Goal: Task Accomplishment & Management: Manage account settings

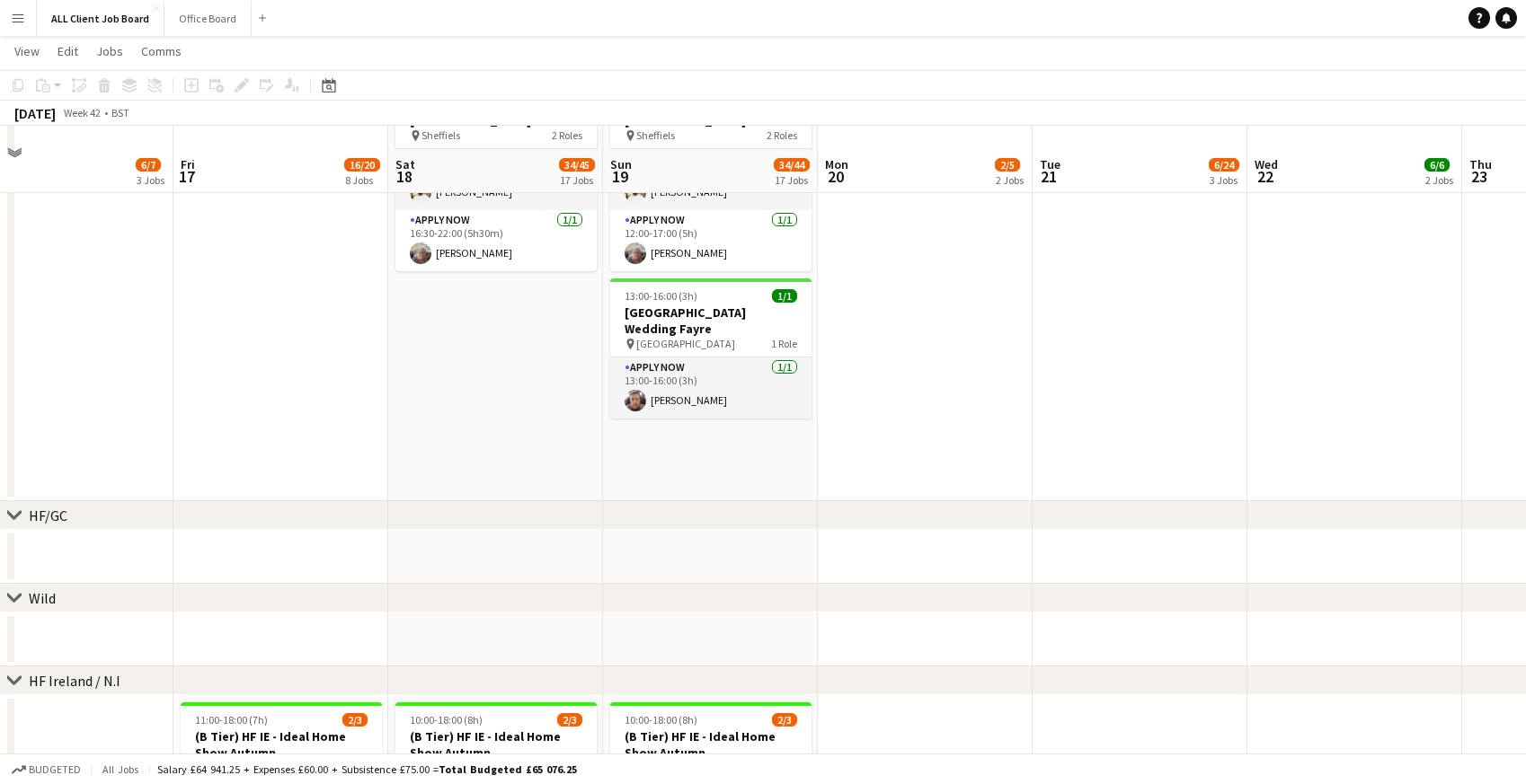
scroll to position [2622, 0]
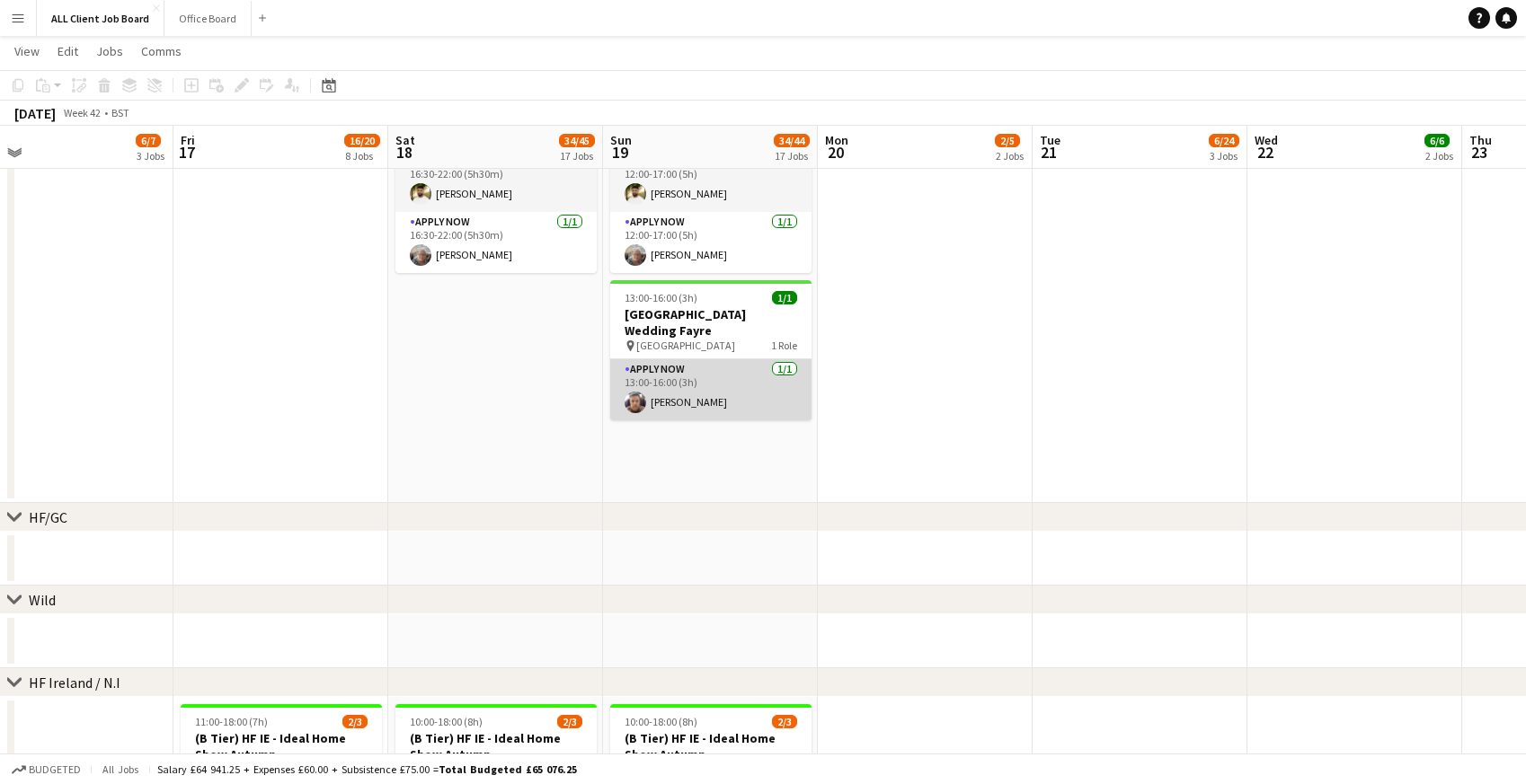
click at [701, 359] on app-card-role "APPLY NOW [DATE] 13:00-16:00 (3h) [PERSON_NAME]" at bounding box center [710, 390] width 202 height 61
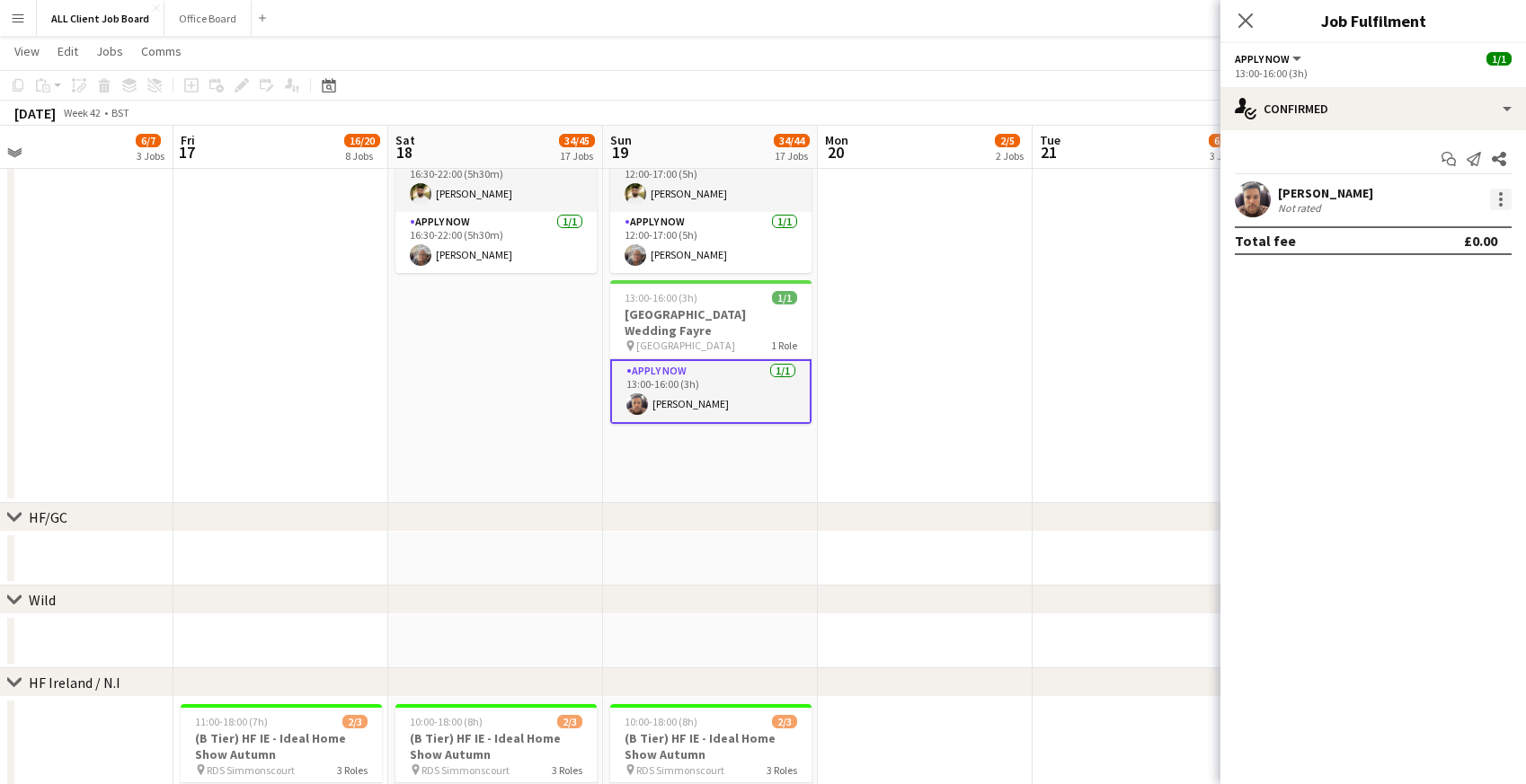
click at [1499, 196] on div at bounding box center [1500, 200] width 22 height 22
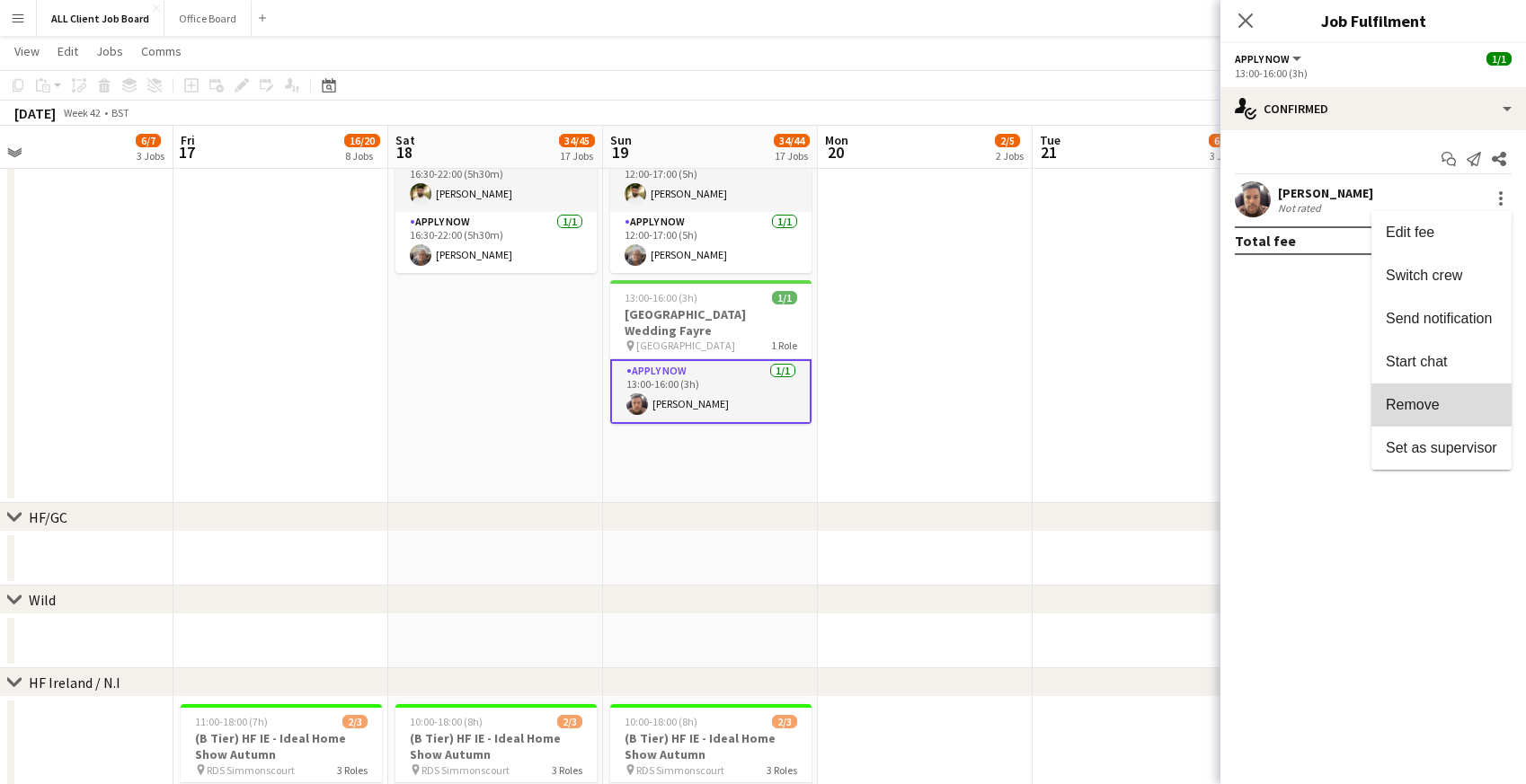
click at [1397, 405] on span "Remove" at bounding box center [1412, 405] width 54 height 16
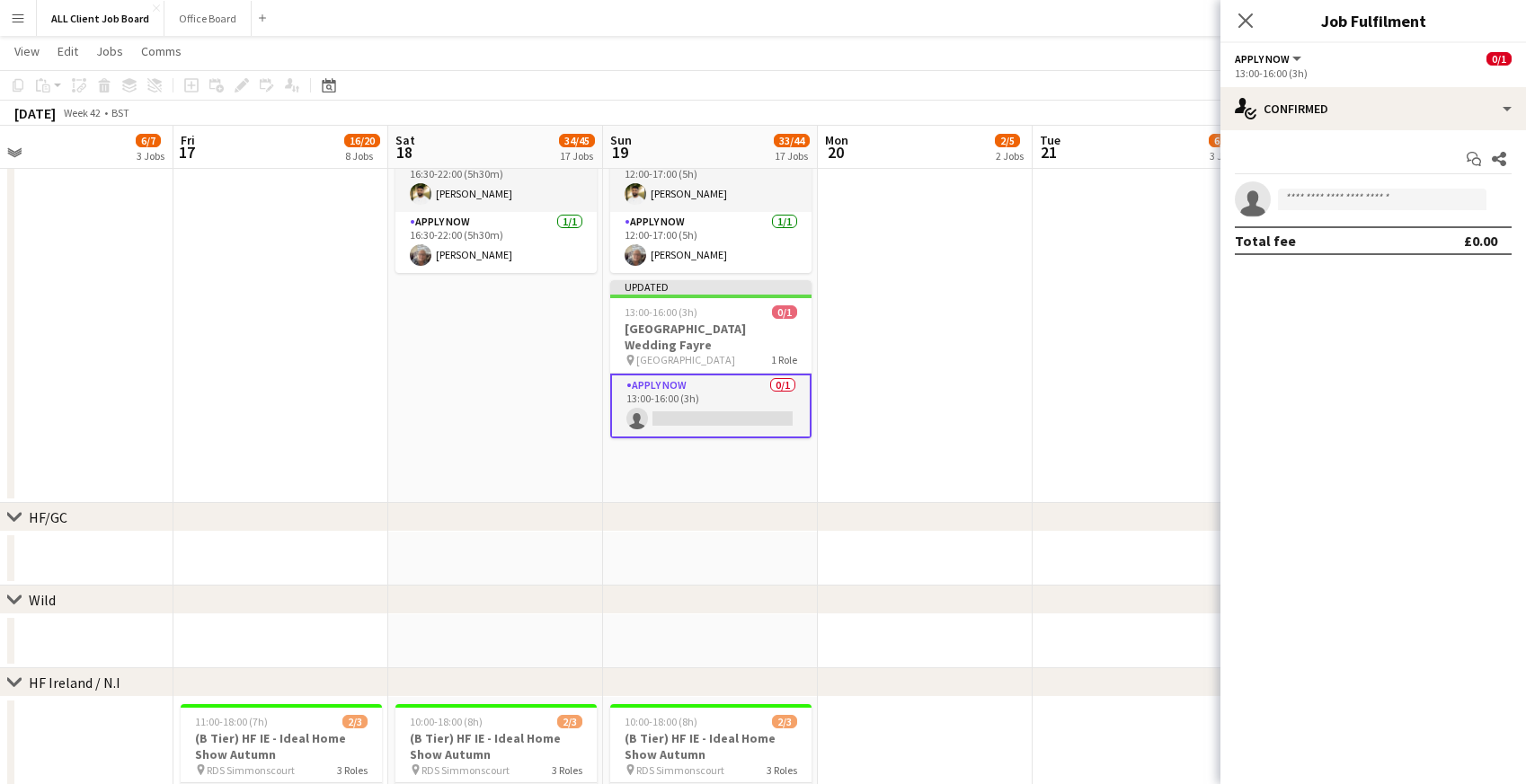
click at [1251, 19] on icon "Close pop-in" at bounding box center [1246, 21] width 15 height 15
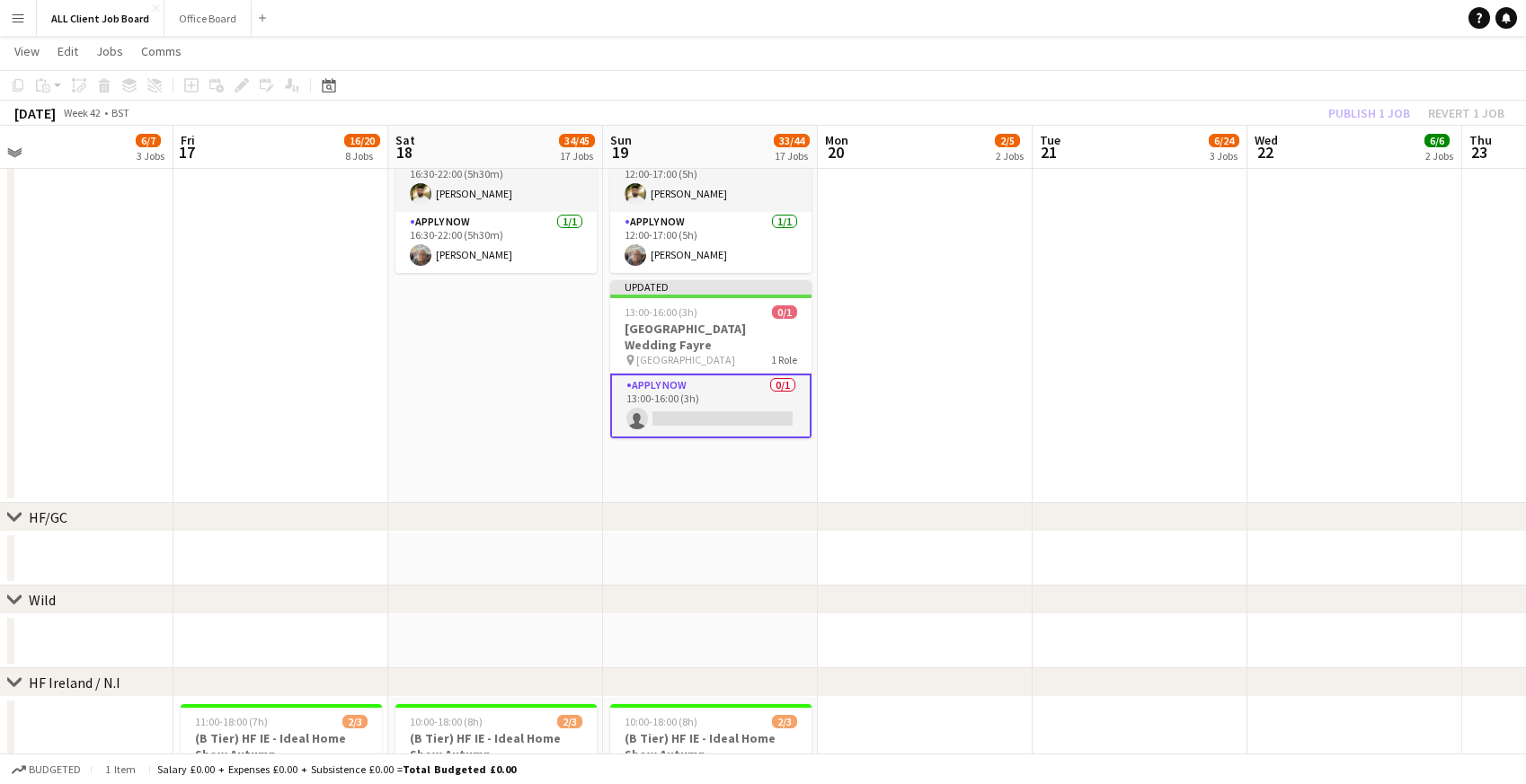
click at [1105, 54] on app-page-menu "View Day view expanded Day view collapsed Month view Date picker Jump to [DATE]…" at bounding box center [763, 53] width 1526 height 34
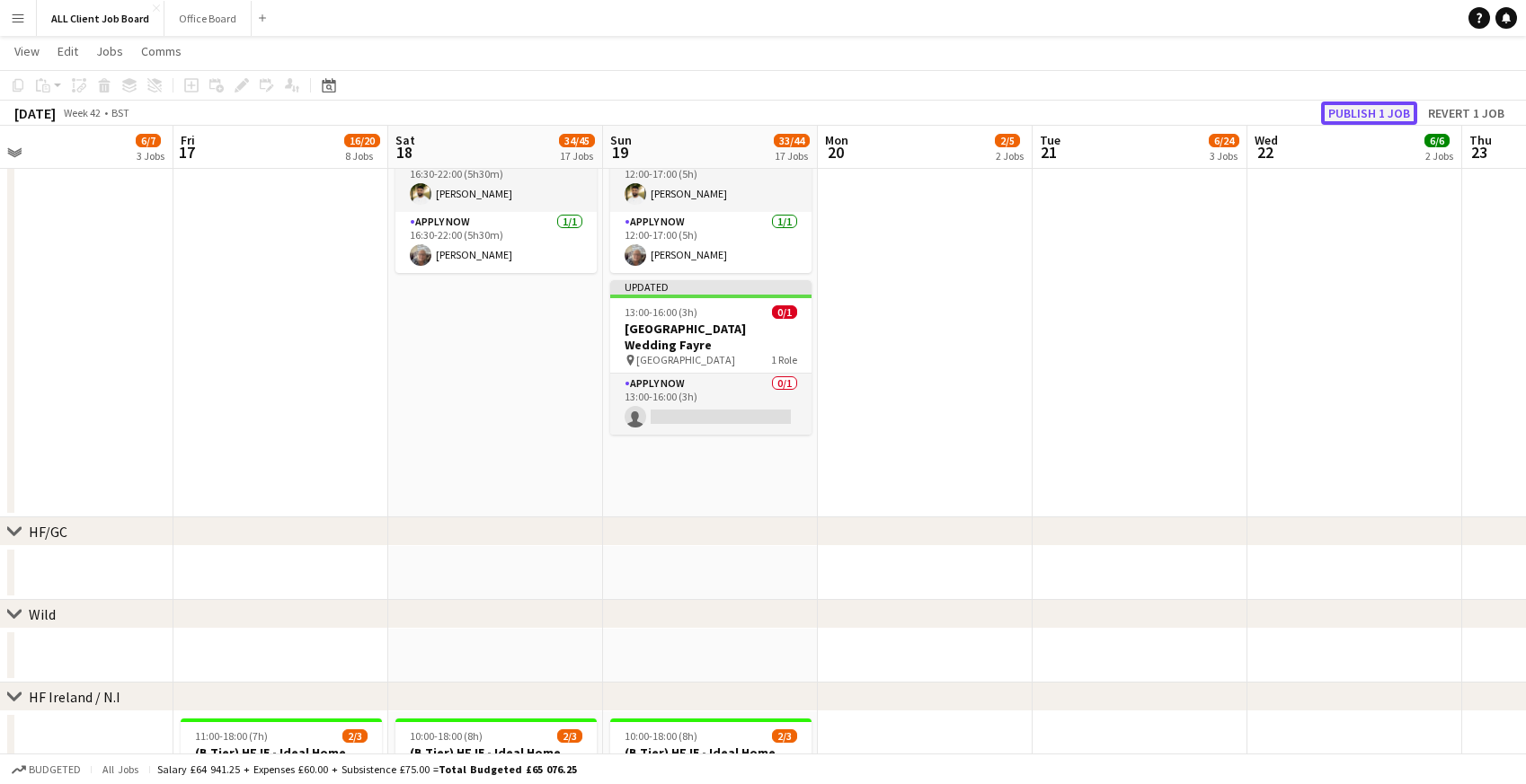
click at [1361, 119] on button "Publish 1 job" at bounding box center [1370, 113] width 96 height 24
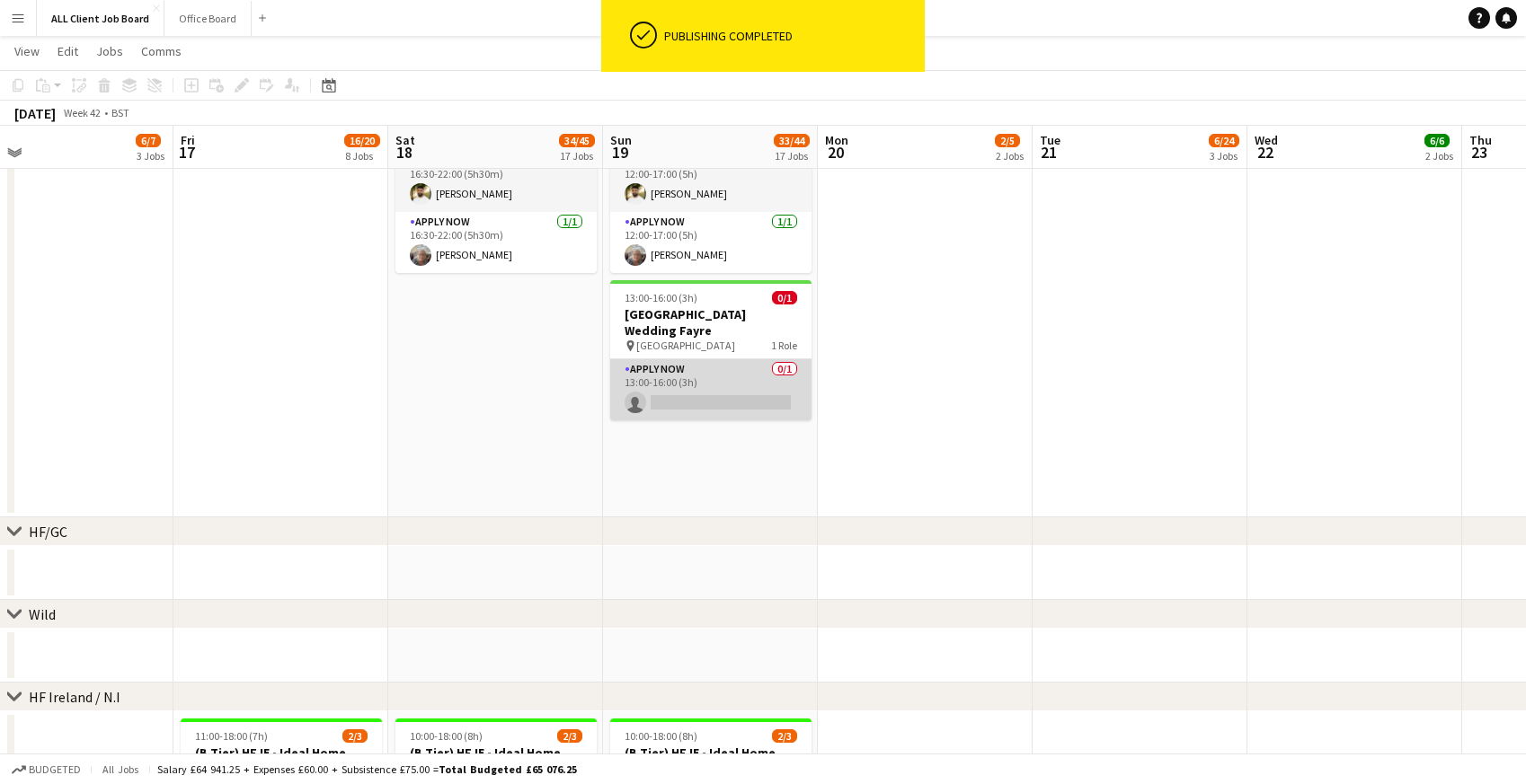
click at [719, 376] on app-card-role "APPLY NOW 0/1 13:00-16:00 (3h) single-neutral-actions" at bounding box center [710, 390] width 202 height 61
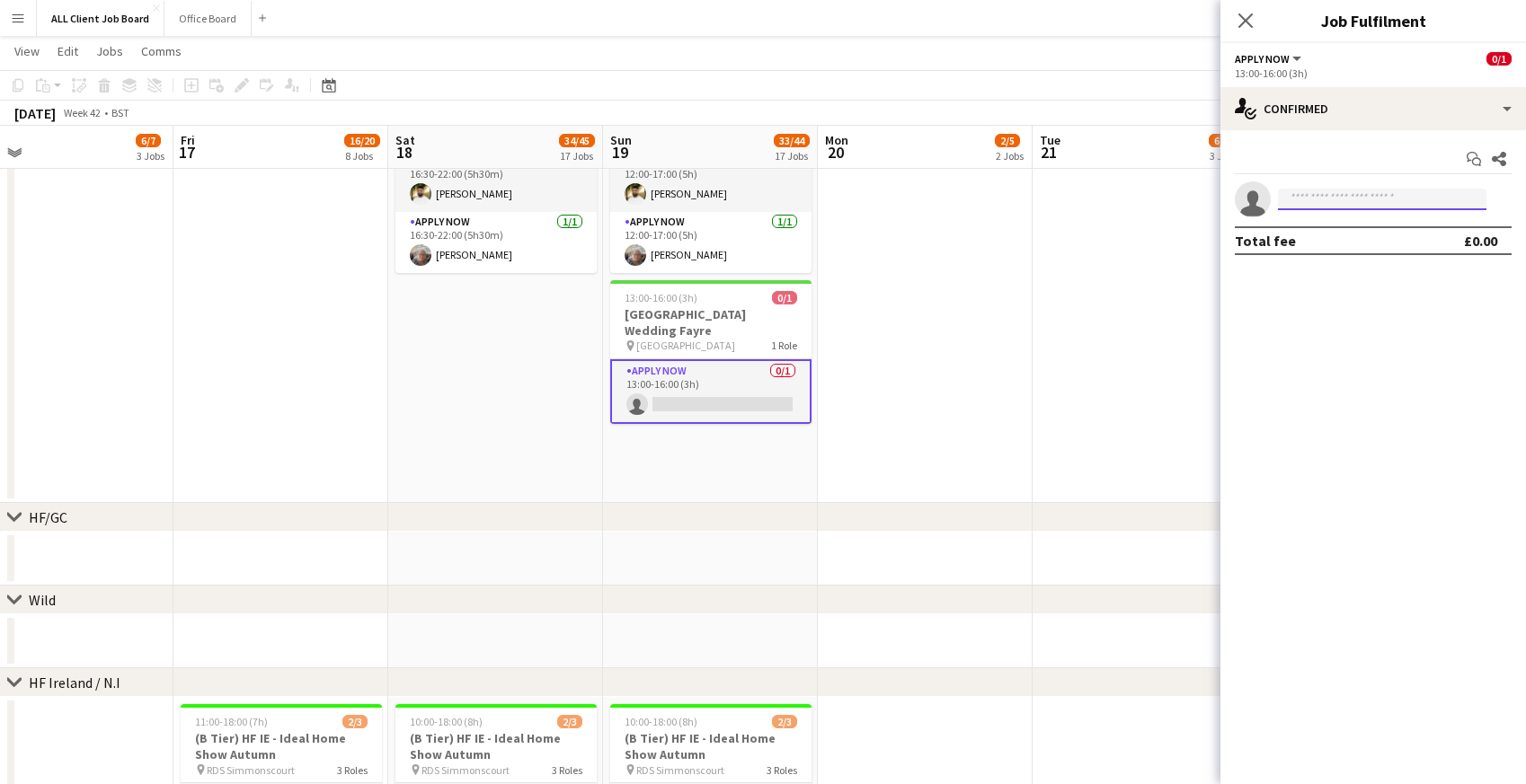
click at [1395, 202] on input at bounding box center [1382, 200] width 209 height 22
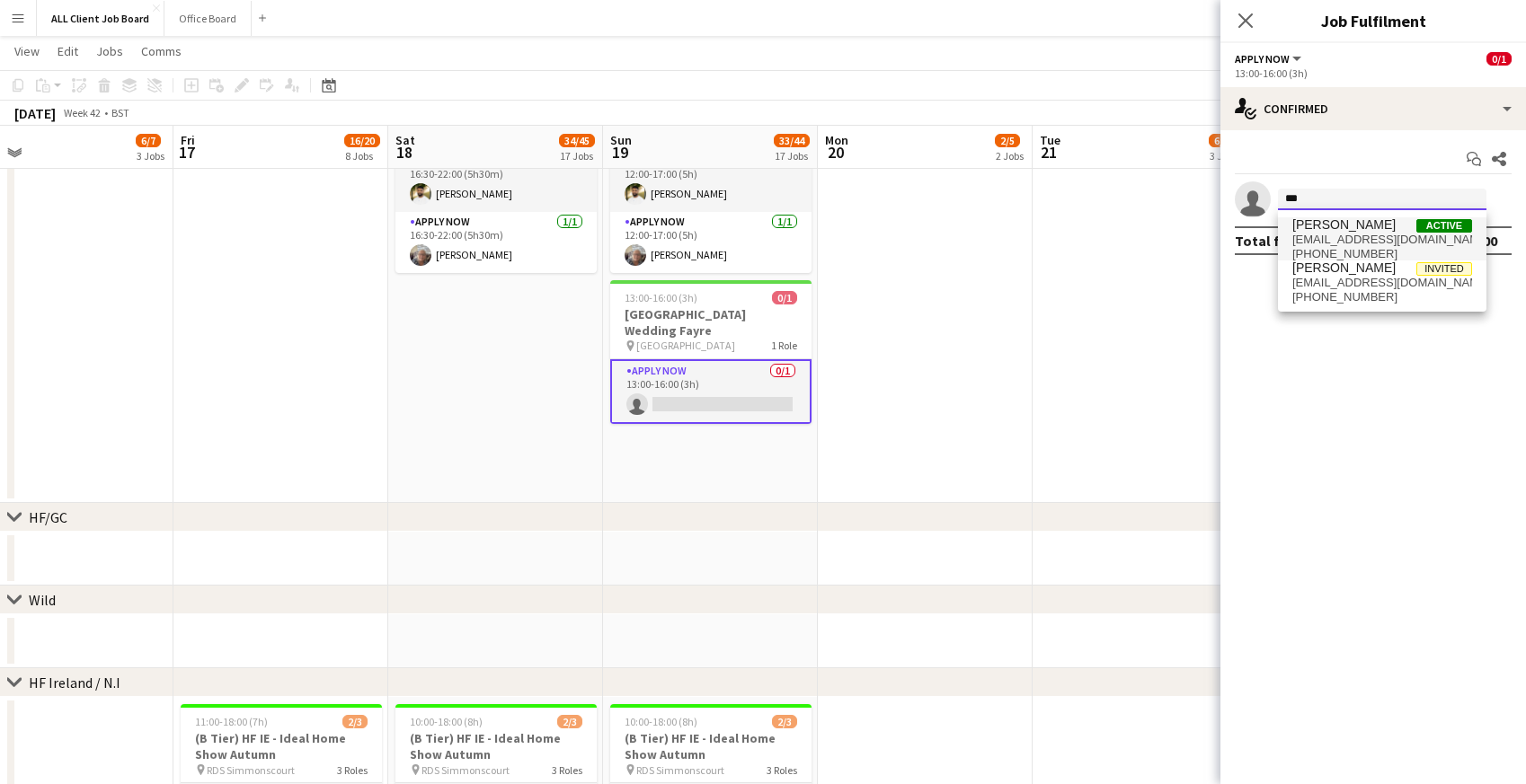
type input "***"
click at [1357, 219] on span "[PERSON_NAME]" at bounding box center [1343, 225] width 103 height 16
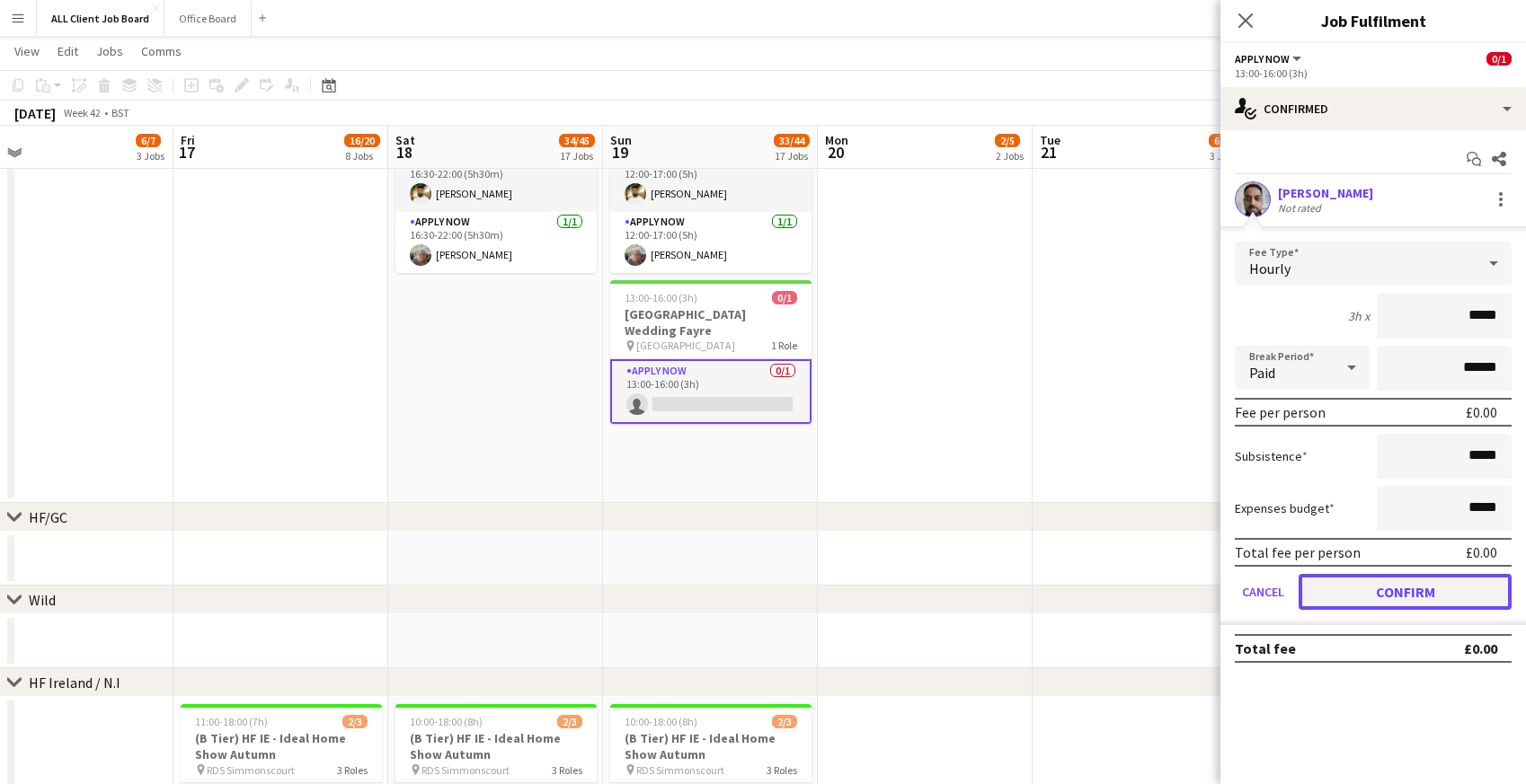
click at [1374, 590] on button "Confirm" at bounding box center [1405, 592] width 213 height 36
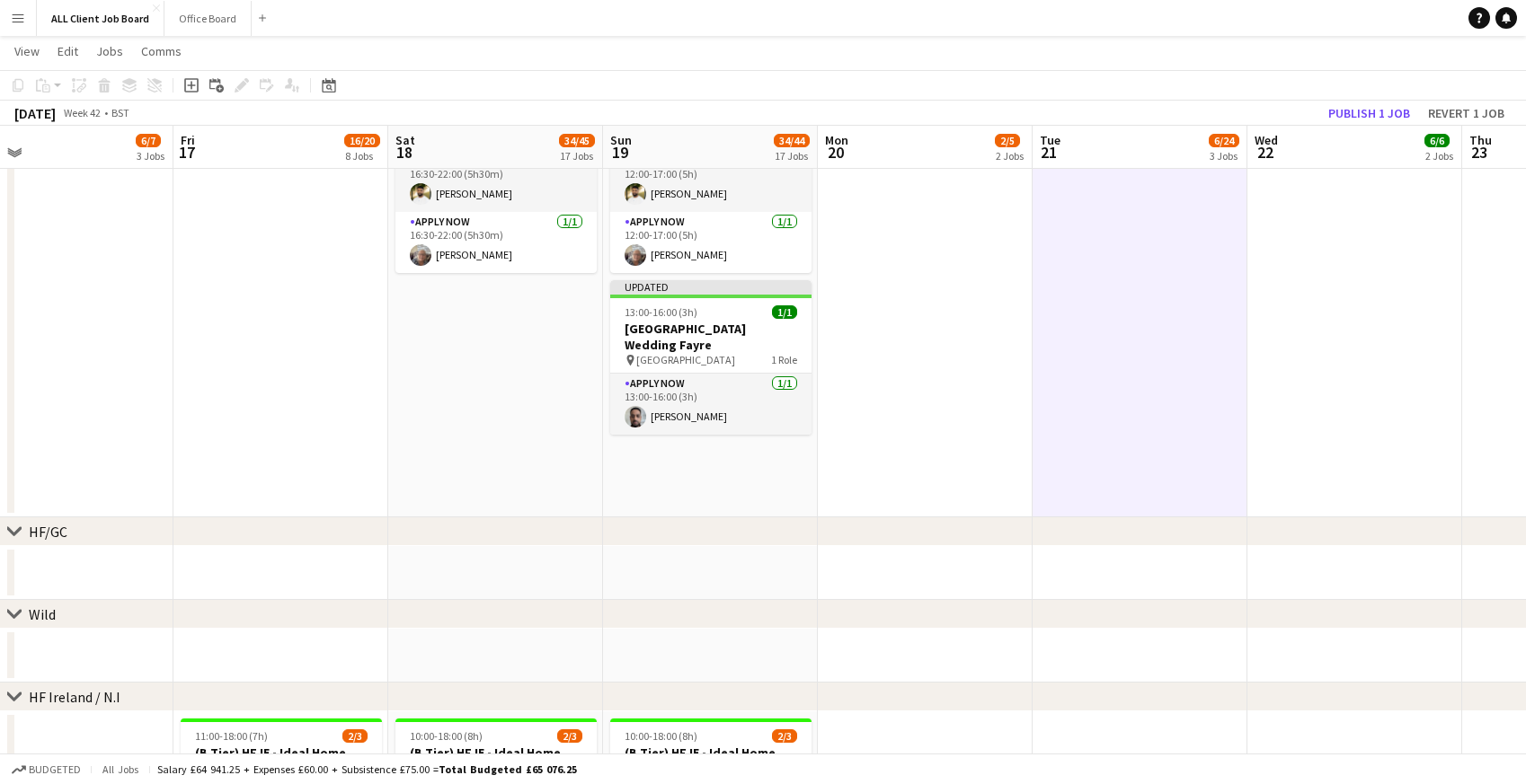
click at [1378, 125] on div "[DATE] Week 42 • BST Publish 1 job Revert 1 job" at bounding box center [763, 113] width 1526 height 26
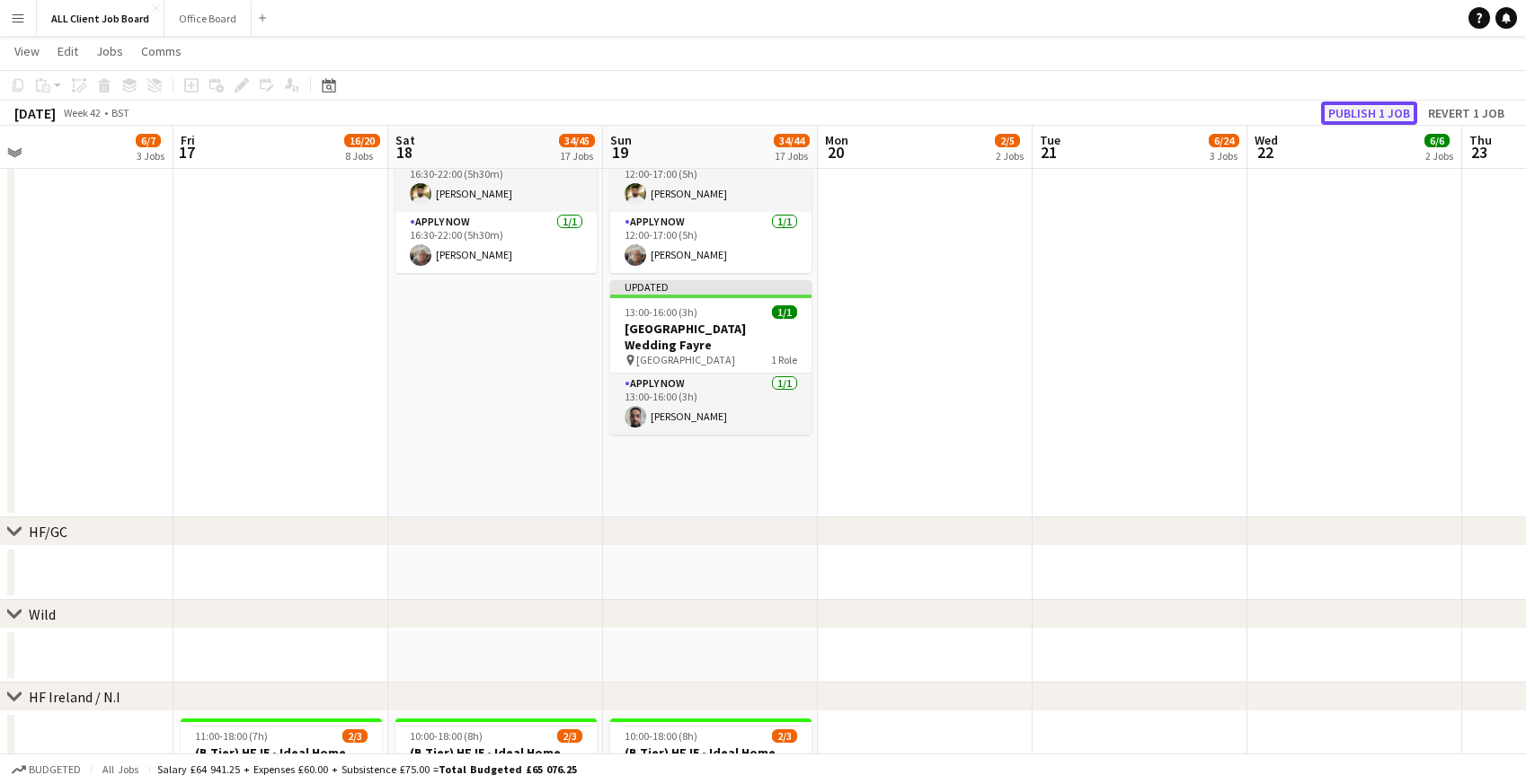
click at [1373, 112] on button "Publish 1 job" at bounding box center [1370, 113] width 96 height 24
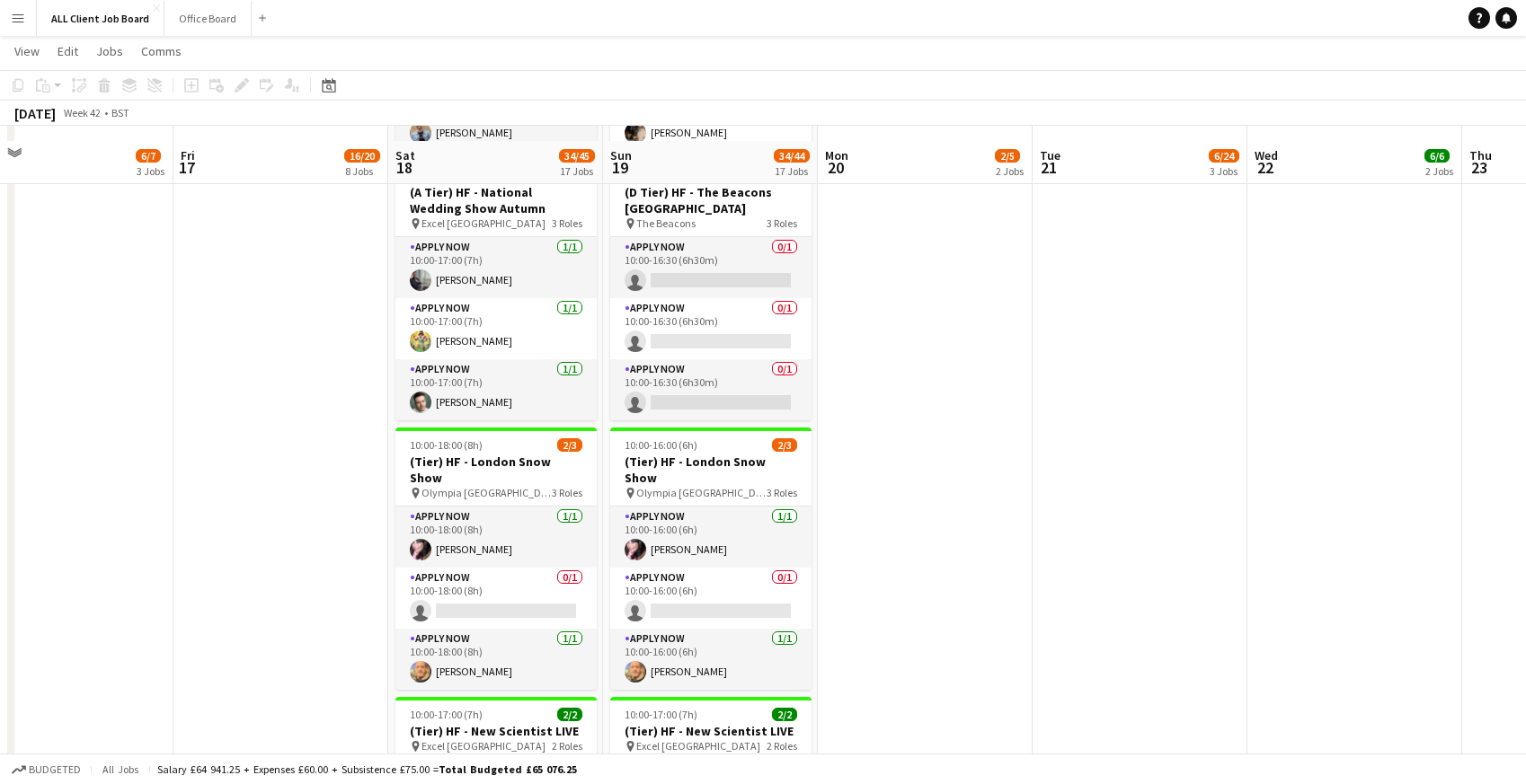
scroll to position [1634, 0]
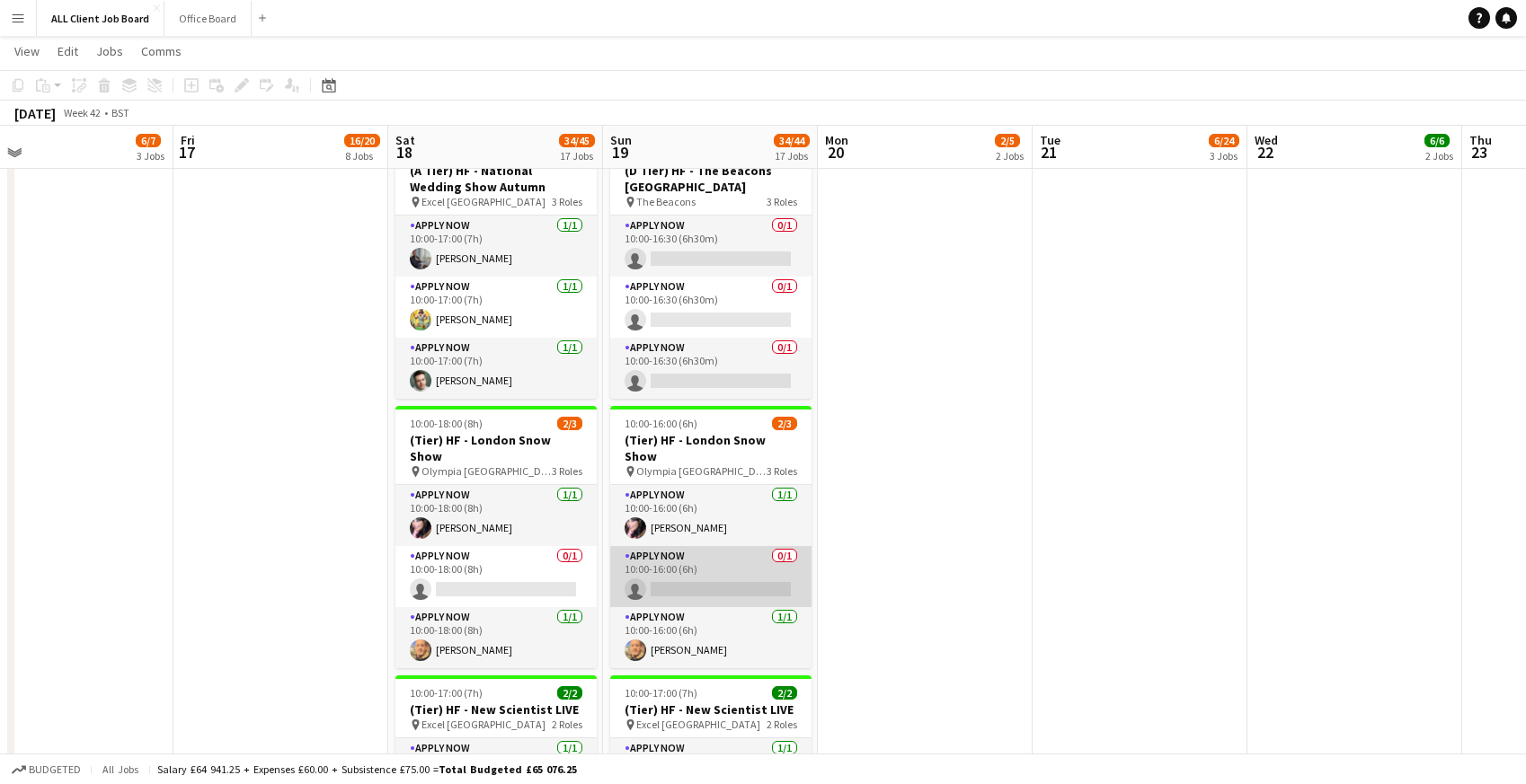
click at [682, 564] on app-card-role "APPLY NOW 0/1 10:00-16:00 (6h) single-neutral-actions" at bounding box center [710, 576] width 202 height 61
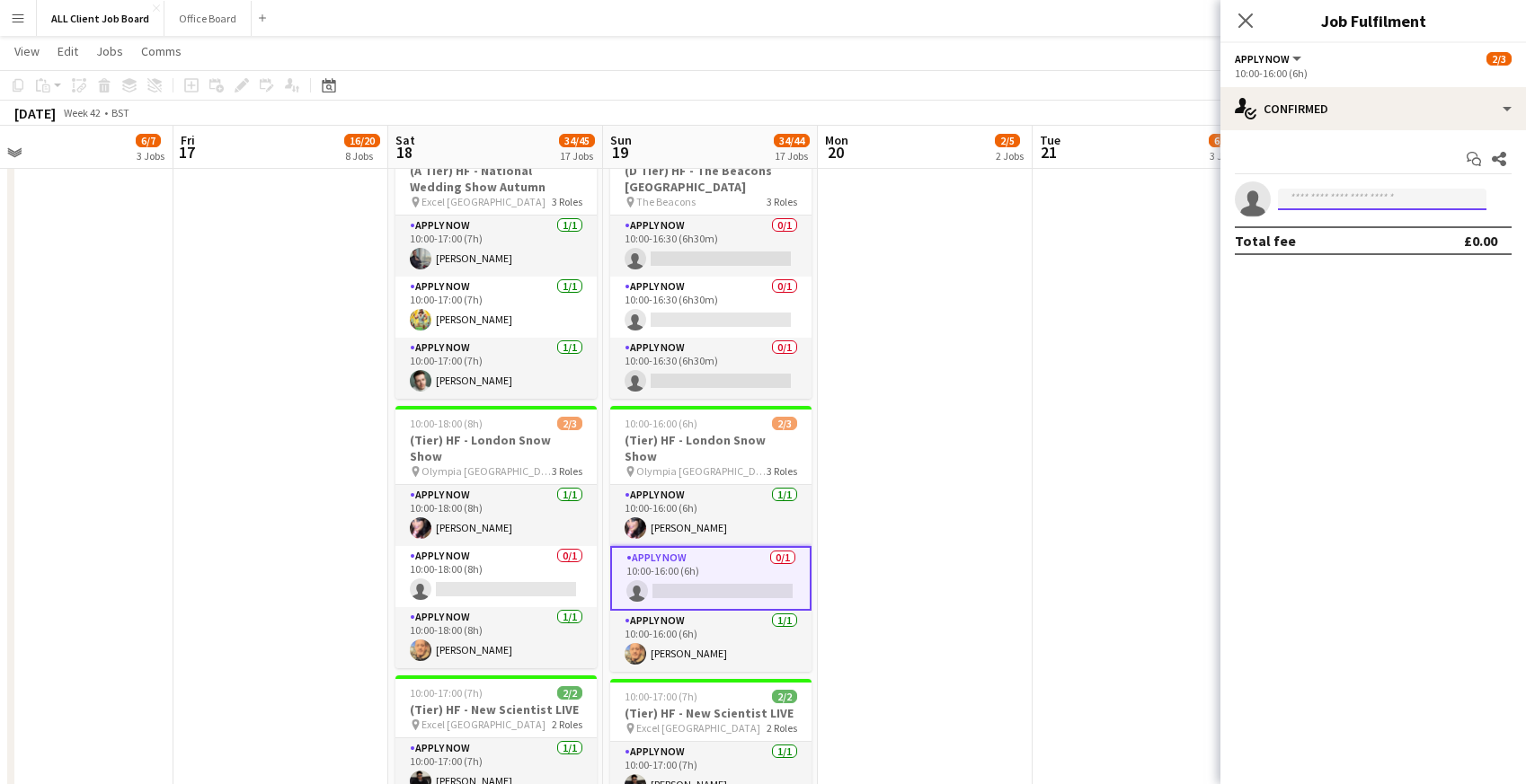
click at [1447, 198] on input at bounding box center [1382, 200] width 209 height 22
type input "***"
click at [1375, 253] on span "[PHONE_NUMBER]" at bounding box center [1381, 254] width 180 height 15
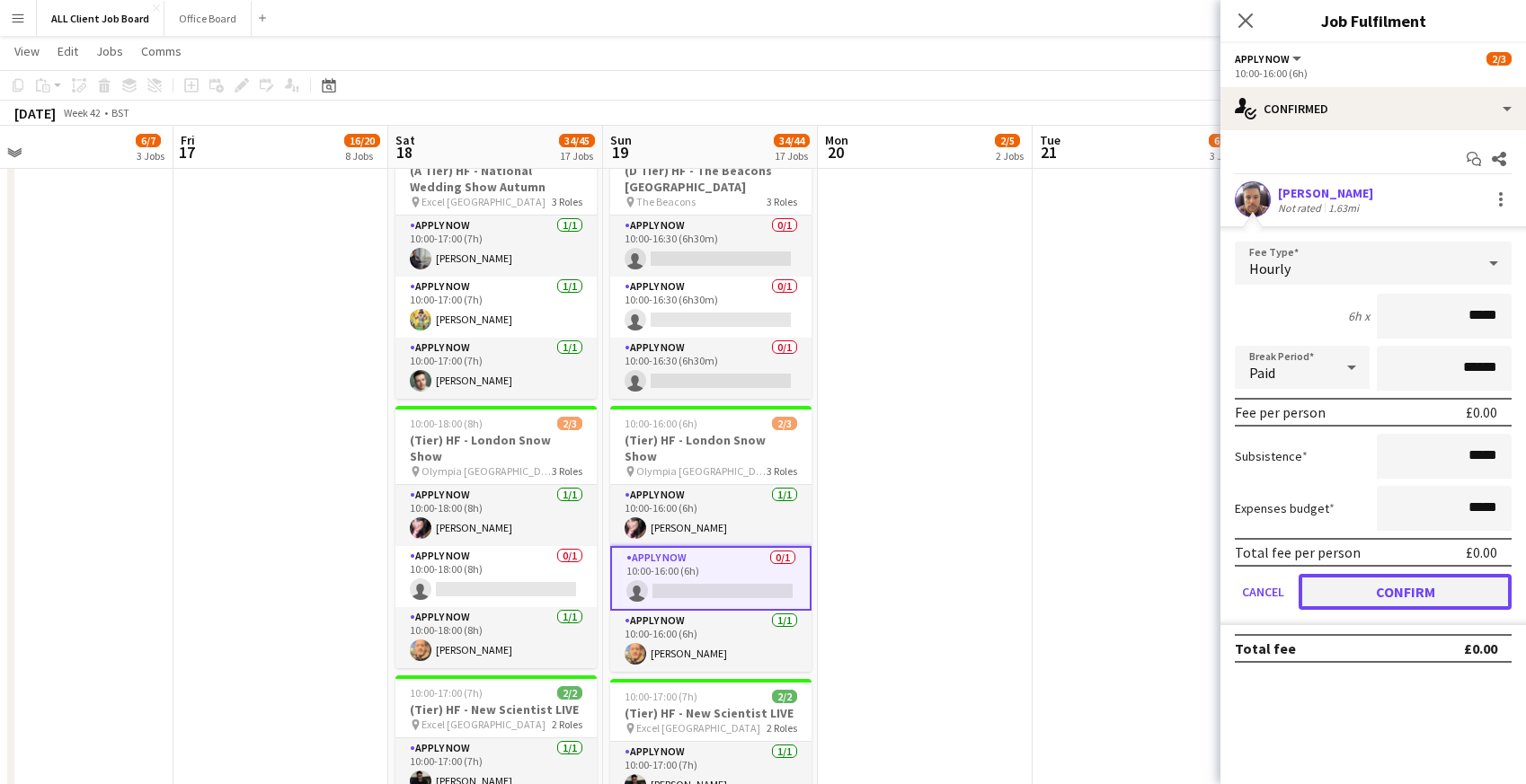
click at [1371, 595] on button "Confirm" at bounding box center [1405, 592] width 213 height 36
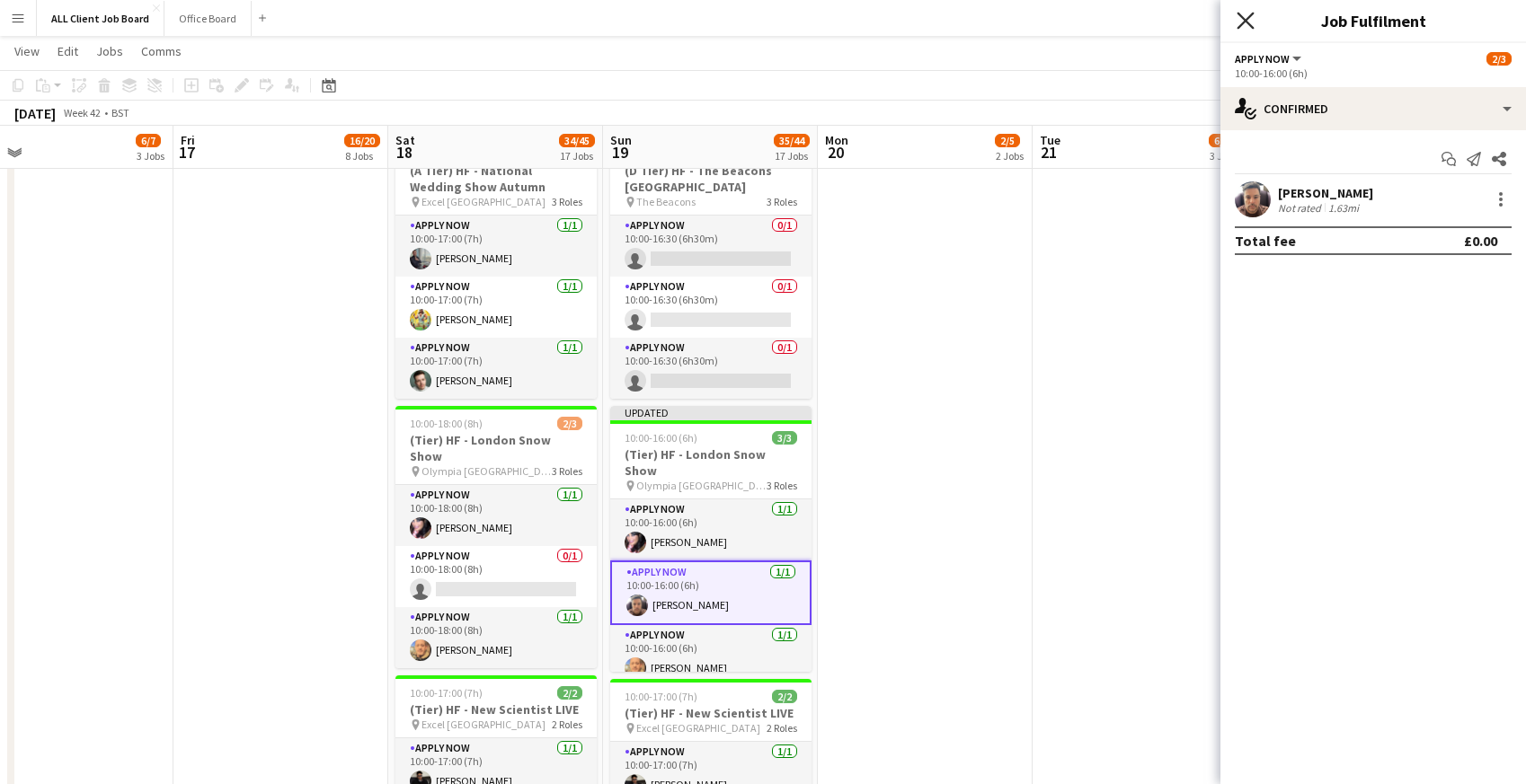
click at [1243, 17] on icon at bounding box center [1245, 20] width 17 height 17
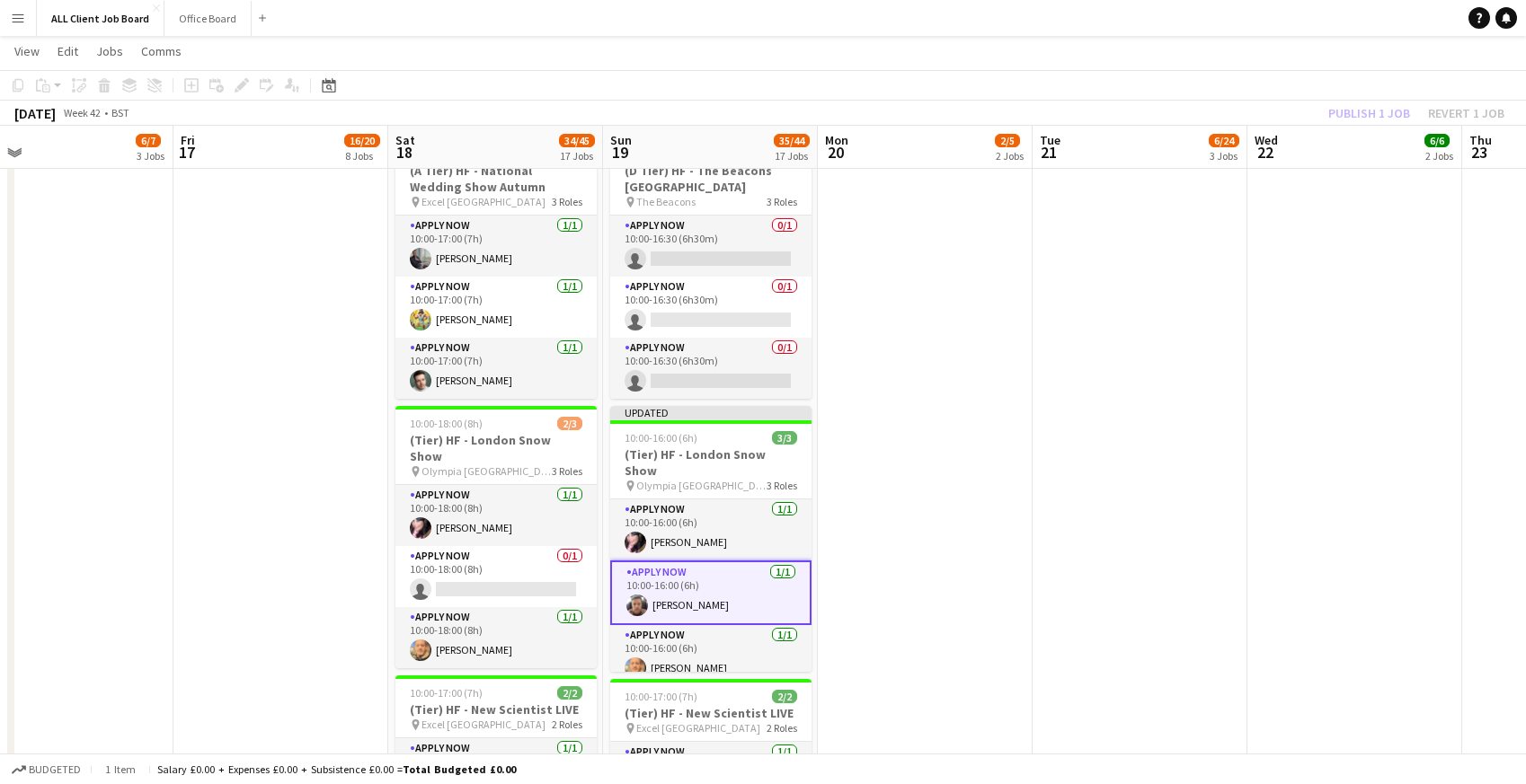
click at [1239, 14] on app-navbar "Menu Boards Boards Boards All jobs Status Workforce Workforce My Workforce Recr…" at bounding box center [763, 18] width 1526 height 36
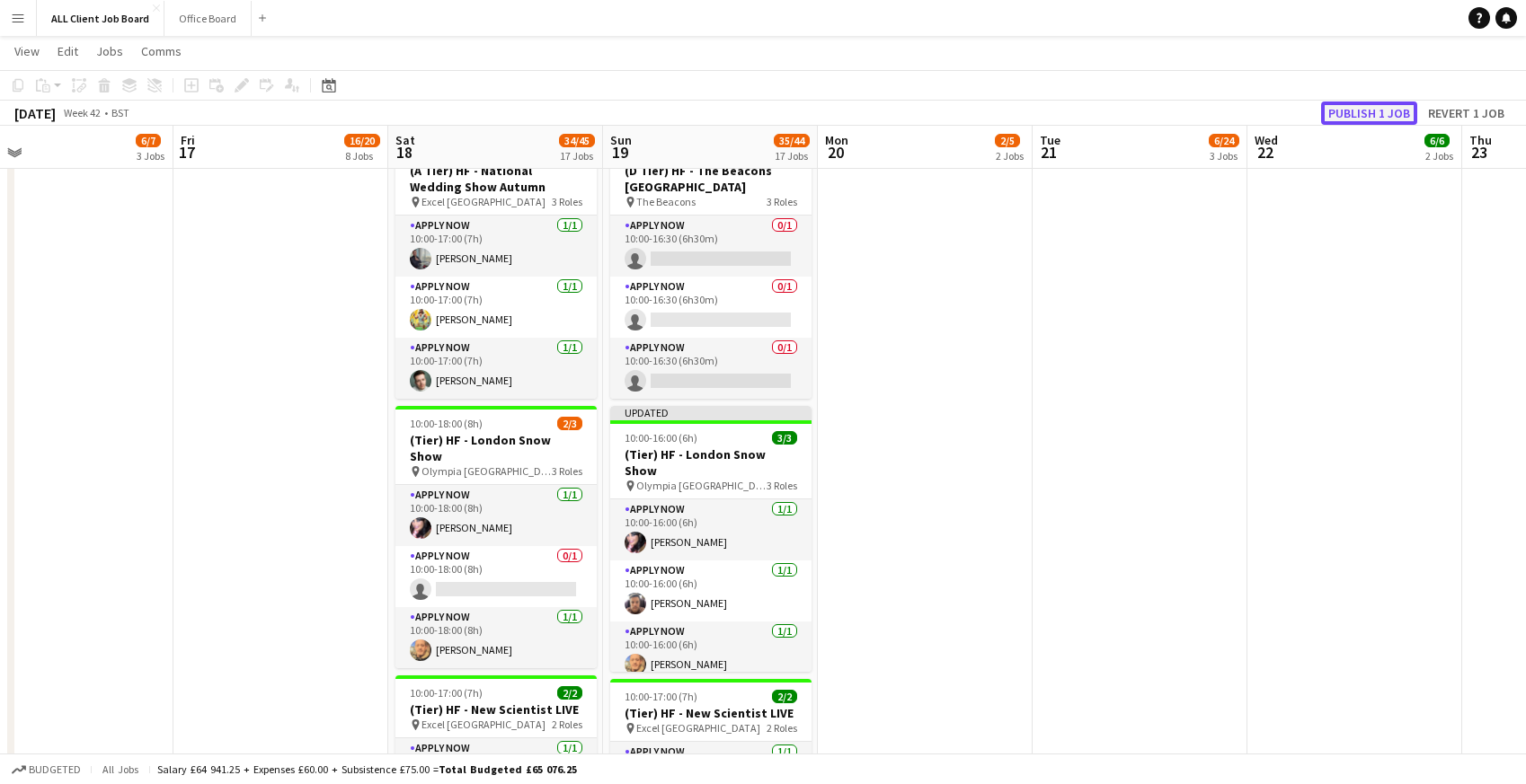
click at [1371, 118] on button "Publish 1 job" at bounding box center [1370, 113] width 96 height 24
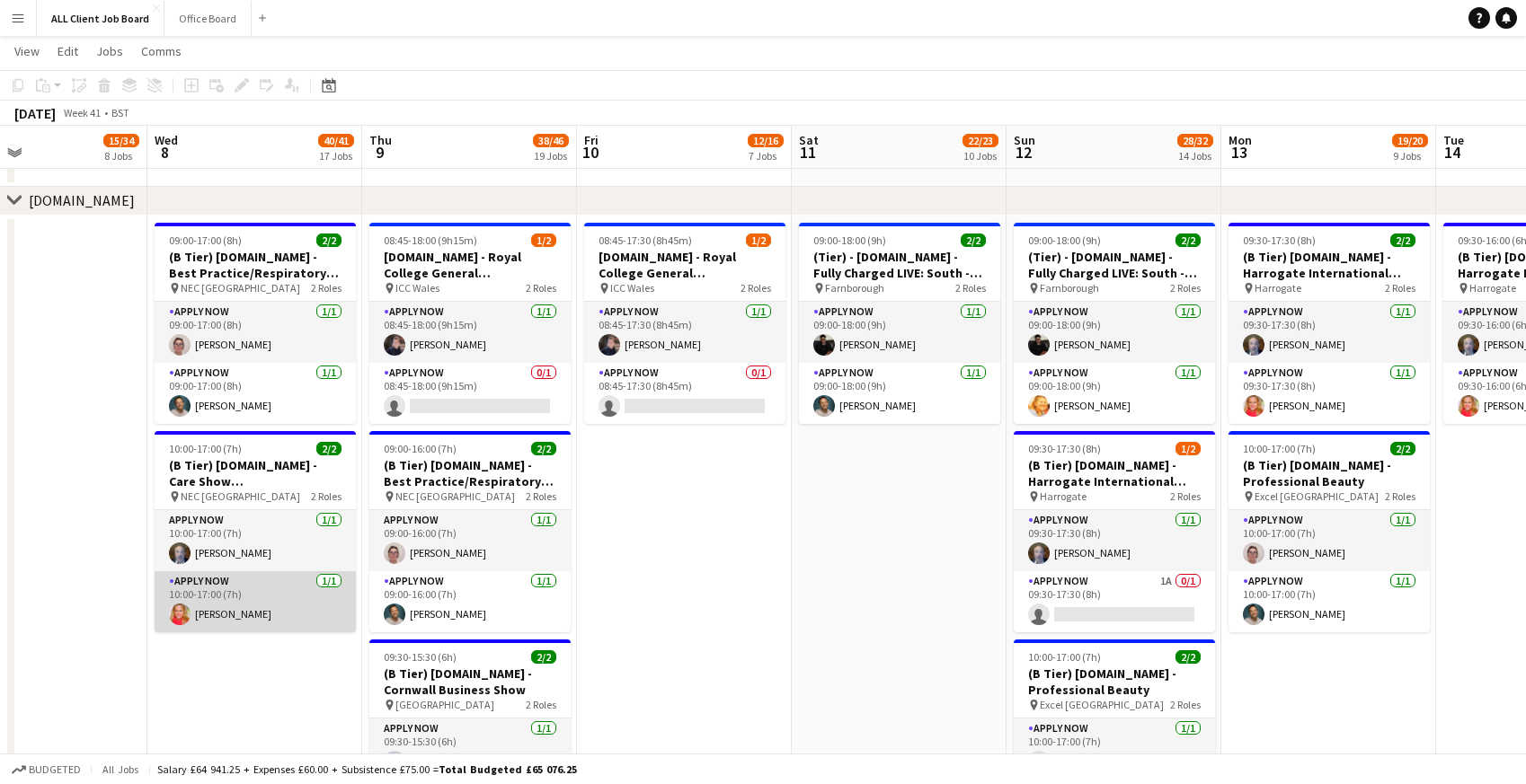
scroll to position [0, 496]
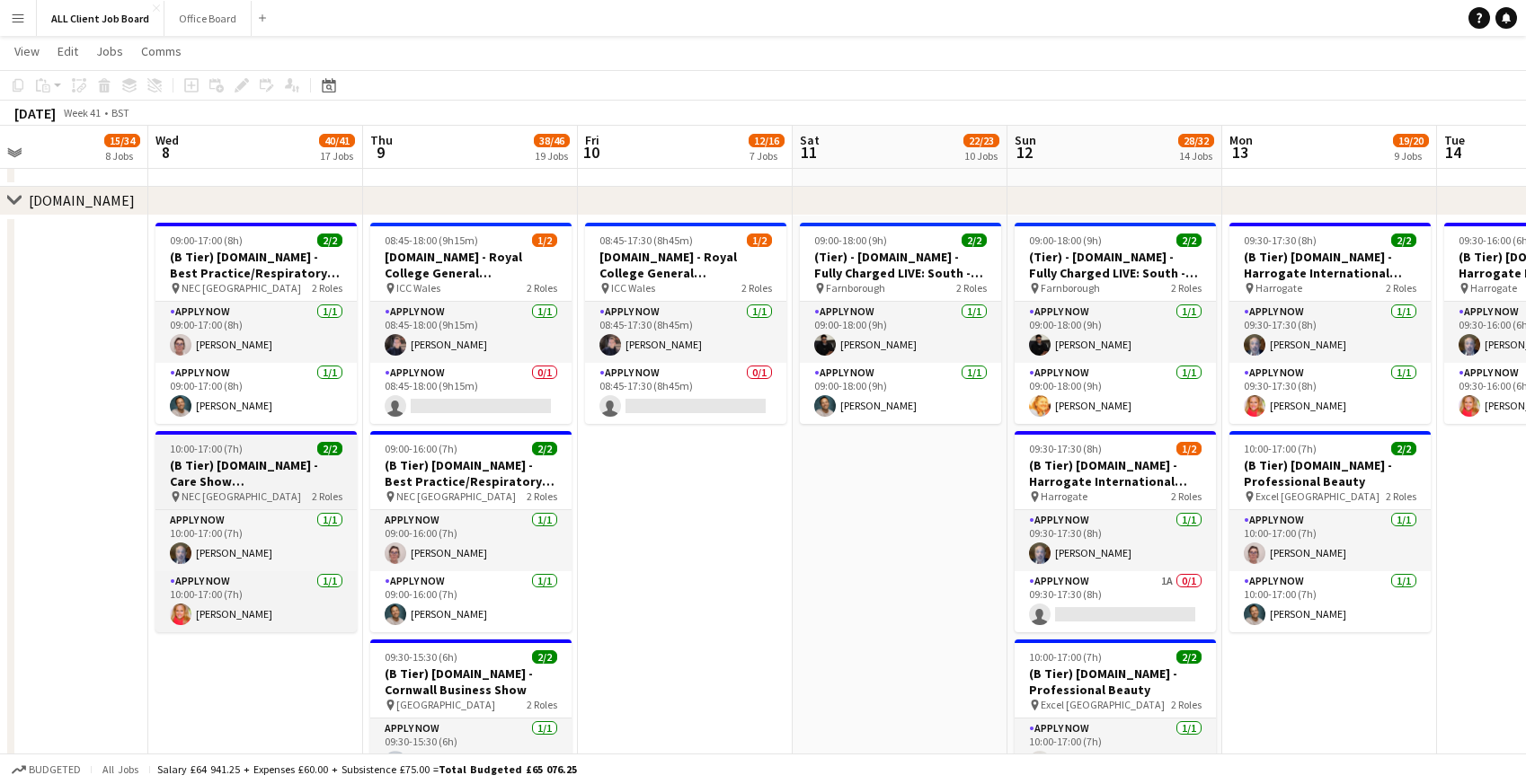
click at [208, 462] on h3 "(B Tier) [DOMAIN_NAME] - Care Show [GEOGRAPHIC_DATA]" at bounding box center [256, 473] width 202 height 32
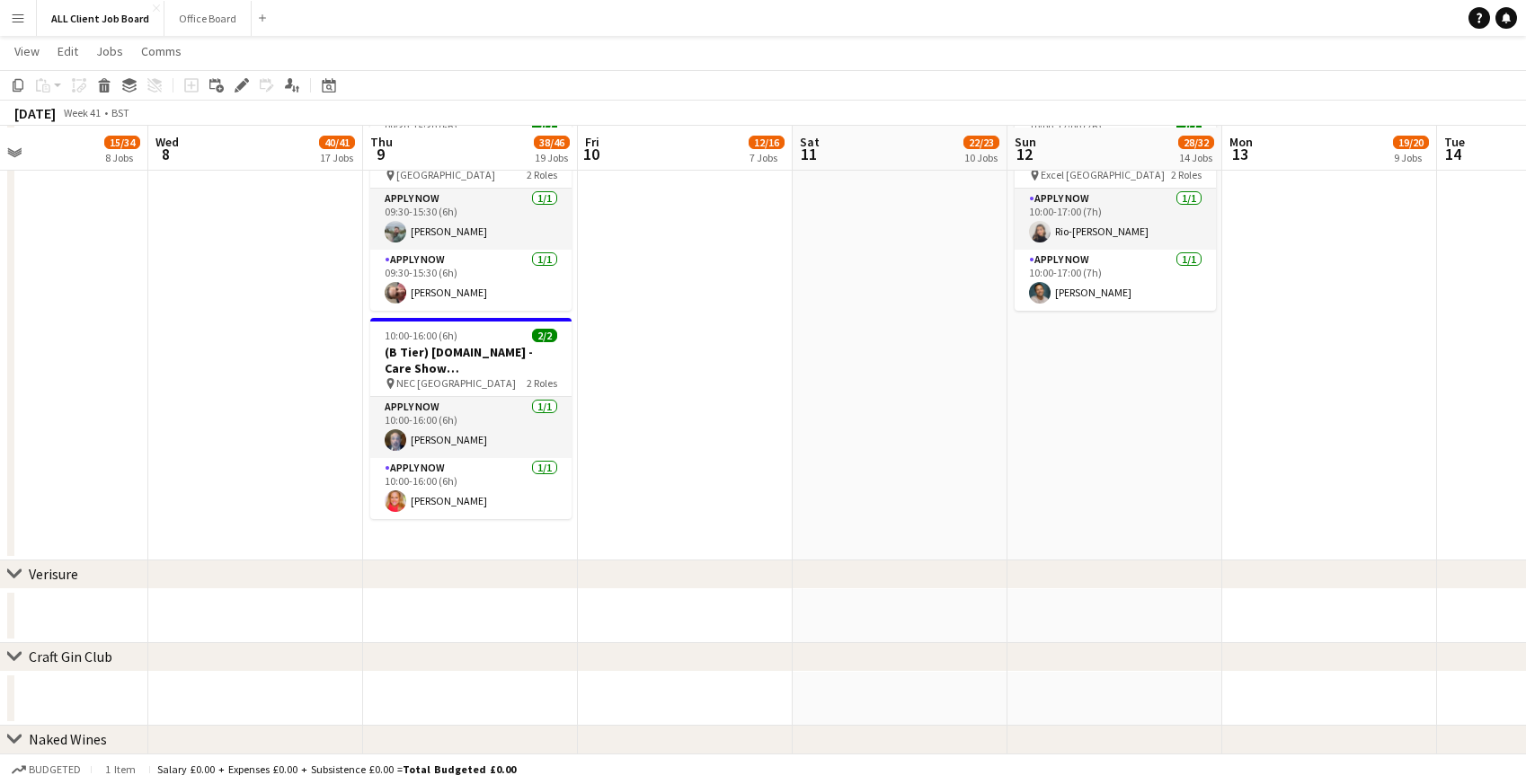
scroll to position [5389, 0]
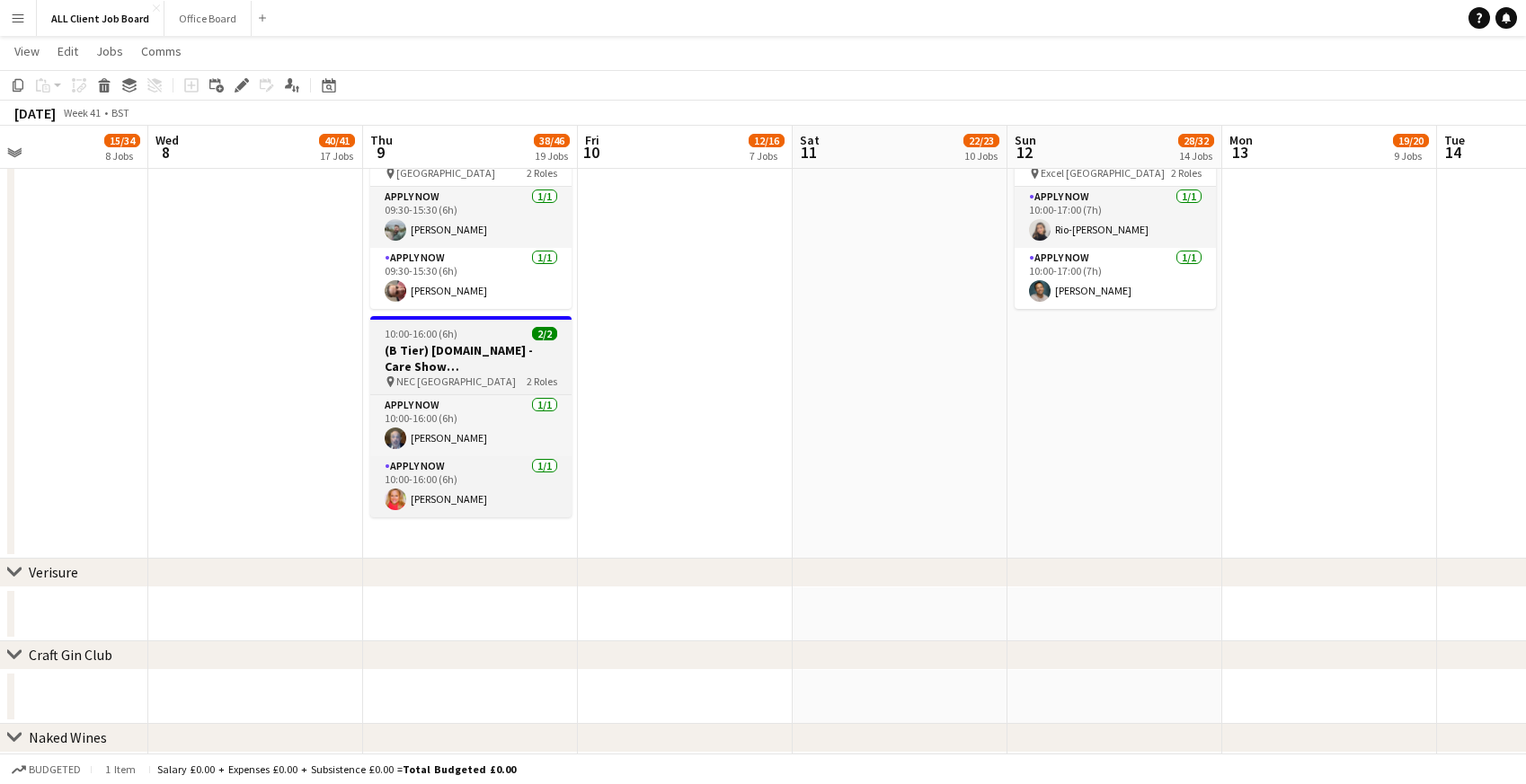
click at [419, 345] on h3 "(B Tier) [DOMAIN_NAME] - Care Show [GEOGRAPHIC_DATA]" at bounding box center [470, 358] width 202 height 32
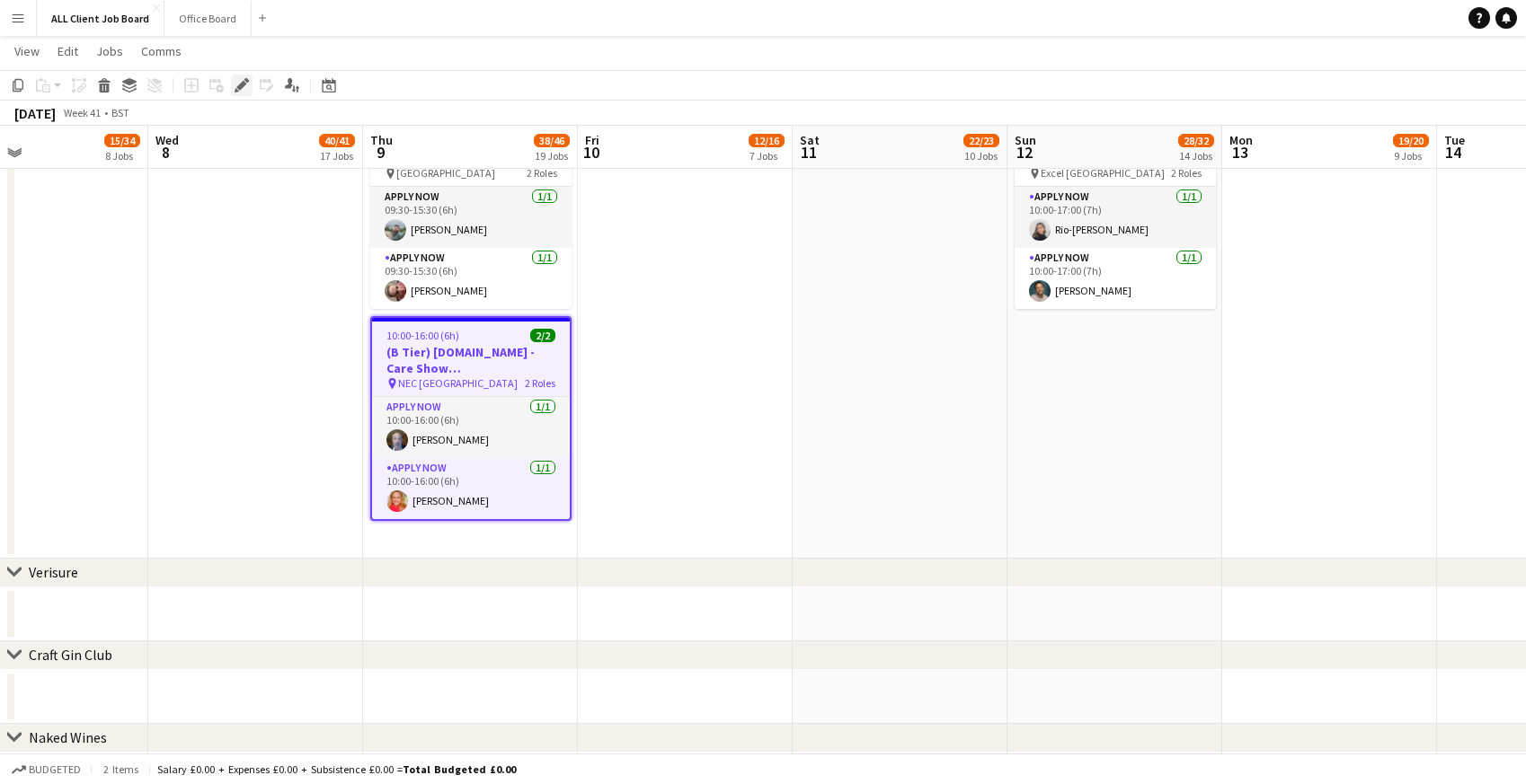
click at [247, 89] on icon "Edit" at bounding box center [241, 85] width 15 height 15
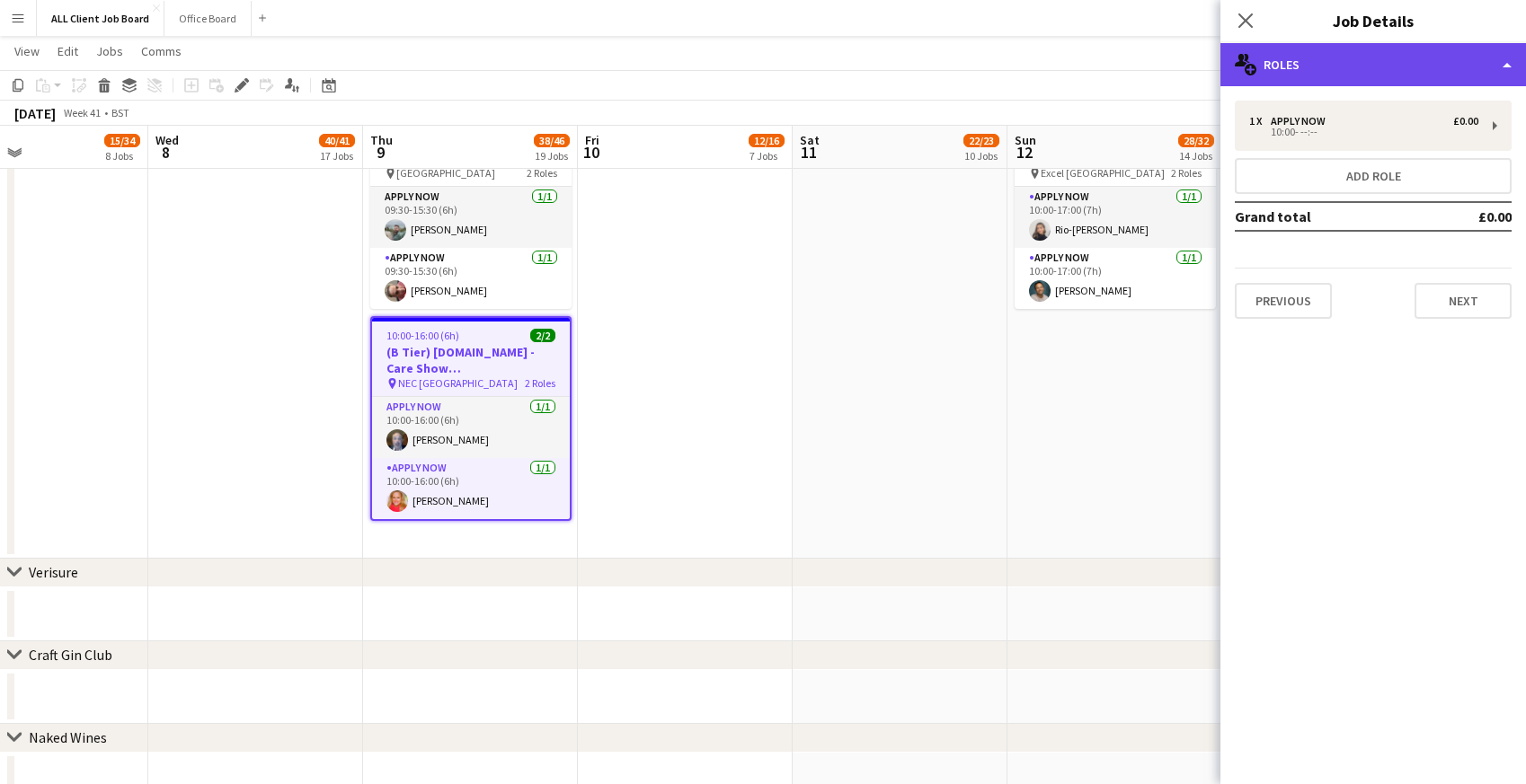
click at [1344, 72] on div "multiple-users-add Roles" at bounding box center [1373, 65] width 306 height 43
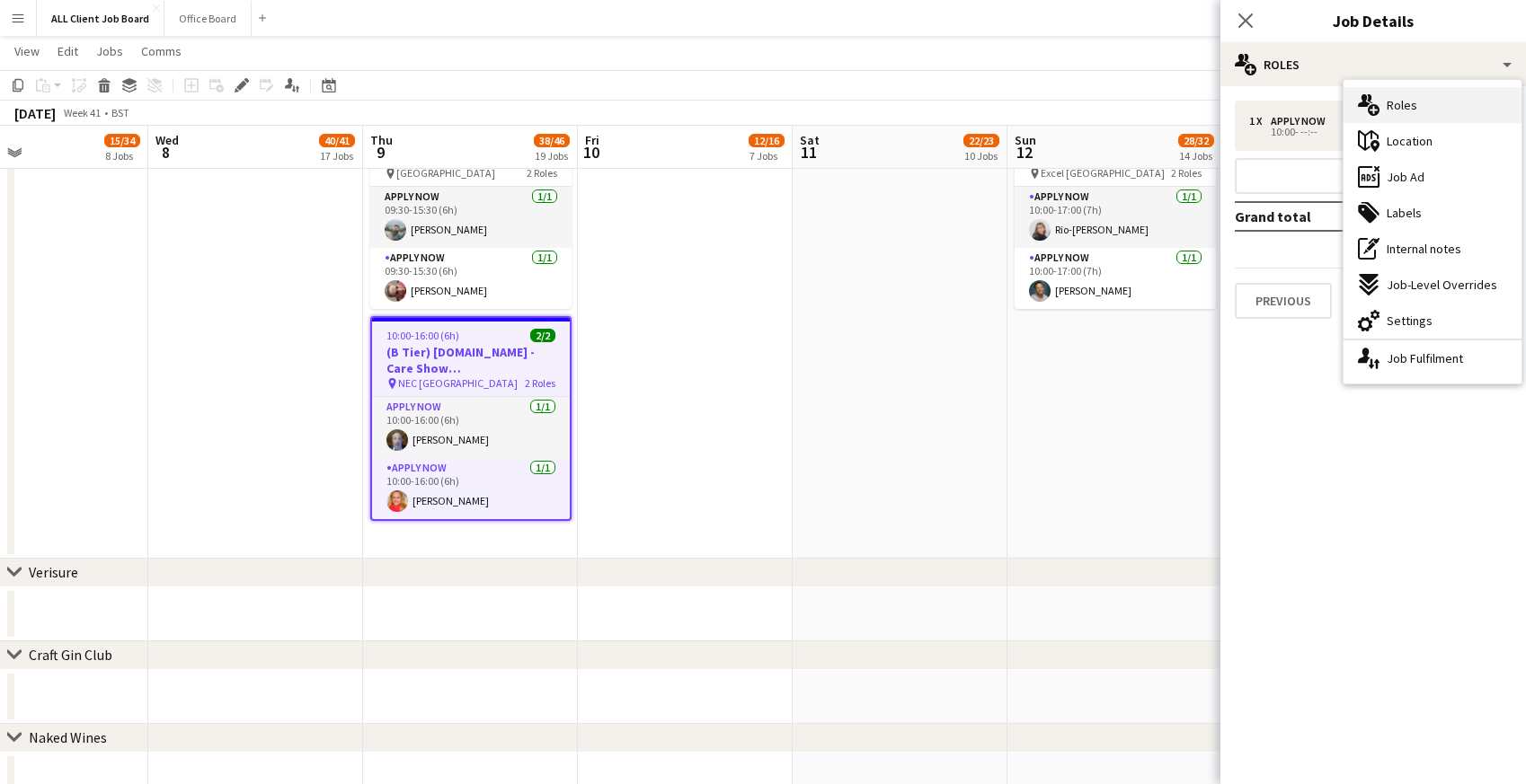
click at [1411, 103] on span "Roles" at bounding box center [1401, 105] width 31 height 16
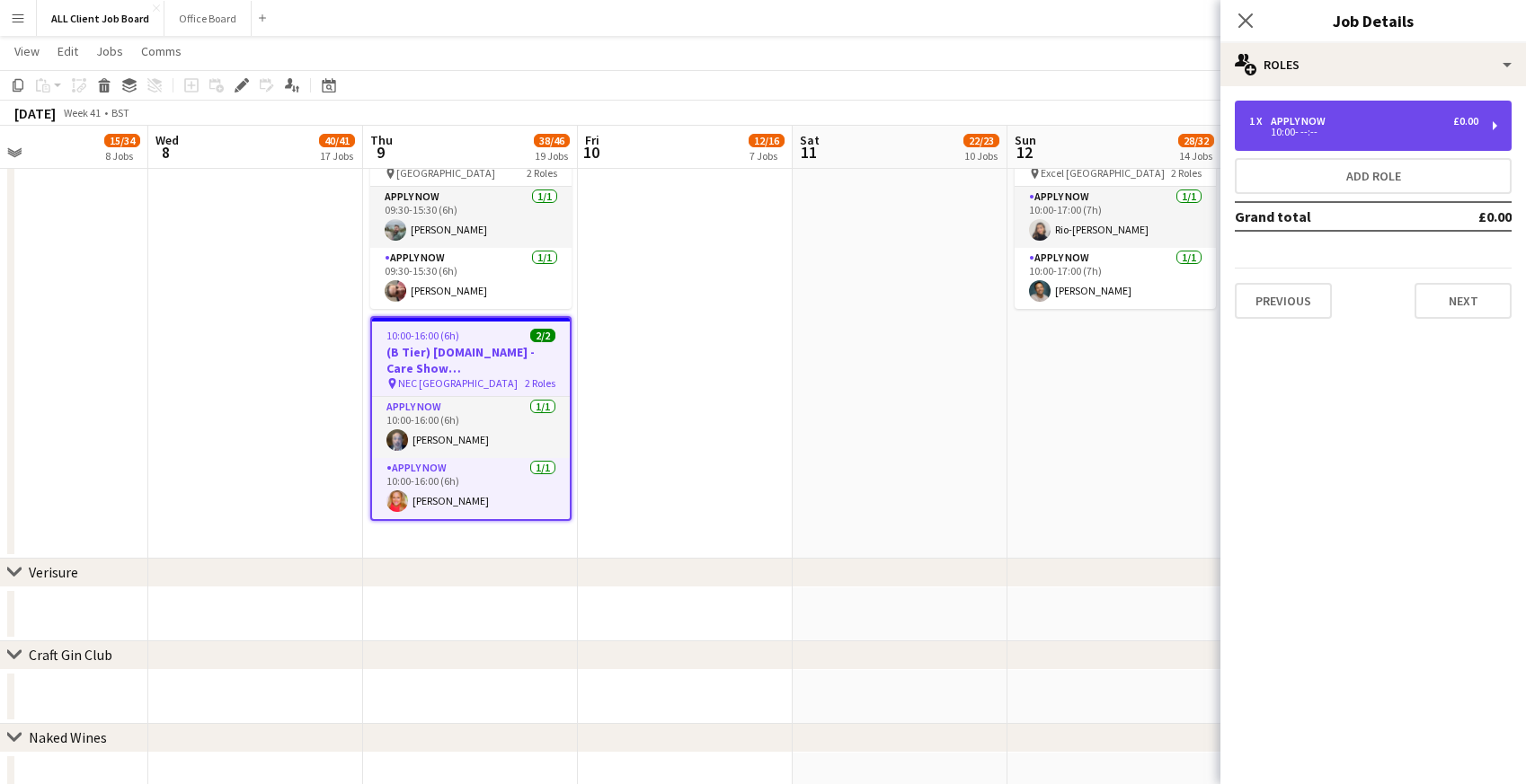
click at [1412, 111] on div "1 x APPLY NOW £0.00 10:00- --:--" at bounding box center [1373, 125] width 276 height 50
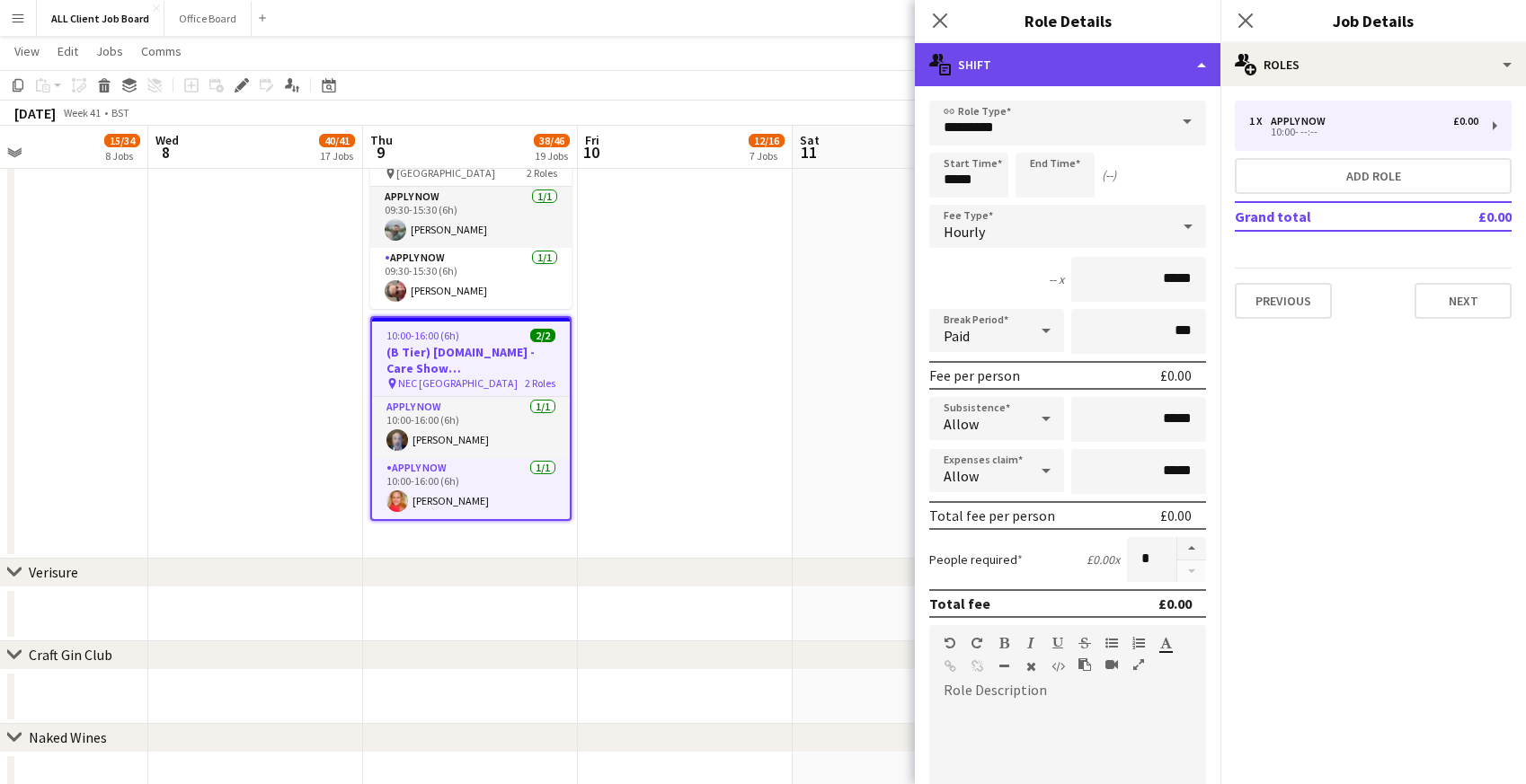
click at [1011, 55] on div "multiple-actions-text Shift" at bounding box center [1068, 65] width 306 height 43
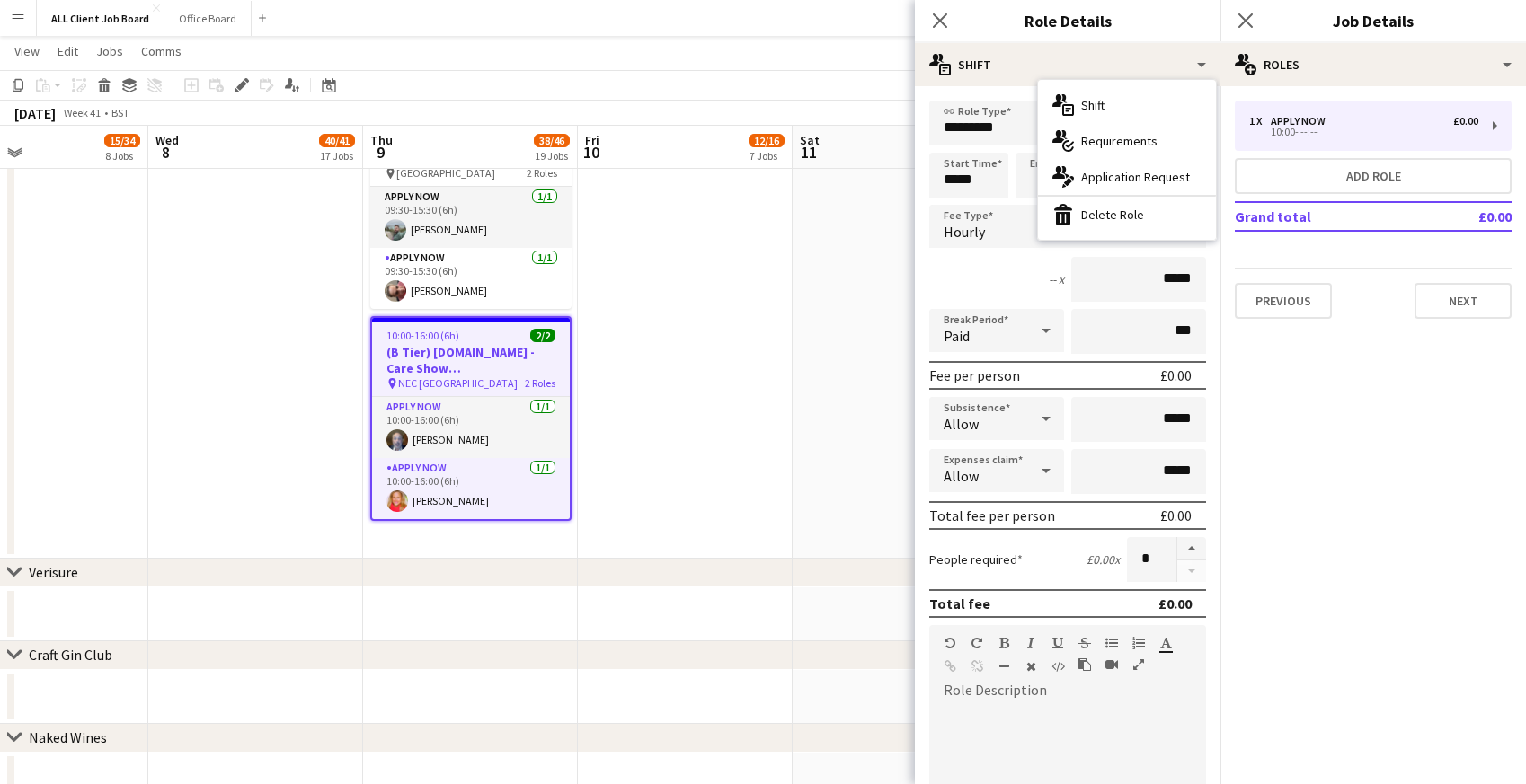
click at [844, 256] on app-date-cell "09:00-18:00 (9h) 2/2 (Tier) - [DOMAIN_NAME] - Fully Charged LIVE: South - Stand…" at bounding box center [900, 121] width 214 height 875
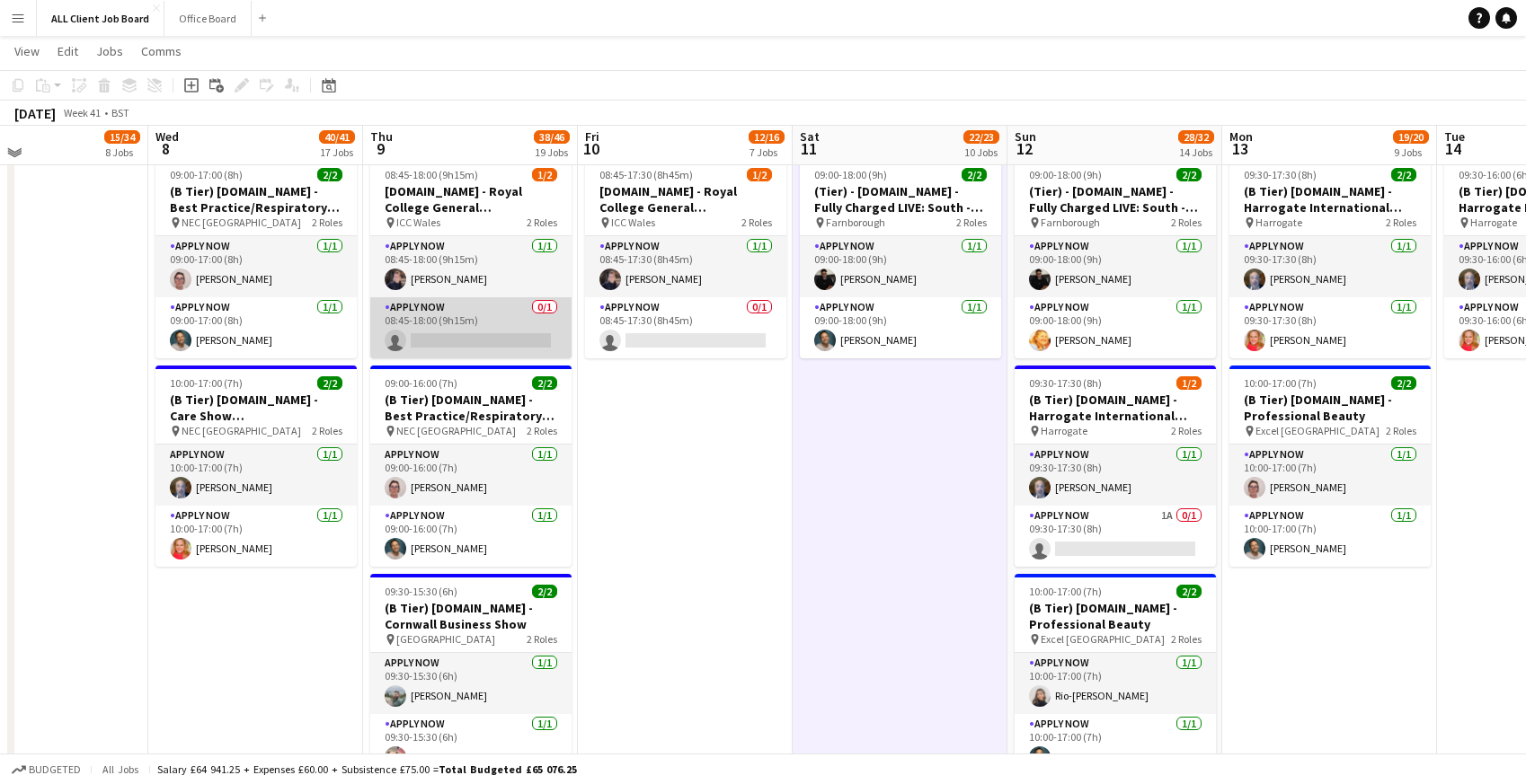
scroll to position [4919, 0]
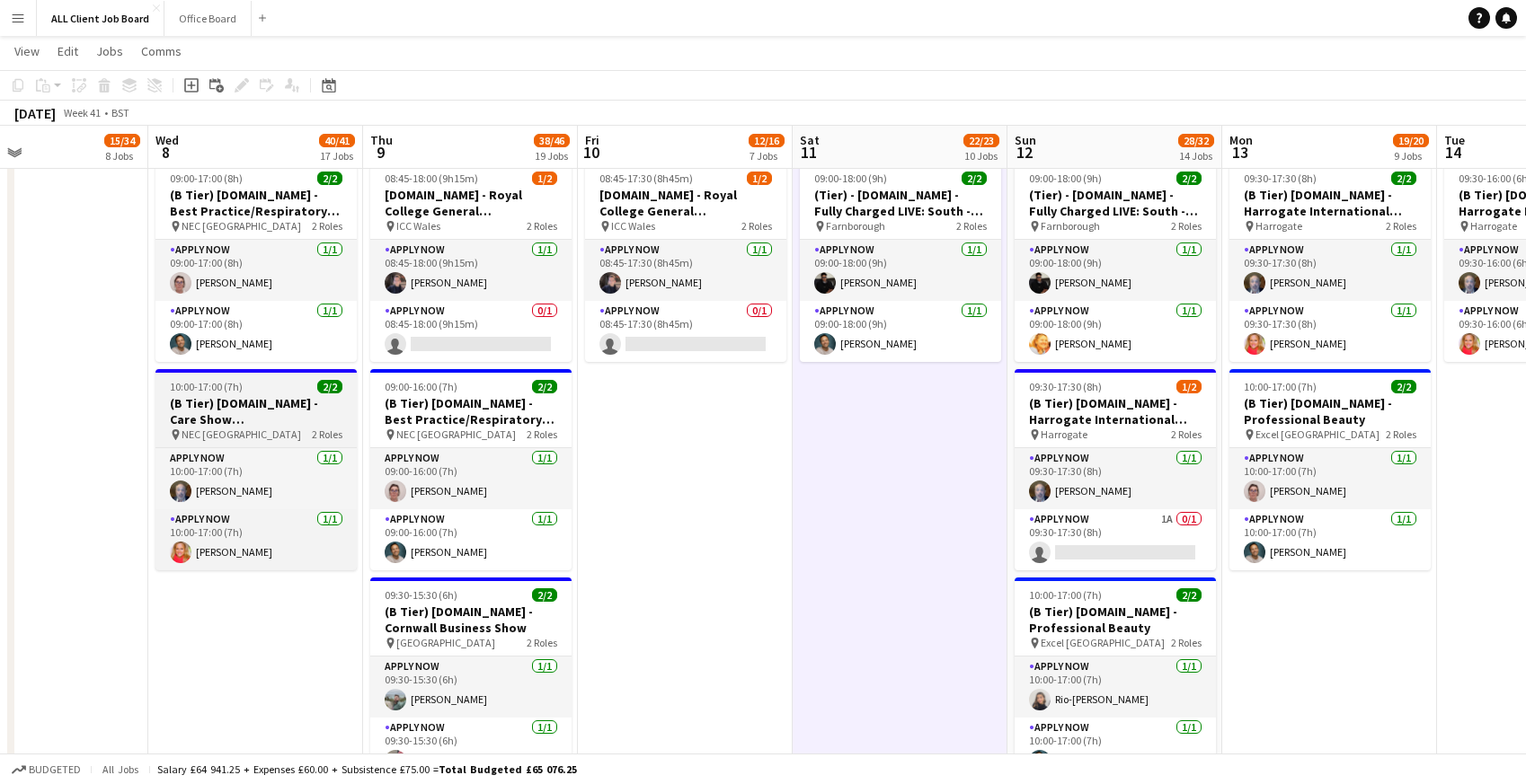
click at [238, 419] on h3 "(B Tier) [DOMAIN_NAME] - Care Show [GEOGRAPHIC_DATA]" at bounding box center [256, 411] width 202 height 32
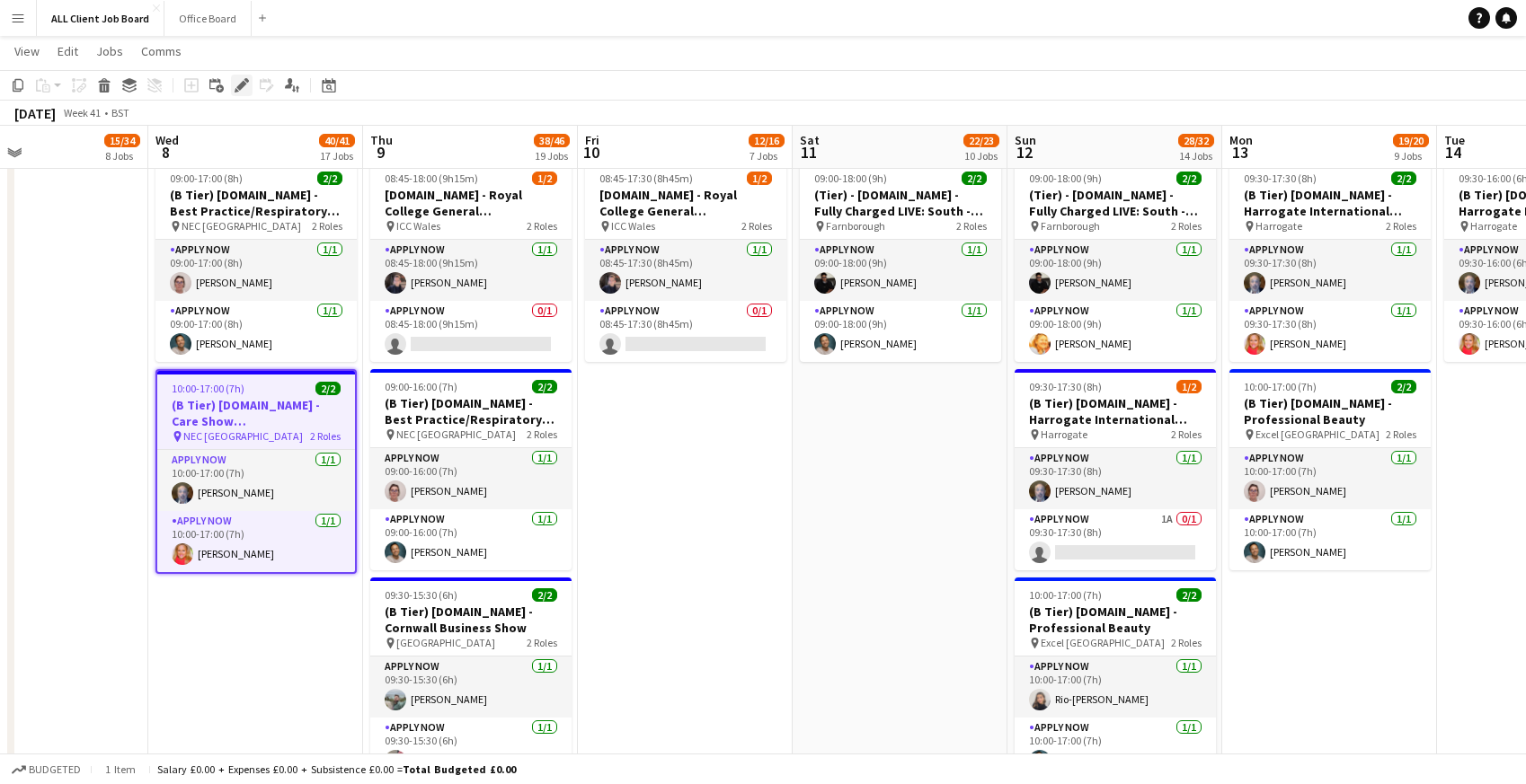
click at [246, 83] on icon "Edit" at bounding box center [241, 85] width 15 height 15
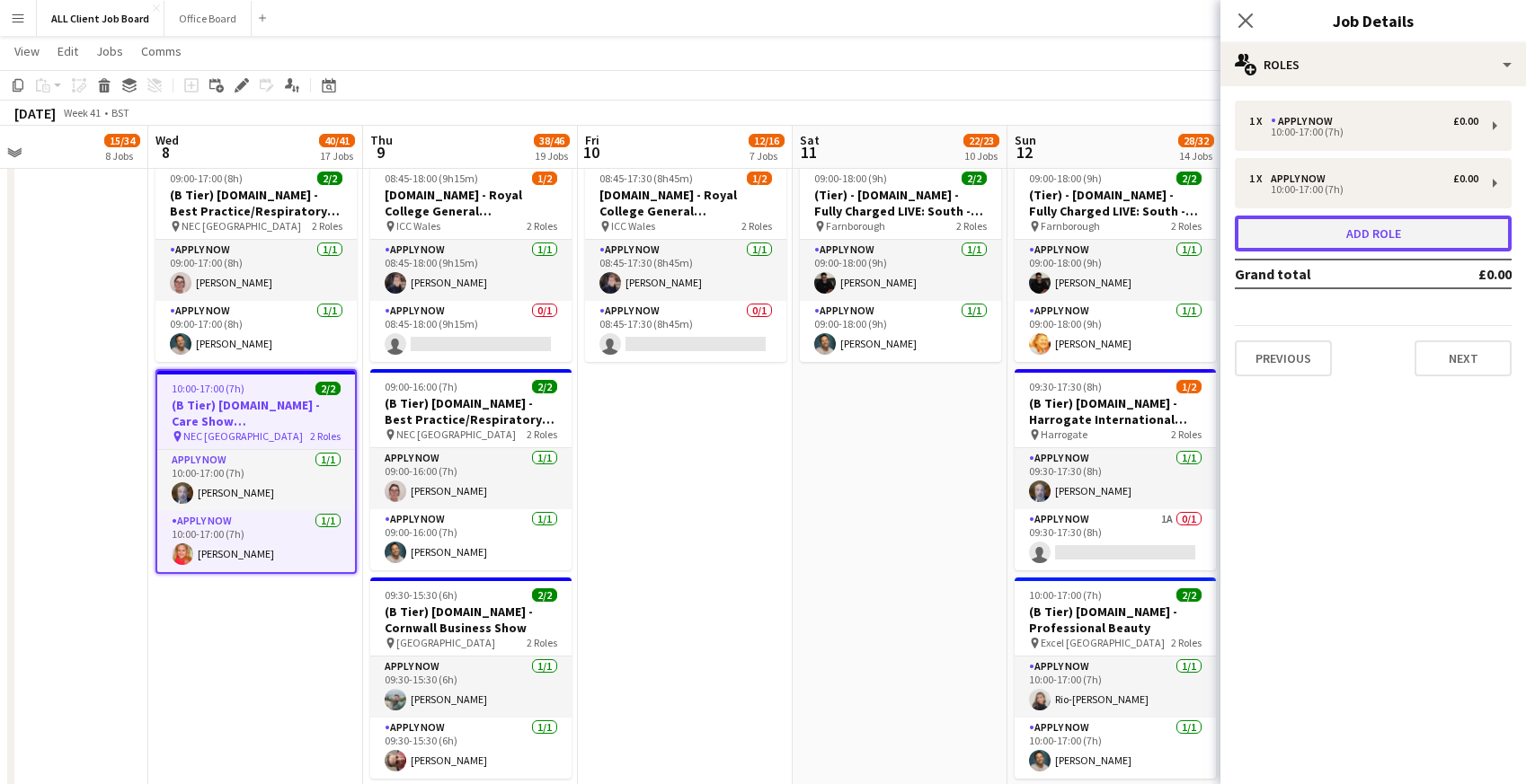
click at [1373, 236] on button "Add role" at bounding box center [1373, 233] width 276 height 36
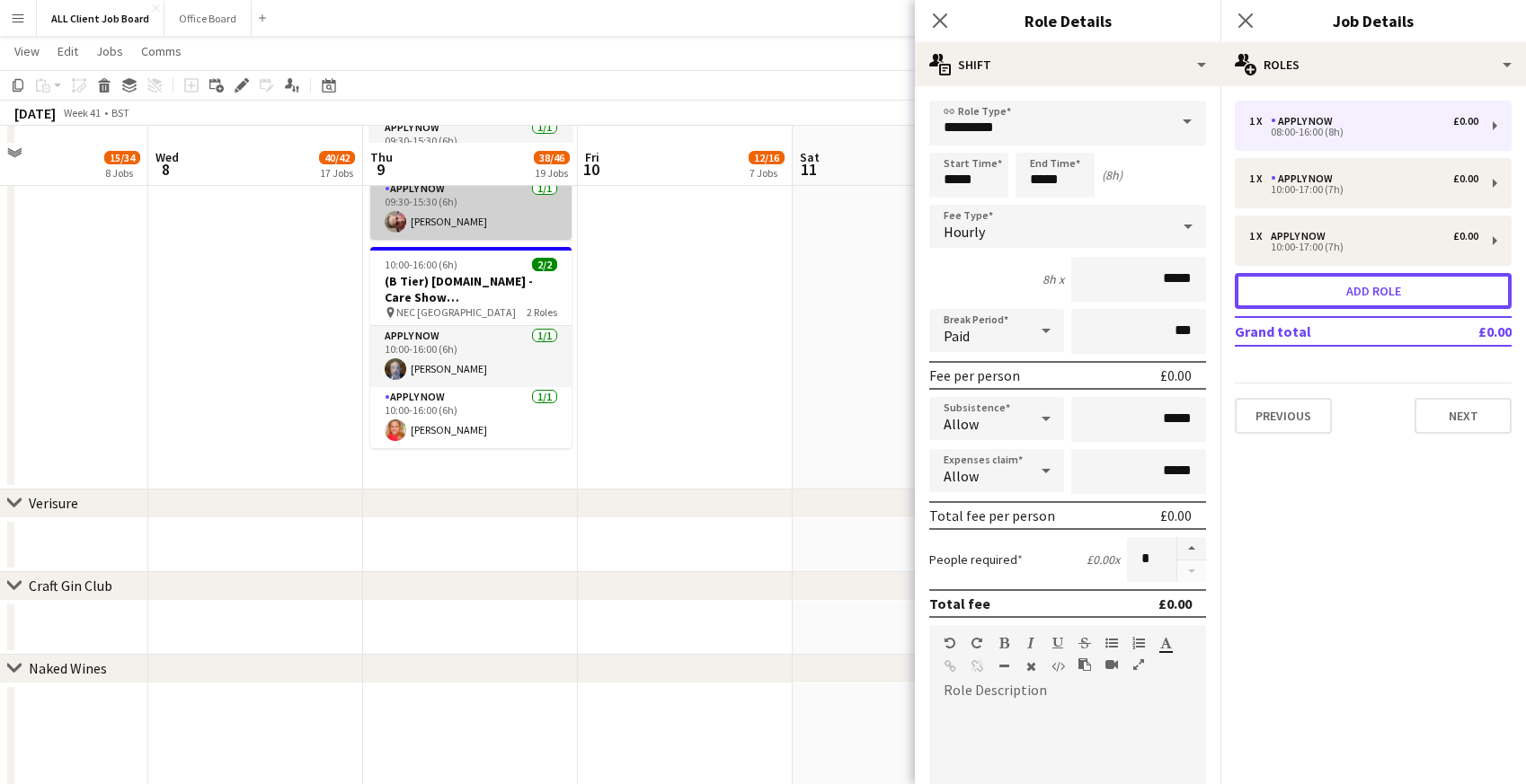
scroll to position [5305, 0]
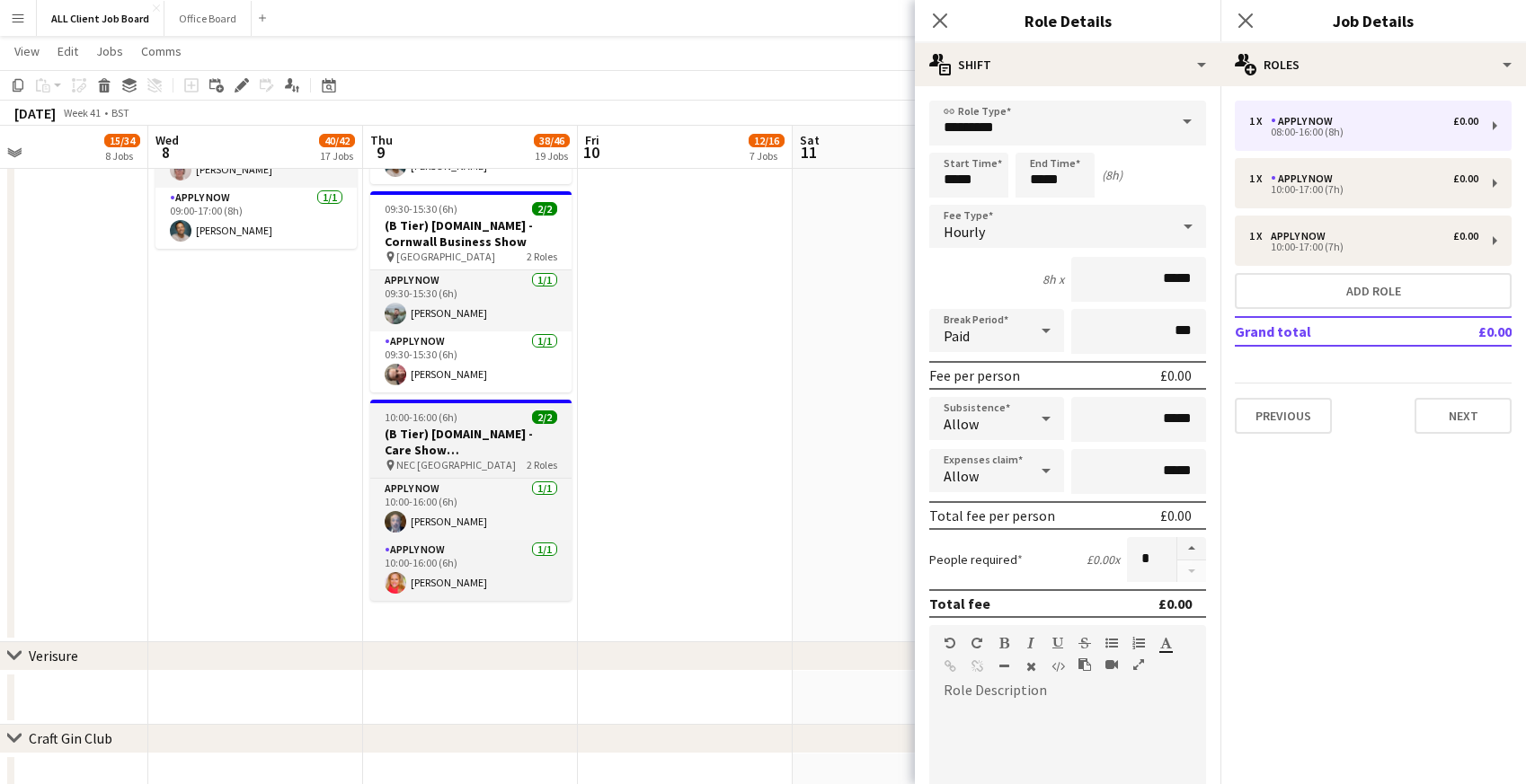
click at [432, 434] on h3 "(B Tier) [DOMAIN_NAME] - Care Show [GEOGRAPHIC_DATA]" at bounding box center [470, 442] width 202 height 32
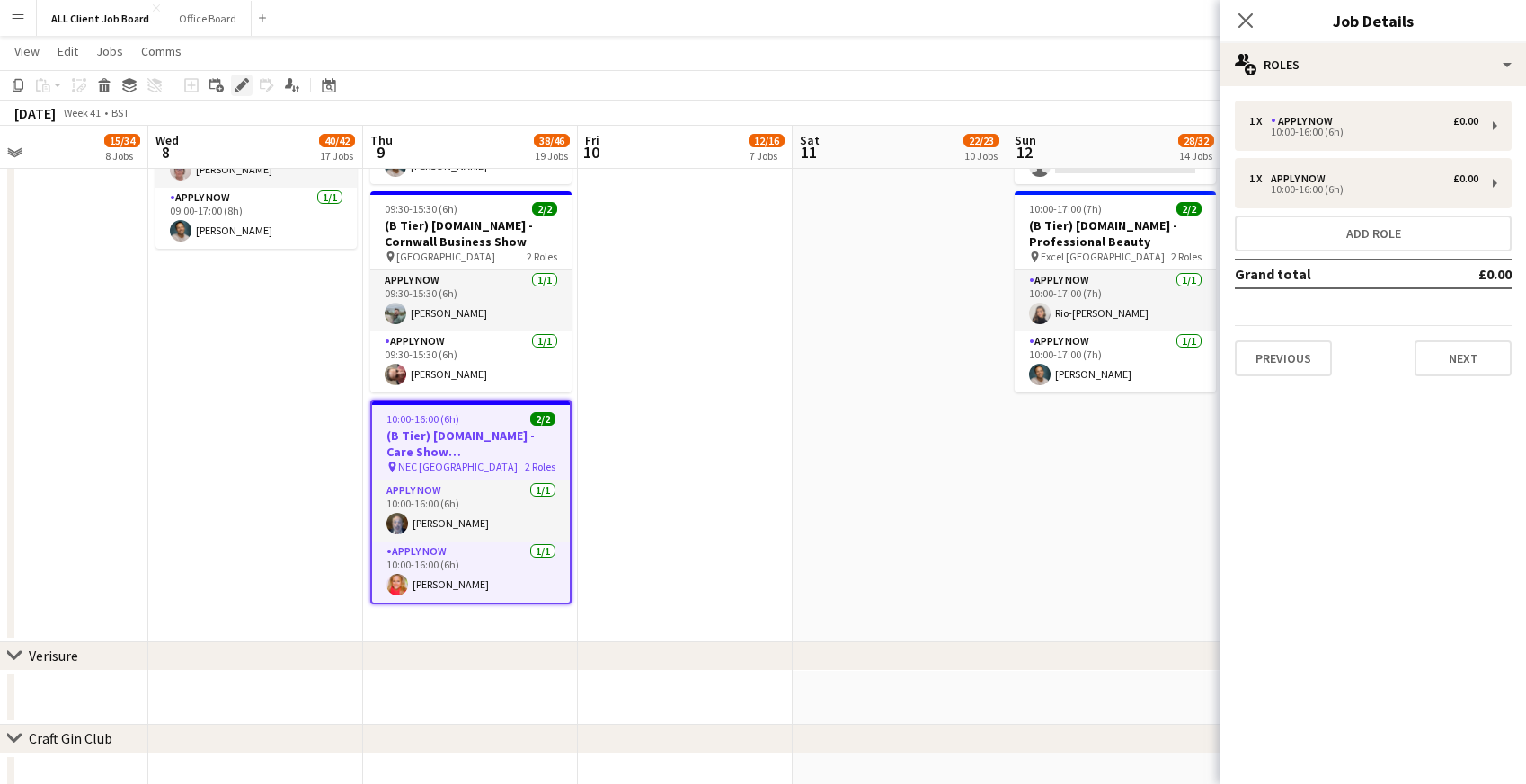
click at [238, 86] on icon at bounding box center [241, 86] width 10 height 10
click at [1346, 232] on button "Add role" at bounding box center [1373, 233] width 276 height 36
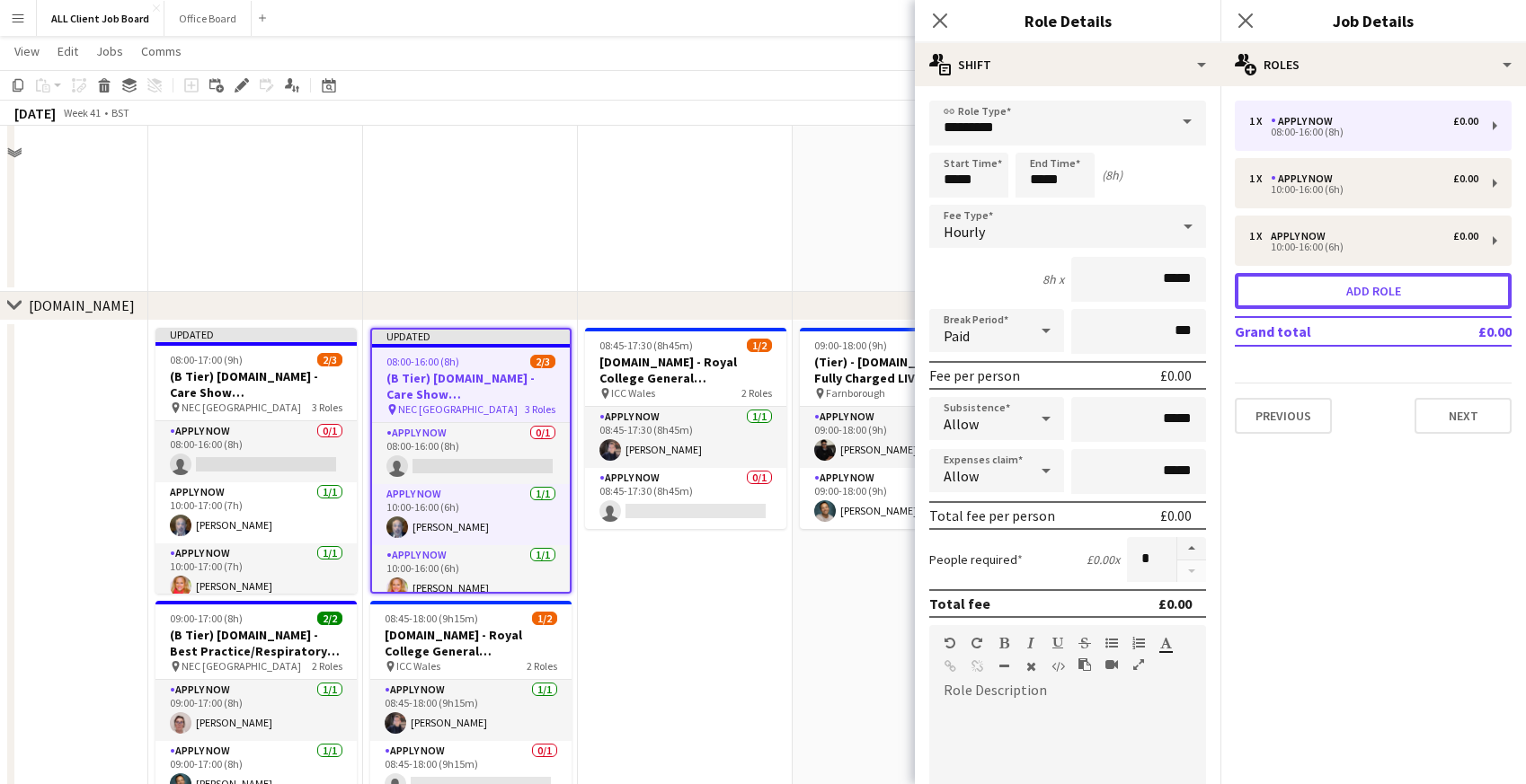
scroll to position [4767, 0]
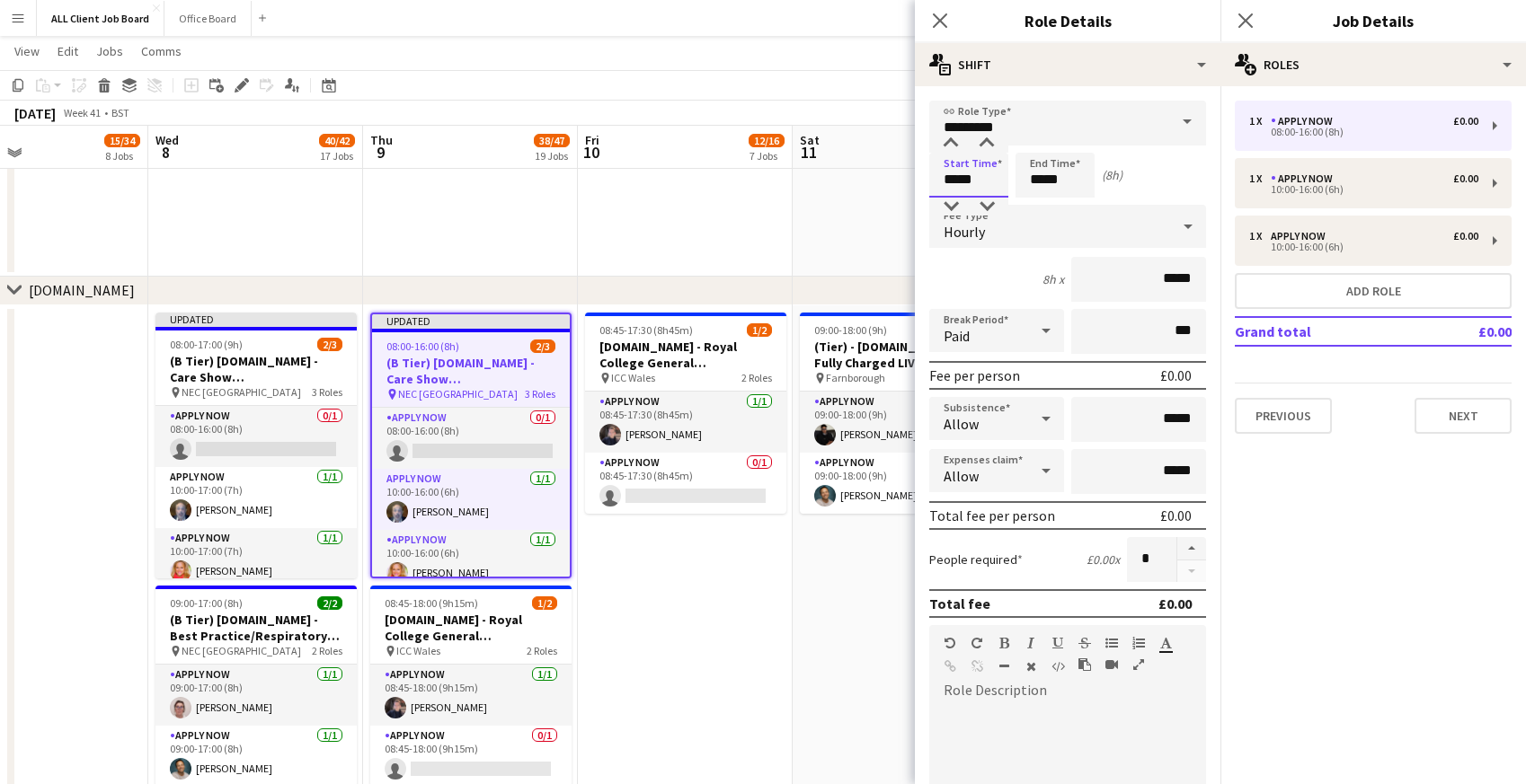
drag, startPoint x: 940, startPoint y: 174, endPoint x: 990, endPoint y: 174, distance: 50.0
click at [991, 175] on input "*****" at bounding box center [968, 175] width 79 height 45
type input "*****"
click at [940, 18] on icon "Close pop-in" at bounding box center [939, 20] width 17 height 17
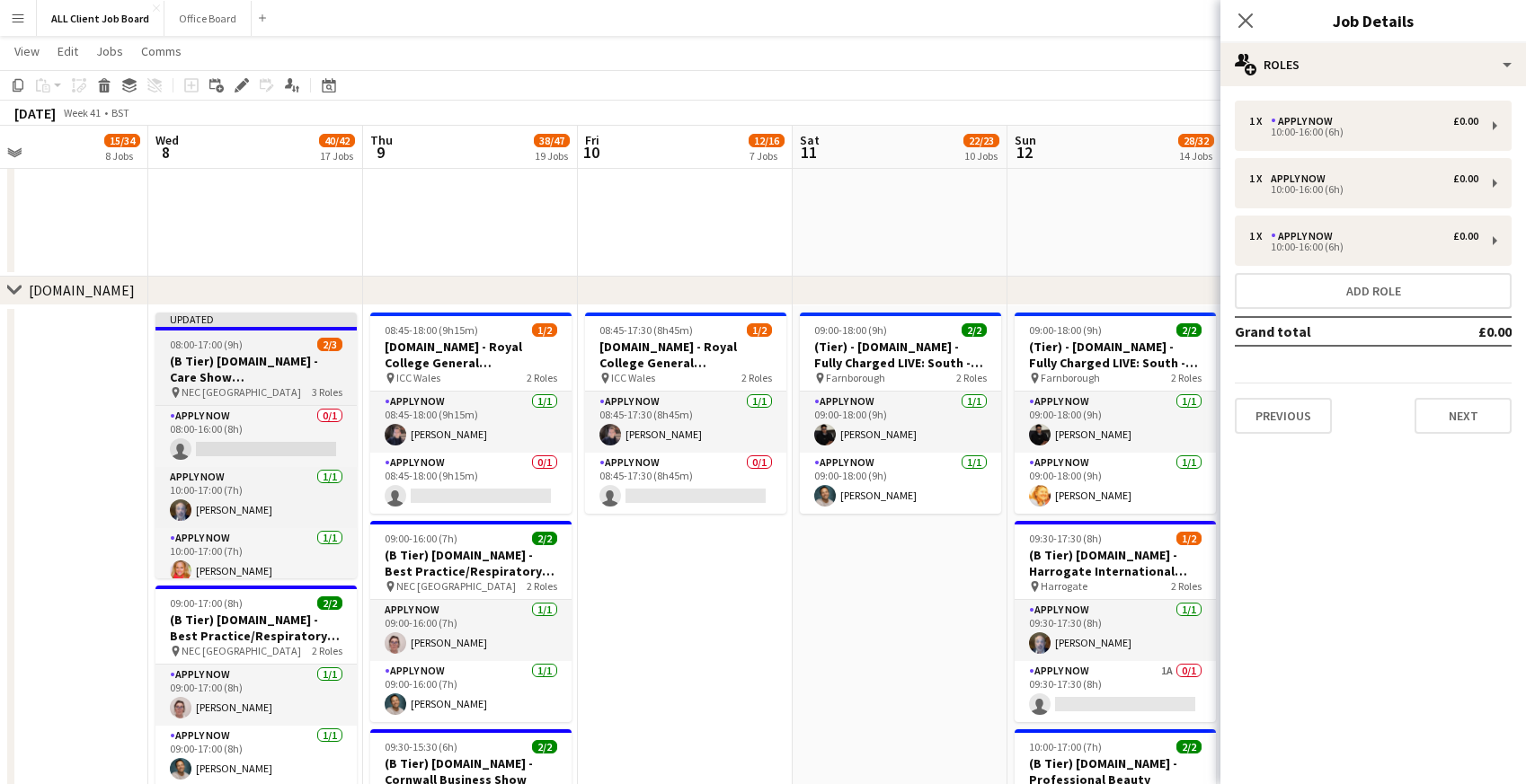
click at [189, 354] on h3 "(B Tier) [DOMAIN_NAME] - Care Show [GEOGRAPHIC_DATA]" at bounding box center [256, 369] width 202 height 32
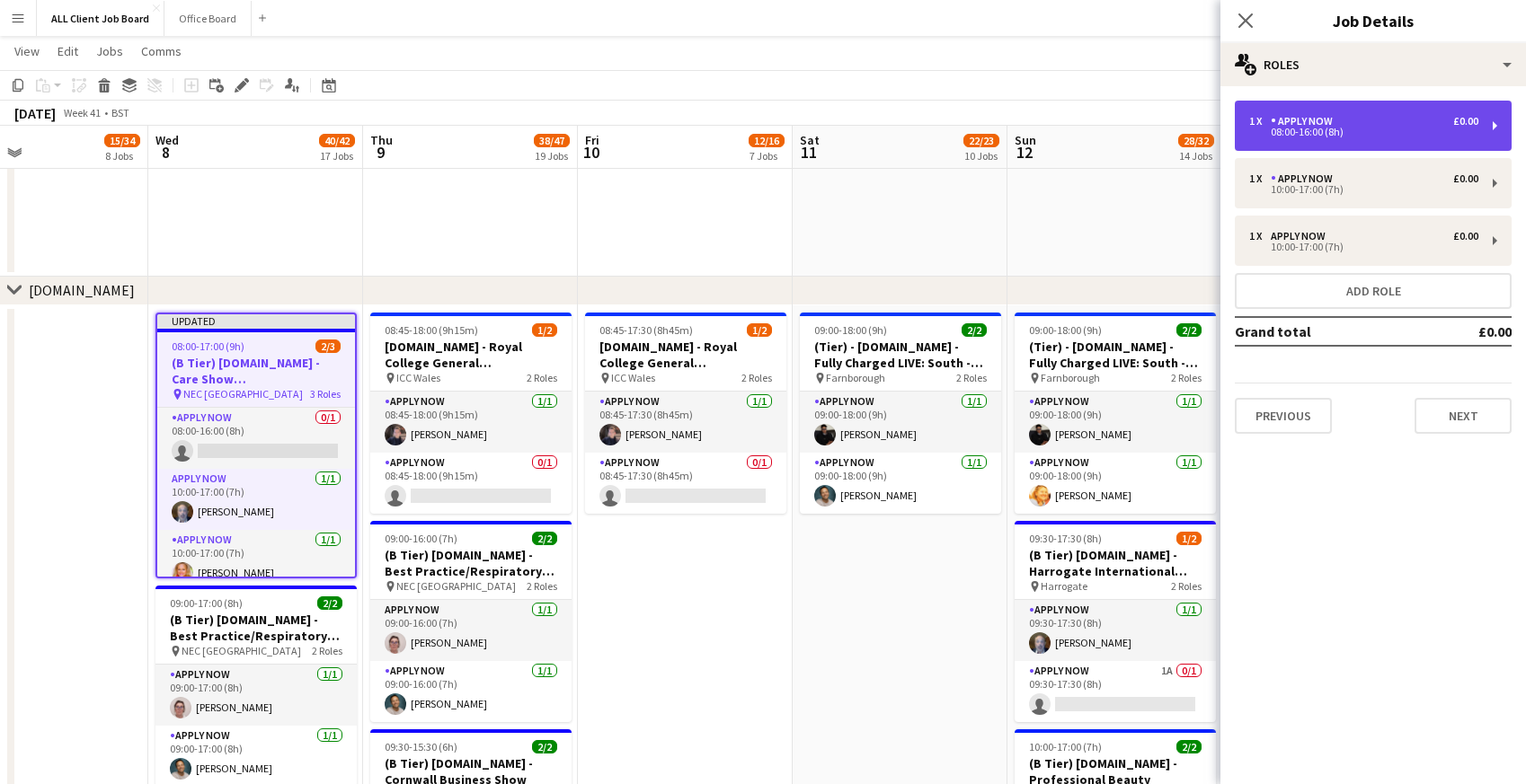
click at [1271, 125] on div "APPLY NOW" at bounding box center [1306, 121] width 69 height 13
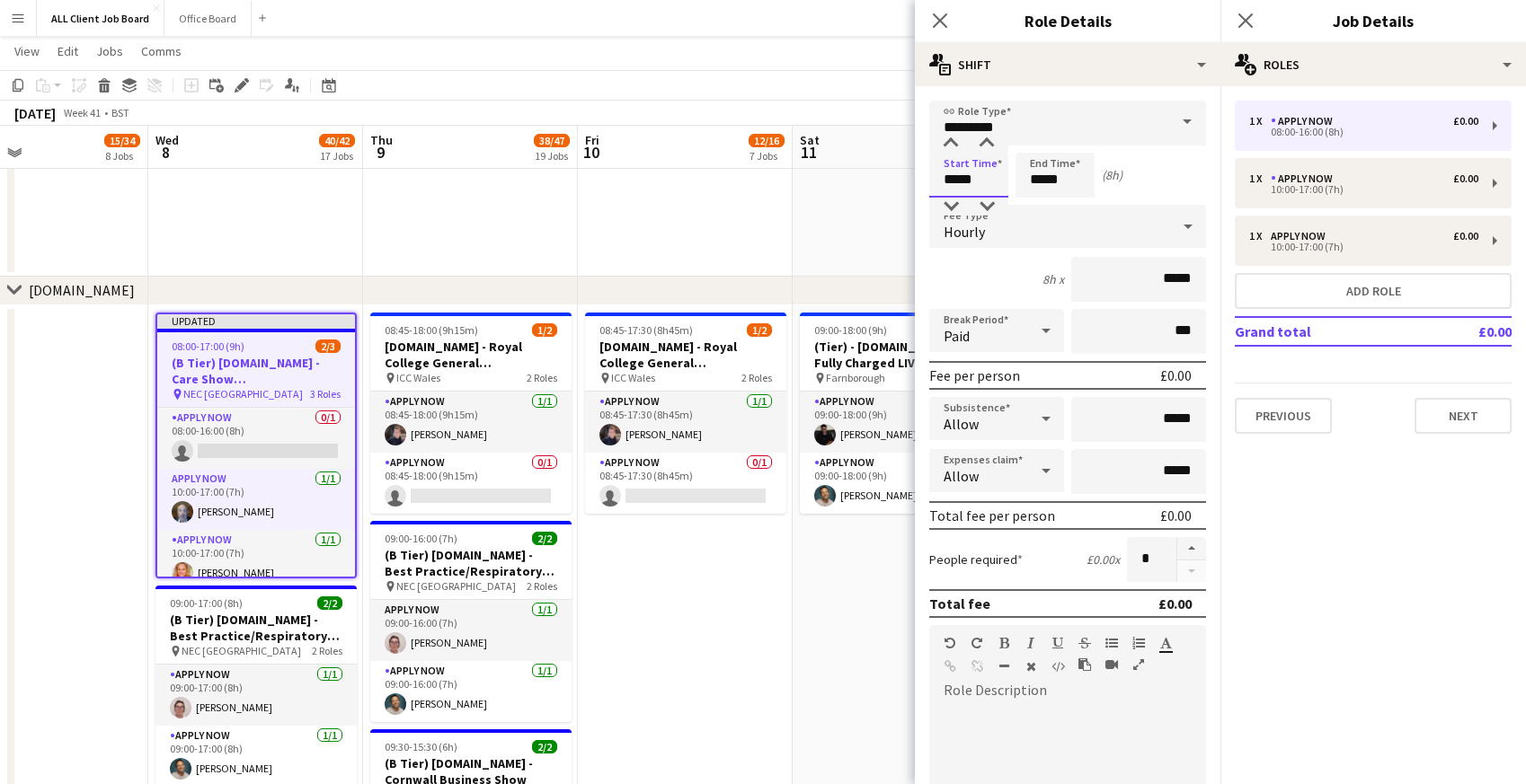
drag, startPoint x: 940, startPoint y: 176, endPoint x: 1021, endPoint y: 179, distance: 81.1
click at [1021, 179] on div "Start Time ***** End Time ***** (8h)" at bounding box center [1067, 175] width 276 height 45
type input "*****"
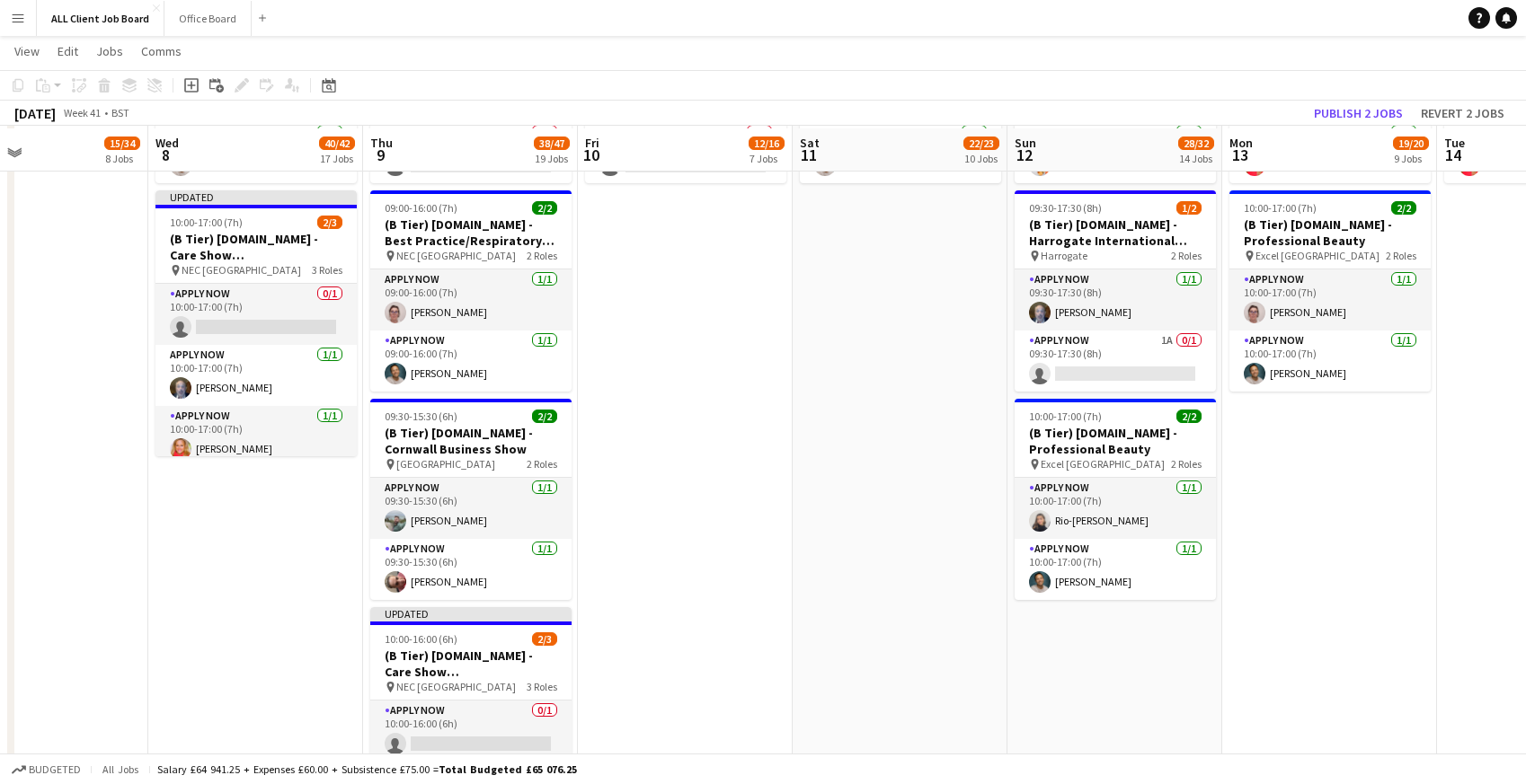
scroll to position [5083, 0]
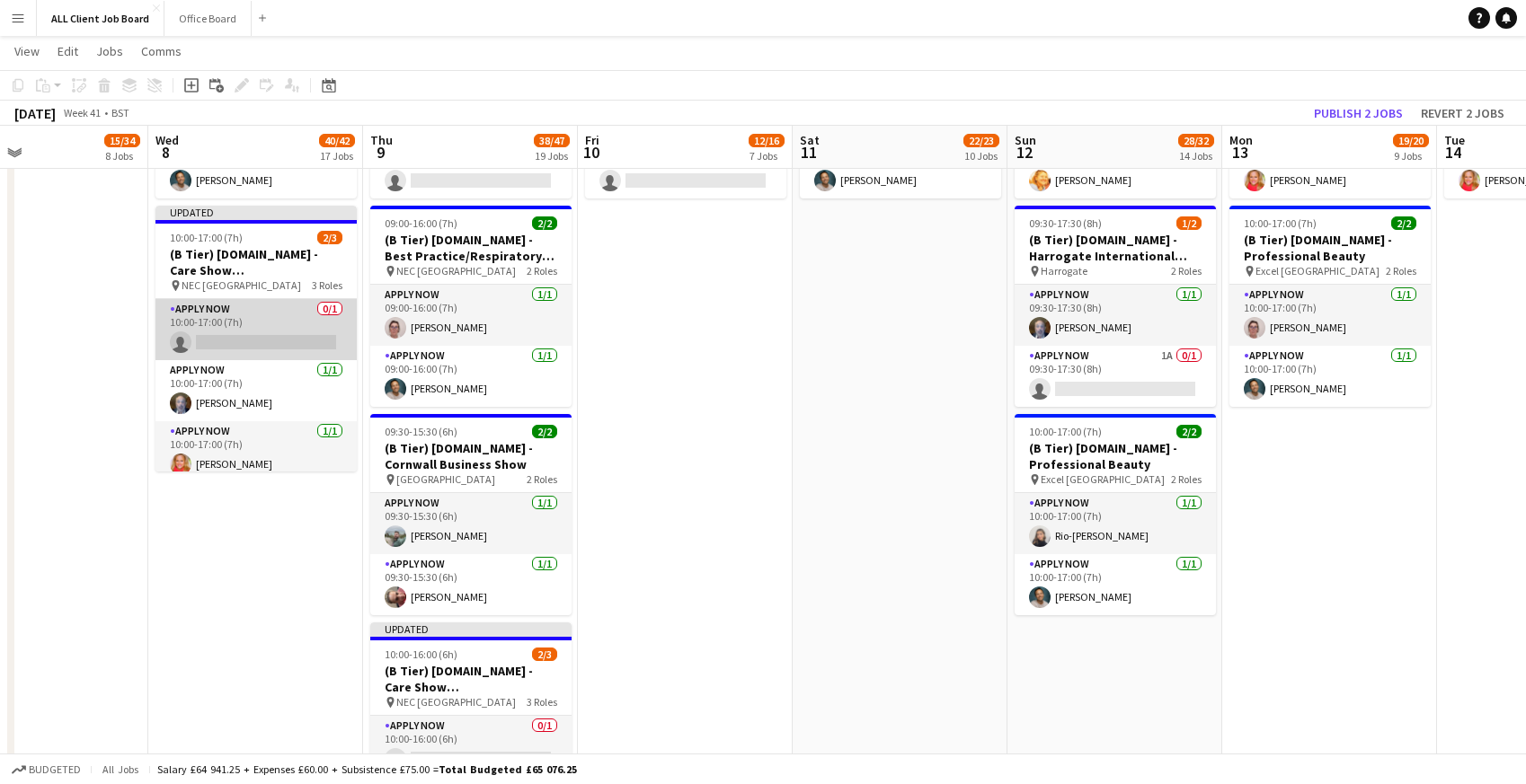
click at [233, 329] on app-card-role "APPLY NOW 0/1 10:00-17:00 (7h) single-neutral-actions" at bounding box center [256, 330] width 202 height 61
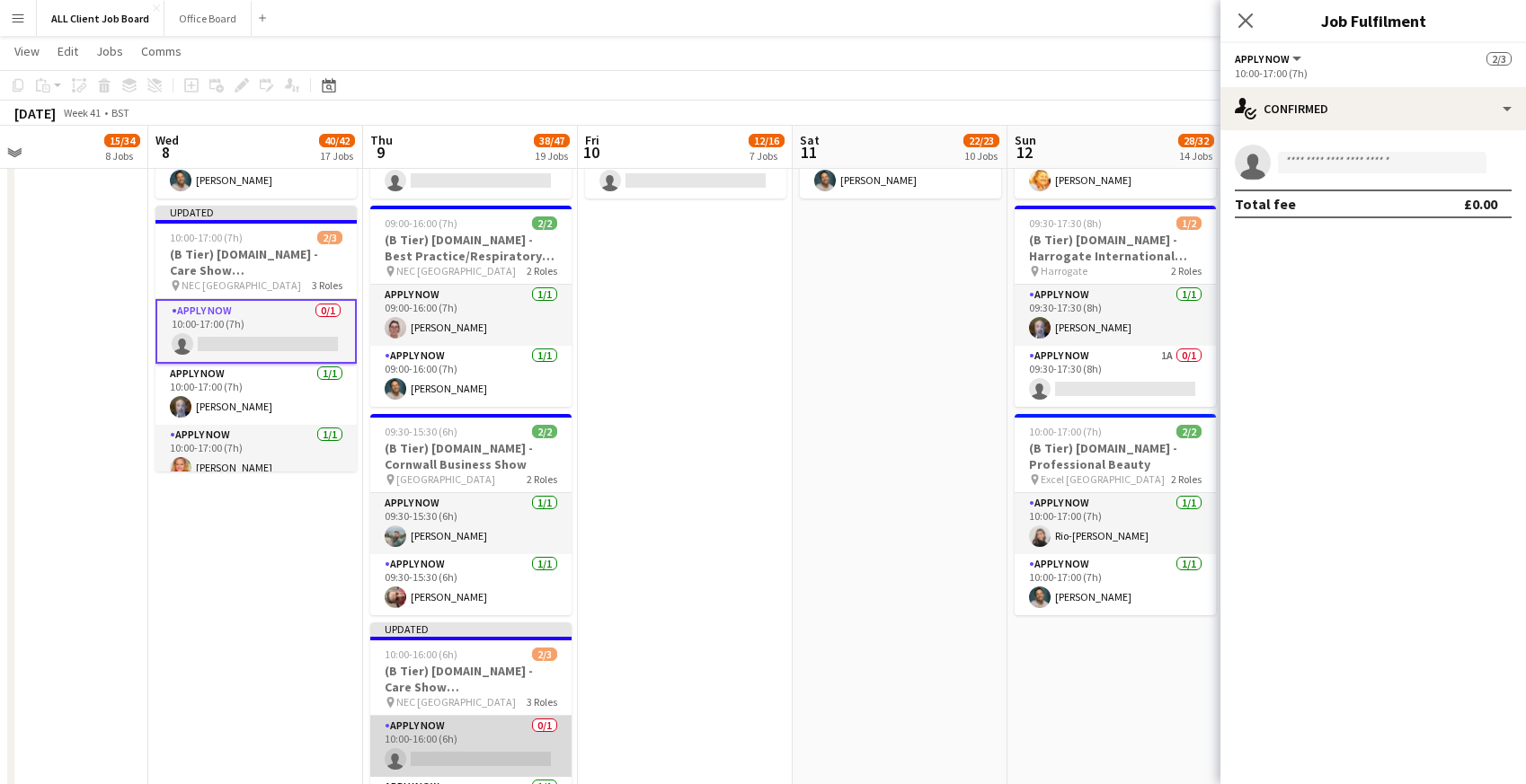
click at [478, 726] on app-card-role "APPLY NOW 0/1 10:00-16:00 (6h) single-neutral-actions" at bounding box center [470, 747] width 202 height 61
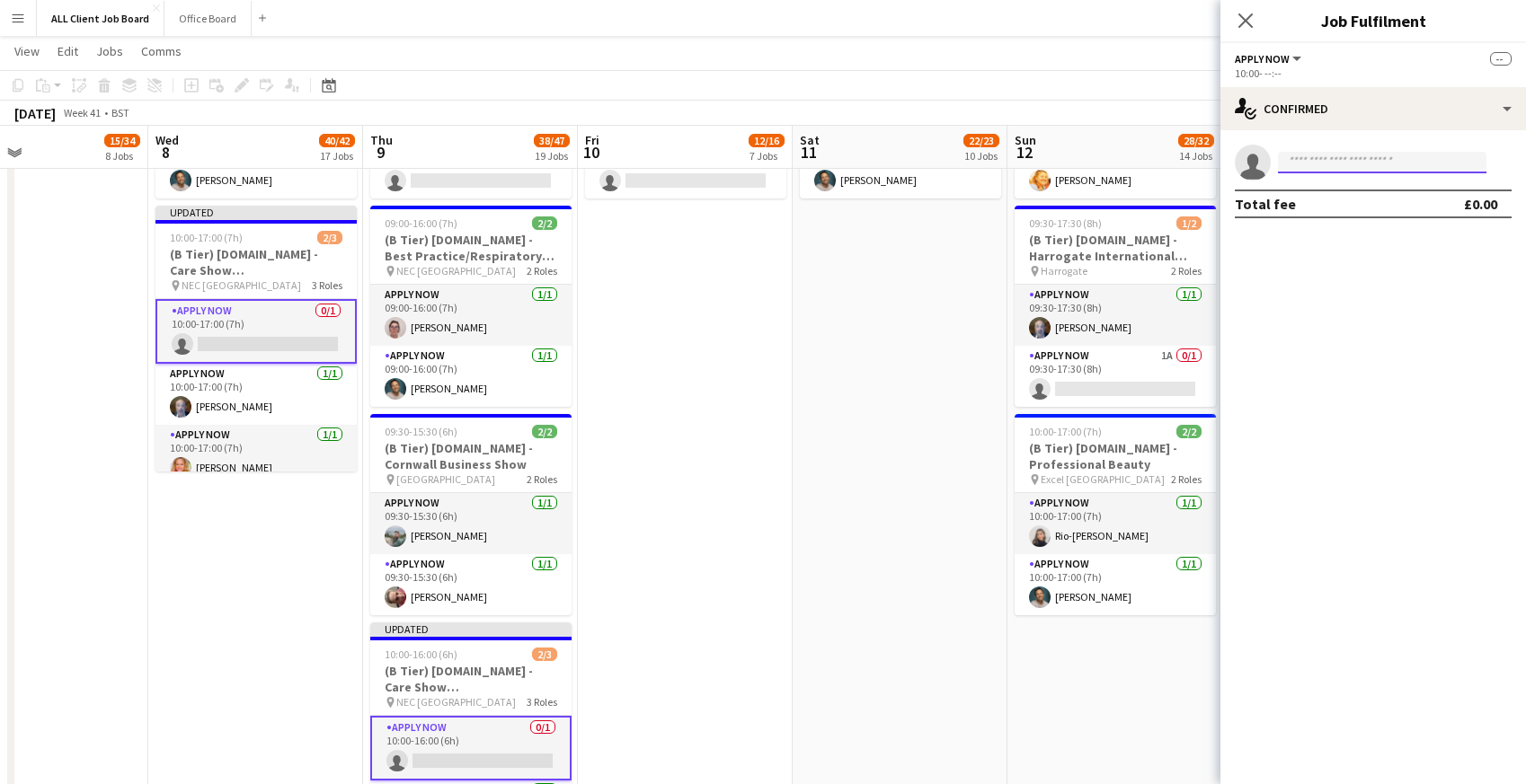
click at [1335, 160] on input at bounding box center [1382, 162] width 209 height 22
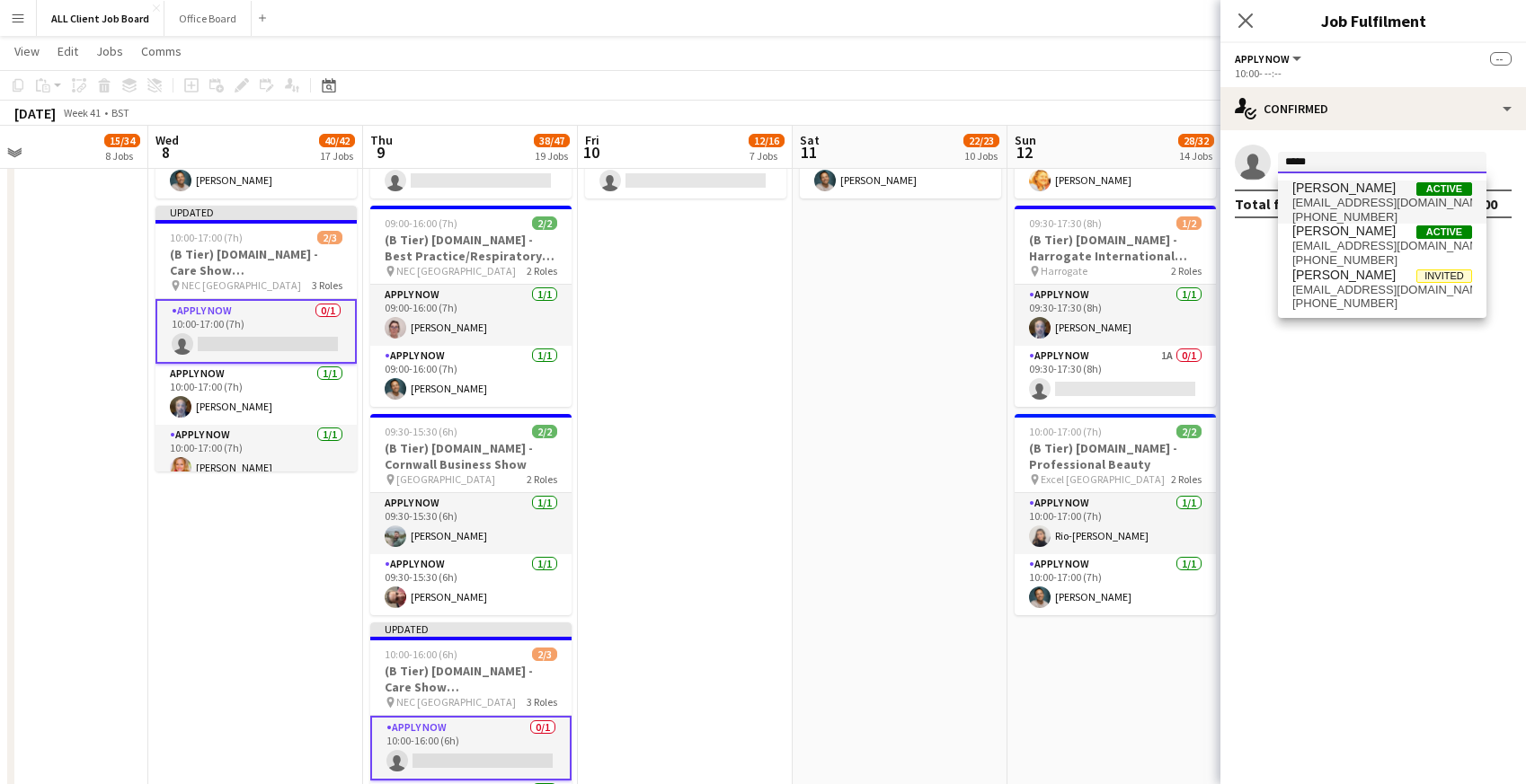
type input "*****"
click at [1335, 202] on span "[EMAIL_ADDRESS][DOMAIN_NAME]" at bounding box center [1381, 203] width 180 height 15
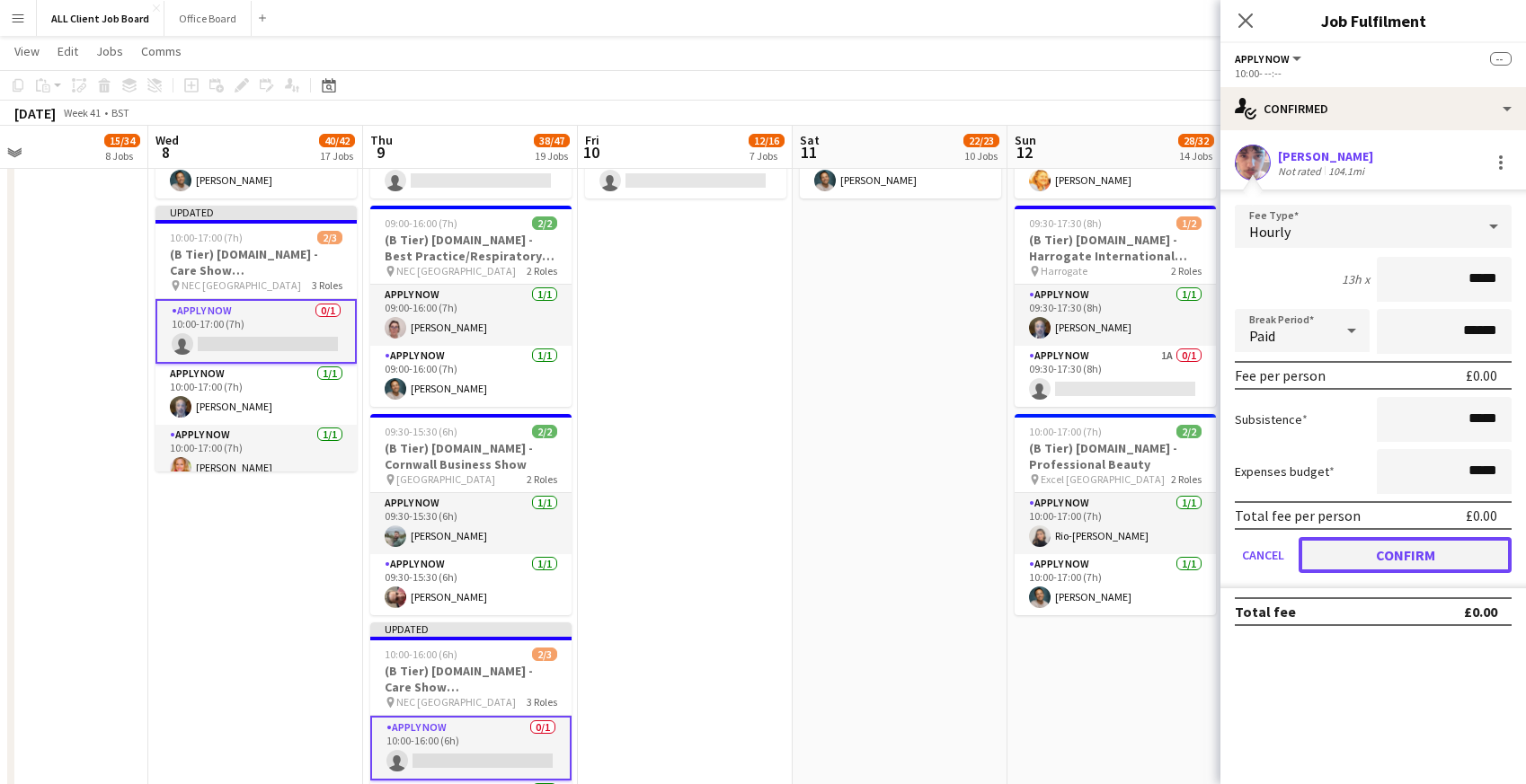
click at [1343, 551] on button "Confirm" at bounding box center [1405, 555] width 213 height 36
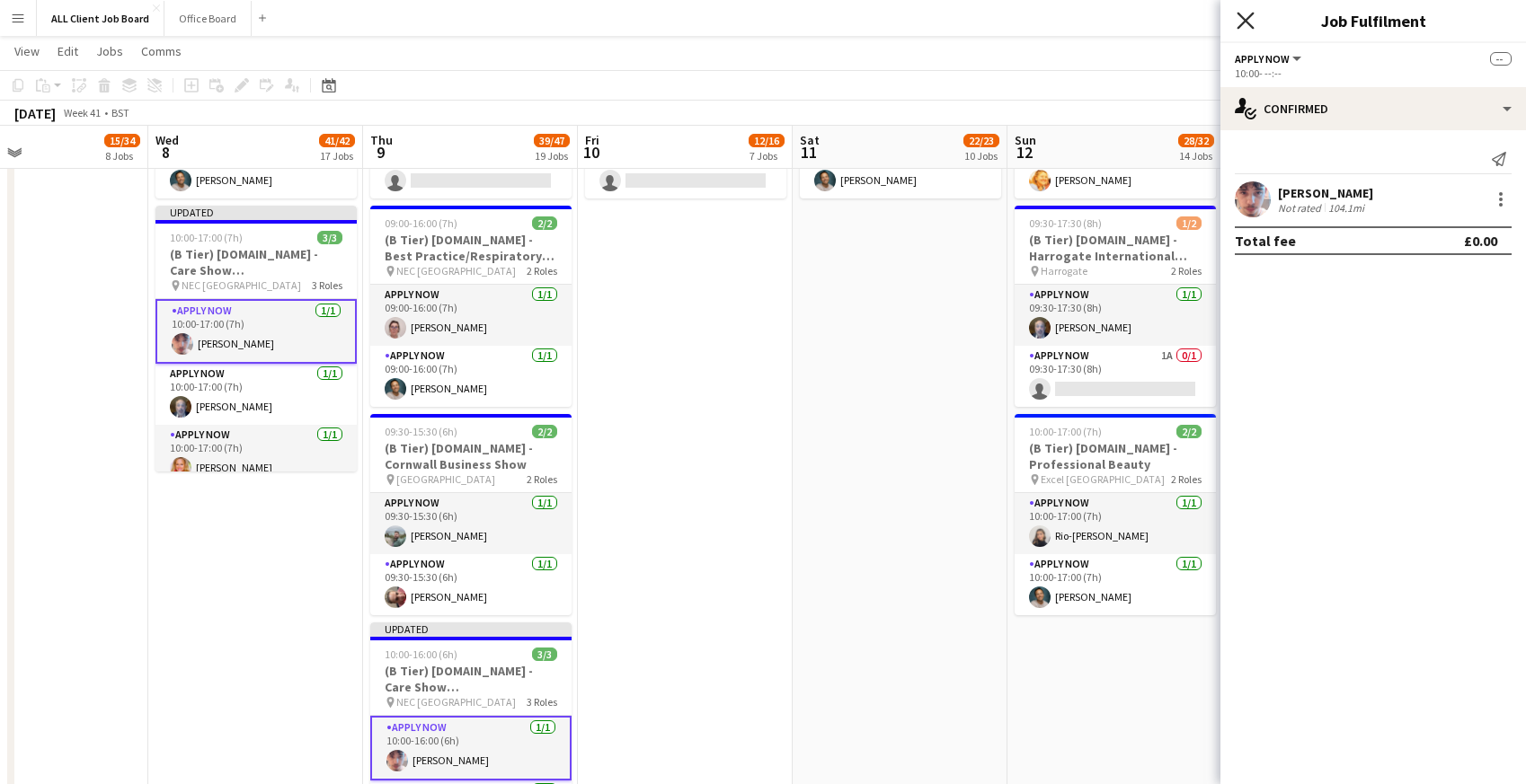
click at [1250, 22] on icon "Close pop-in" at bounding box center [1245, 20] width 17 height 17
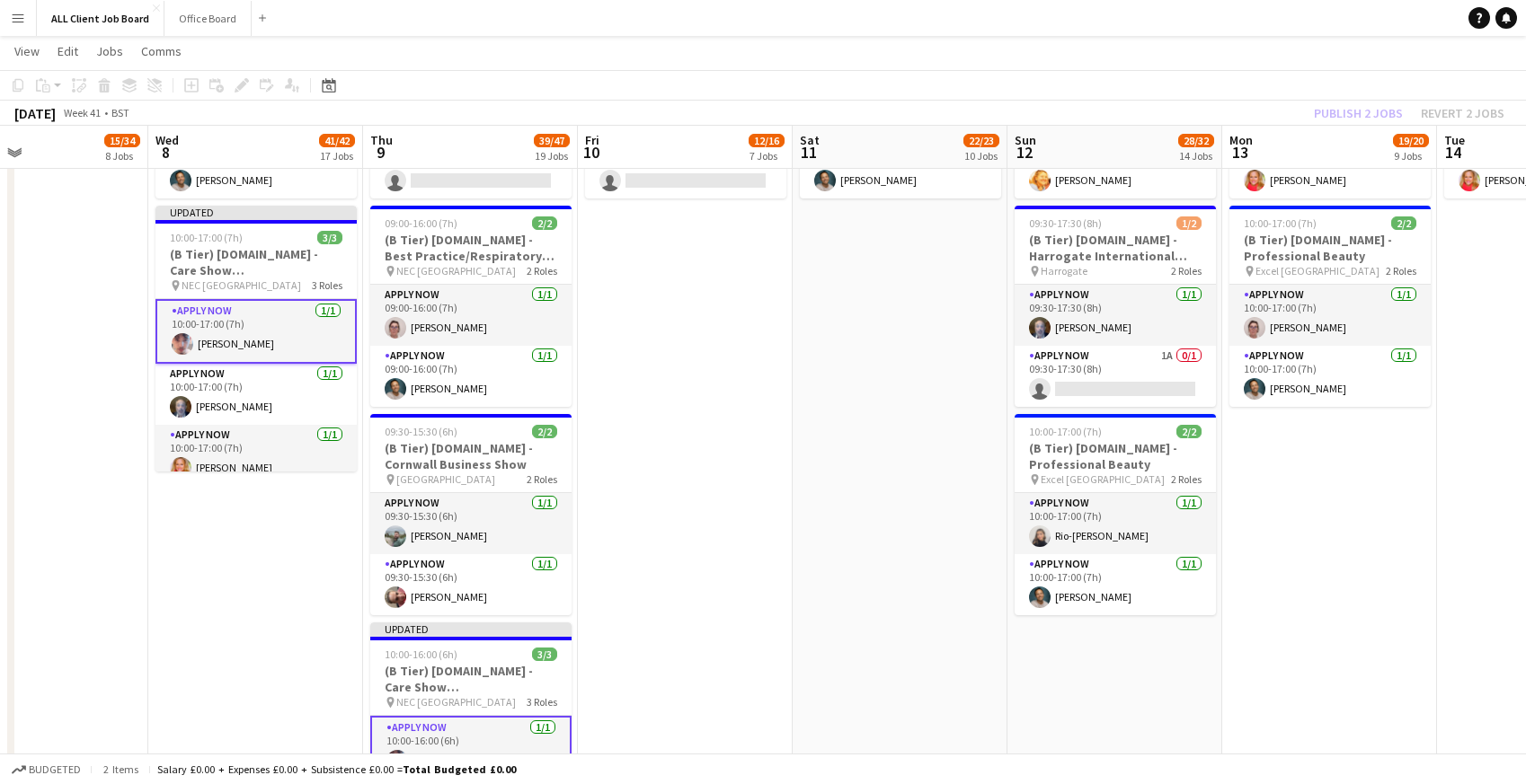
click at [1222, 13] on app-navbar "Menu Boards Boards Boards All jobs Status Workforce Workforce My Workforce Recr…" at bounding box center [763, 18] width 1526 height 36
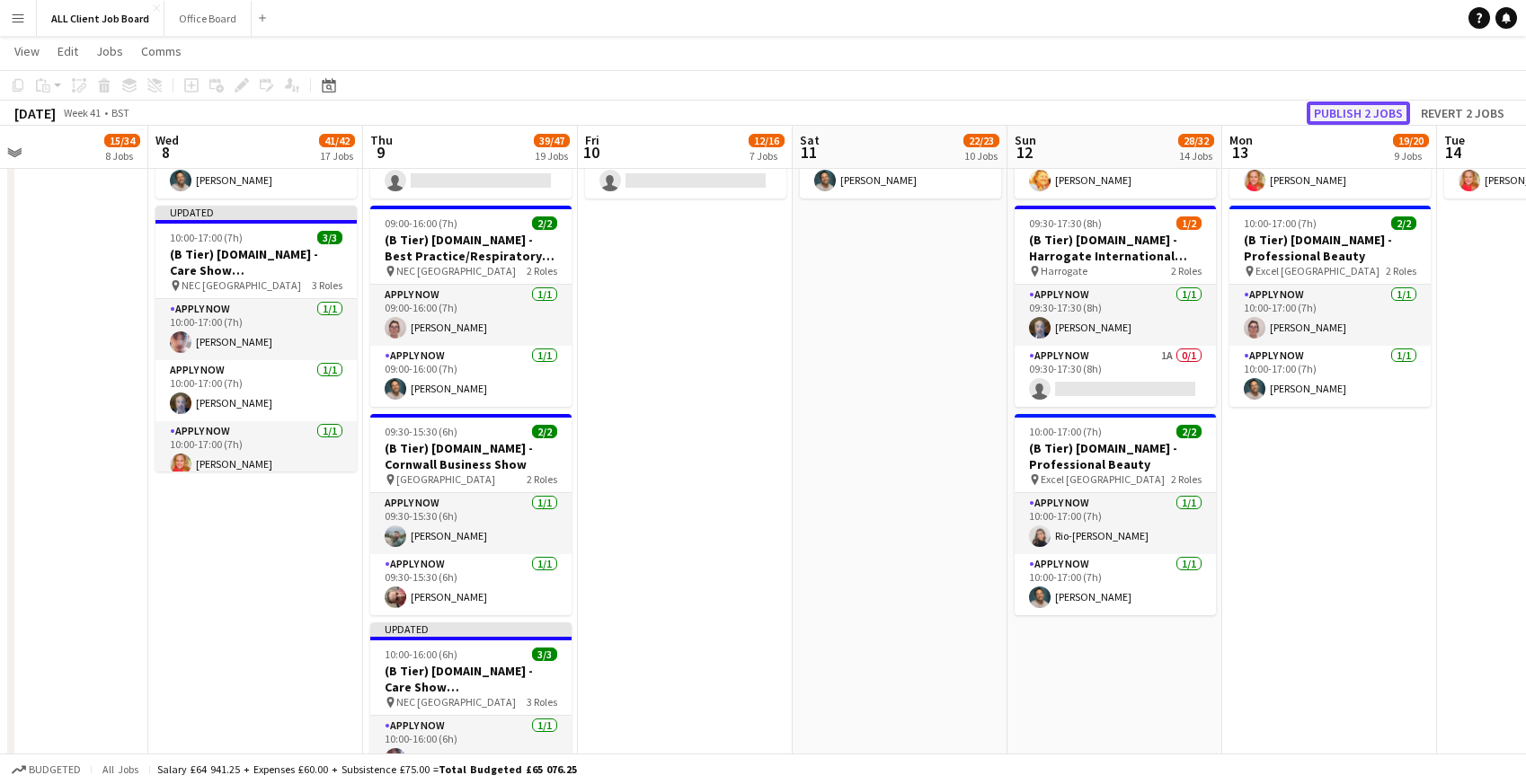
click at [1388, 114] on button "Publish 2 jobs" at bounding box center [1358, 113] width 103 height 24
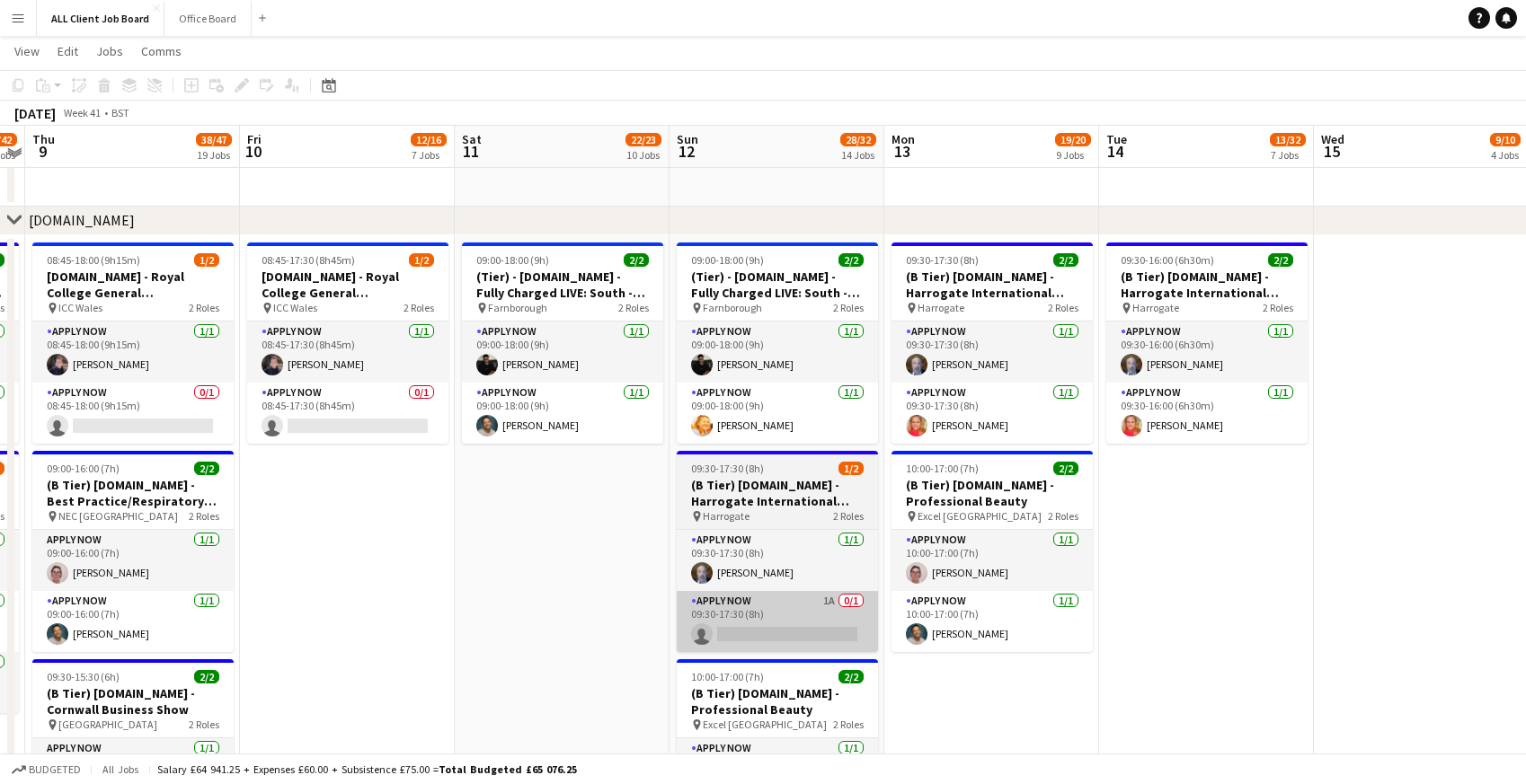
scroll to position [4837, 0]
click at [732, 652] on app-date-cell "09:00-18:00 (9h) 2/2 (Tier) - [DOMAIN_NAME] - Fully Charged LIVE: South - Stand…" at bounding box center [776, 705] width 214 height 938
click at [762, 607] on app-card-role "APPLY NOW 1A 0/1 09:30-17:30 (8h) single-neutral-actions" at bounding box center [777, 623] width 202 height 61
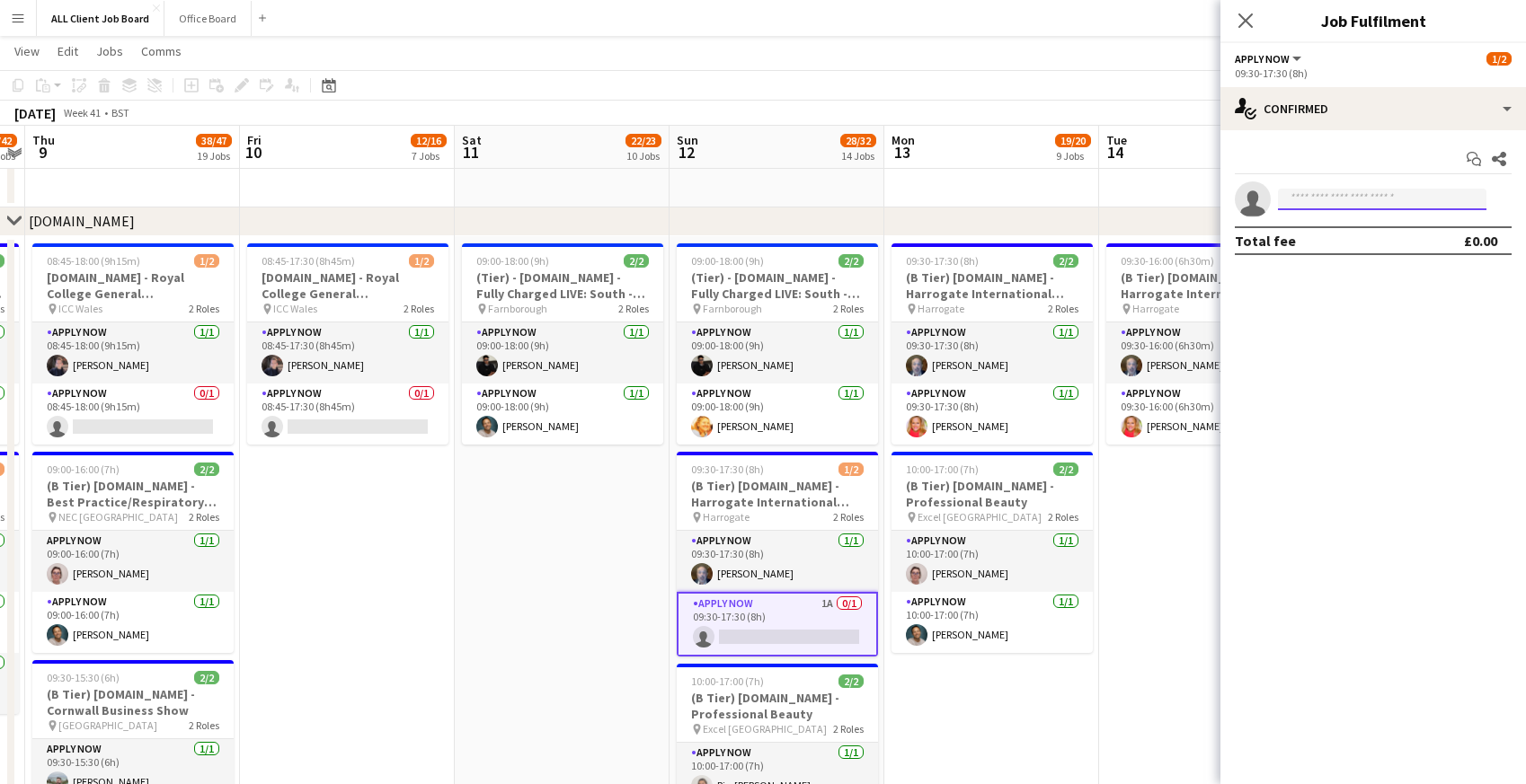
click at [1347, 203] on input at bounding box center [1382, 200] width 209 height 22
click at [1368, 195] on input at bounding box center [1382, 200] width 209 height 22
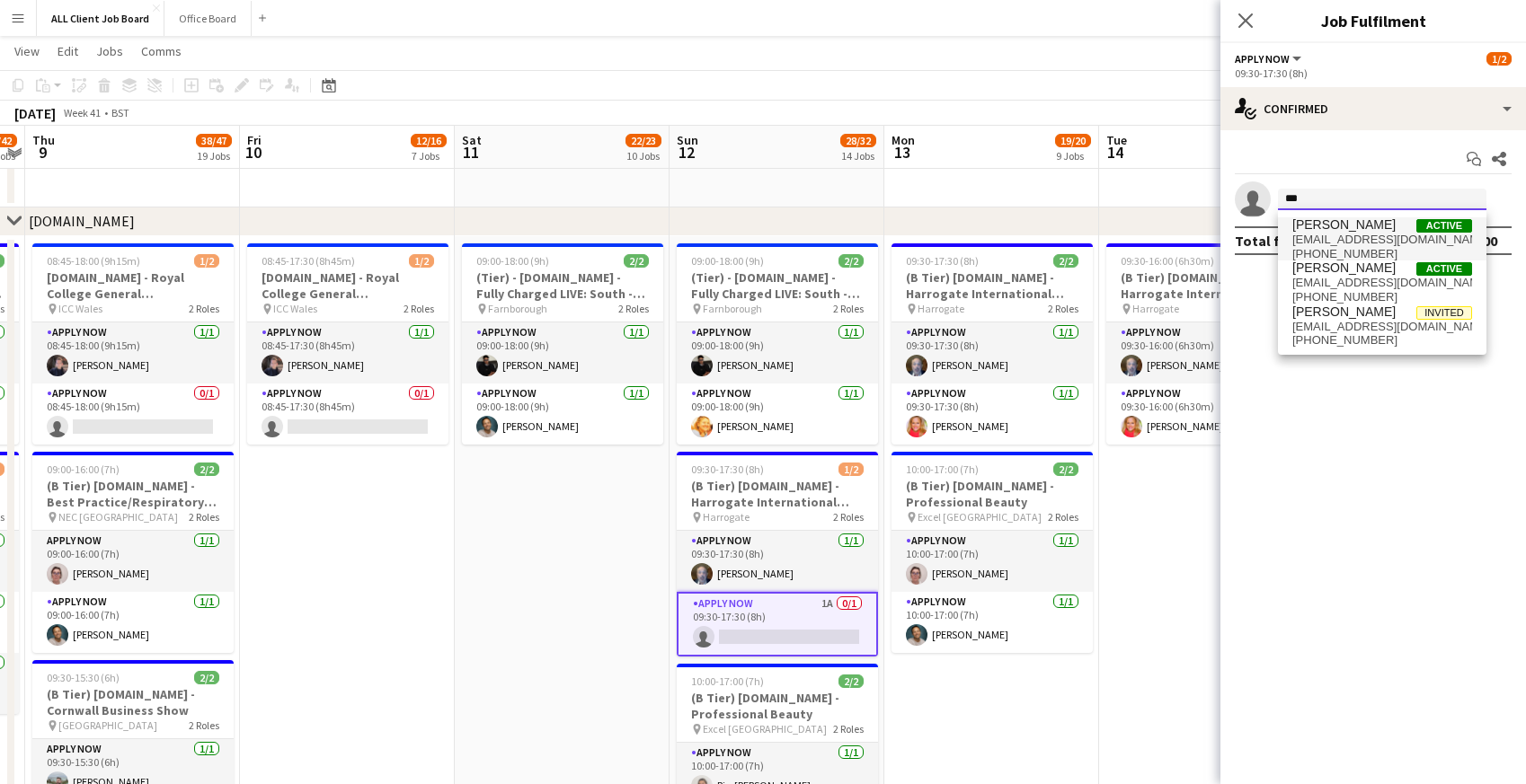
type input "***"
click at [1352, 230] on span "[PERSON_NAME]" at bounding box center [1343, 225] width 103 height 16
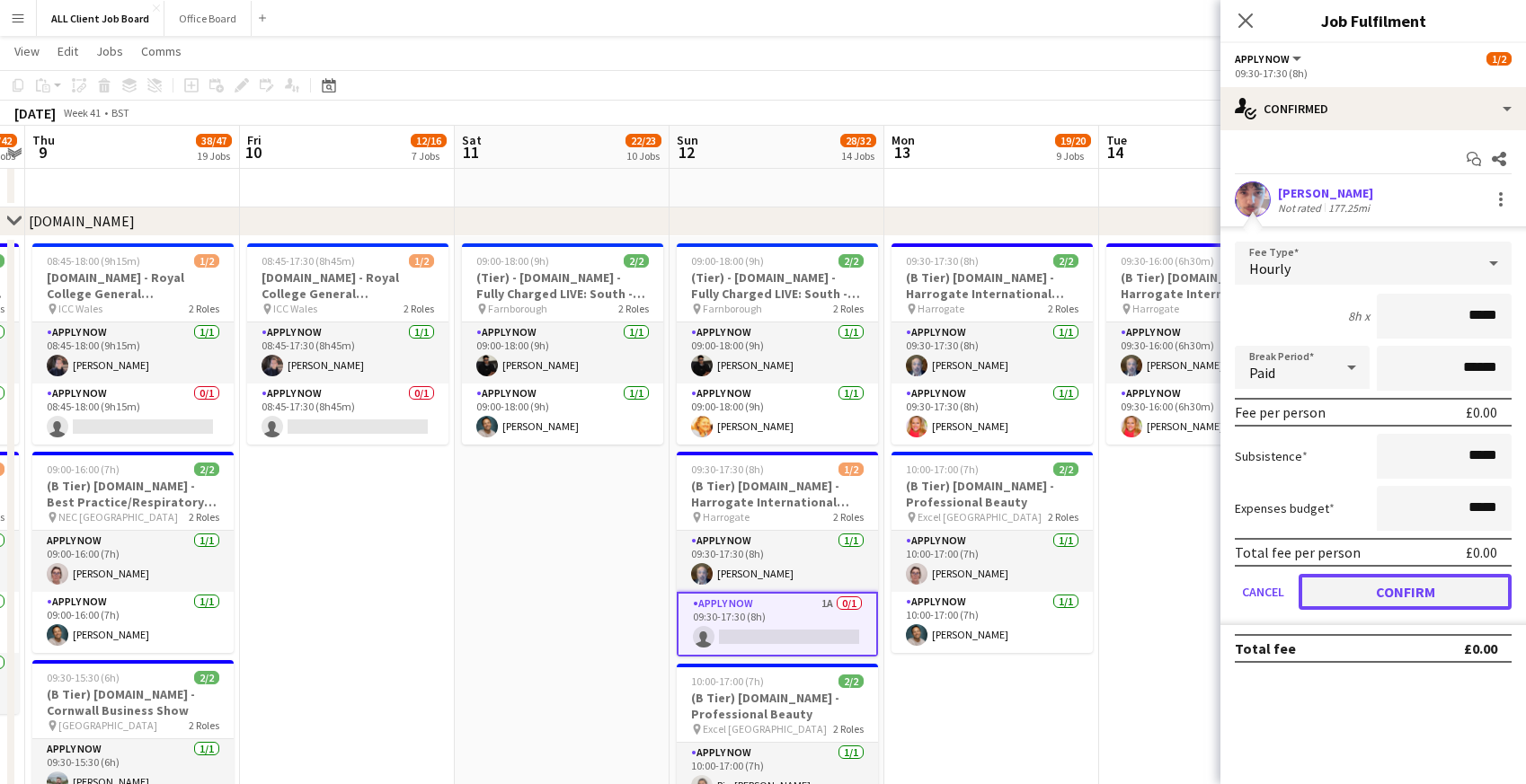
click at [1334, 603] on button "Confirm" at bounding box center [1405, 592] width 213 height 36
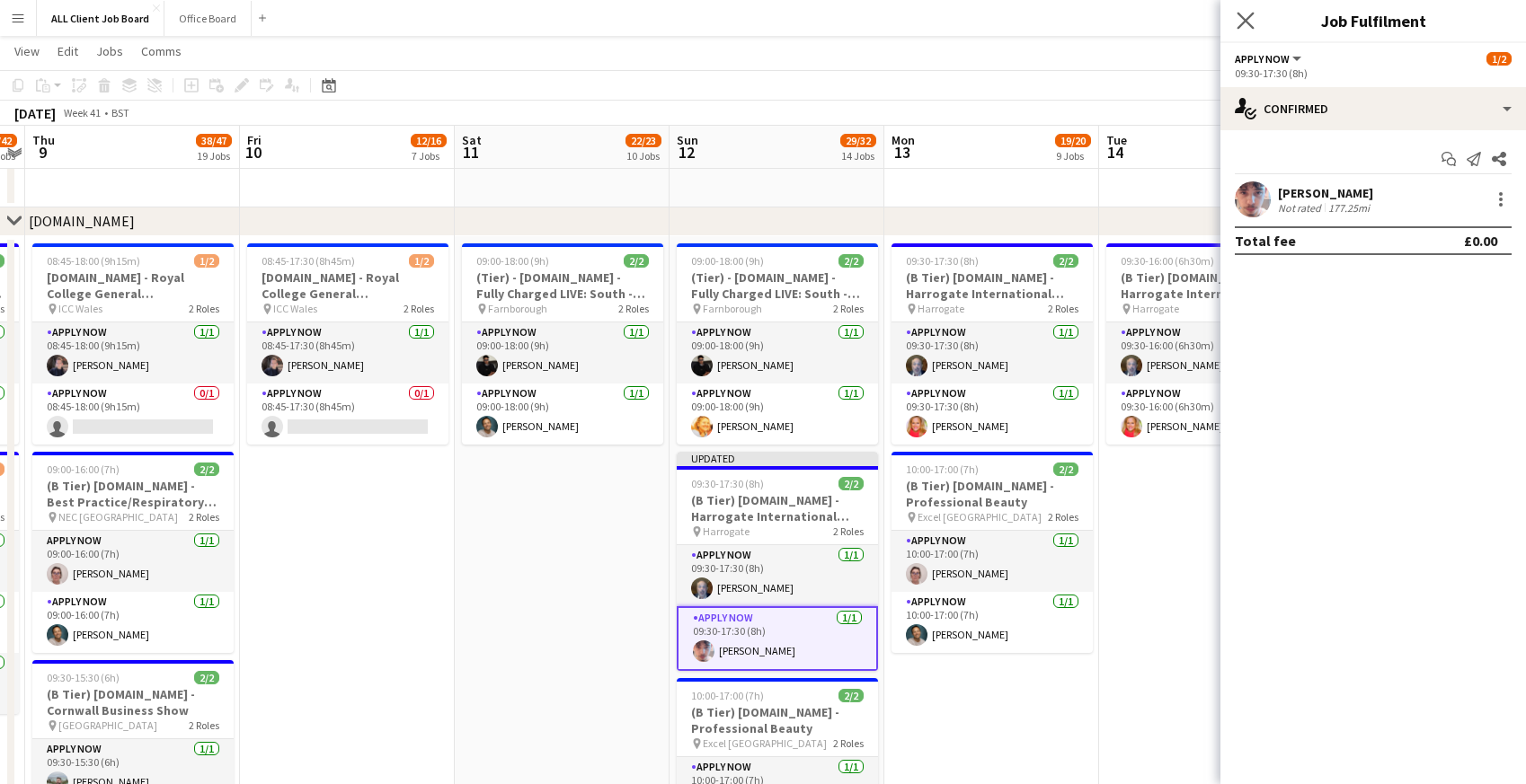
click at [1256, 26] on app-icon "Close pop-in" at bounding box center [1246, 21] width 26 height 26
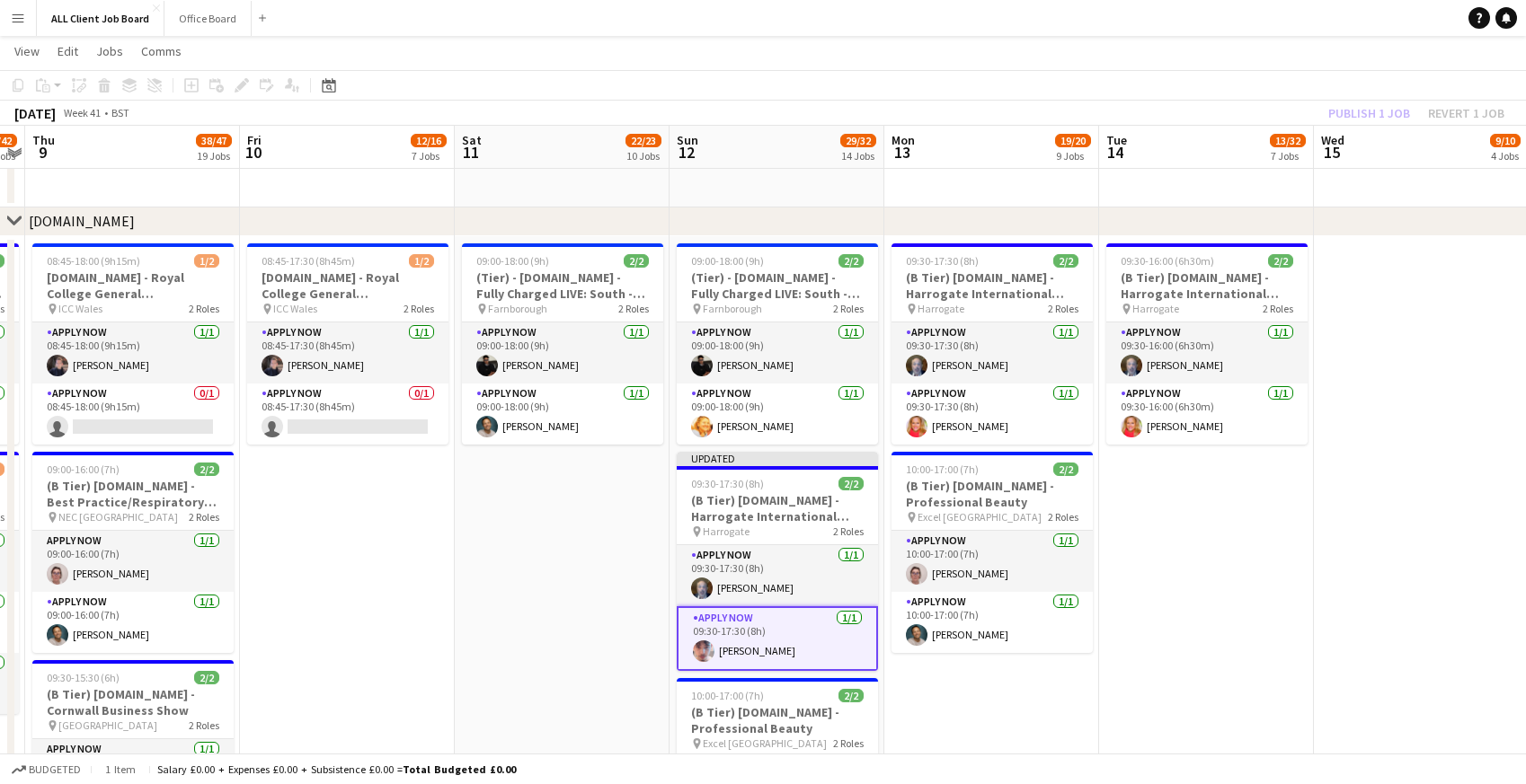
drag, startPoint x: 1214, startPoint y: 11, endPoint x: 1272, endPoint y: 46, distance: 67.7
click at [1215, 11] on app-navbar "Menu Boards Boards Boards All jobs Status Workforce Workforce My Workforce Recr…" at bounding box center [763, 18] width 1526 height 36
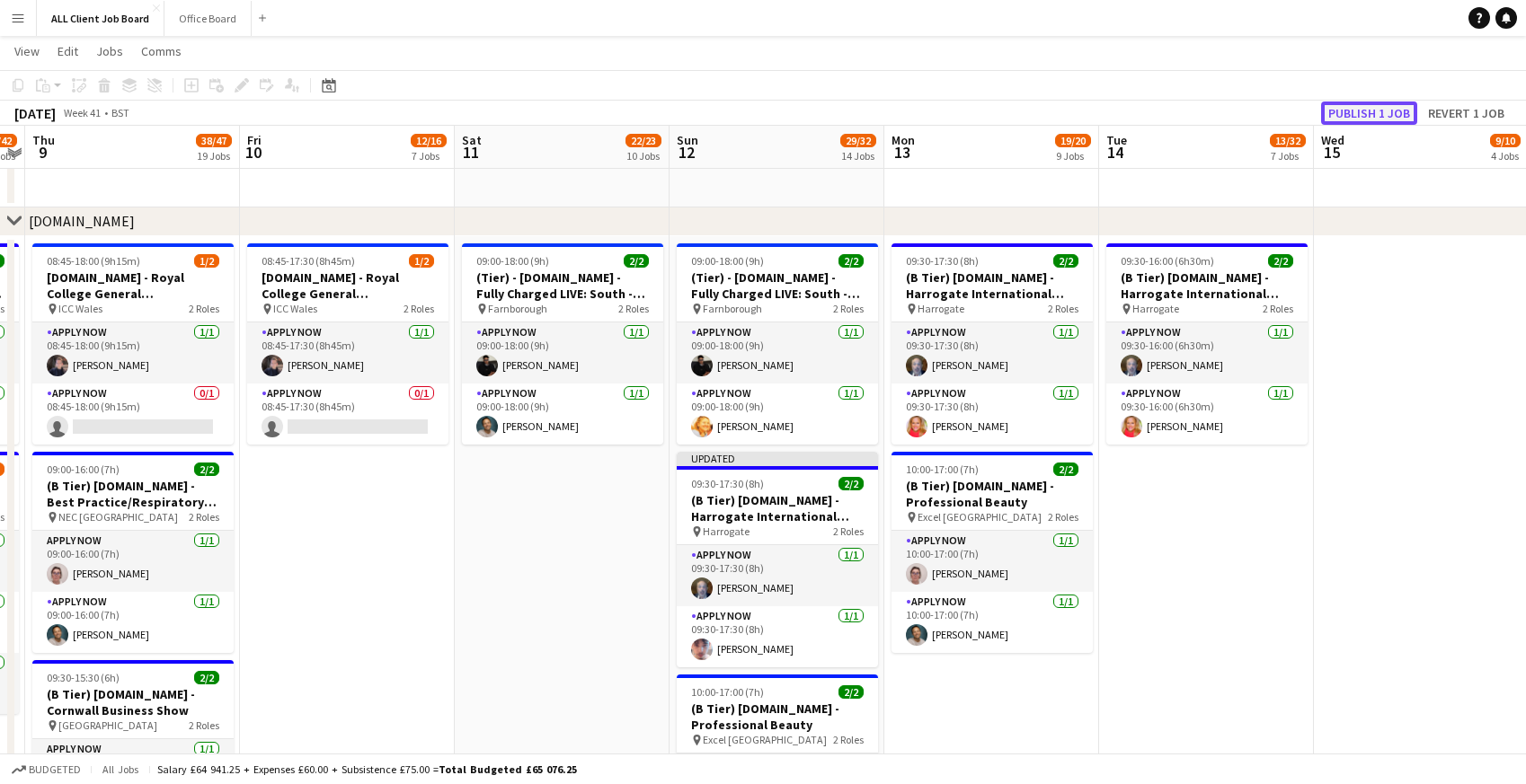
click at [1337, 116] on button "Publish 1 job" at bounding box center [1370, 113] width 96 height 24
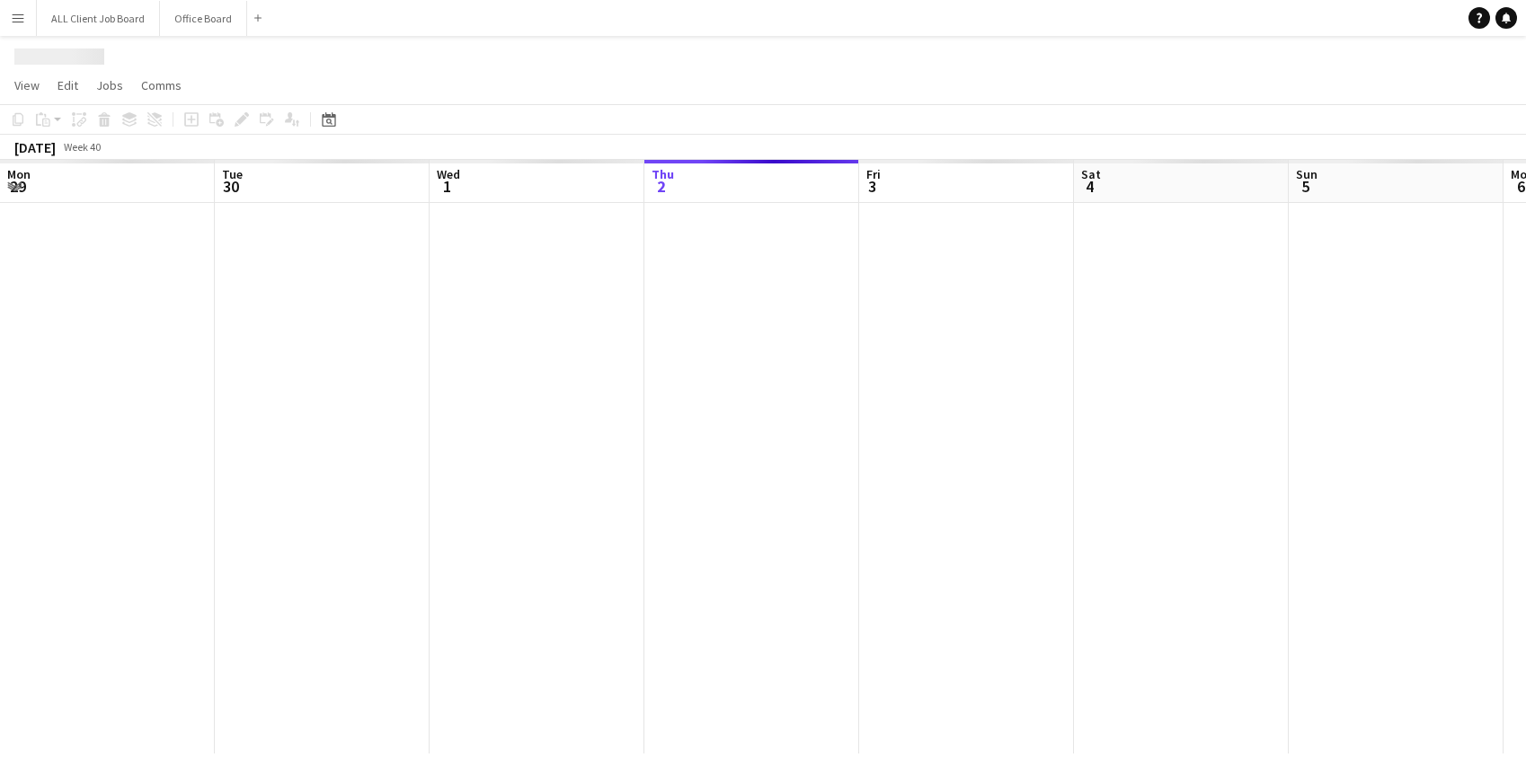
scroll to position [0, 430]
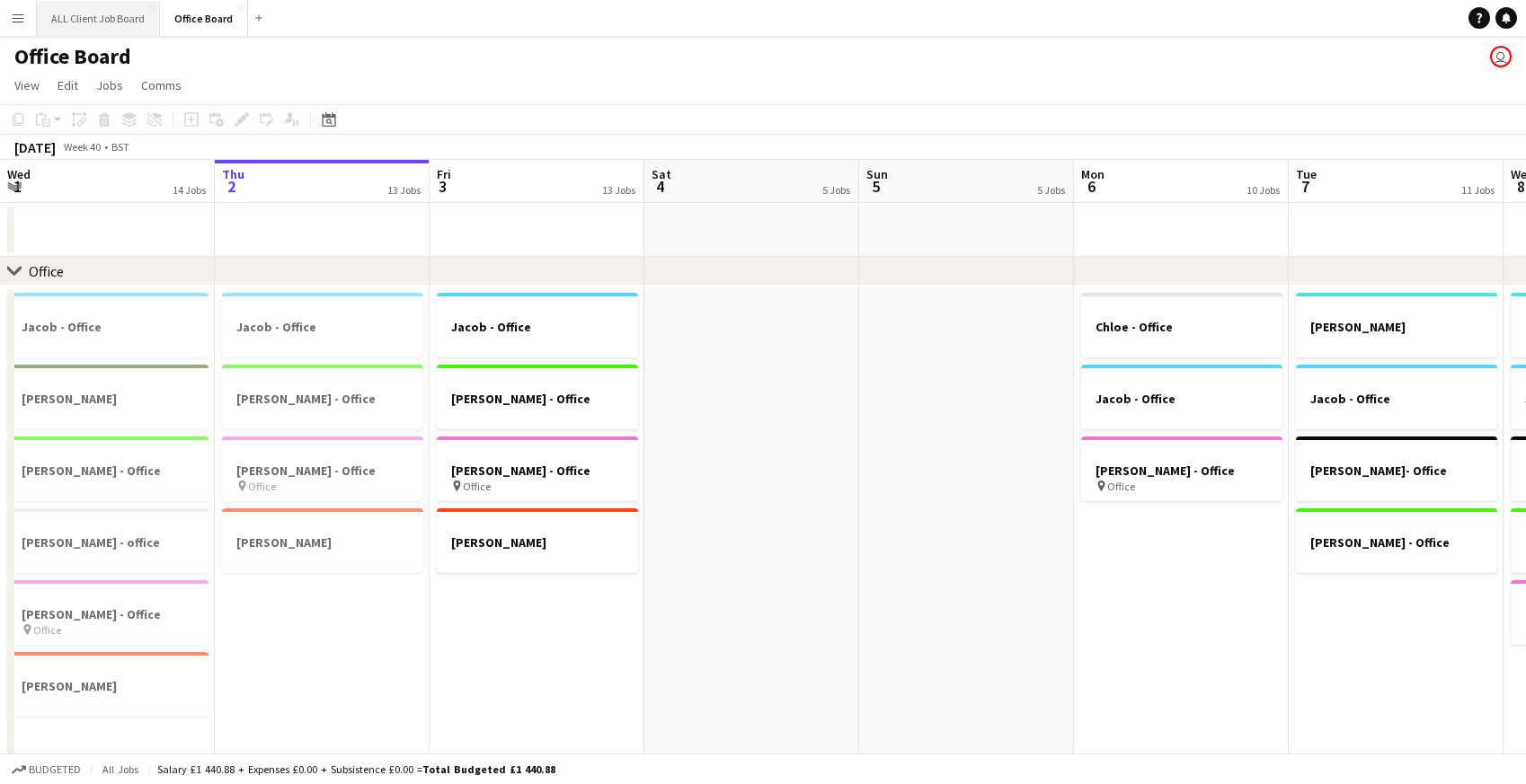
click at [72, 19] on button "ALL Client Job Board Close" at bounding box center [97, 19] width 123 height 35
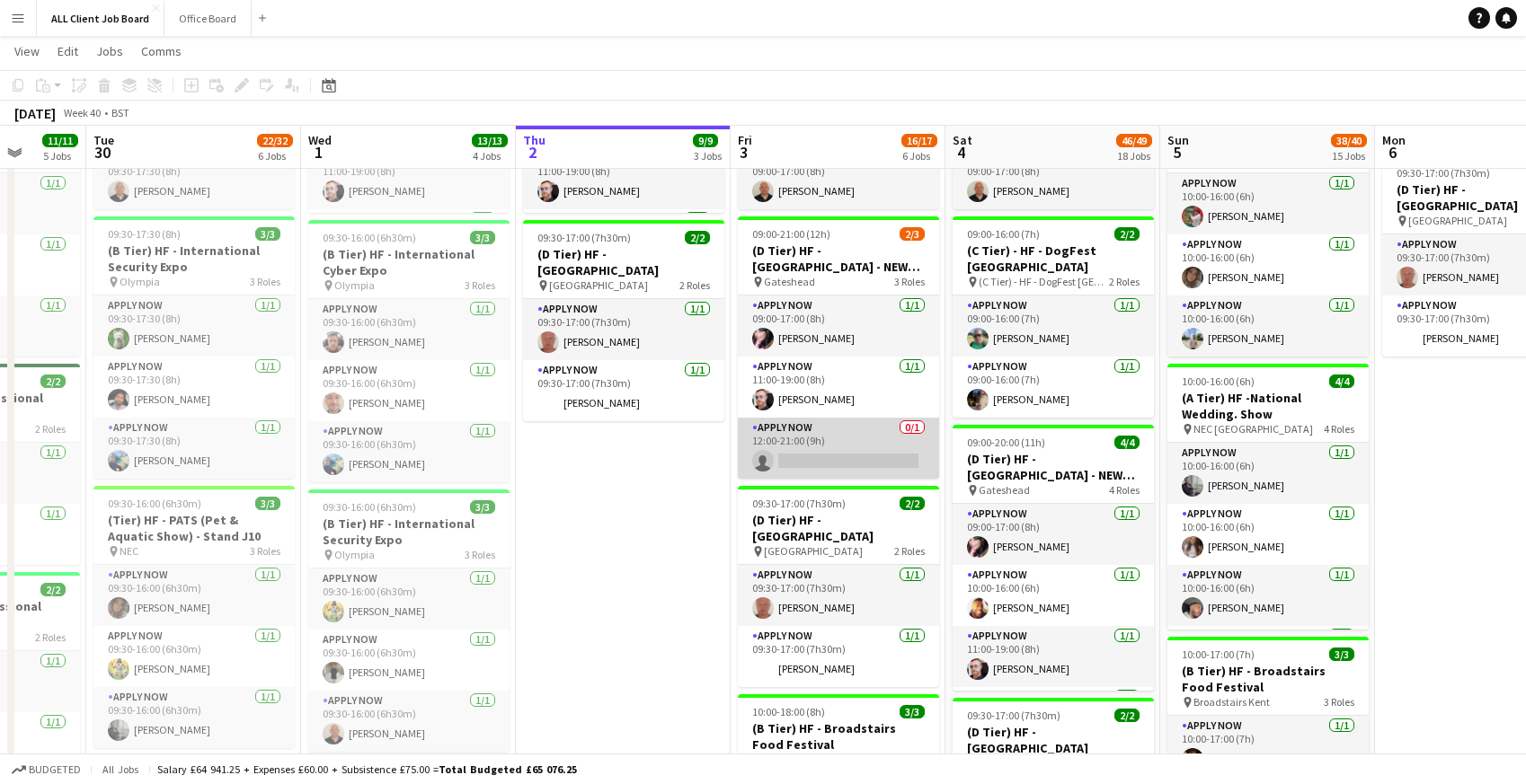
click at [823, 440] on app-card-role "APPLY NOW 0/1 12:00-21:00 (9h) single-neutral-actions" at bounding box center [838, 449] width 202 height 61
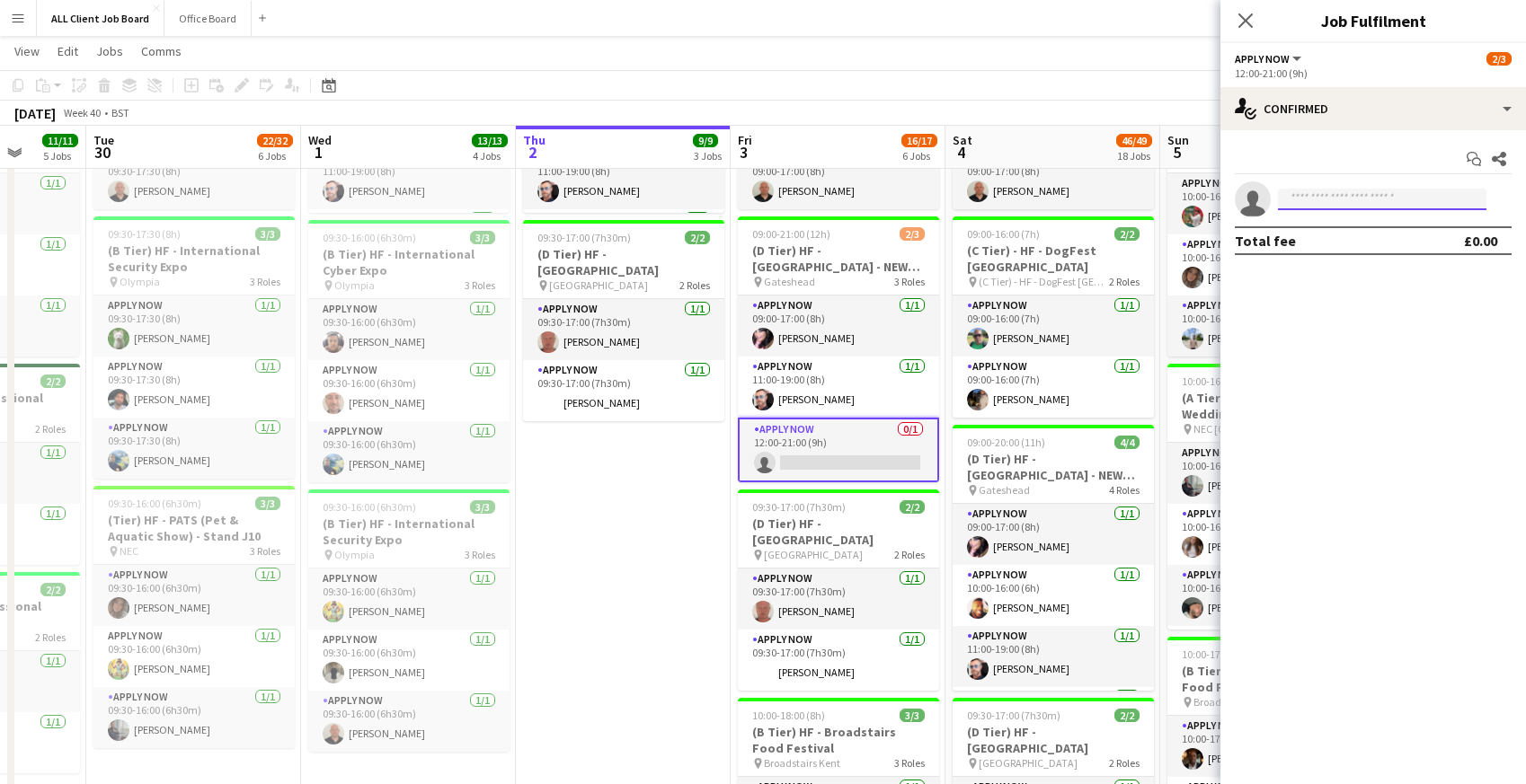
click at [1331, 205] on input at bounding box center [1382, 200] width 209 height 22
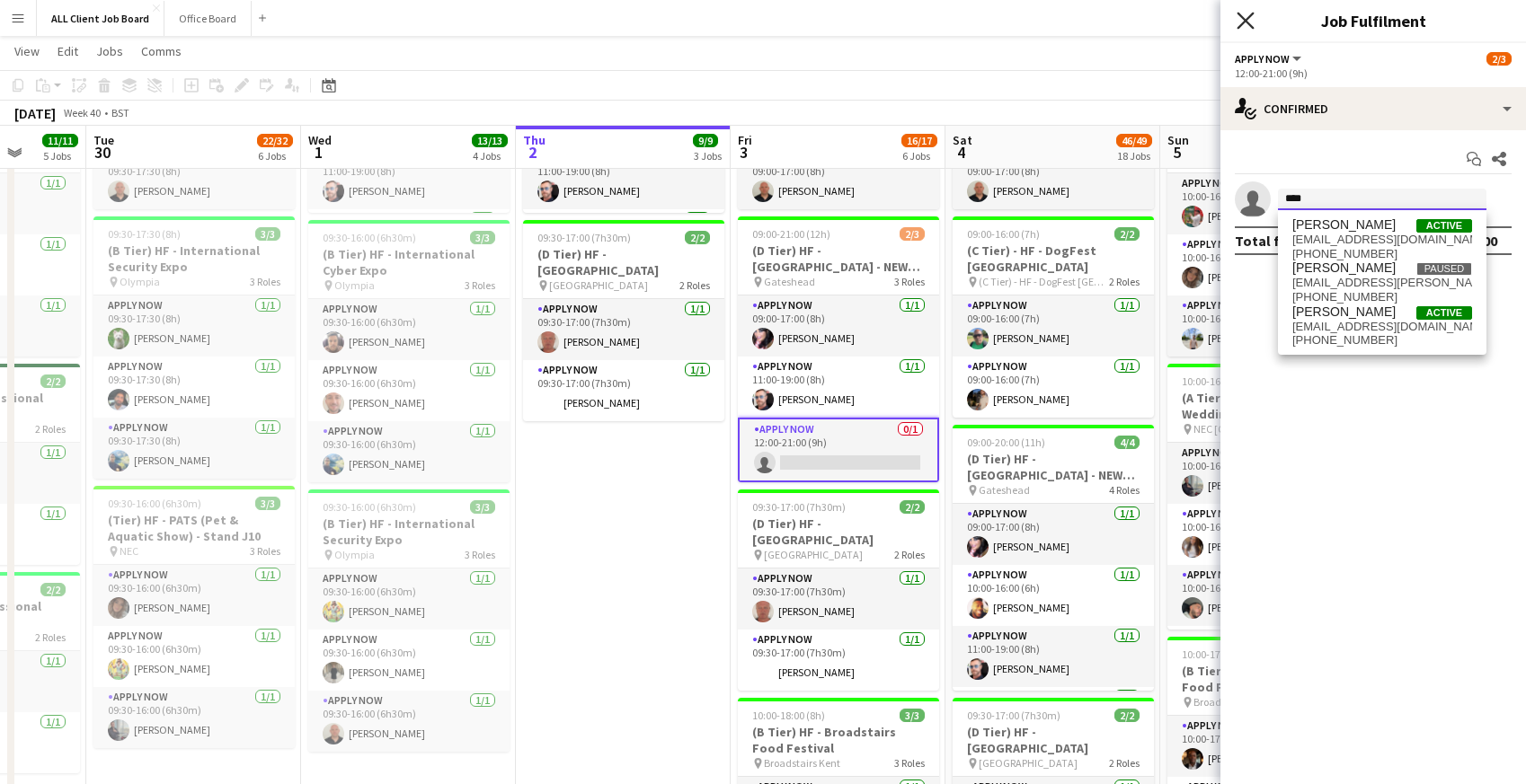
type input "****"
click at [1245, 19] on icon at bounding box center [1245, 20] width 17 height 17
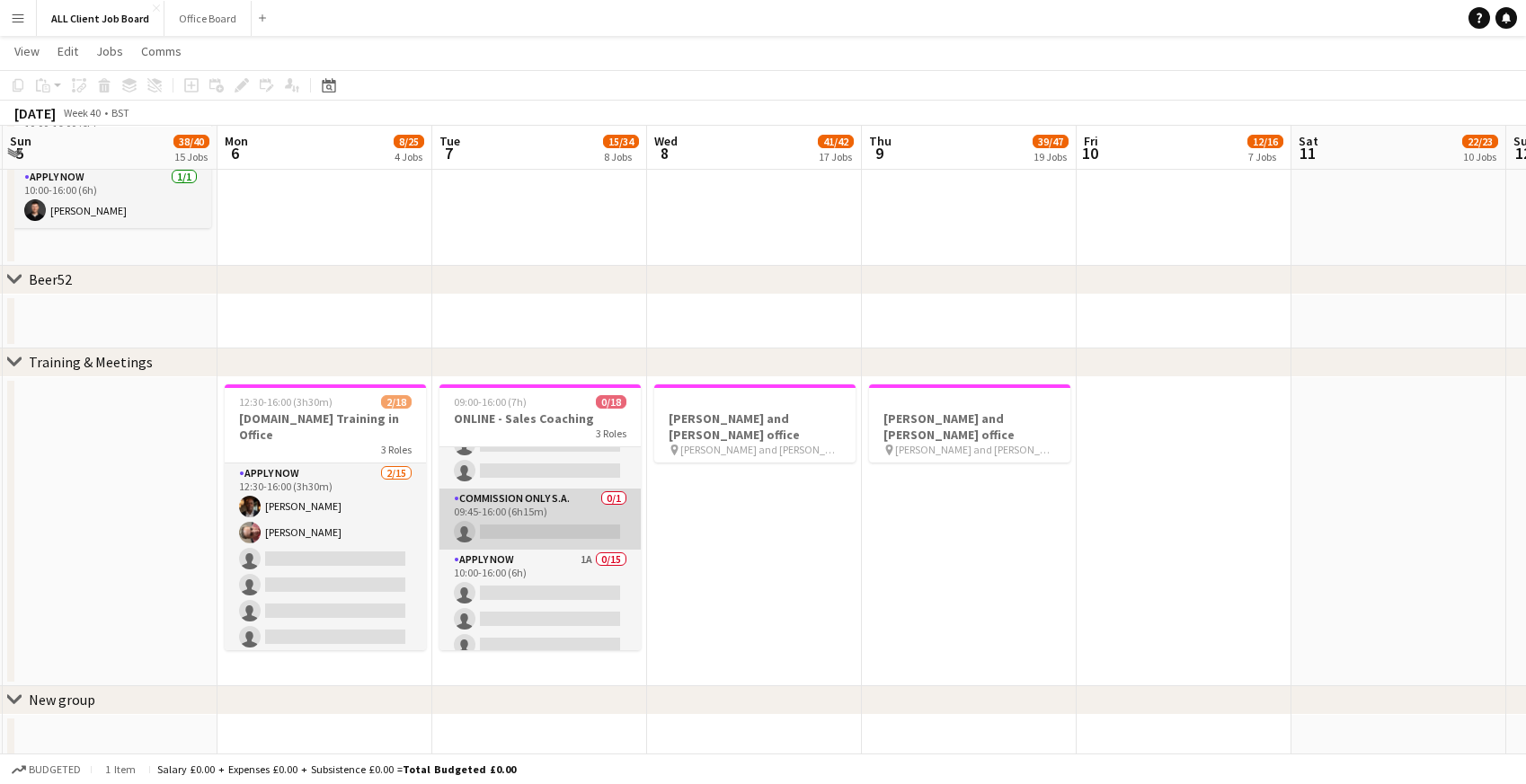
scroll to position [47, 0]
click at [511, 582] on app-card-role "APPLY NOW 1A 0/15 10:00-16:00 (6h) single-neutral-actions single-neutral-action…" at bounding box center [540, 760] width 202 height 426
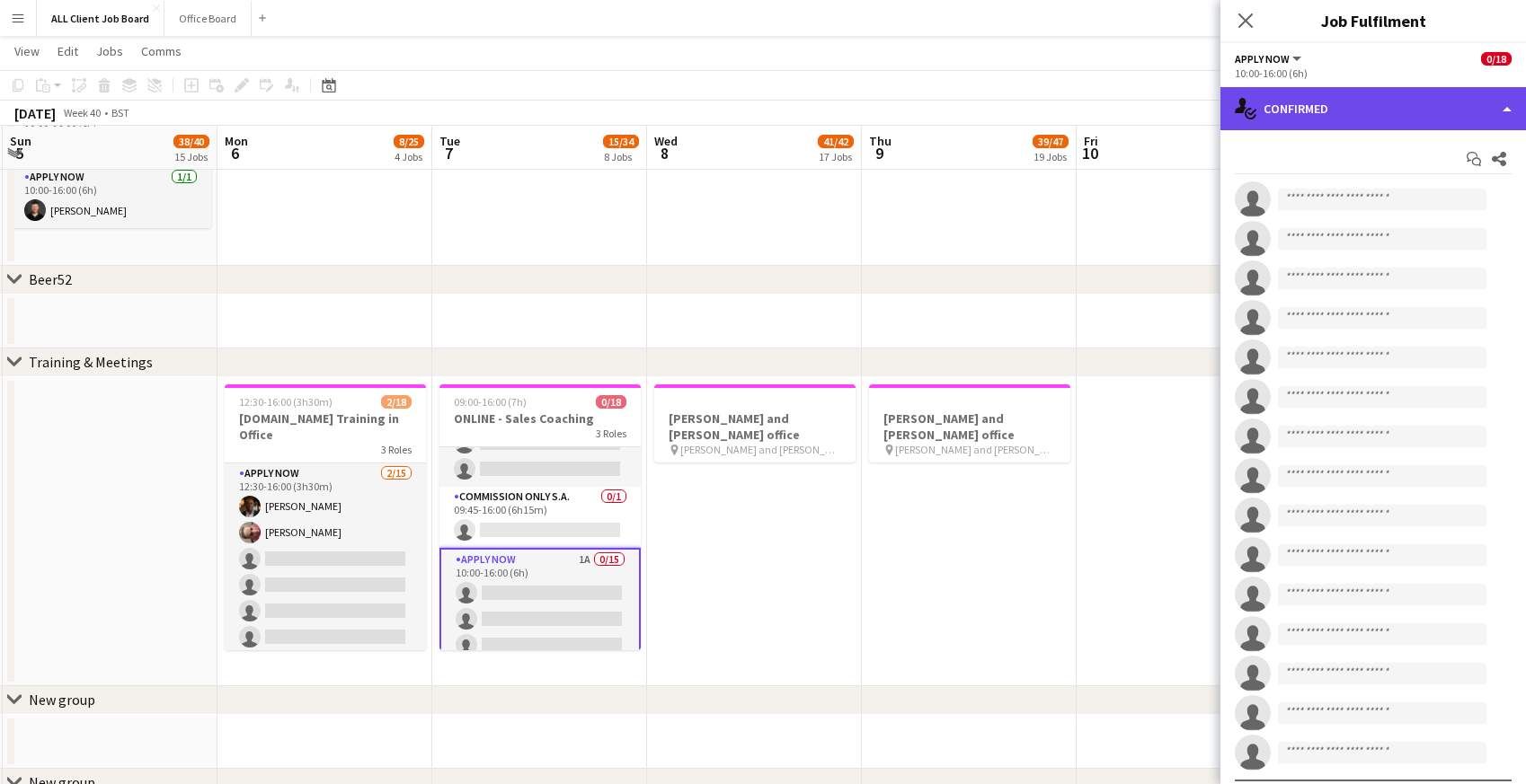
click at [1347, 98] on div "single-neutral-actions-check-2 Confirmed" at bounding box center [1373, 109] width 306 height 43
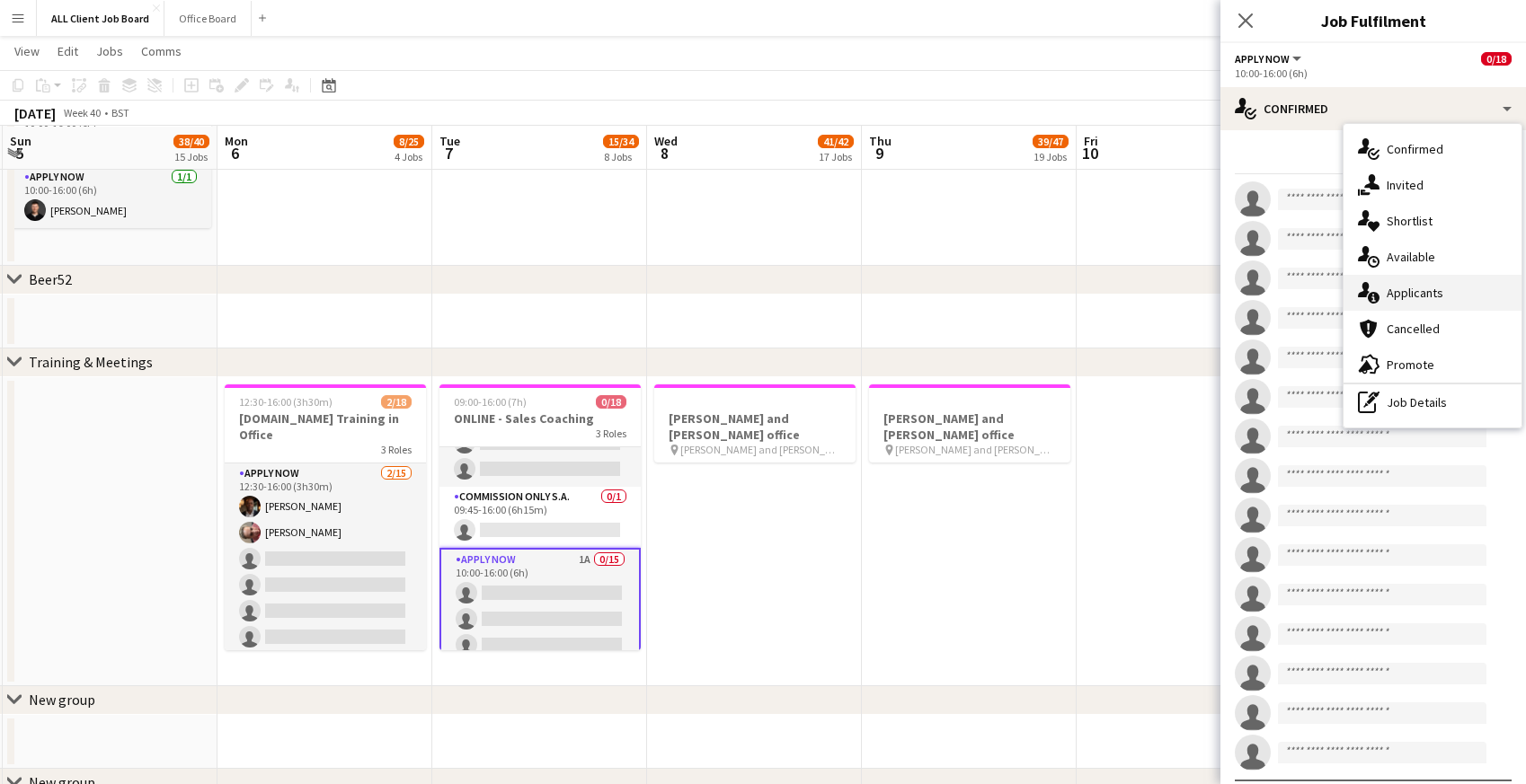
click at [1392, 290] on span "Applicants" at bounding box center [1415, 293] width 57 height 16
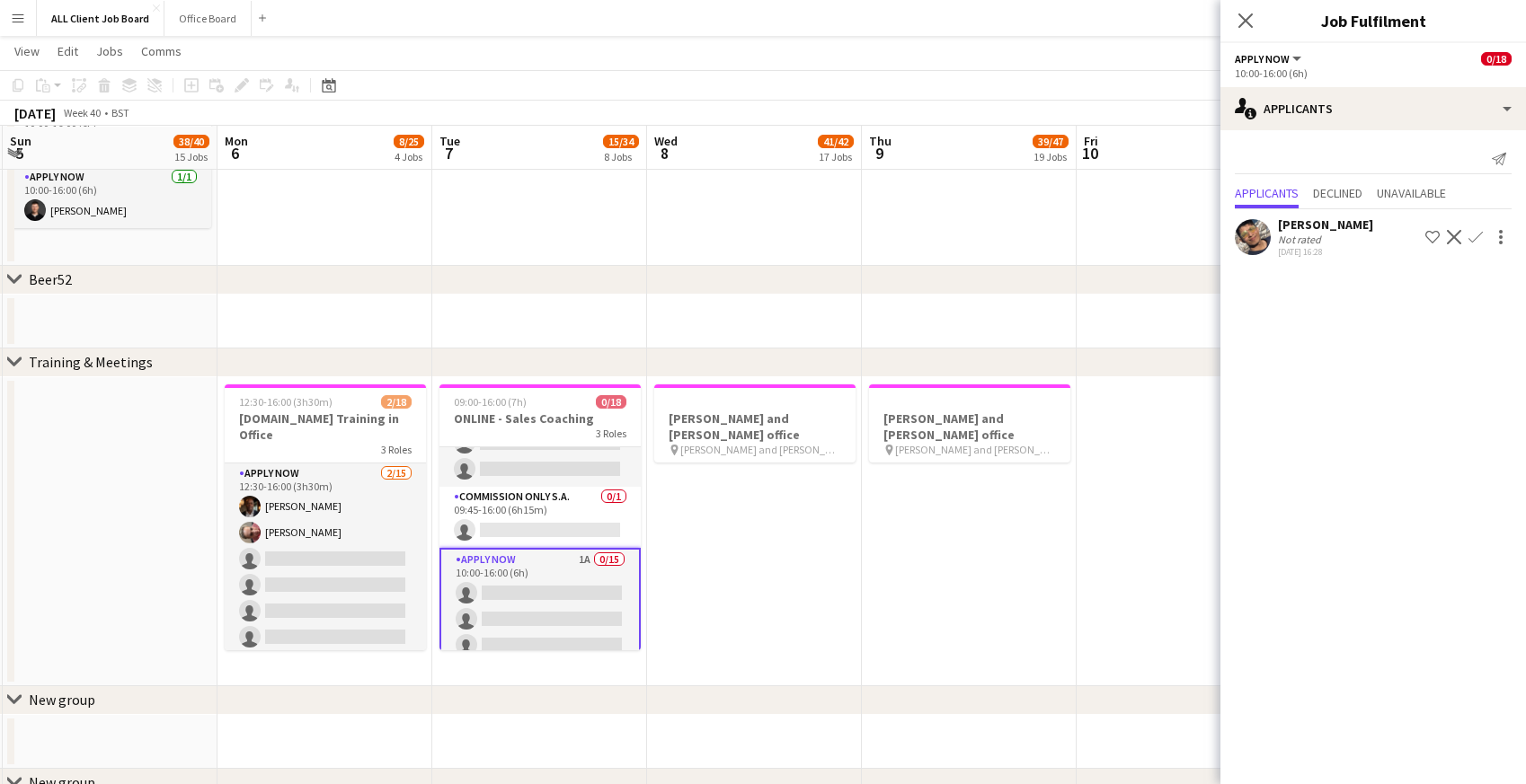
click at [1479, 236] on app-icon "Confirm" at bounding box center [1475, 237] width 15 height 15
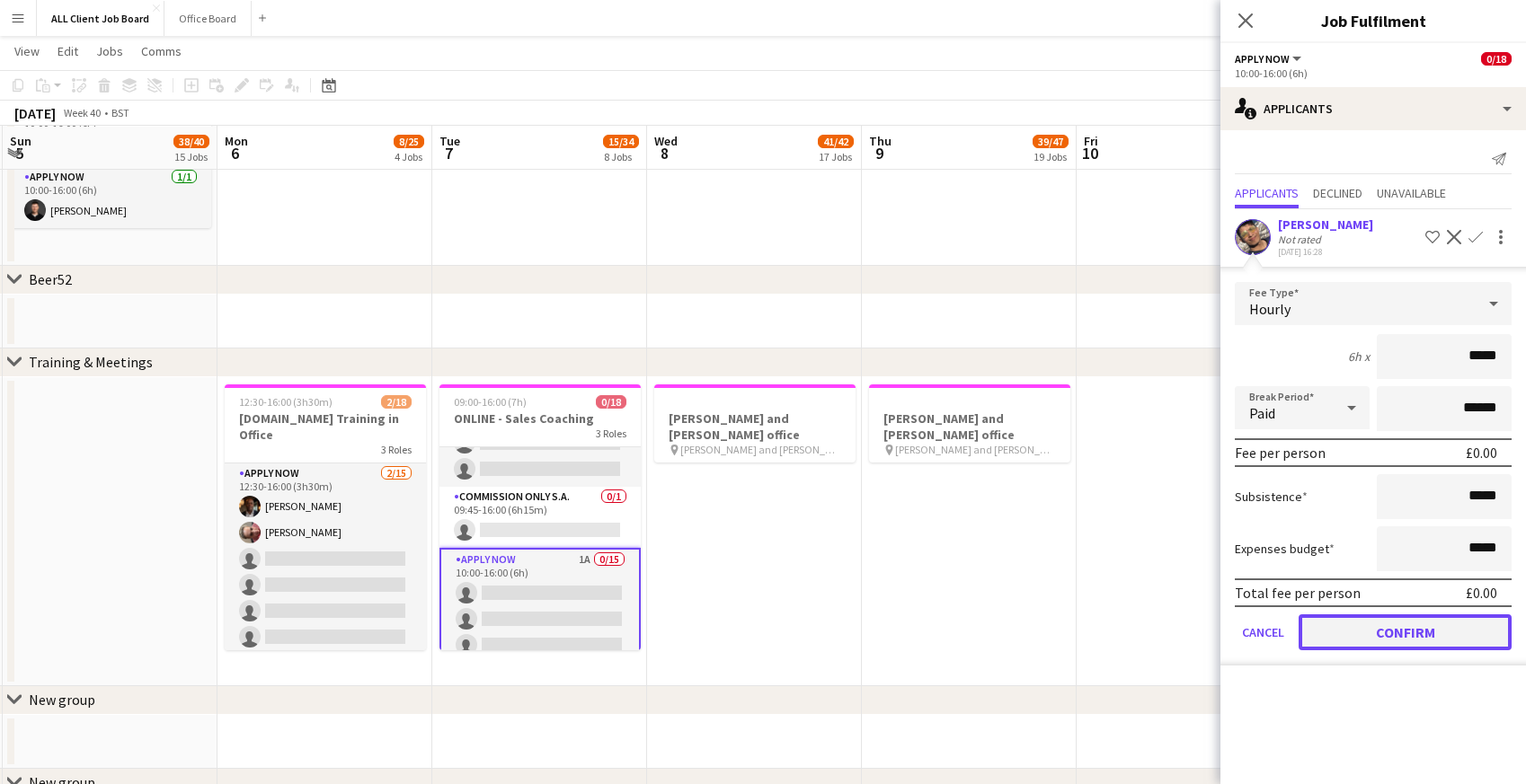
click at [1425, 630] on button "Confirm" at bounding box center [1405, 633] width 213 height 36
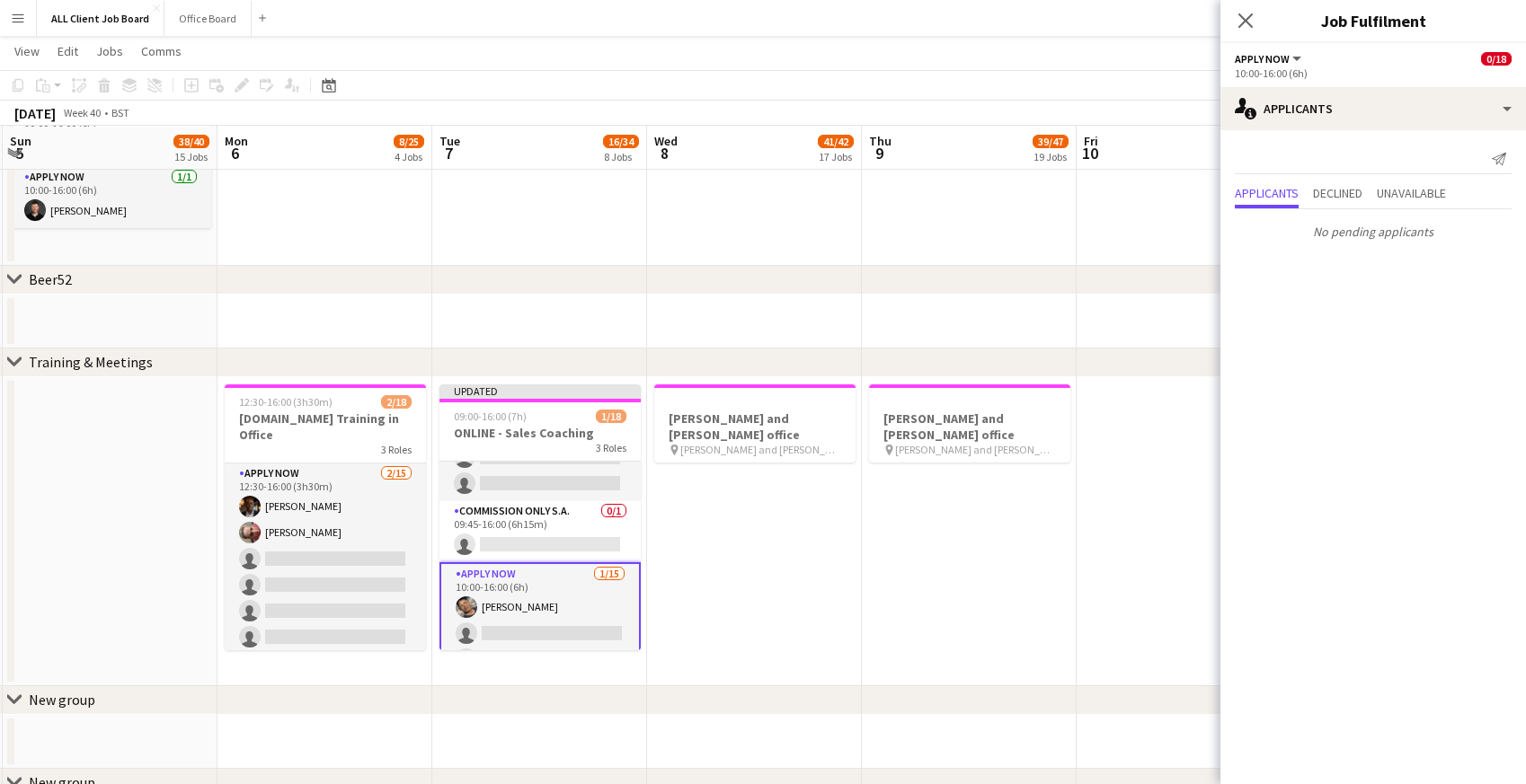
click at [1169, 325] on app-date-cell at bounding box center [1184, 322] width 214 height 54
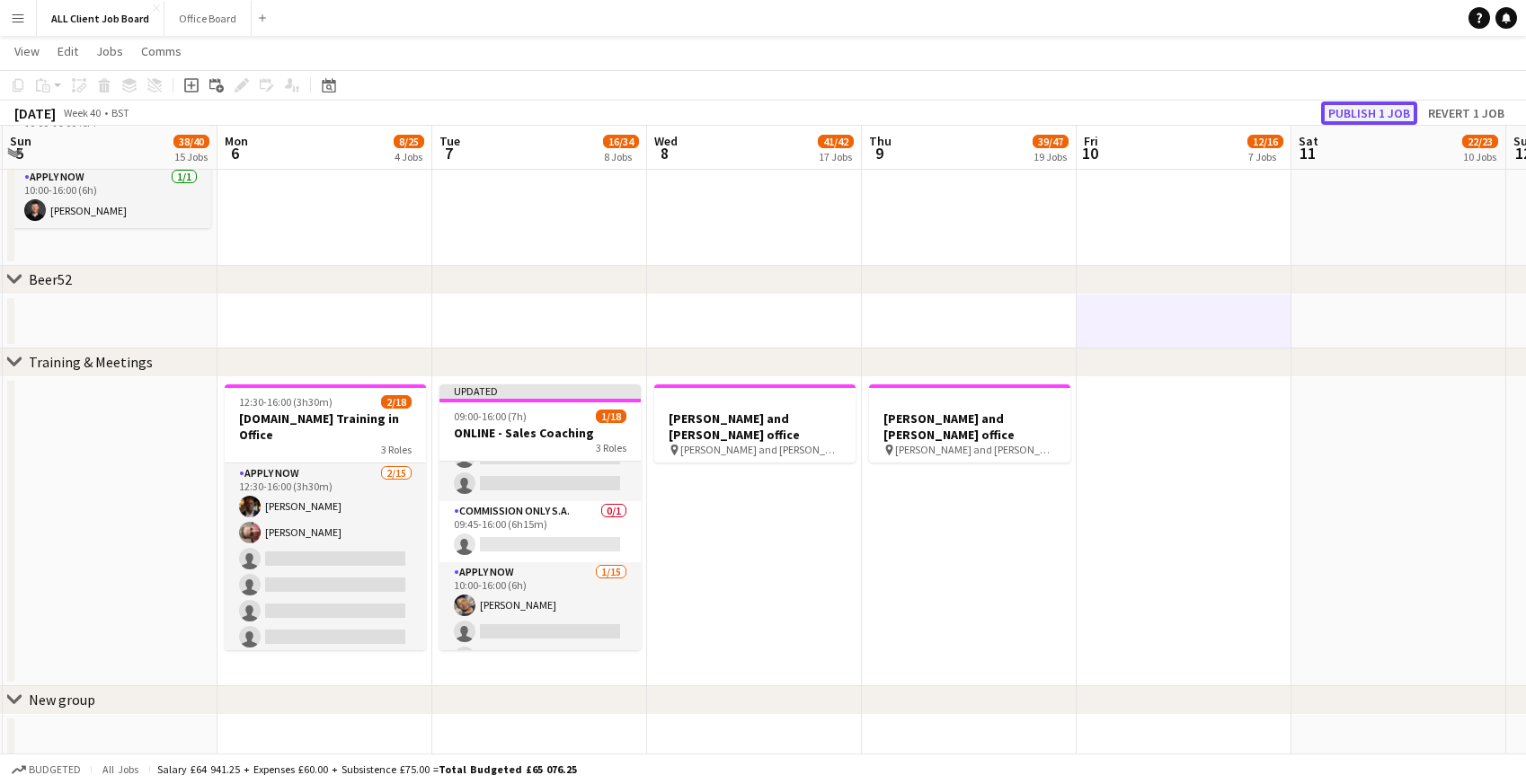
click at [1346, 114] on button "Publish 1 job" at bounding box center [1370, 113] width 96 height 24
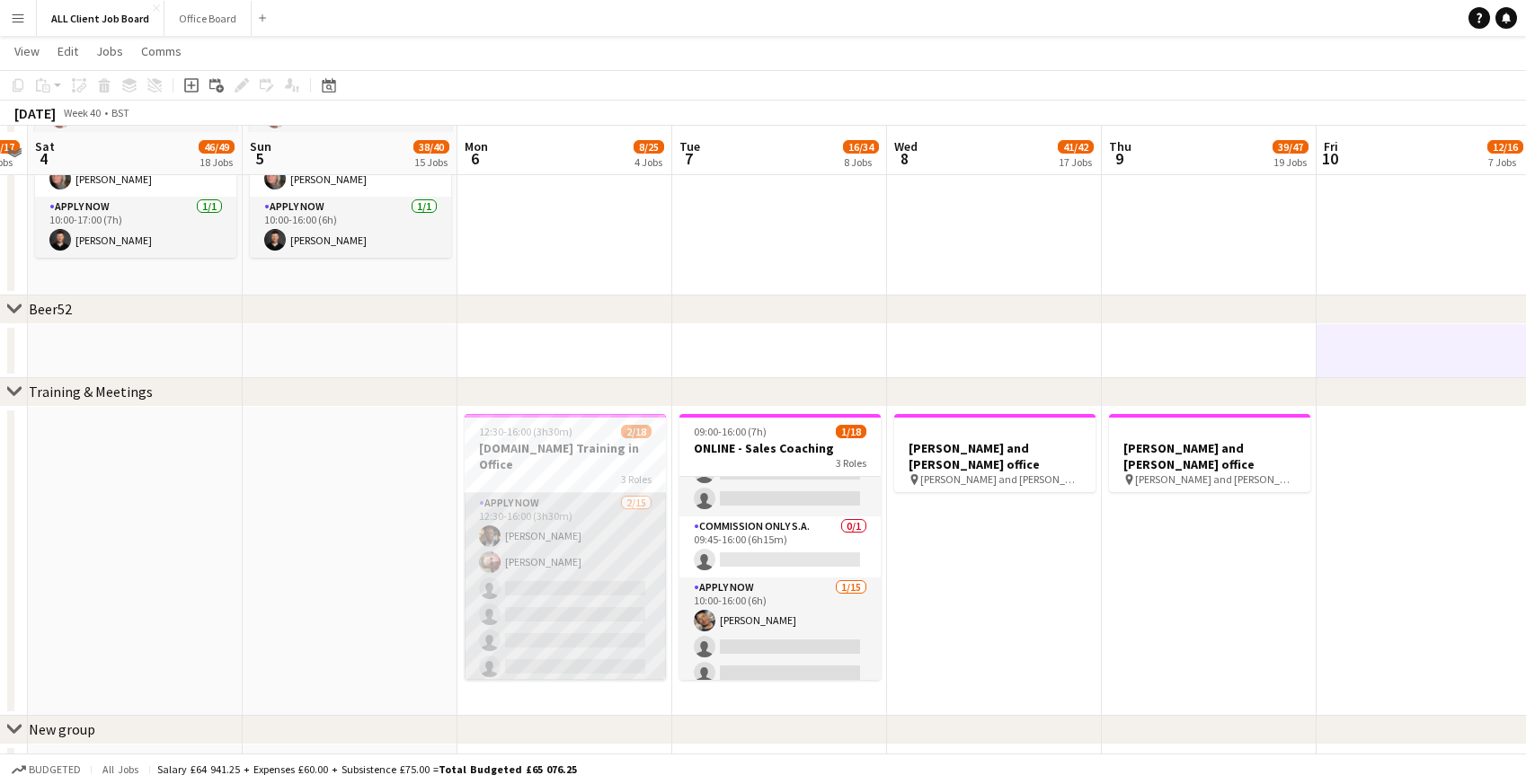
scroll to position [6368, 0]
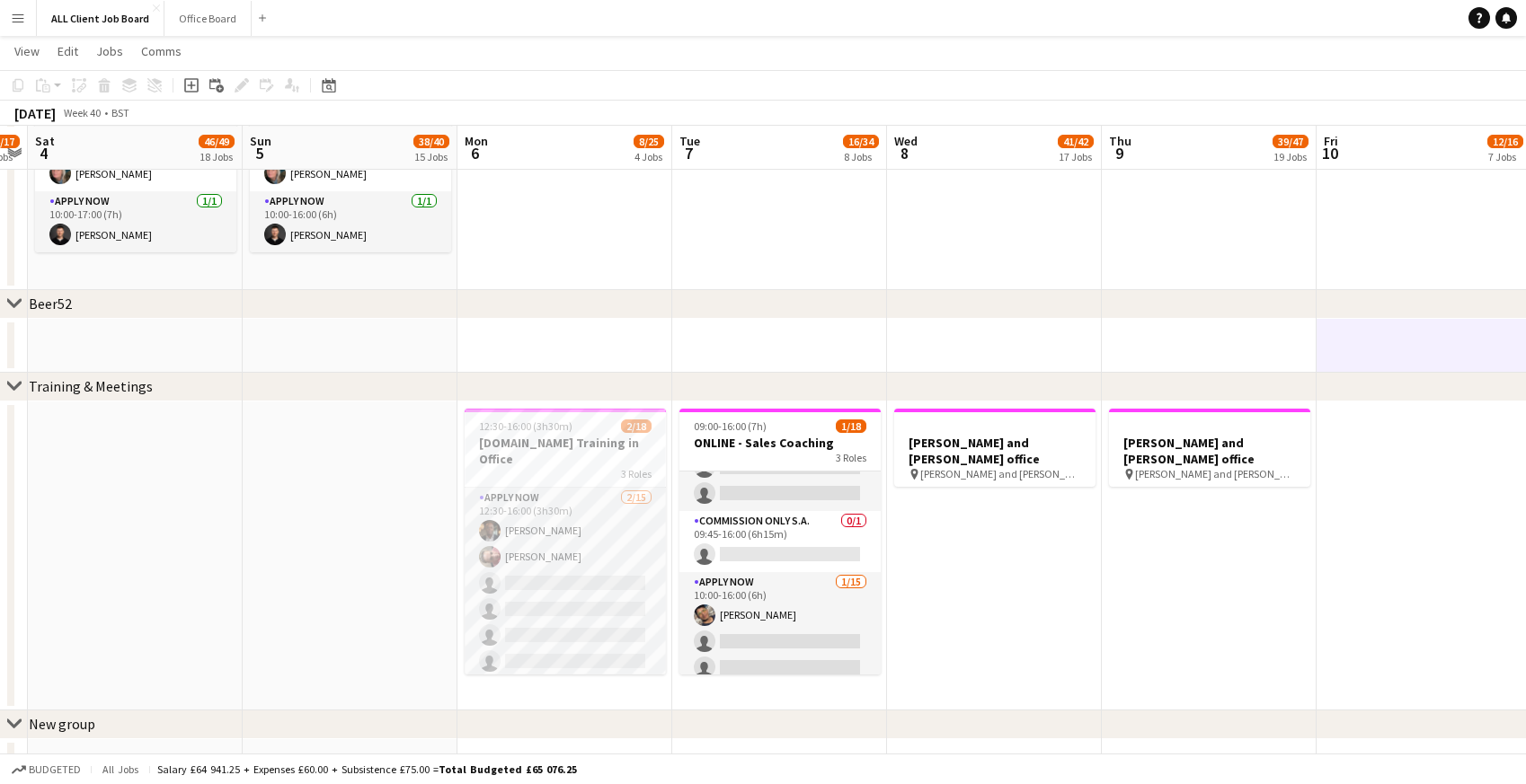
click at [980, 517] on app-date-cell "[PERSON_NAME] and [PERSON_NAME] office pin [PERSON_NAME] and [PERSON_NAME] offi…" at bounding box center [995, 556] width 214 height 309
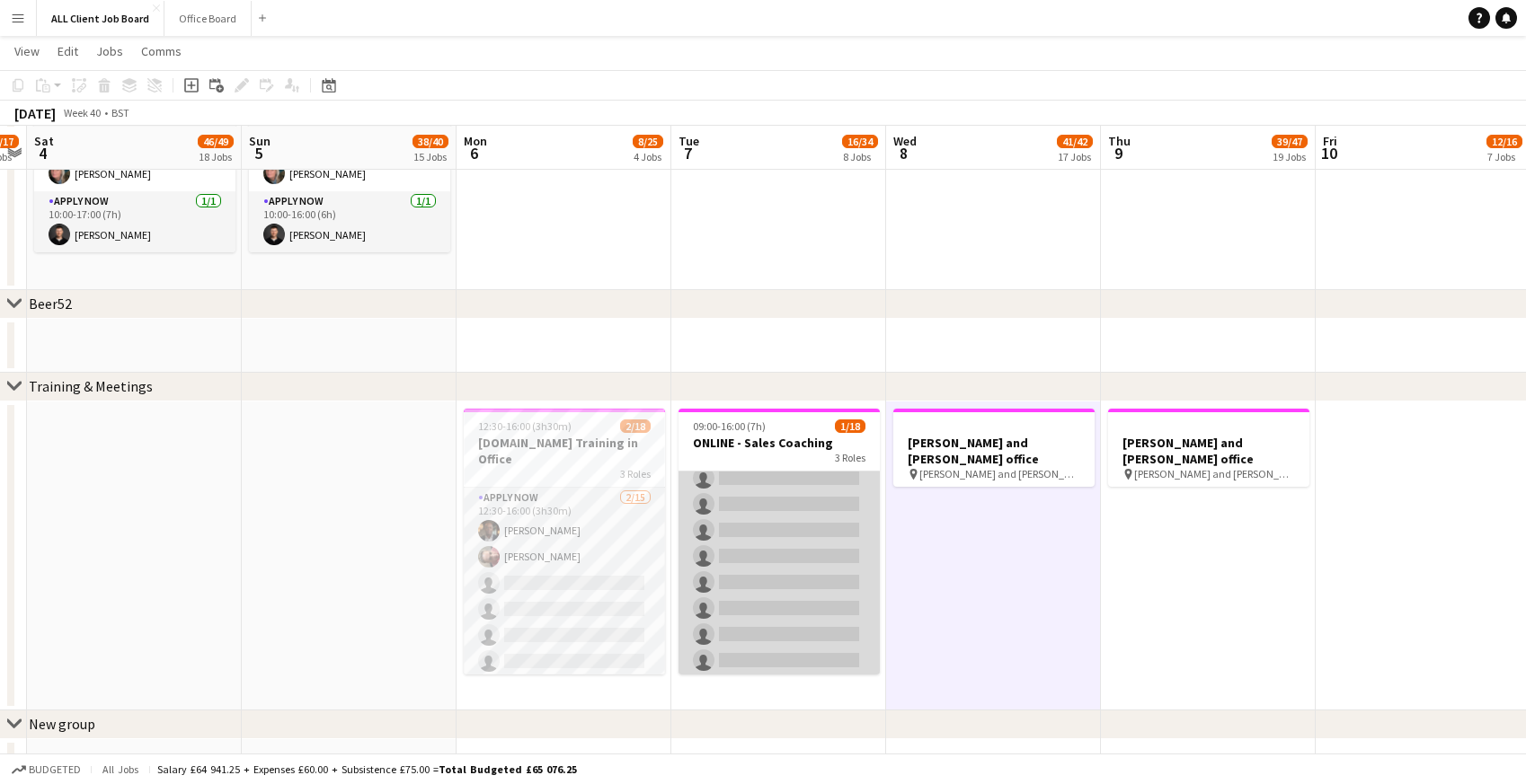
scroll to position [232, 0]
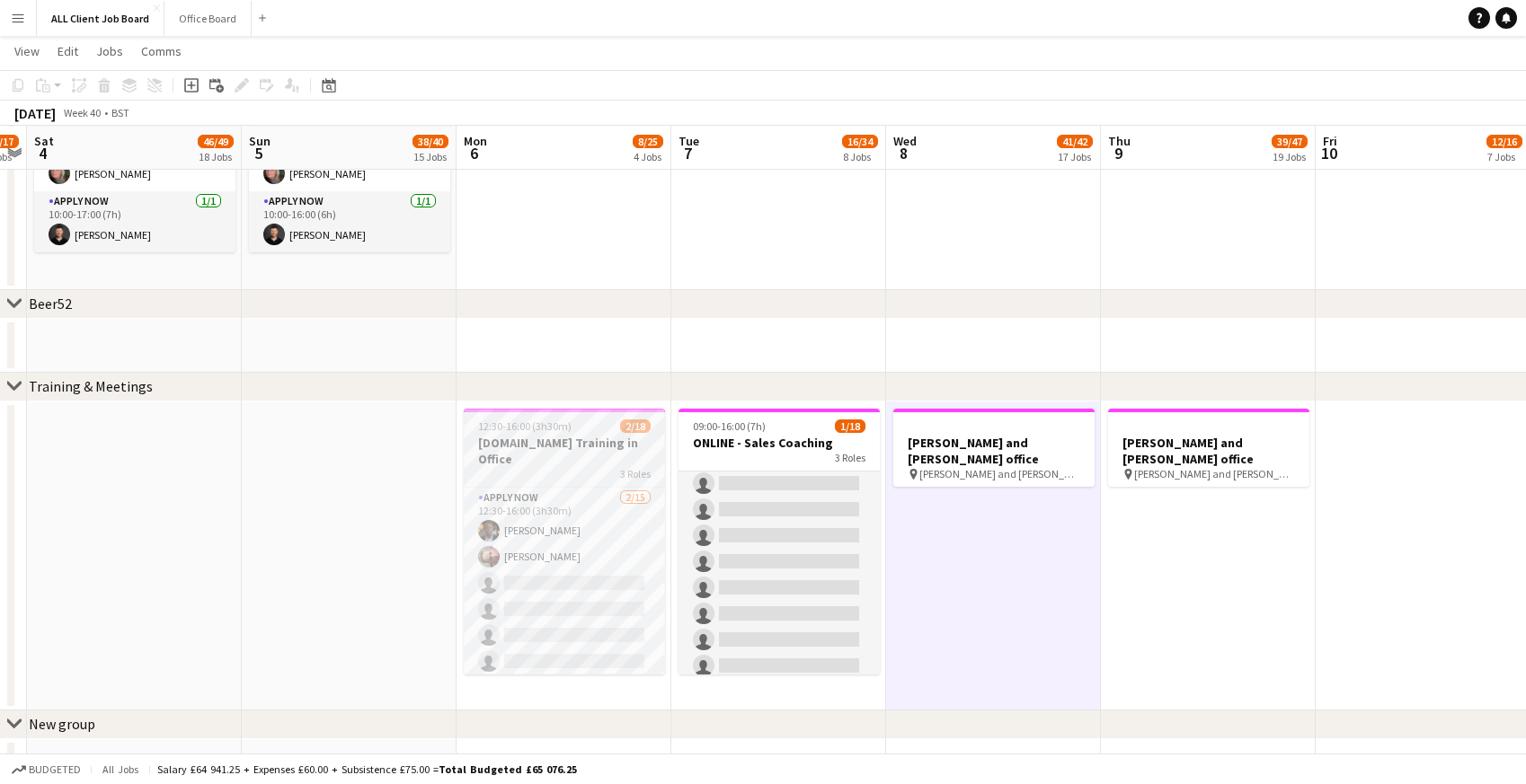
click at [484, 435] on h3 "[DOMAIN_NAME] Training in Office" at bounding box center [564, 451] width 202 height 32
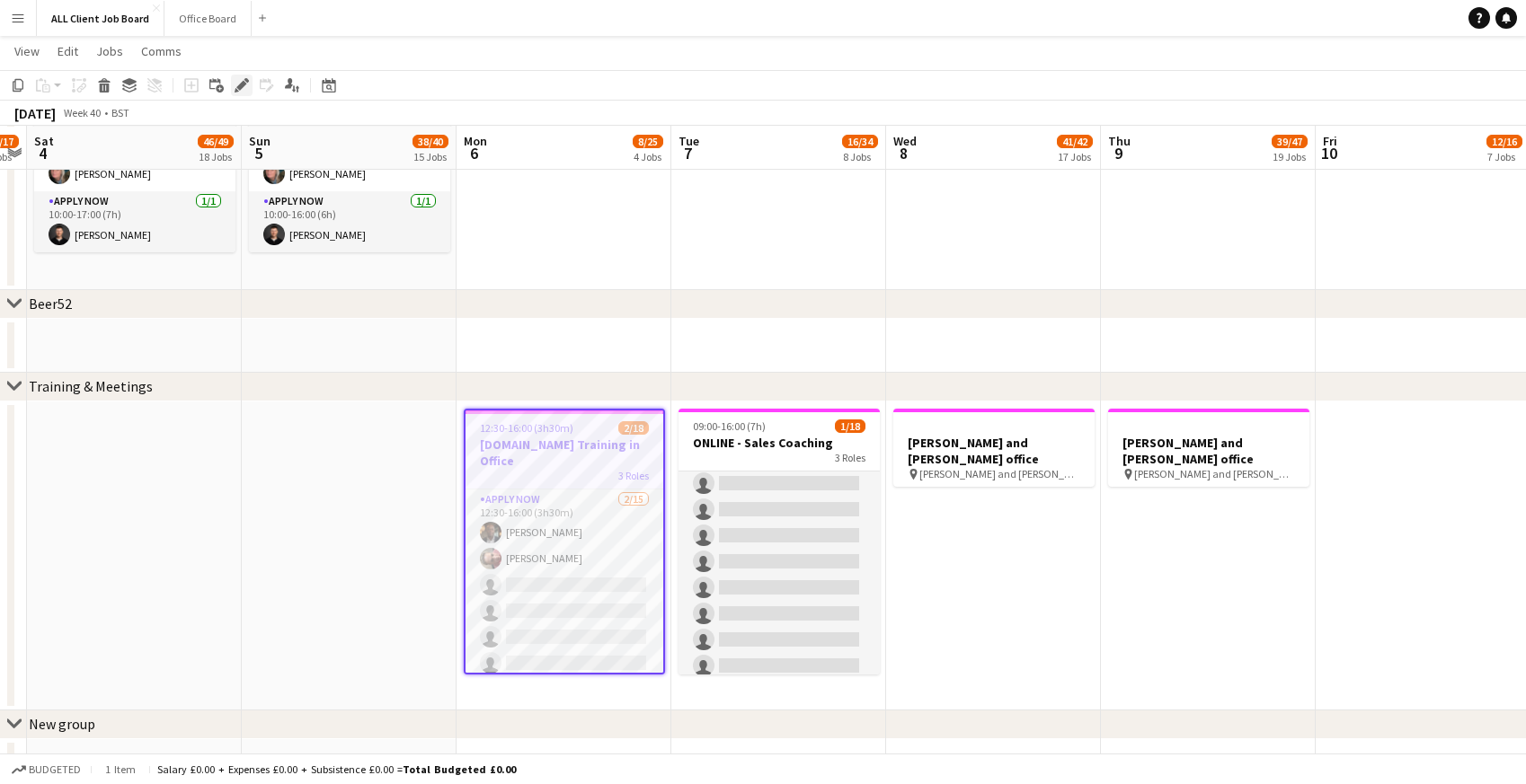
click at [237, 90] on icon at bounding box center [236, 90] width 5 height 5
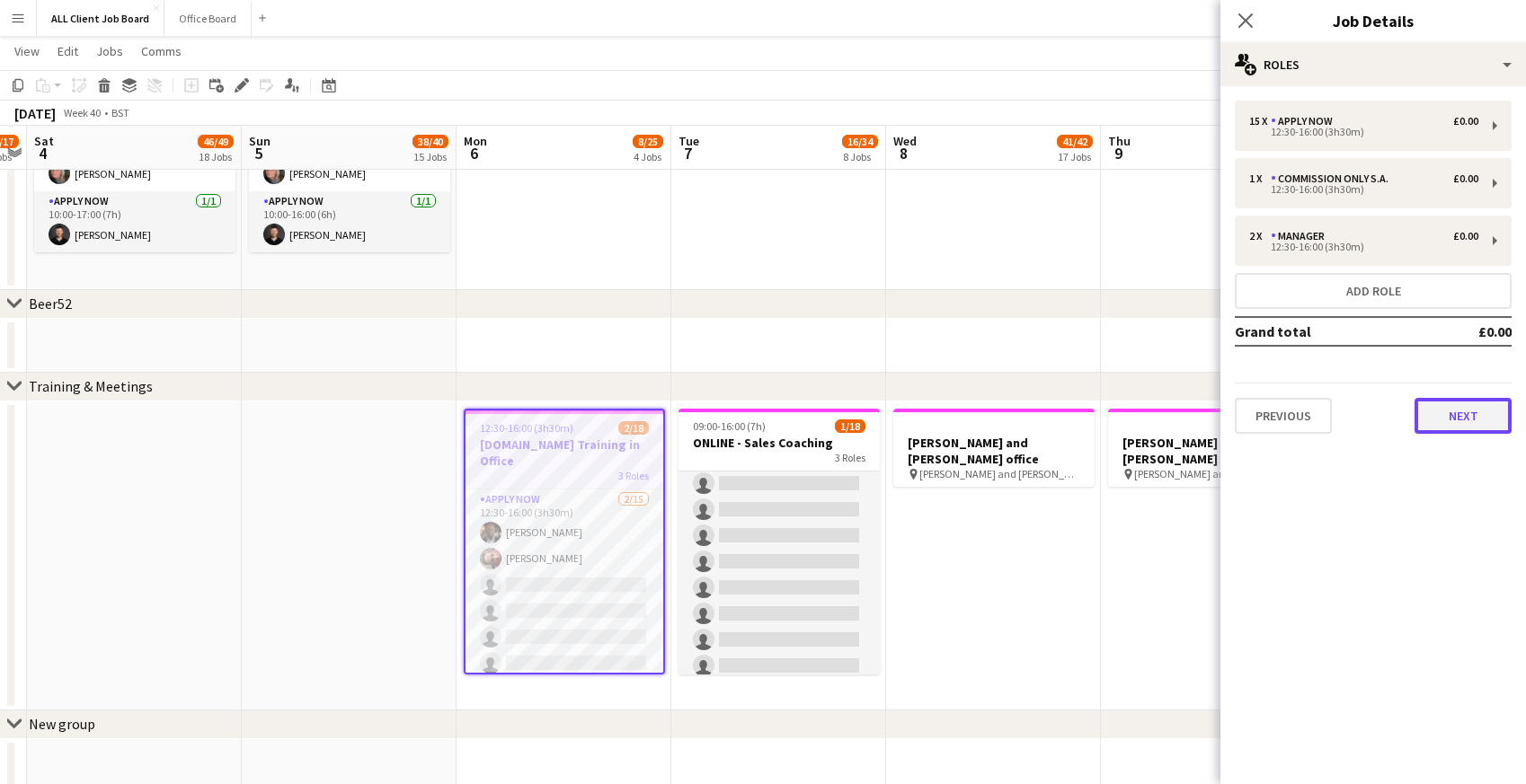
click at [1444, 428] on button "Next" at bounding box center [1463, 416] width 97 height 36
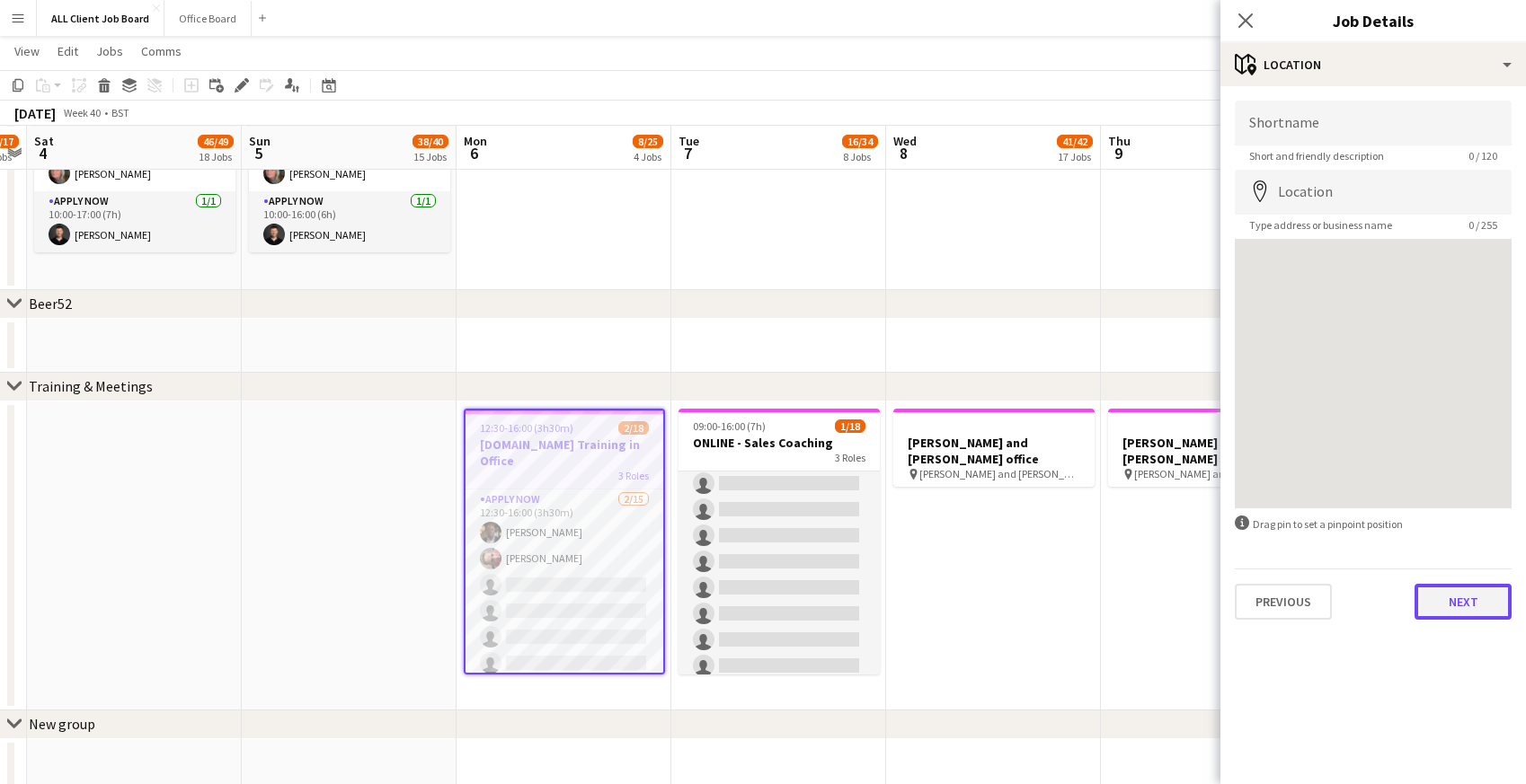
click at [1452, 601] on button "Next" at bounding box center [1463, 602] width 97 height 36
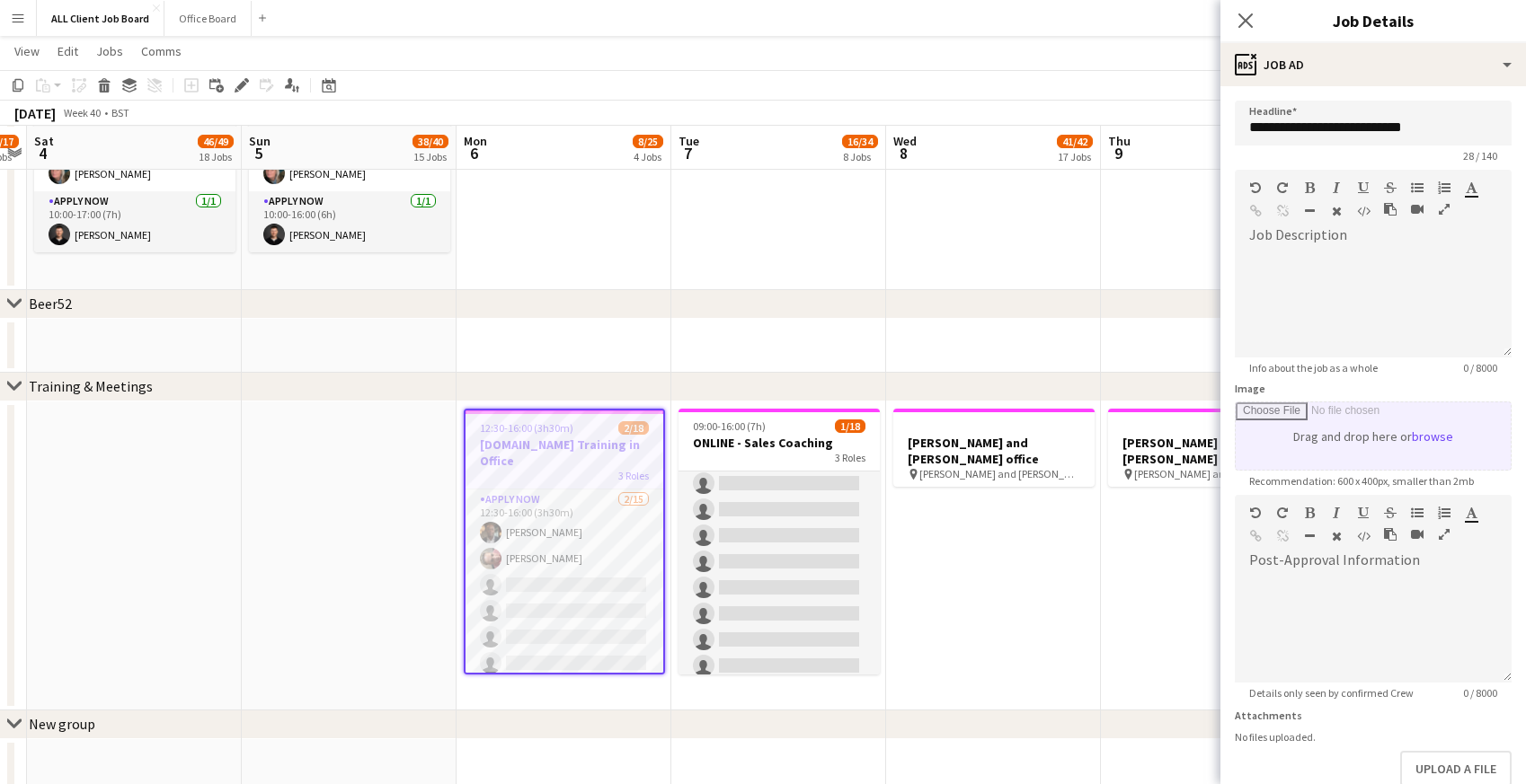
scroll to position [103, 0]
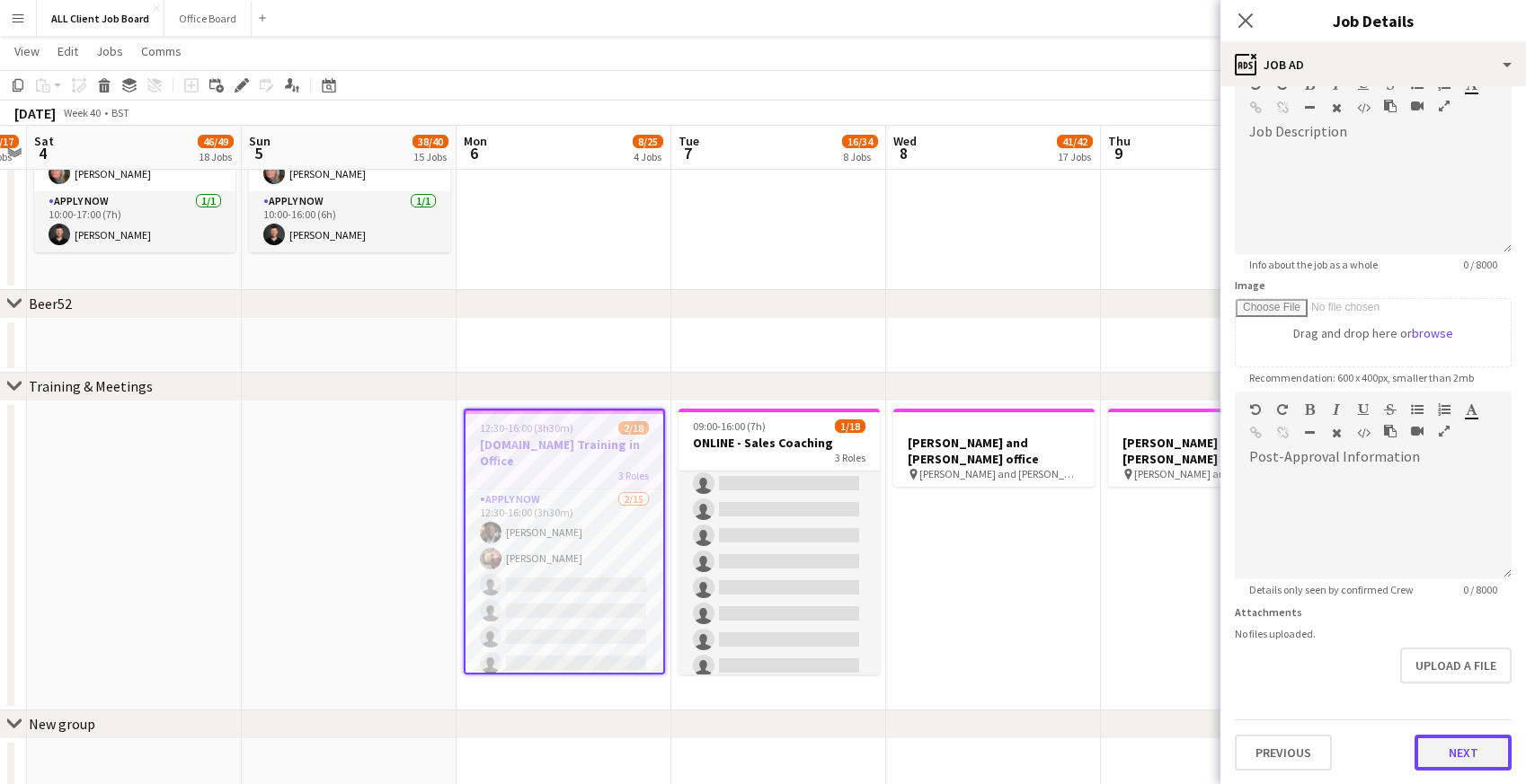
click at [1434, 746] on button "Next" at bounding box center [1463, 753] width 97 height 36
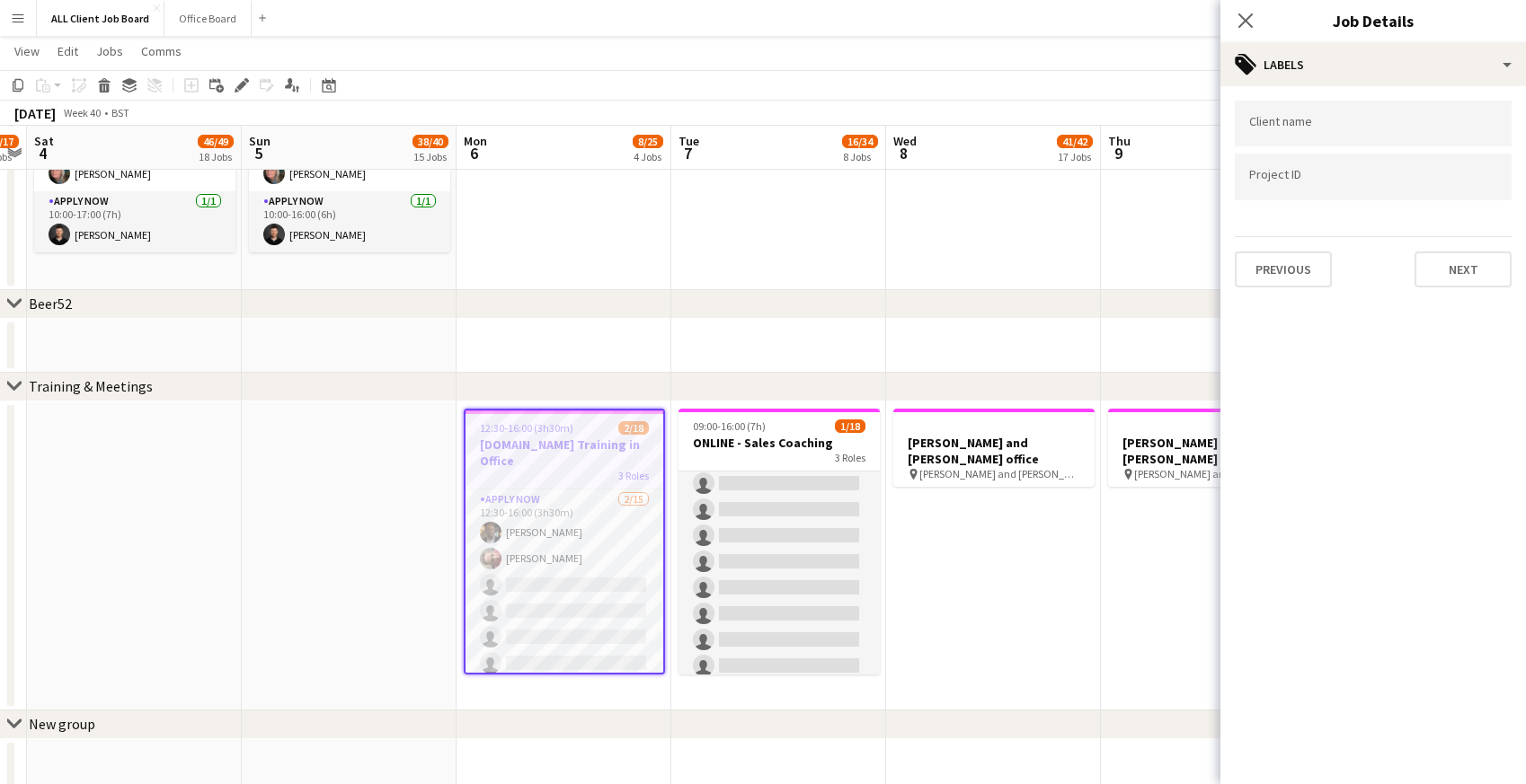
scroll to position [0, 0]
click at [1485, 265] on button "Next" at bounding box center [1463, 270] width 97 height 36
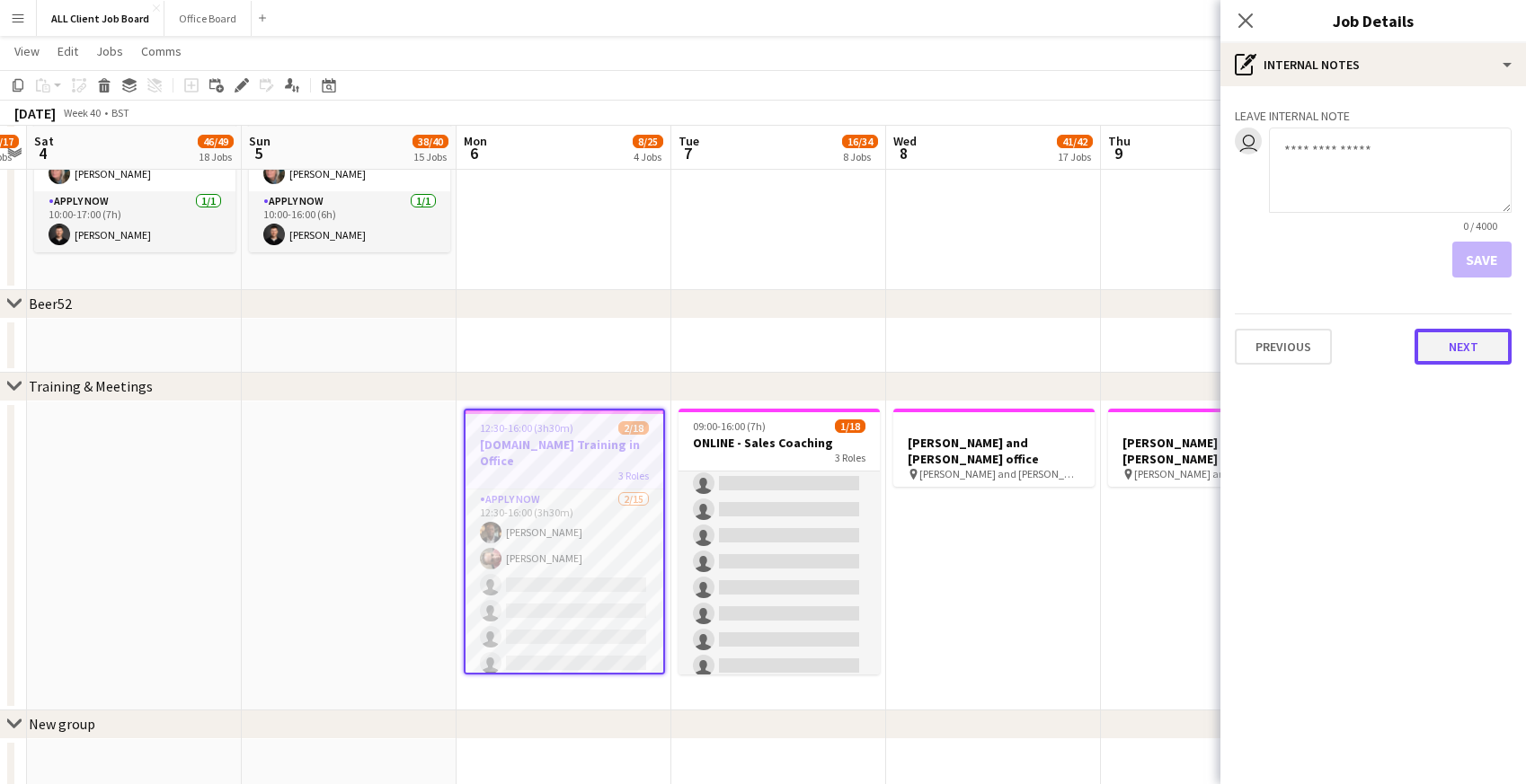
click at [1472, 356] on button "Next" at bounding box center [1463, 346] width 97 height 36
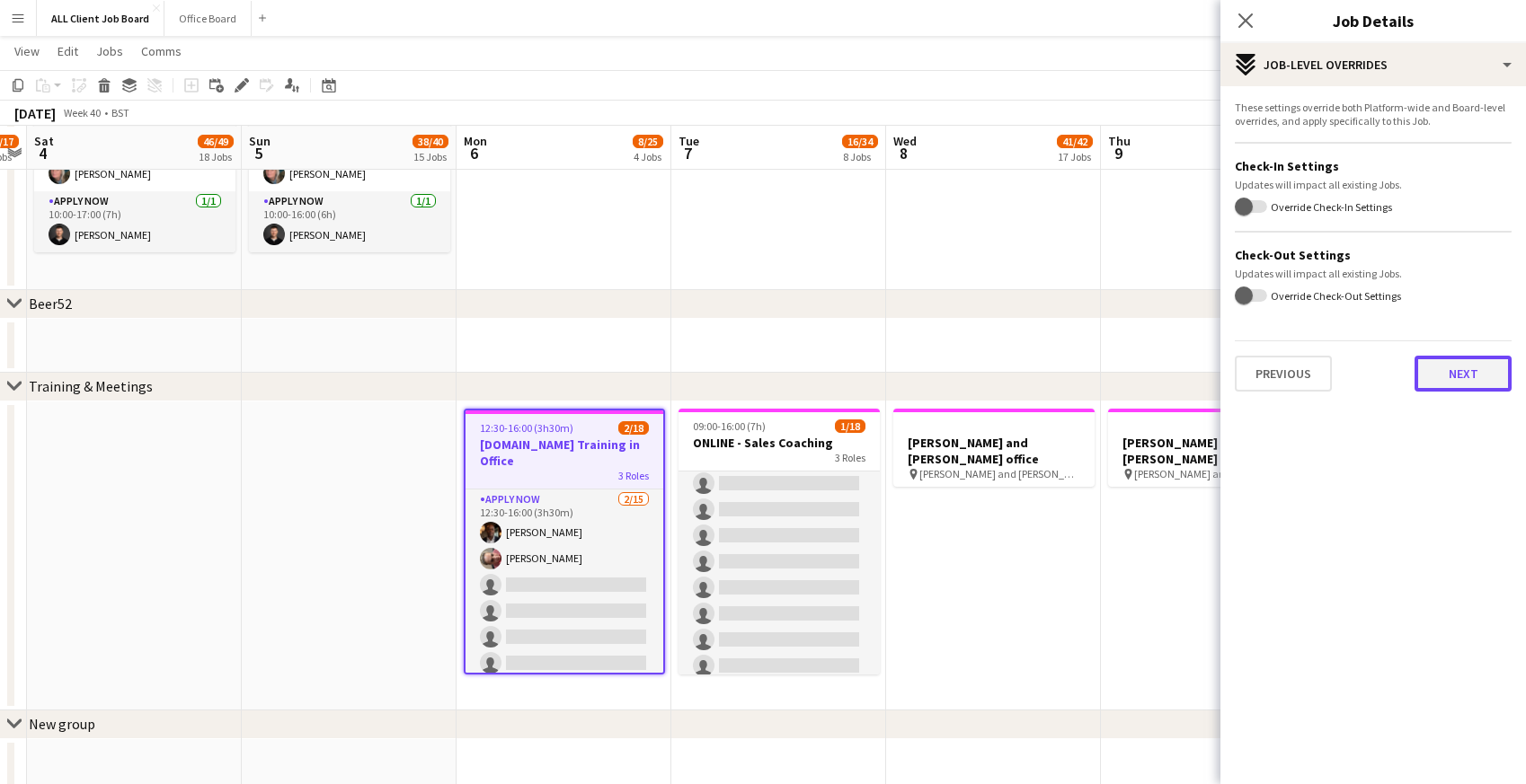
click at [1471, 373] on button "Next" at bounding box center [1463, 374] width 97 height 36
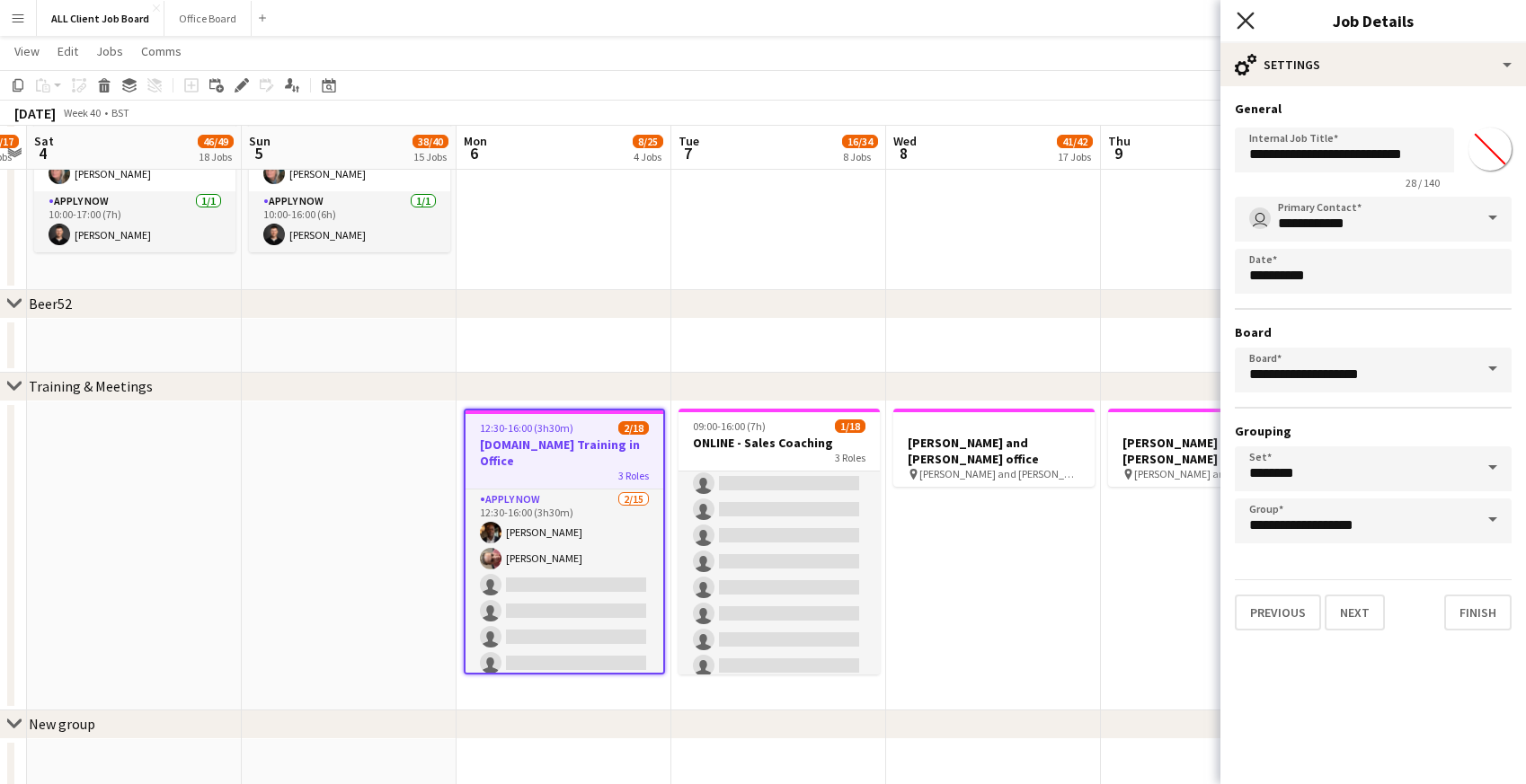
click at [1242, 22] on icon "Close pop-in" at bounding box center [1245, 20] width 17 height 17
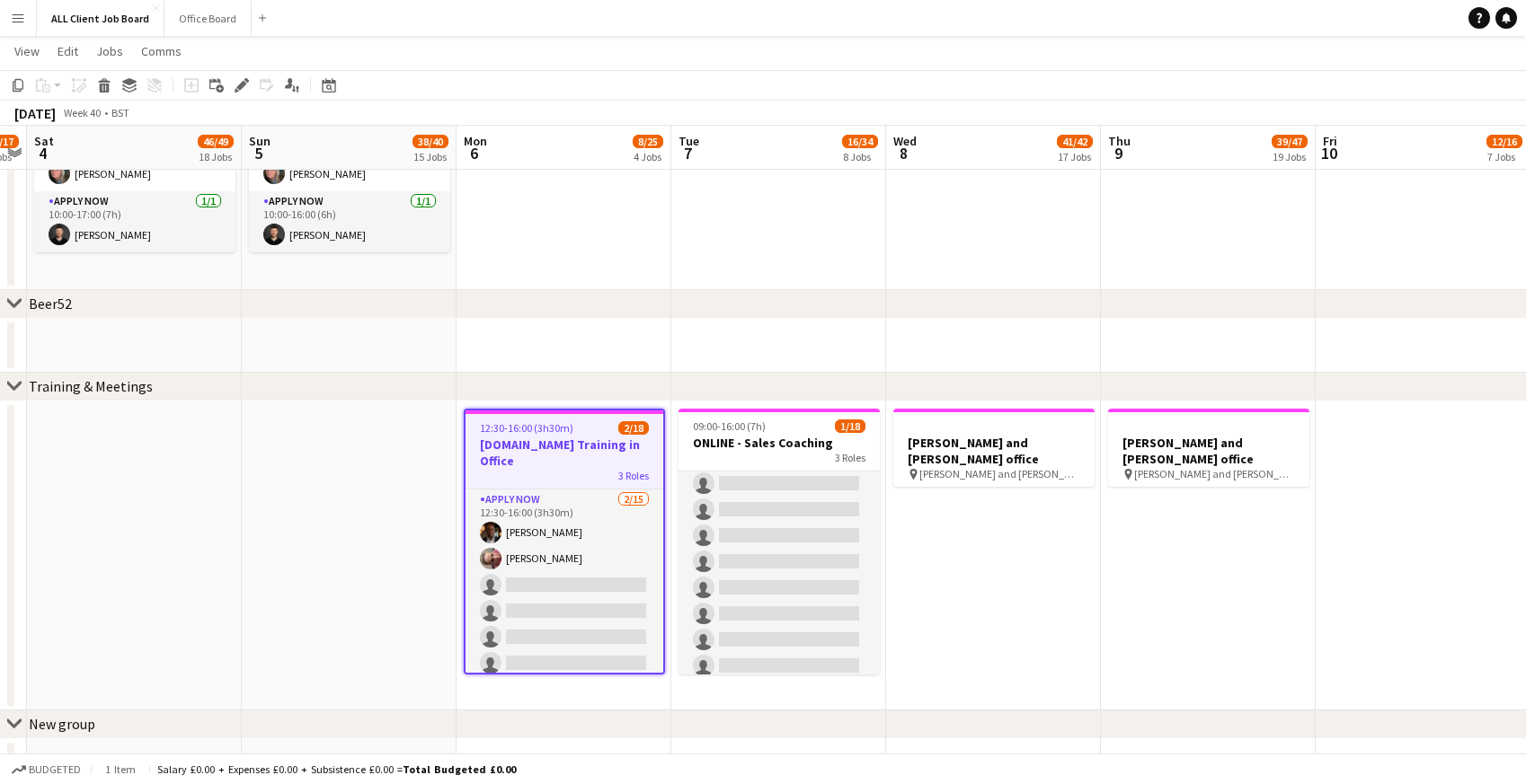
click at [946, 501] on app-date-cell "[PERSON_NAME] and [PERSON_NAME] office pin [PERSON_NAME] and [PERSON_NAME] offi…" at bounding box center [994, 556] width 214 height 309
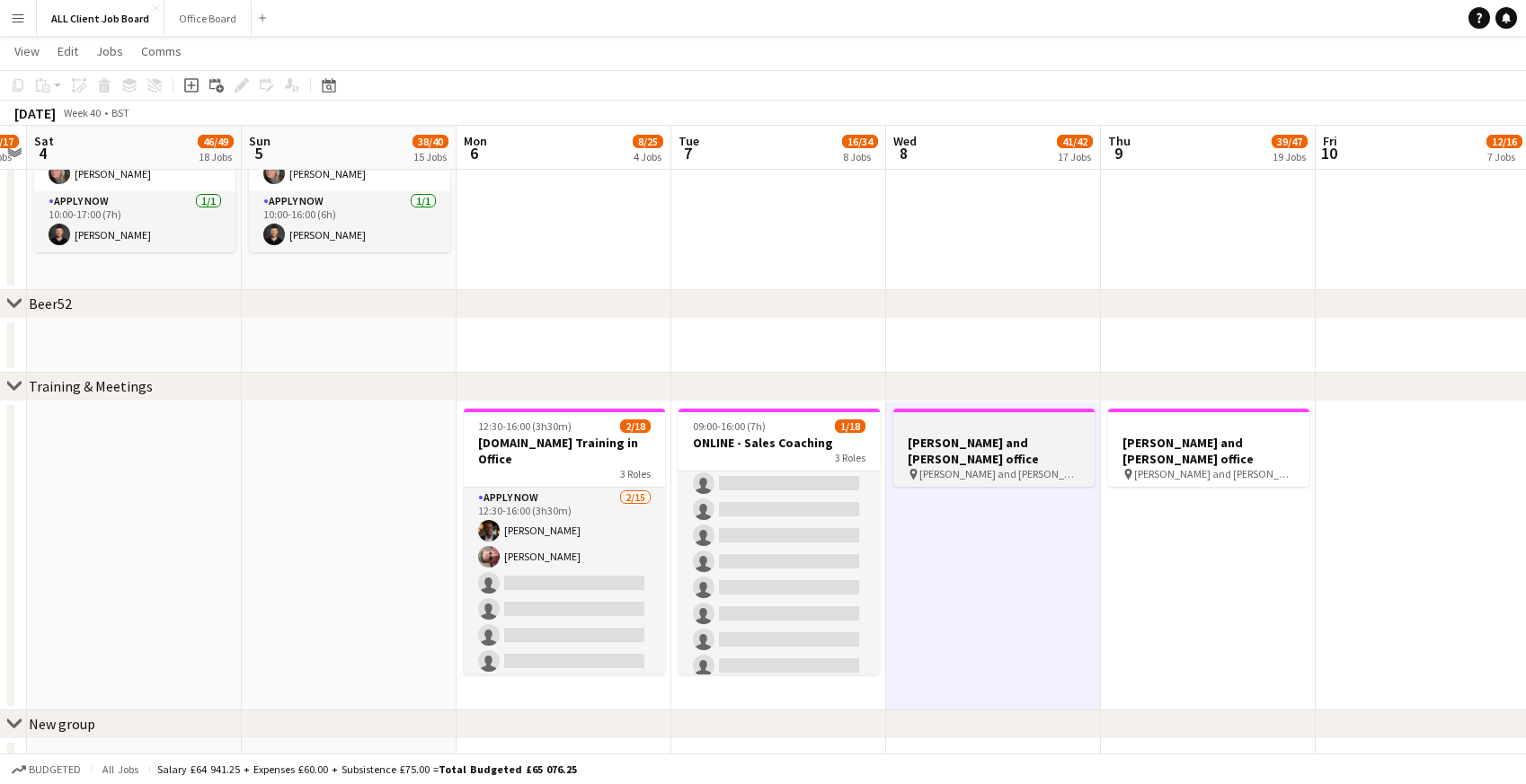
click at [944, 412] on app-job-card "[PERSON_NAME] and [PERSON_NAME] office pin [PERSON_NAME] and [PERSON_NAME] offi…" at bounding box center [994, 448] width 202 height 78
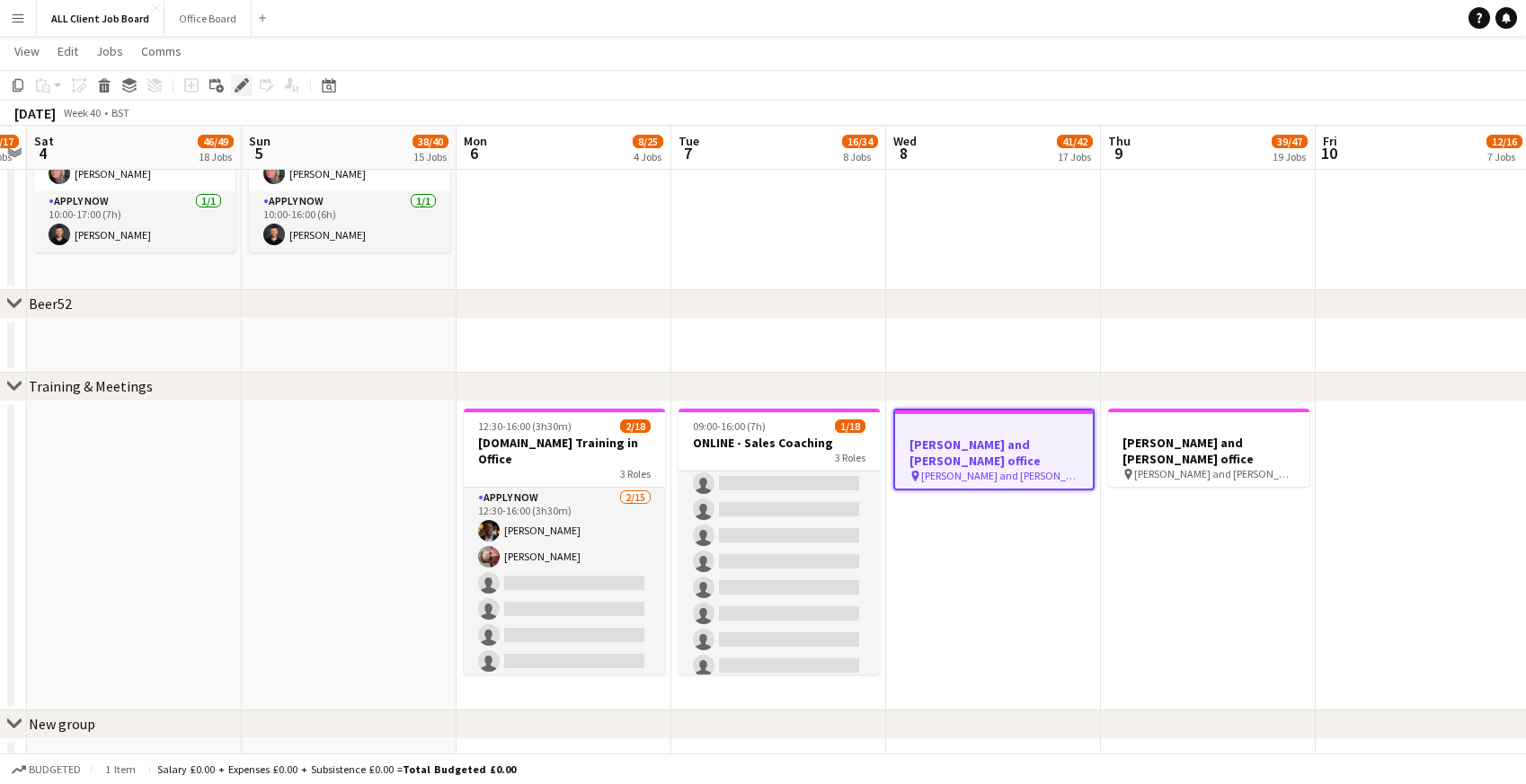
click at [244, 81] on icon "Edit" at bounding box center [241, 85] width 15 height 15
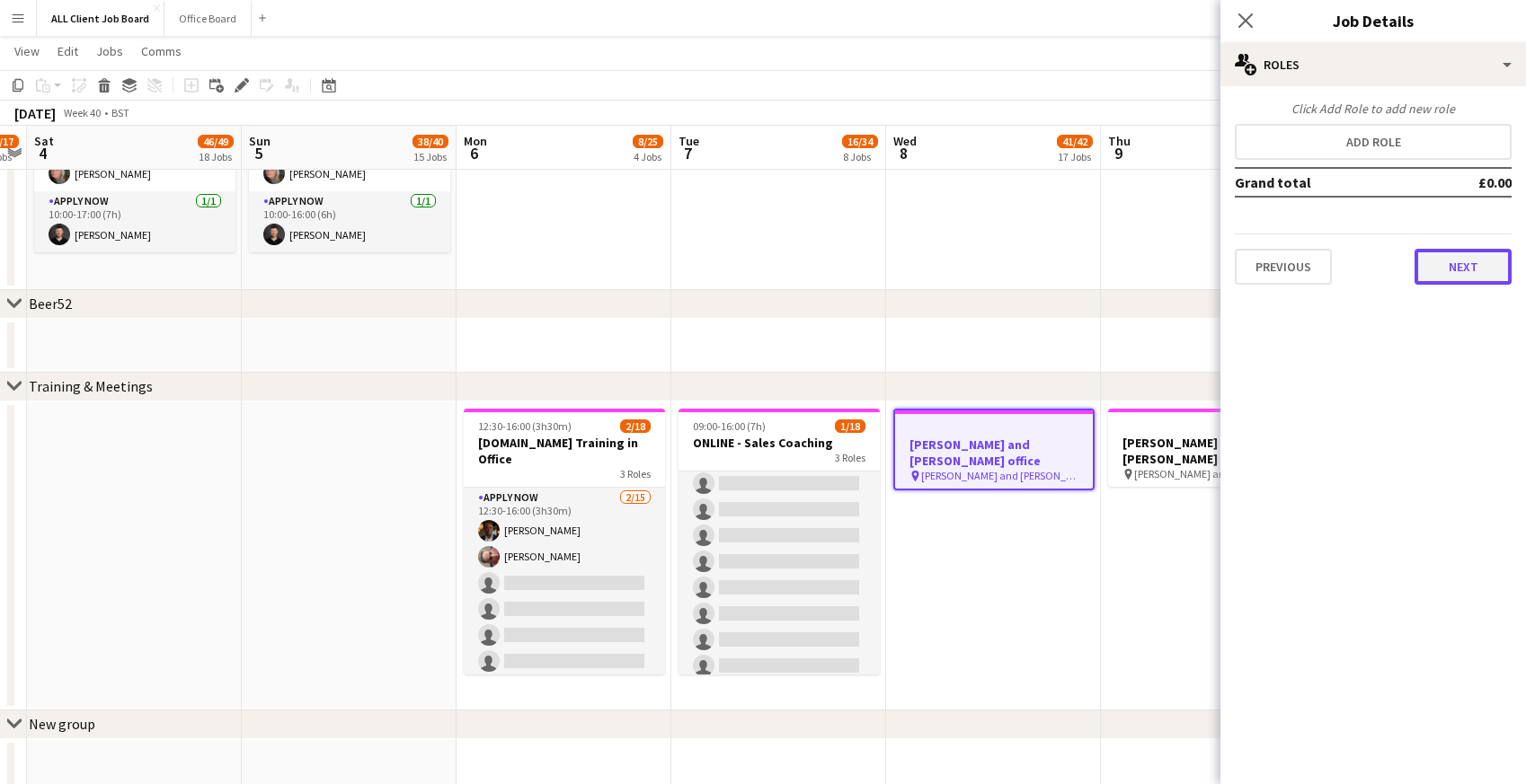
click at [1439, 269] on button "Next" at bounding box center [1463, 267] width 97 height 36
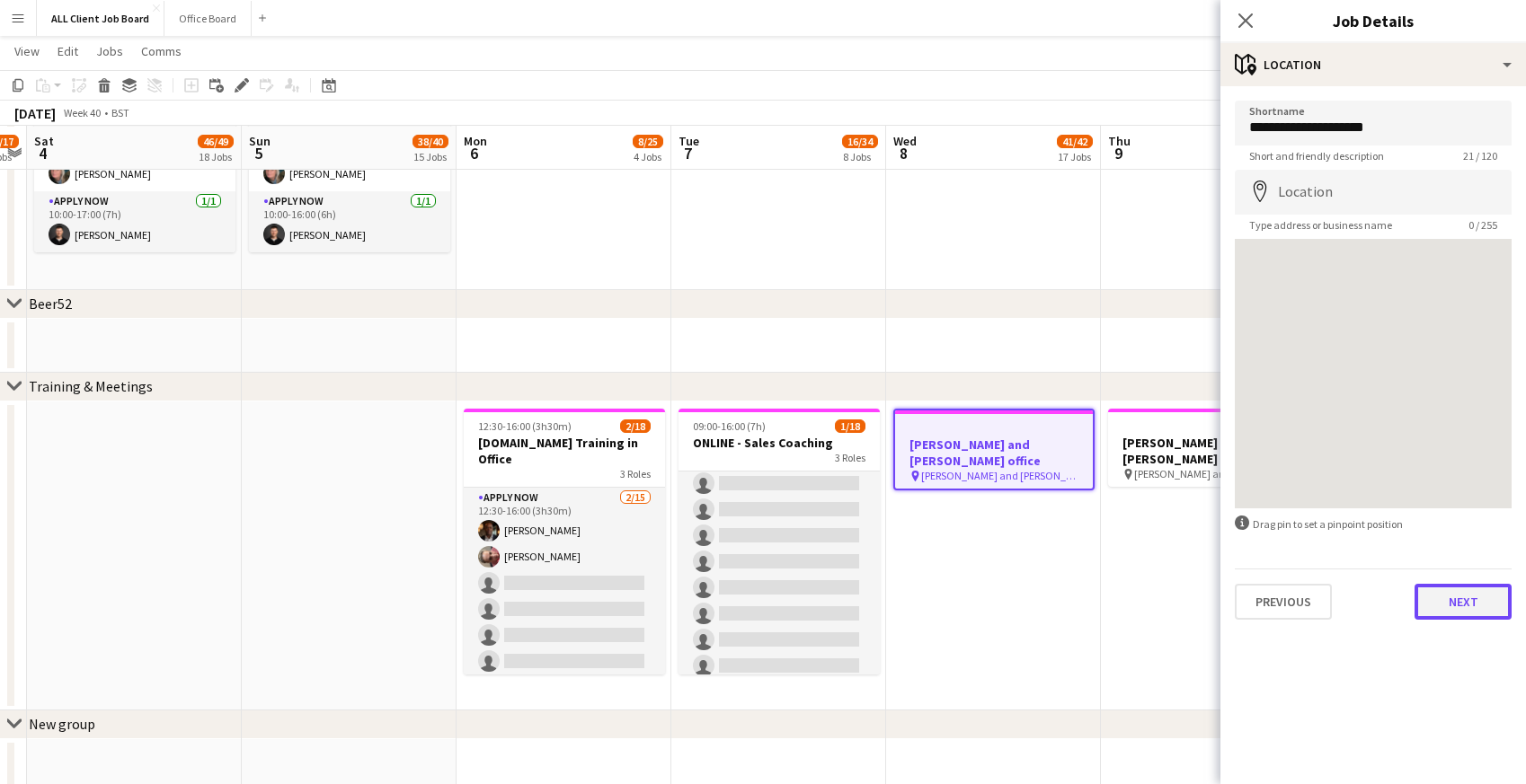
click at [1434, 607] on button "Next" at bounding box center [1463, 602] width 97 height 36
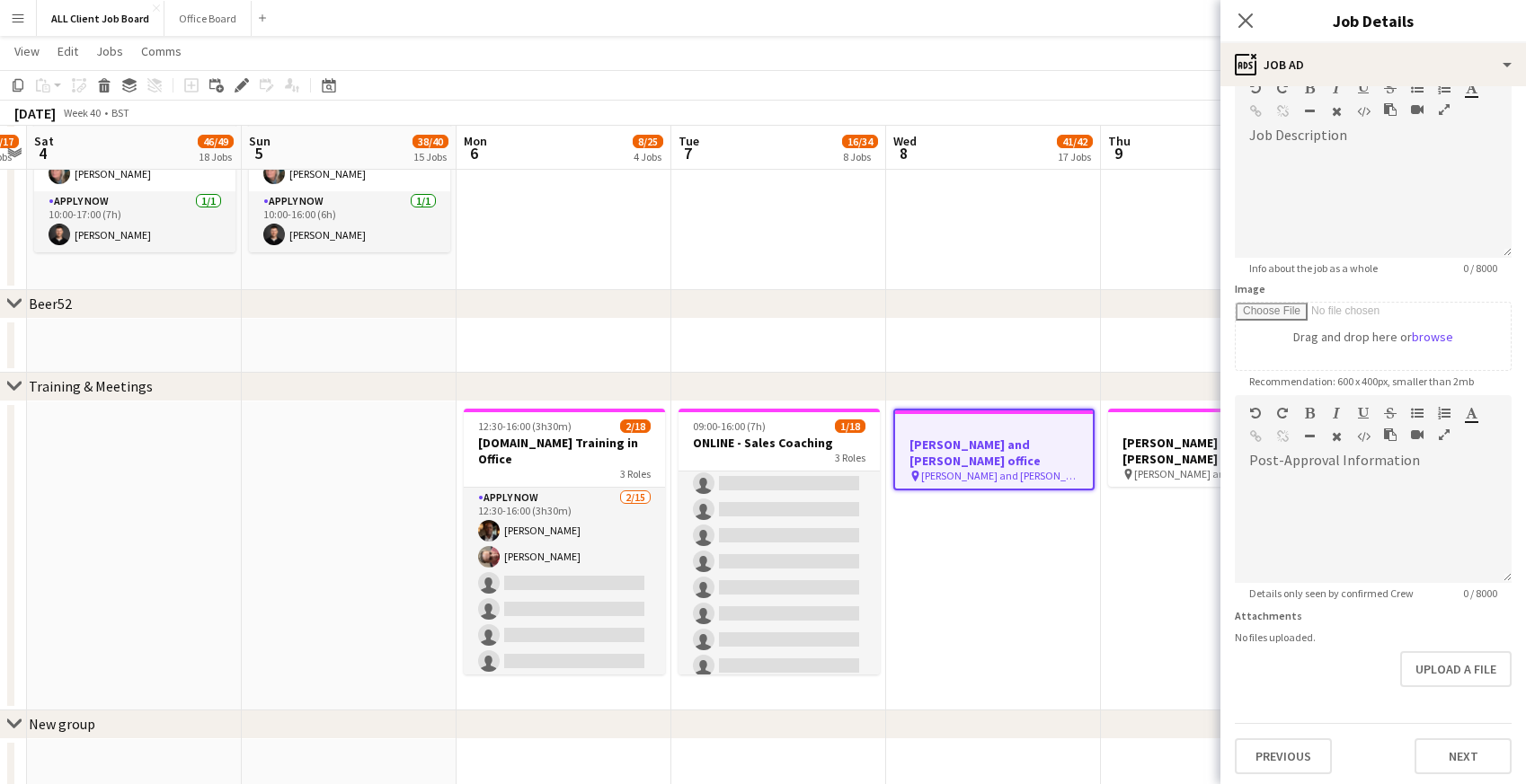
scroll to position [103, 0]
click at [1453, 748] on button "Next" at bounding box center [1463, 753] width 97 height 36
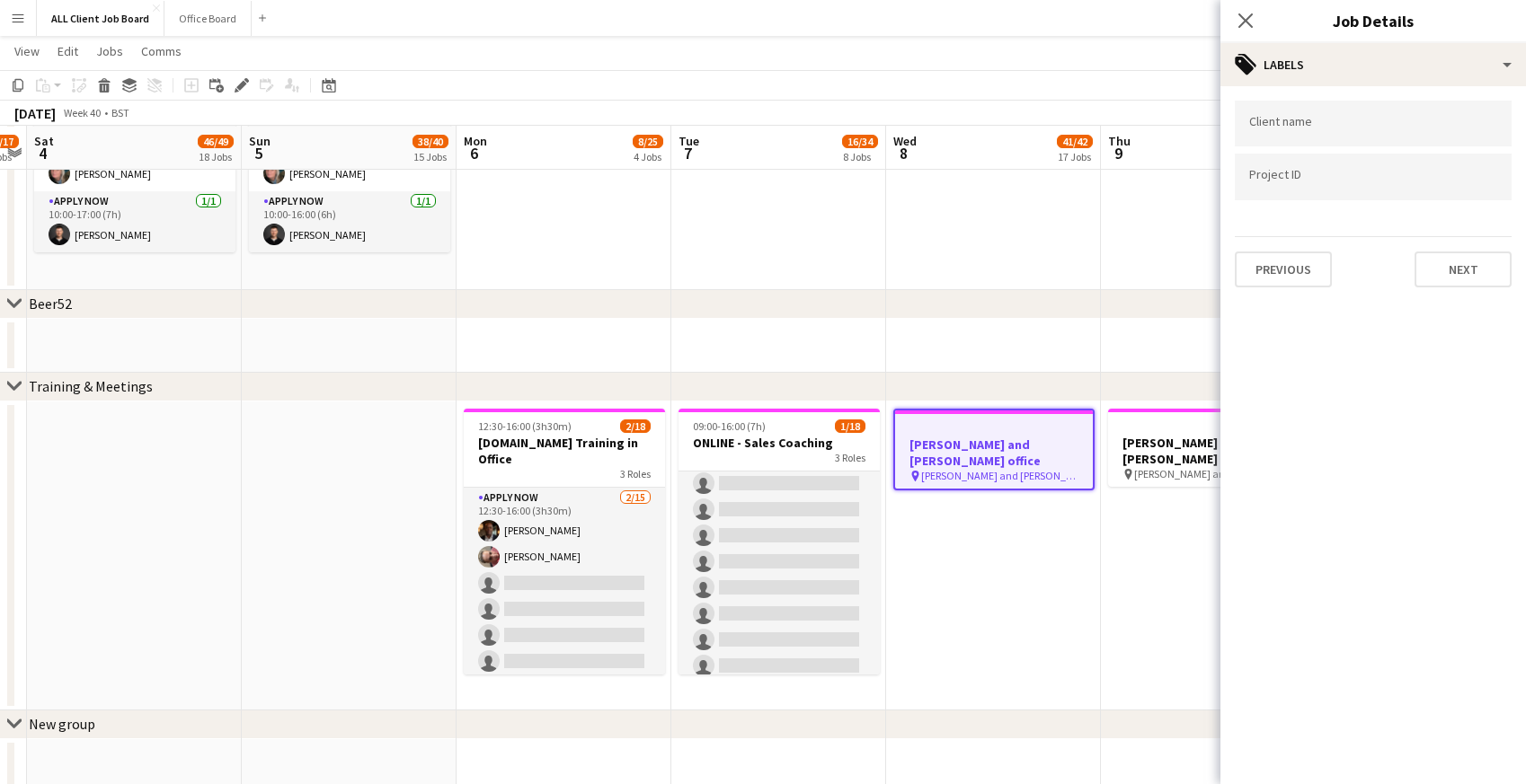
scroll to position [0, 0]
click at [1470, 266] on button "Next" at bounding box center [1463, 270] width 97 height 36
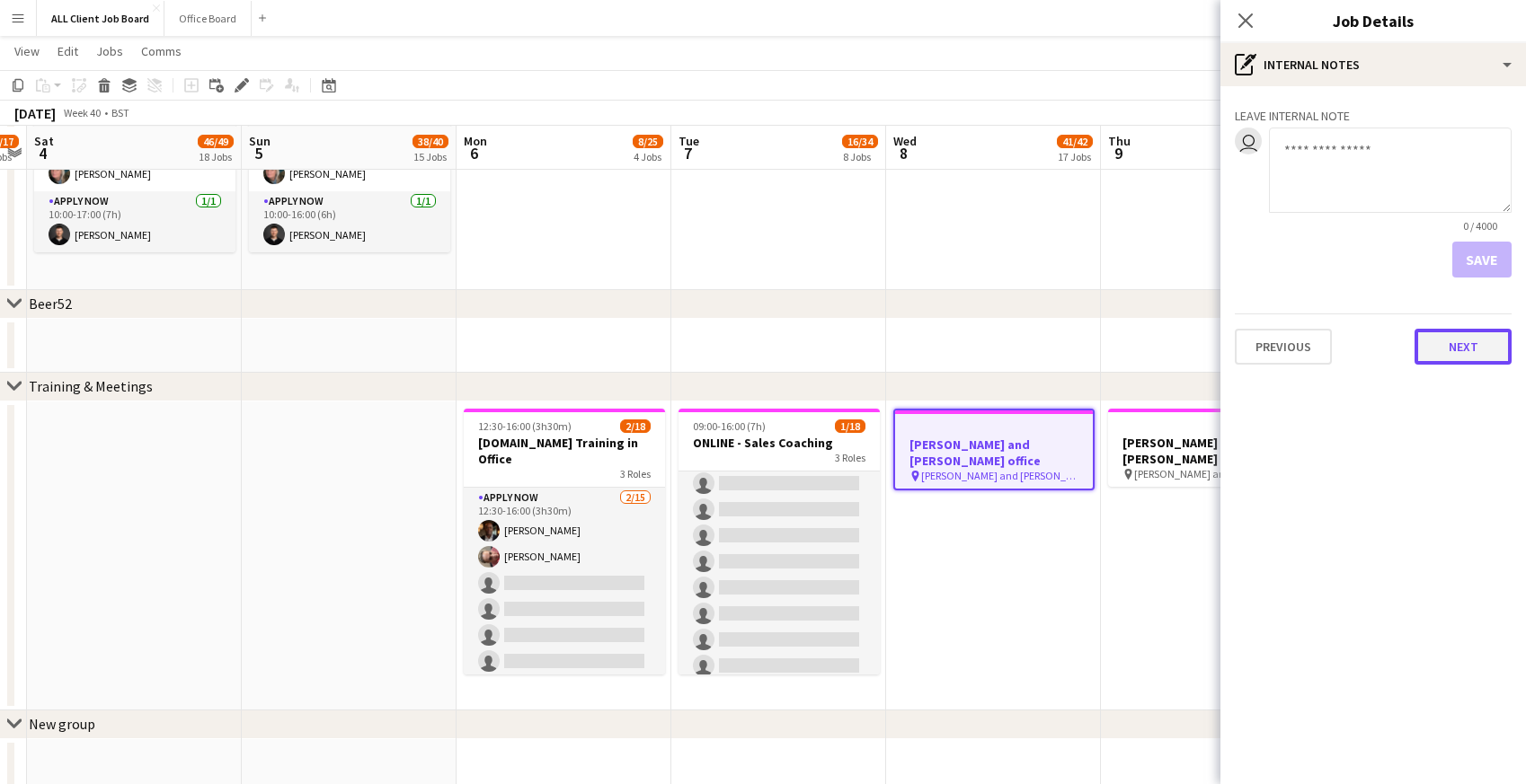
click at [1468, 358] on button "Next" at bounding box center [1463, 346] width 97 height 36
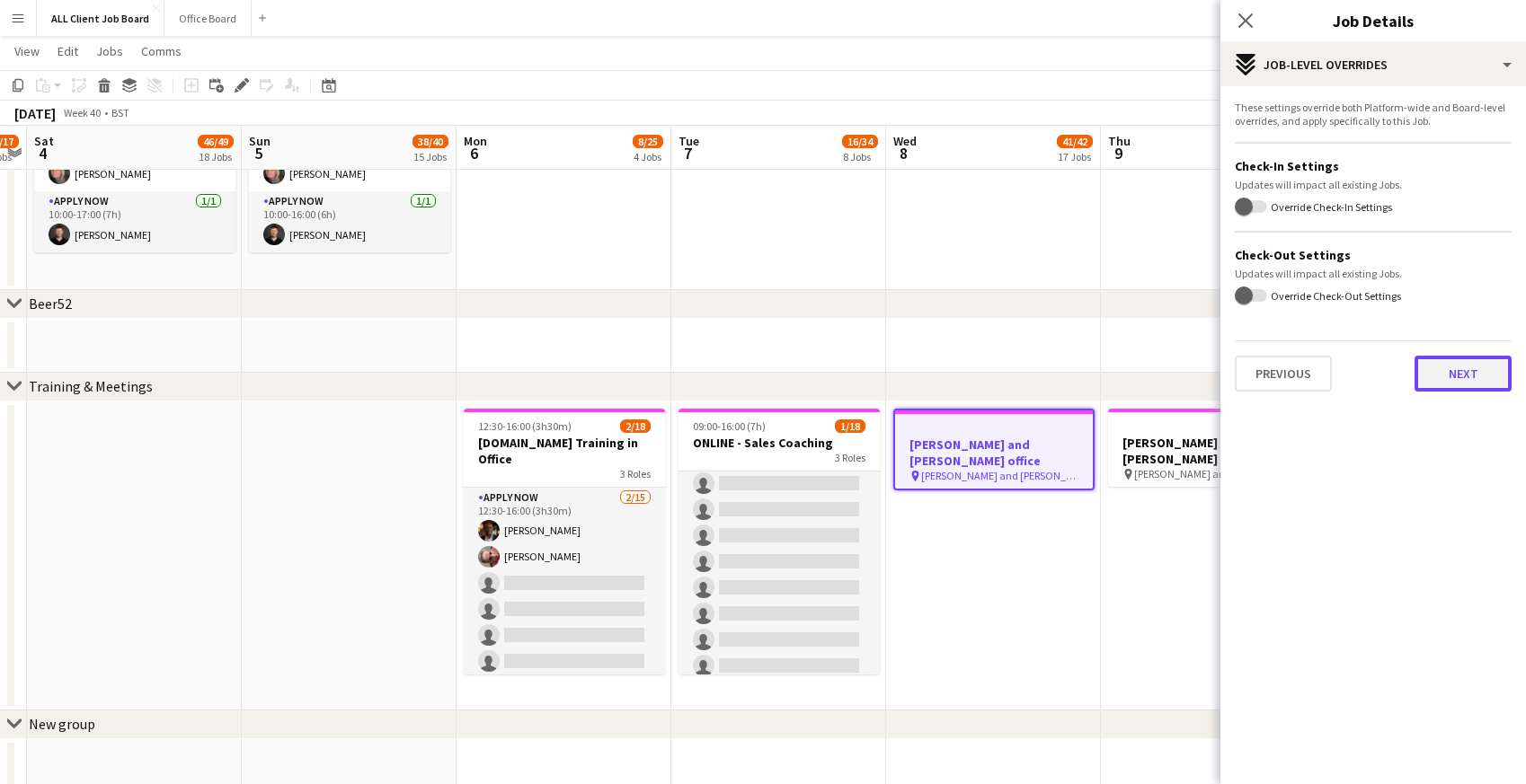
click at [1468, 380] on button "Next" at bounding box center [1463, 374] width 97 height 36
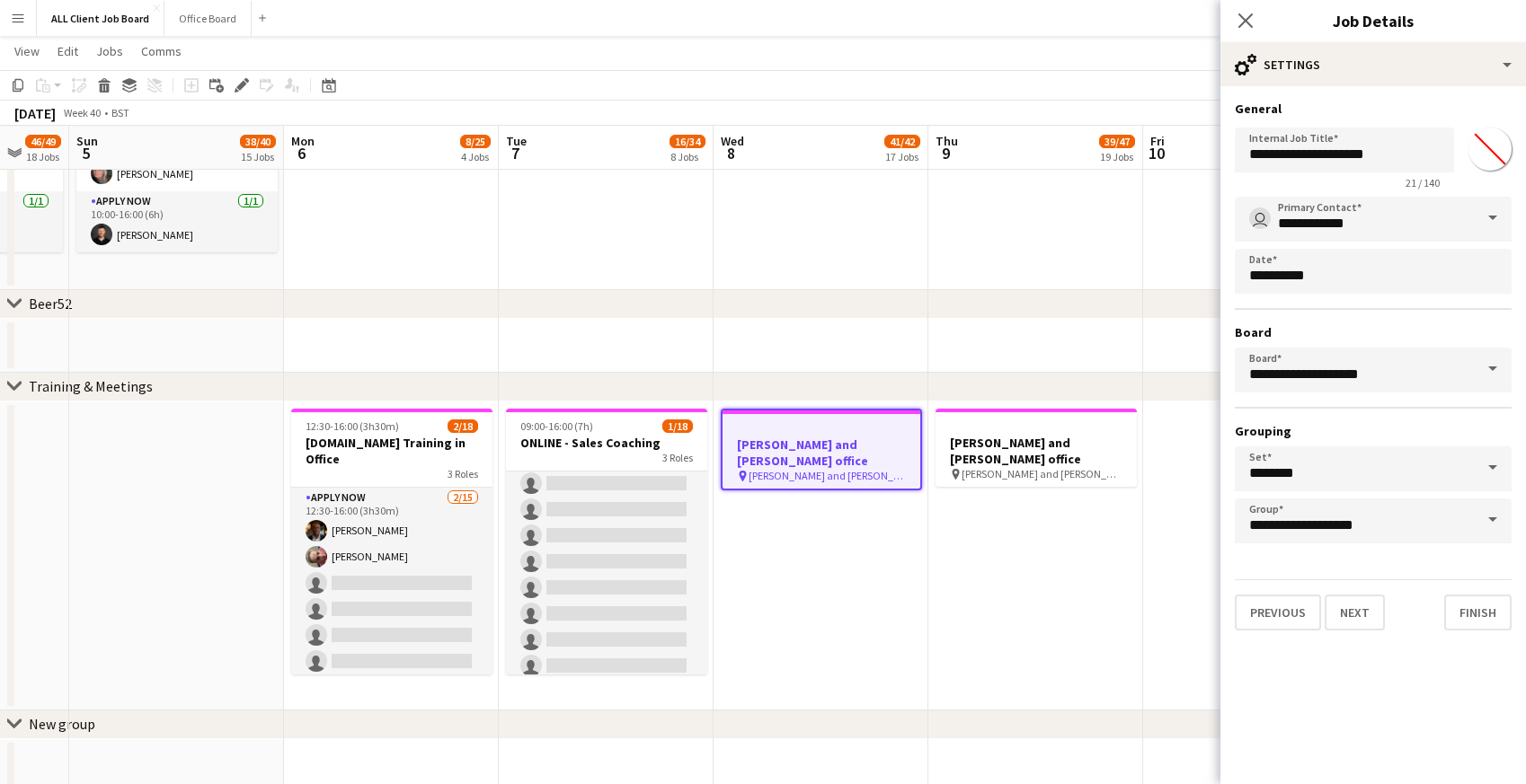
scroll to position [0, 629]
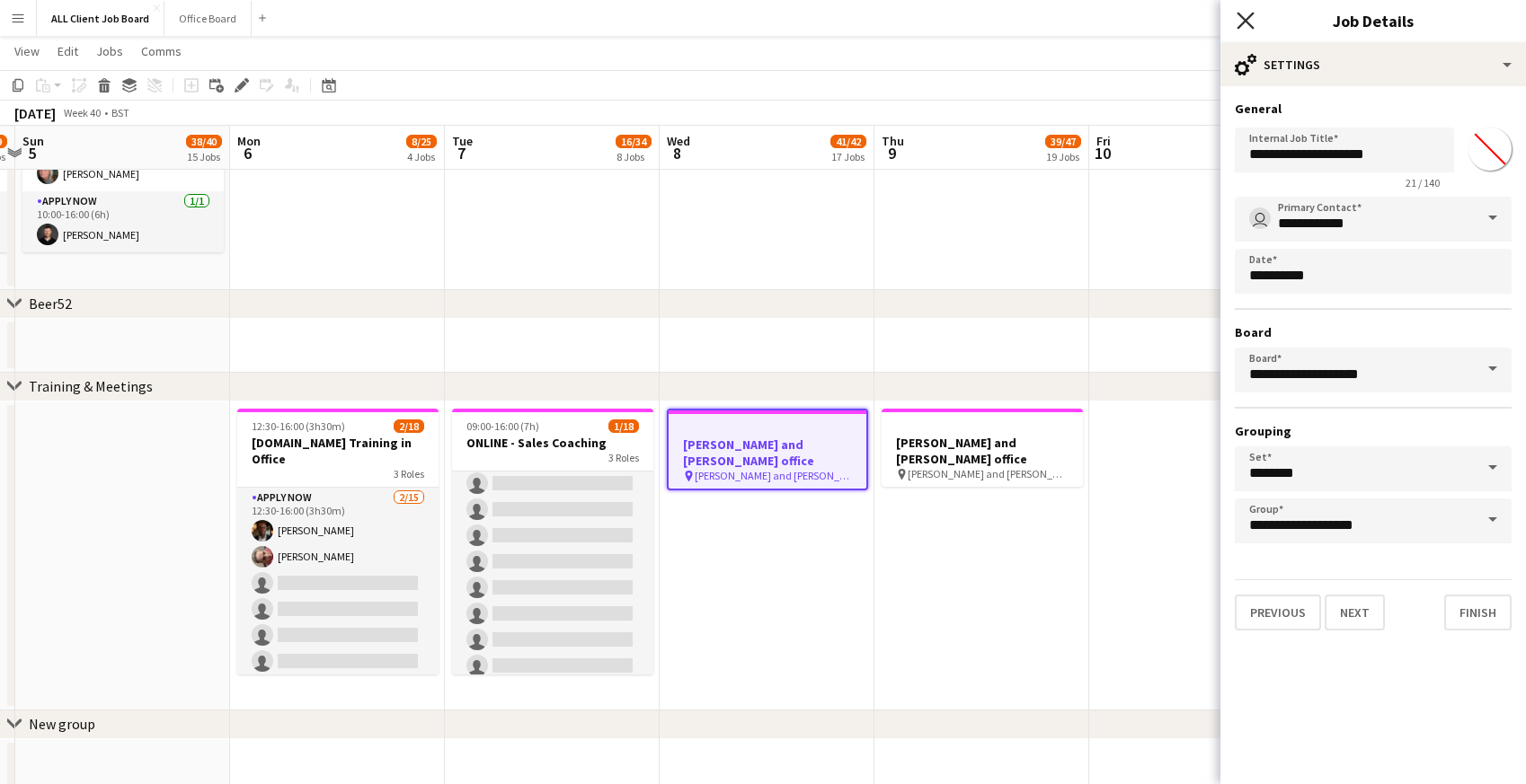
click at [1245, 20] on icon at bounding box center [1245, 20] width 17 height 17
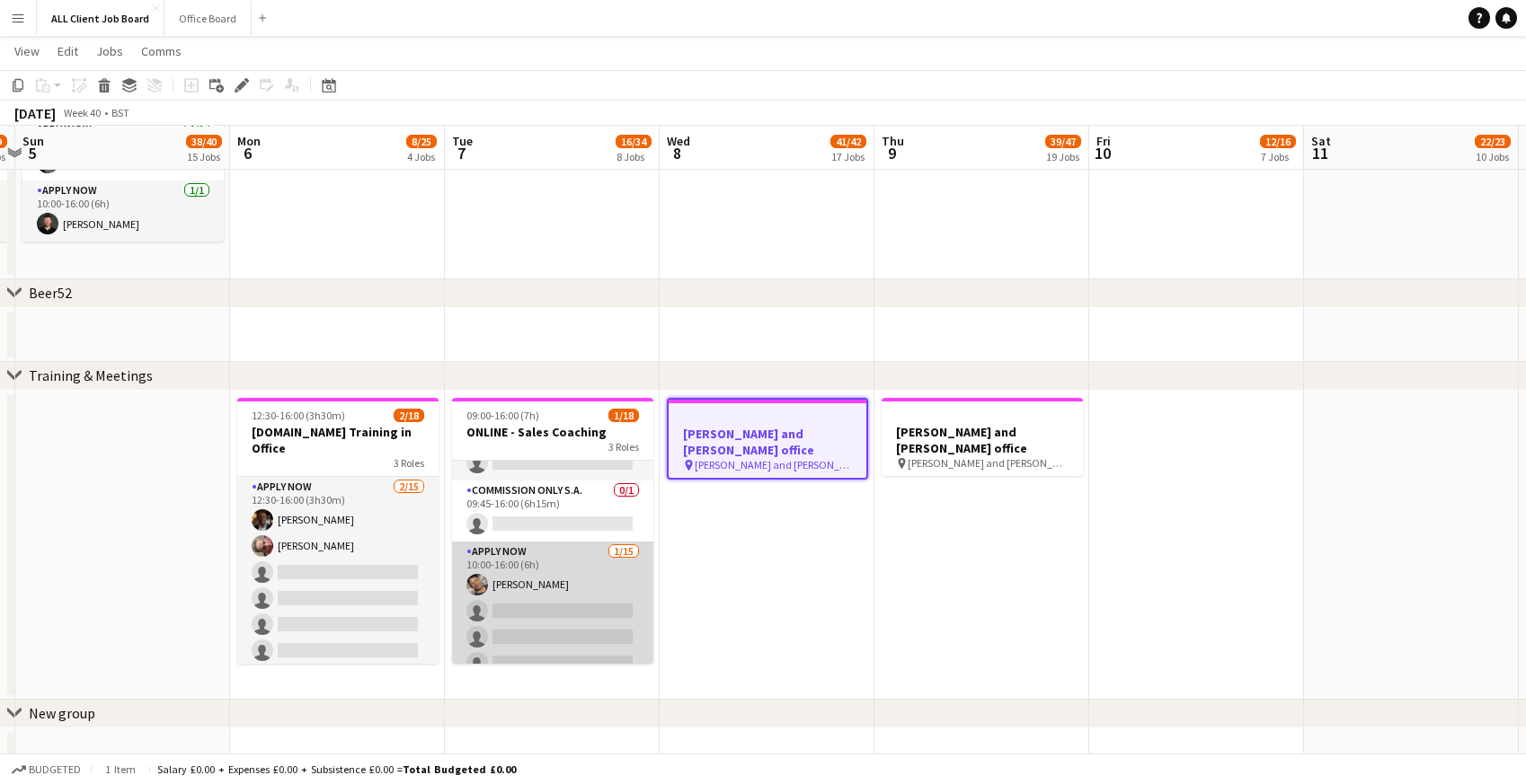
scroll to position [0, 0]
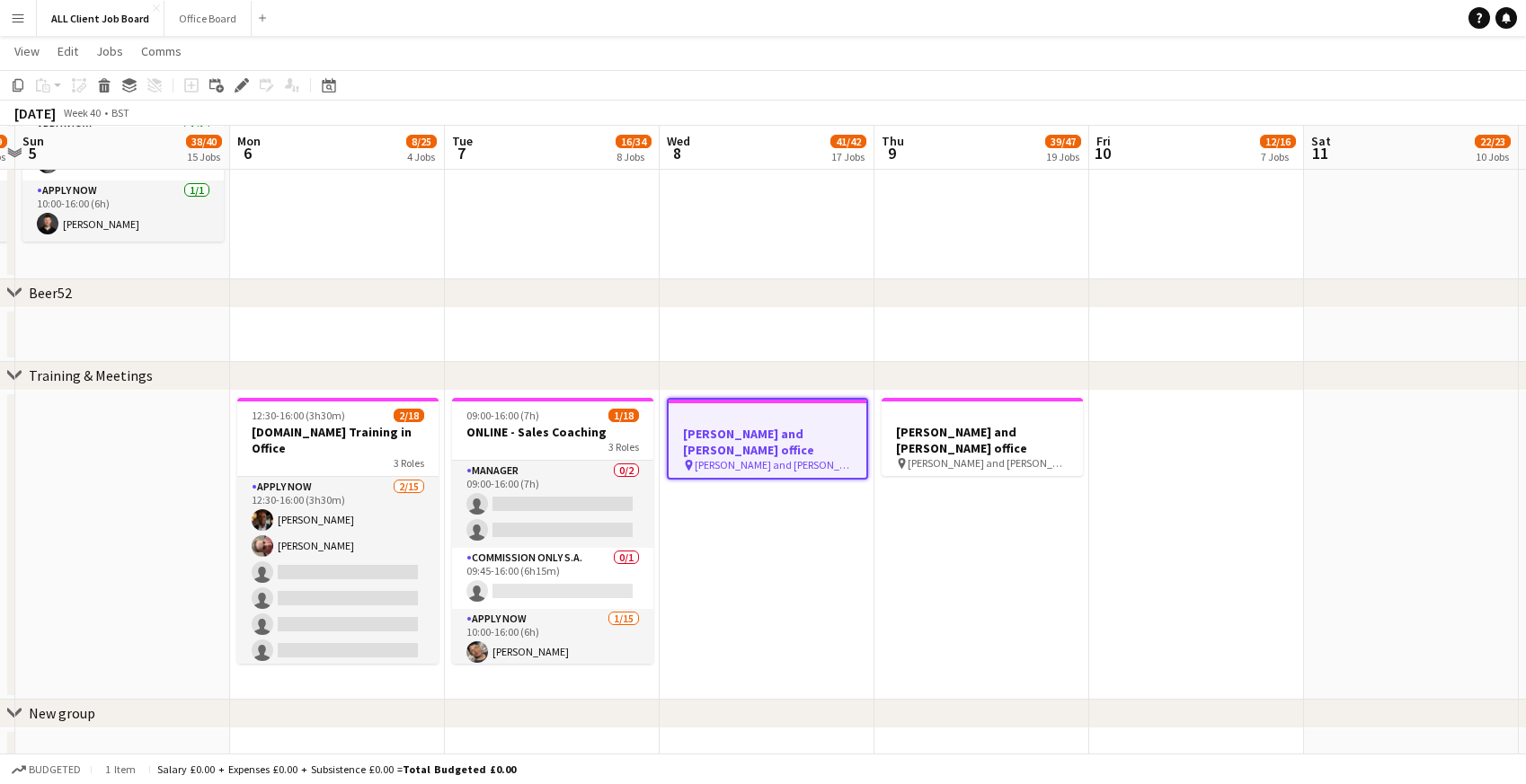
click at [765, 519] on app-date-cell "[PERSON_NAME] and [PERSON_NAME] office pin [PERSON_NAME] and [PERSON_NAME] offi…" at bounding box center [766, 545] width 214 height 309
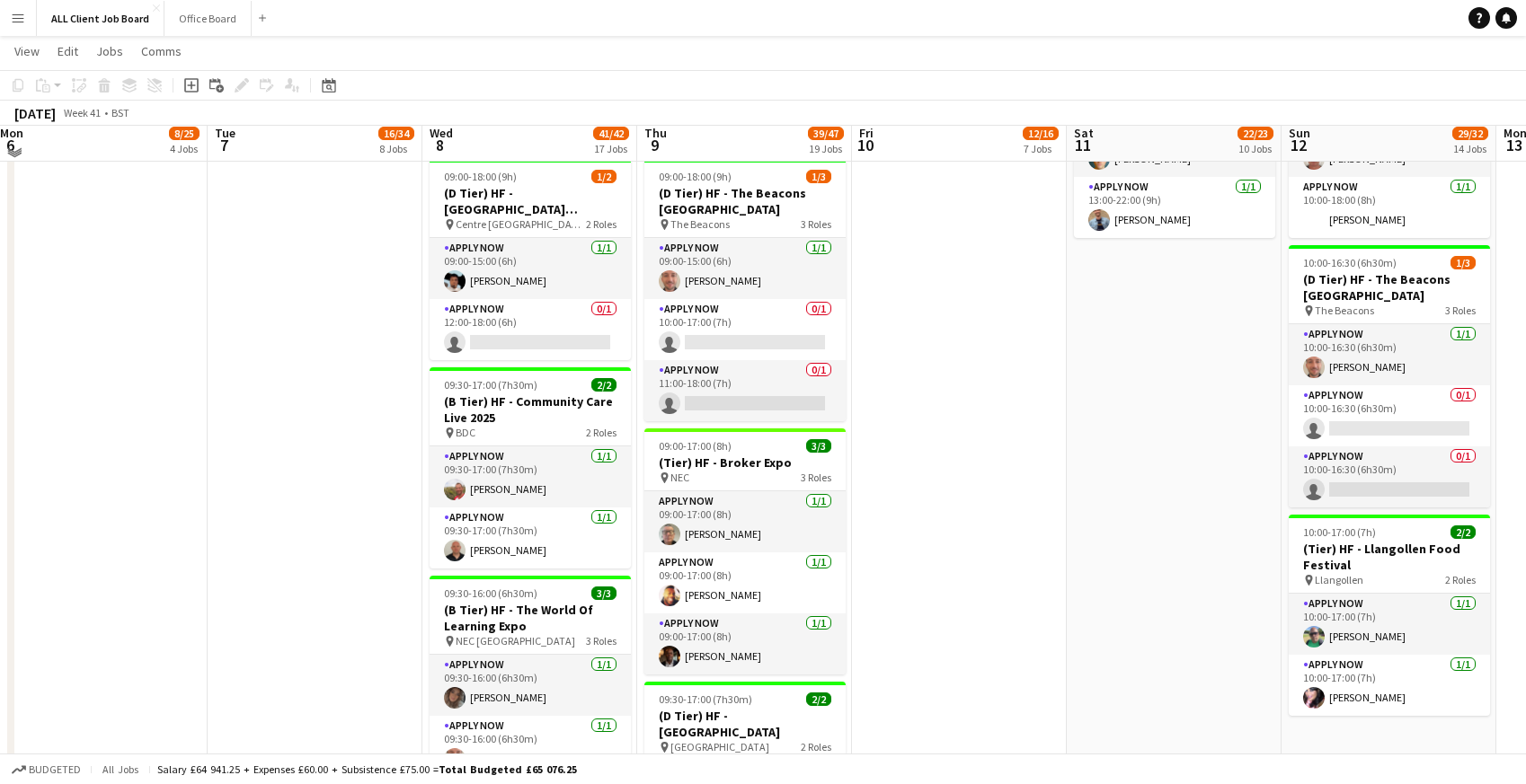
scroll to position [2141, 0]
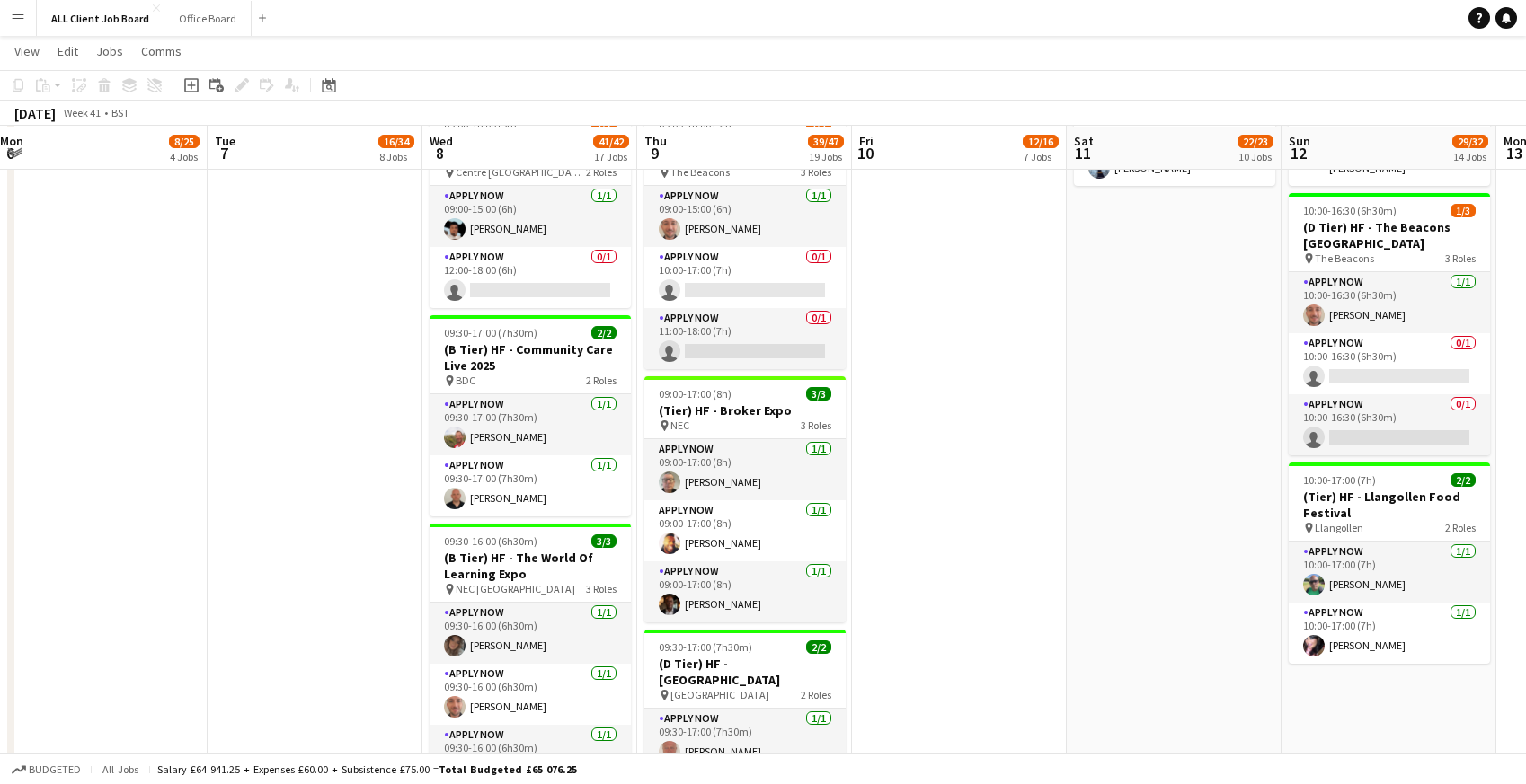
click at [888, 690] on app-date-cell "08:45-17:30 (8h45m) 2/2 (A Tier) HF - Royal College General Practitioners pin I…" at bounding box center [959, 127] width 214 height 3584
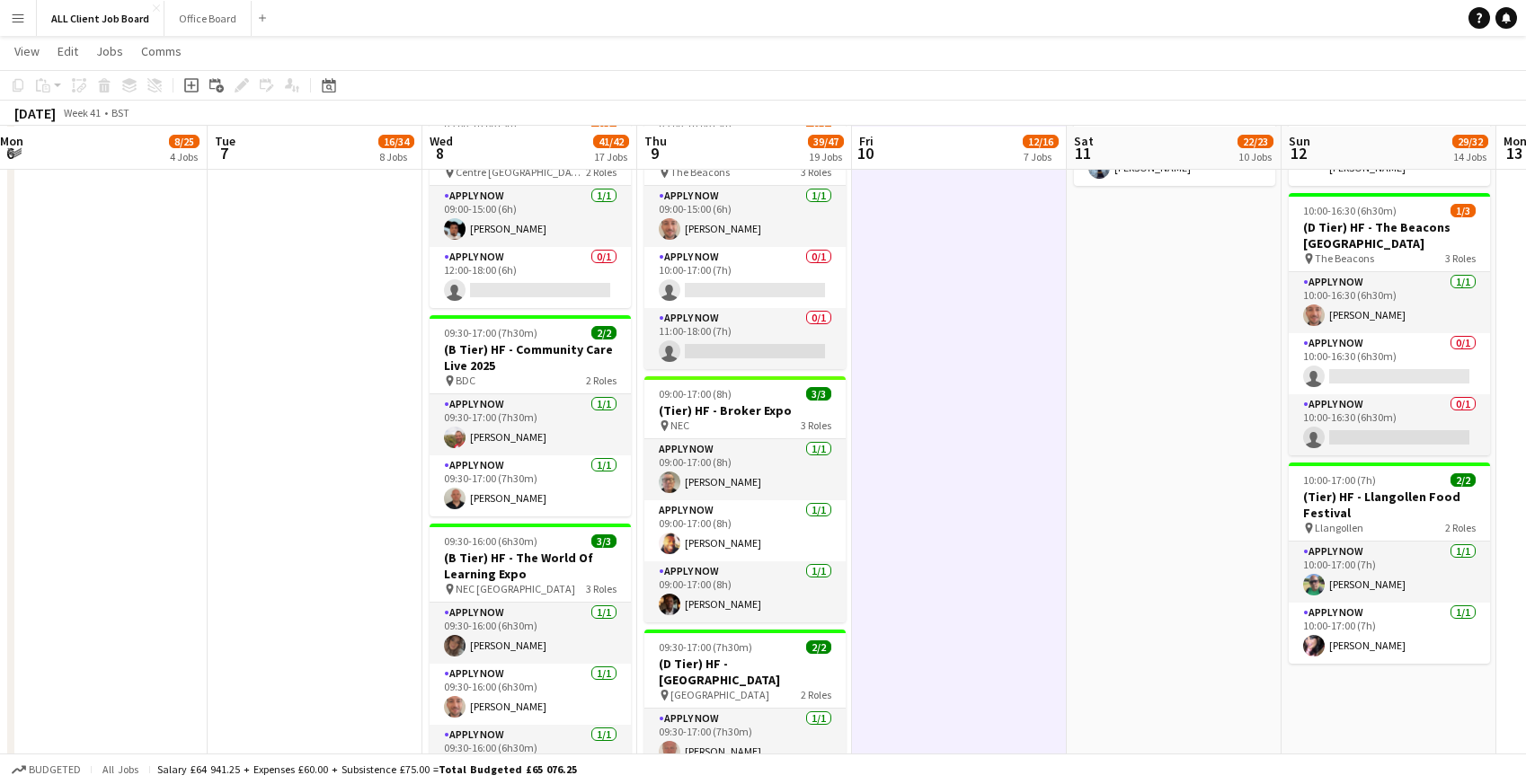
click at [1151, 666] on app-date-cell "09:00-18:00 (9h) 1/2 (D Tier) HF - [GEOGRAPHIC_DATA][PERSON_NAME] pin Centre [P…" at bounding box center [1174, 127] width 214 height 3584
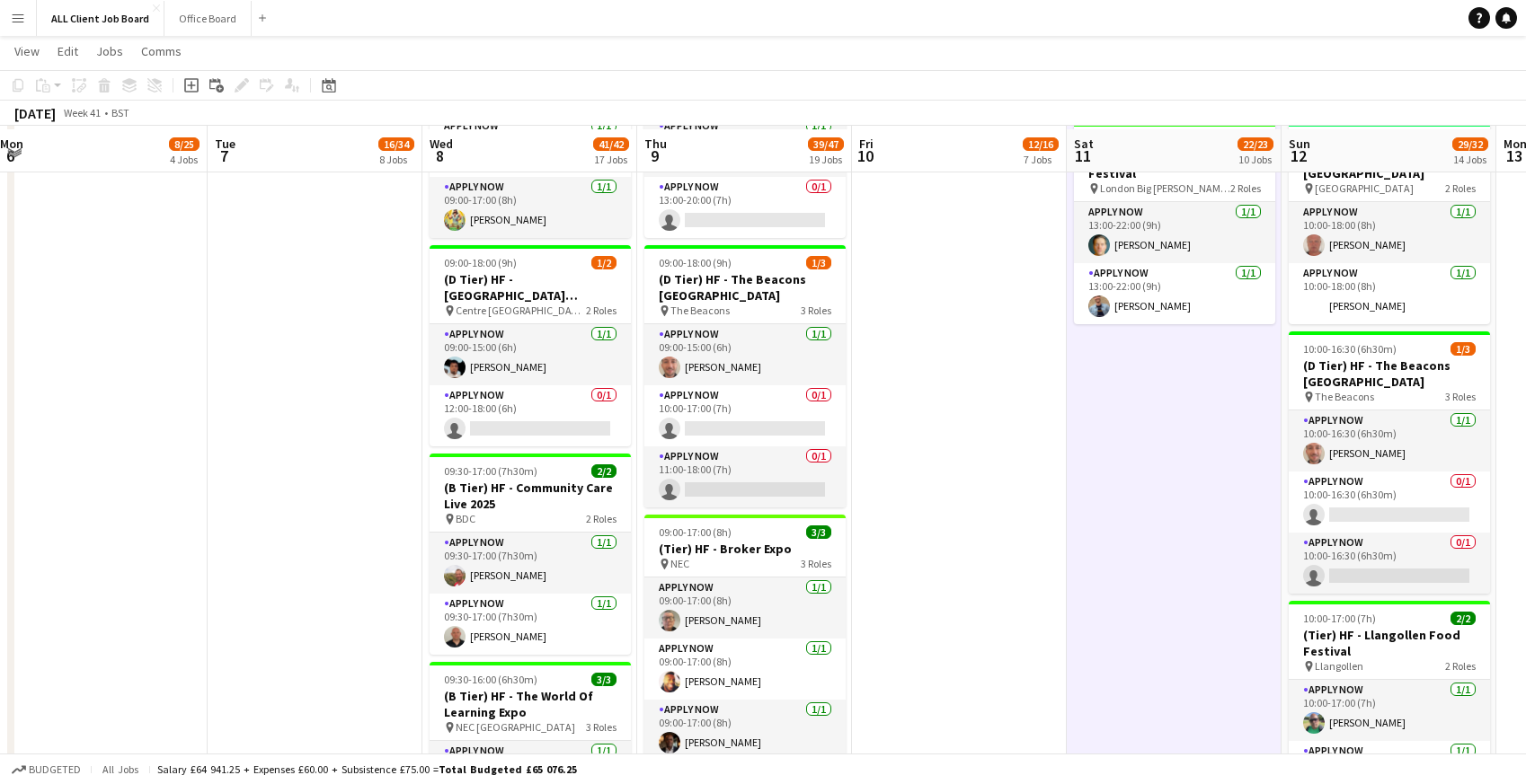
scroll to position [2036, 0]
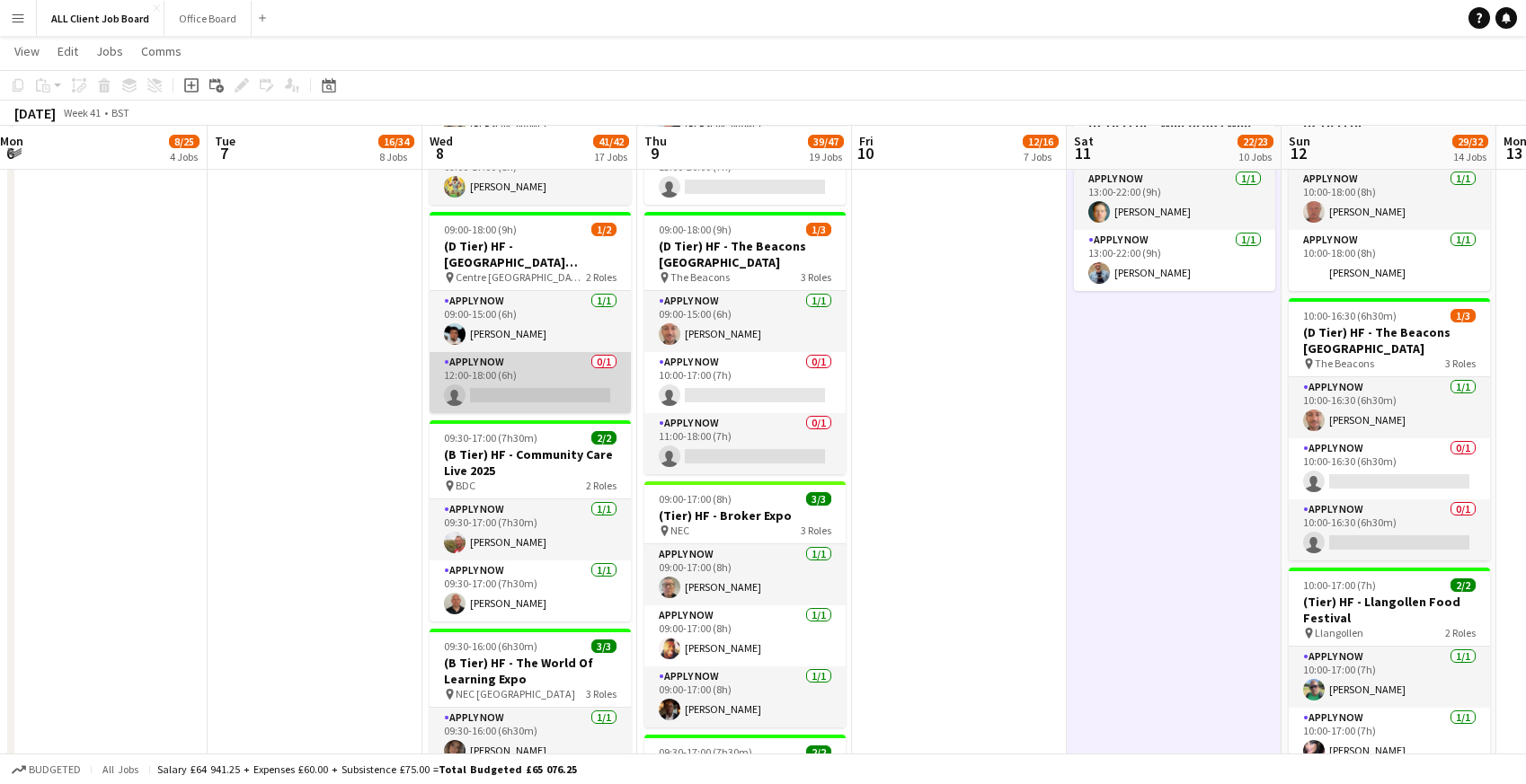
click at [477, 380] on app-card-role "APPLY NOW 0/1 12:00-18:00 (6h) single-neutral-actions" at bounding box center [530, 383] width 202 height 61
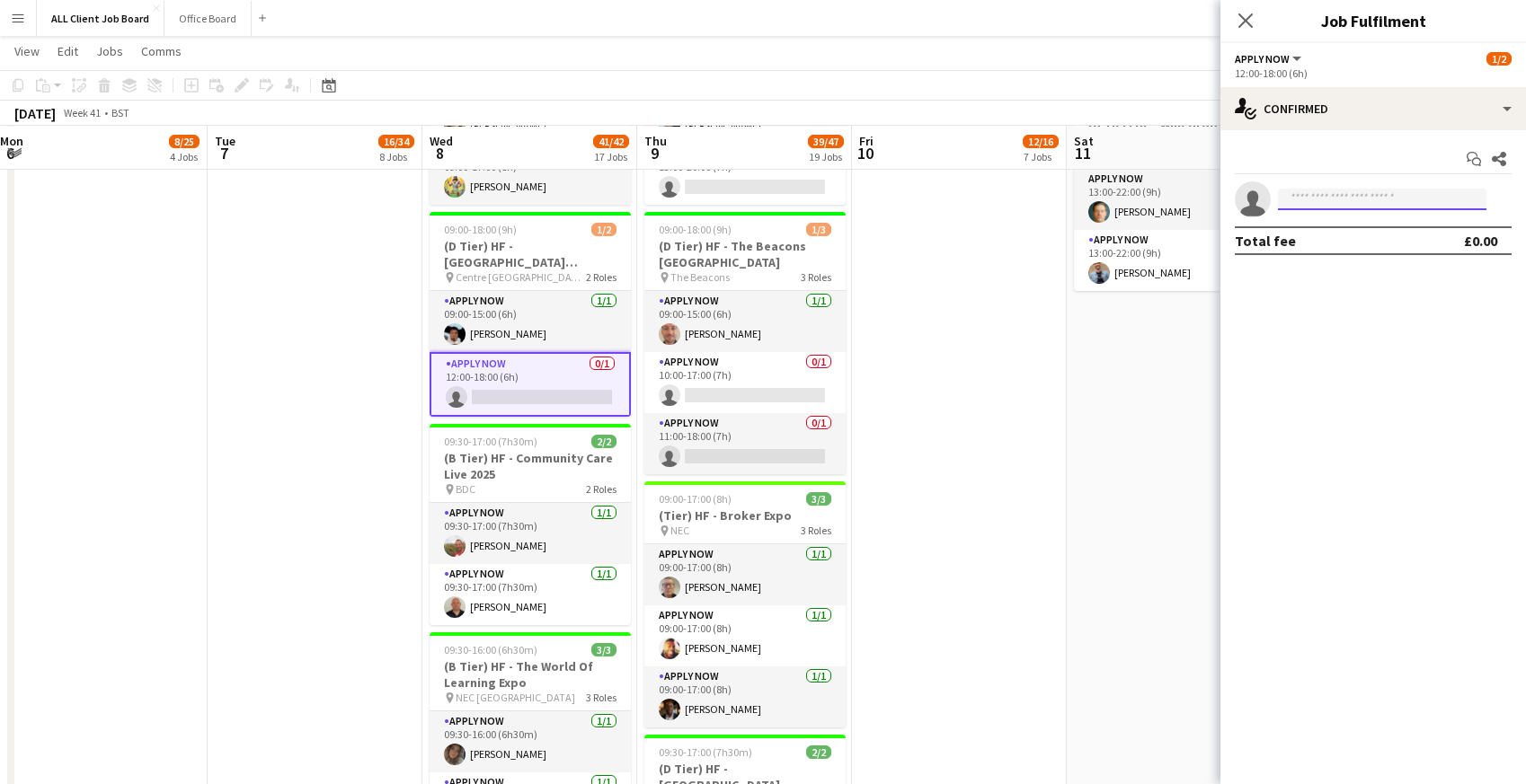
click at [1342, 203] on input at bounding box center [1382, 200] width 209 height 22
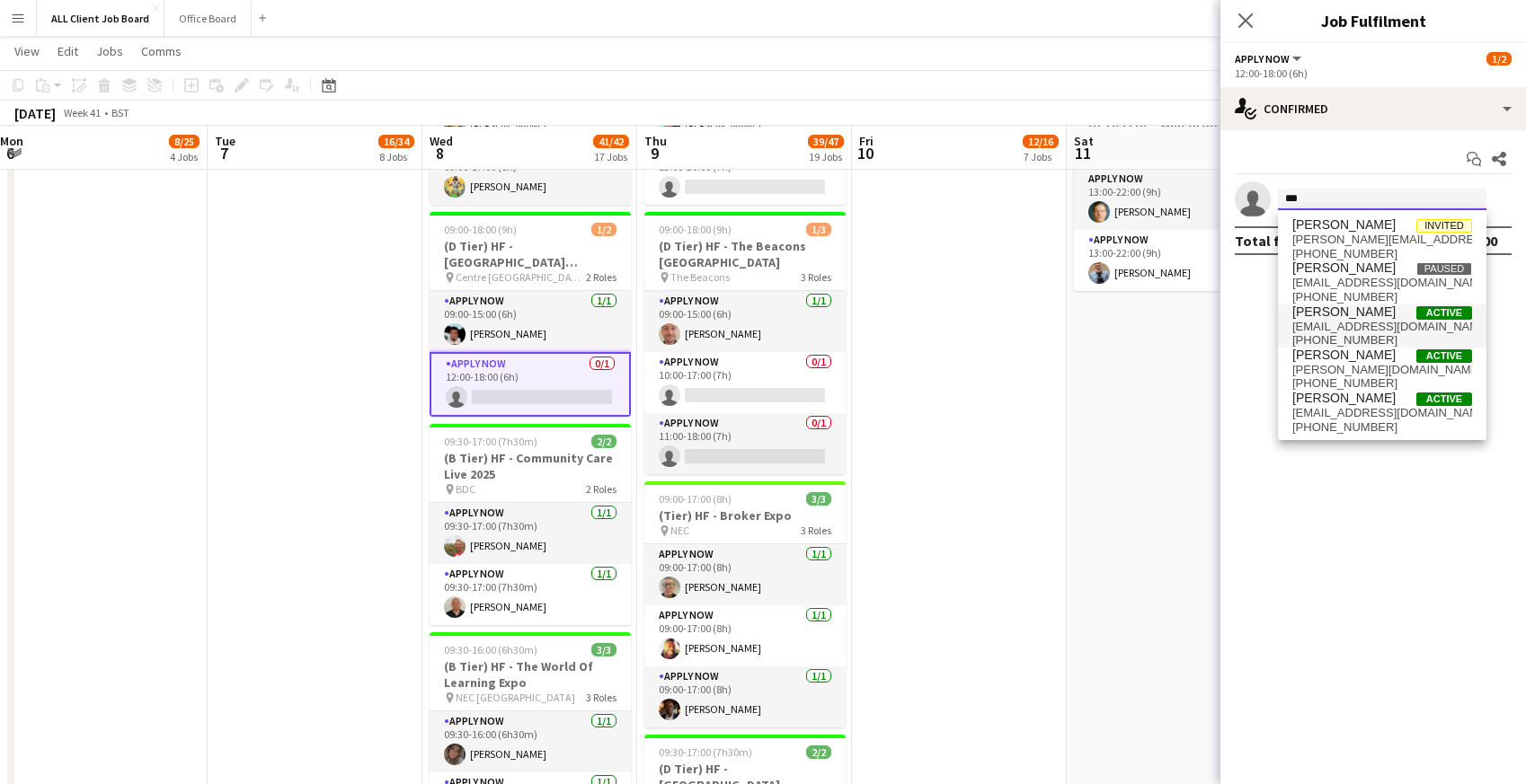
type input "***"
click at [1337, 328] on span "[EMAIL_ADDRESS][DOMAIN_NAME]" at bounding box center [1381, 327] width 180 height 15
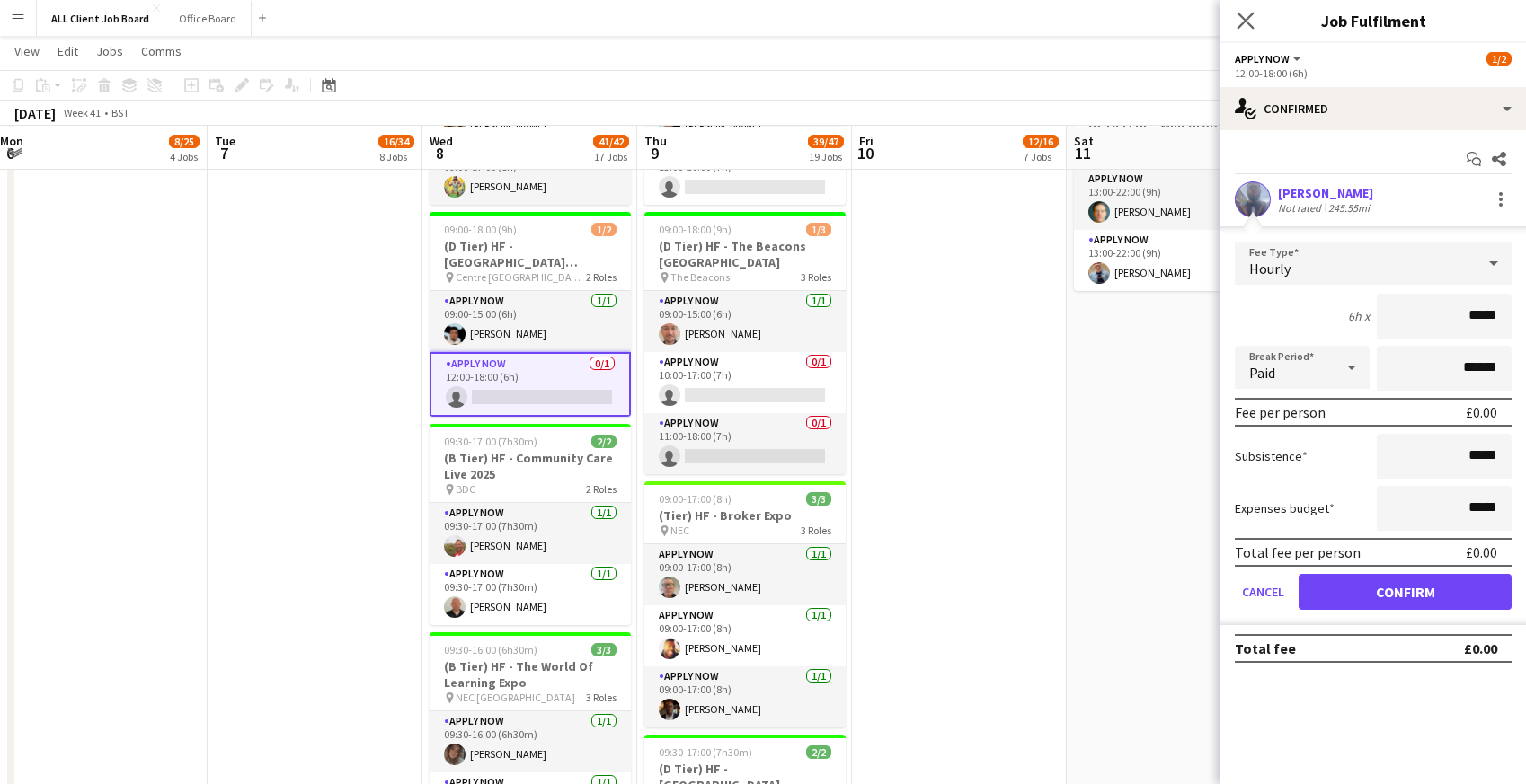
click at [1243, 29] on app-icon "Close pop-in" at bounding box center [1246, 21] width 26 height 26
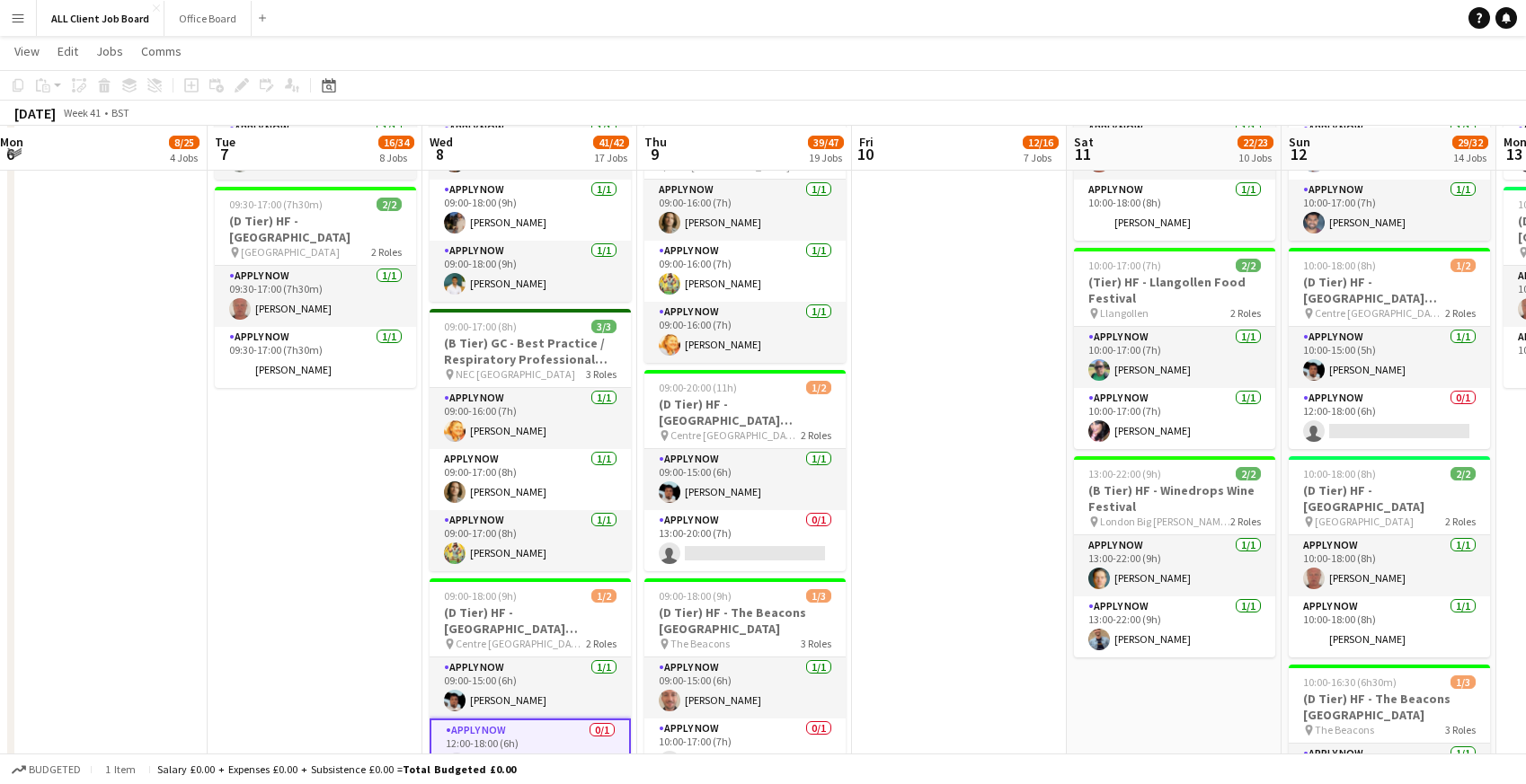
scroll to position [1674, 0]
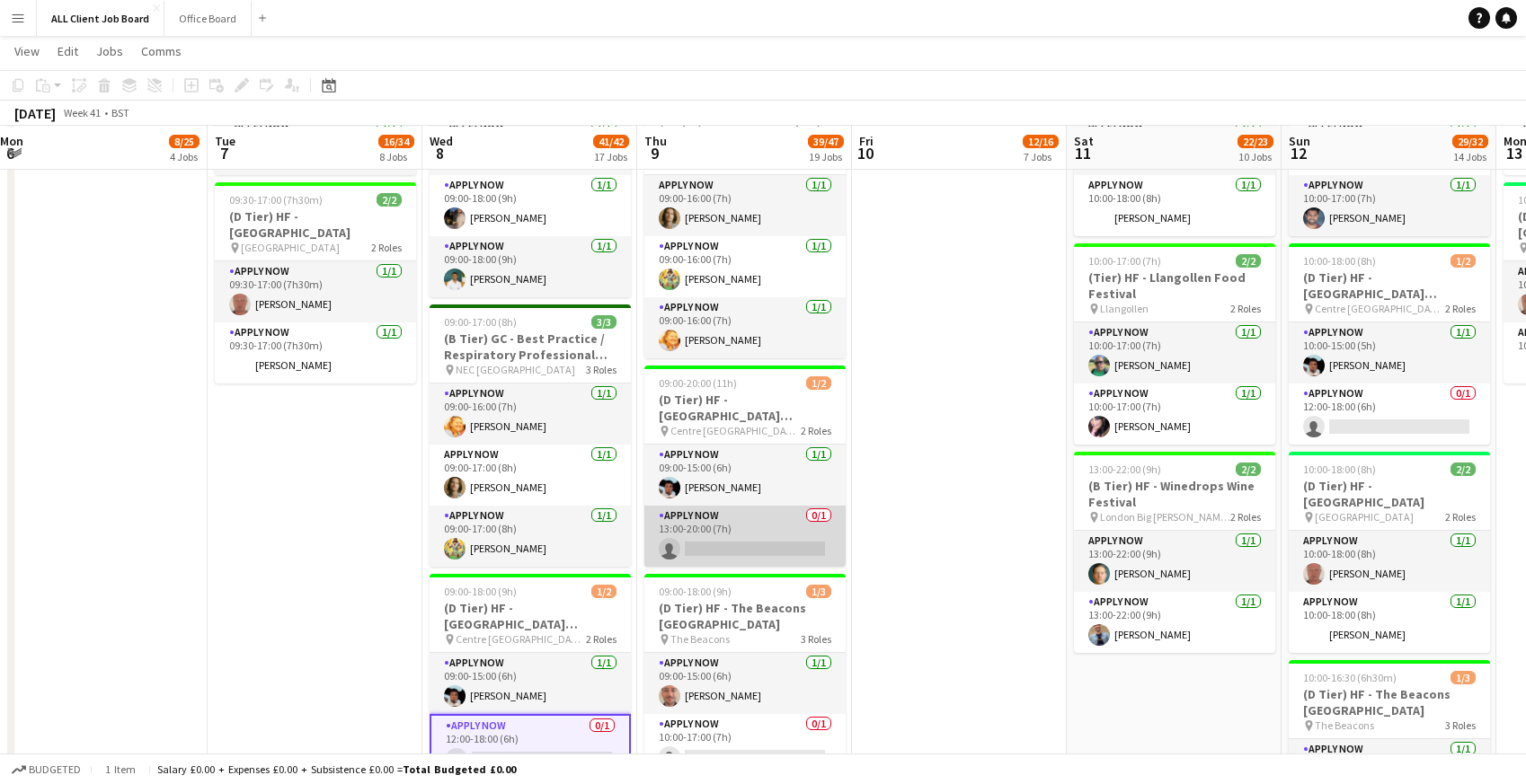
click at [706, 541] on app-card-role "APPLY NOW 0/1 13:00-20:00 (7h) single-neutral-actions" at bounding box center [745, 536] width 202 height 61
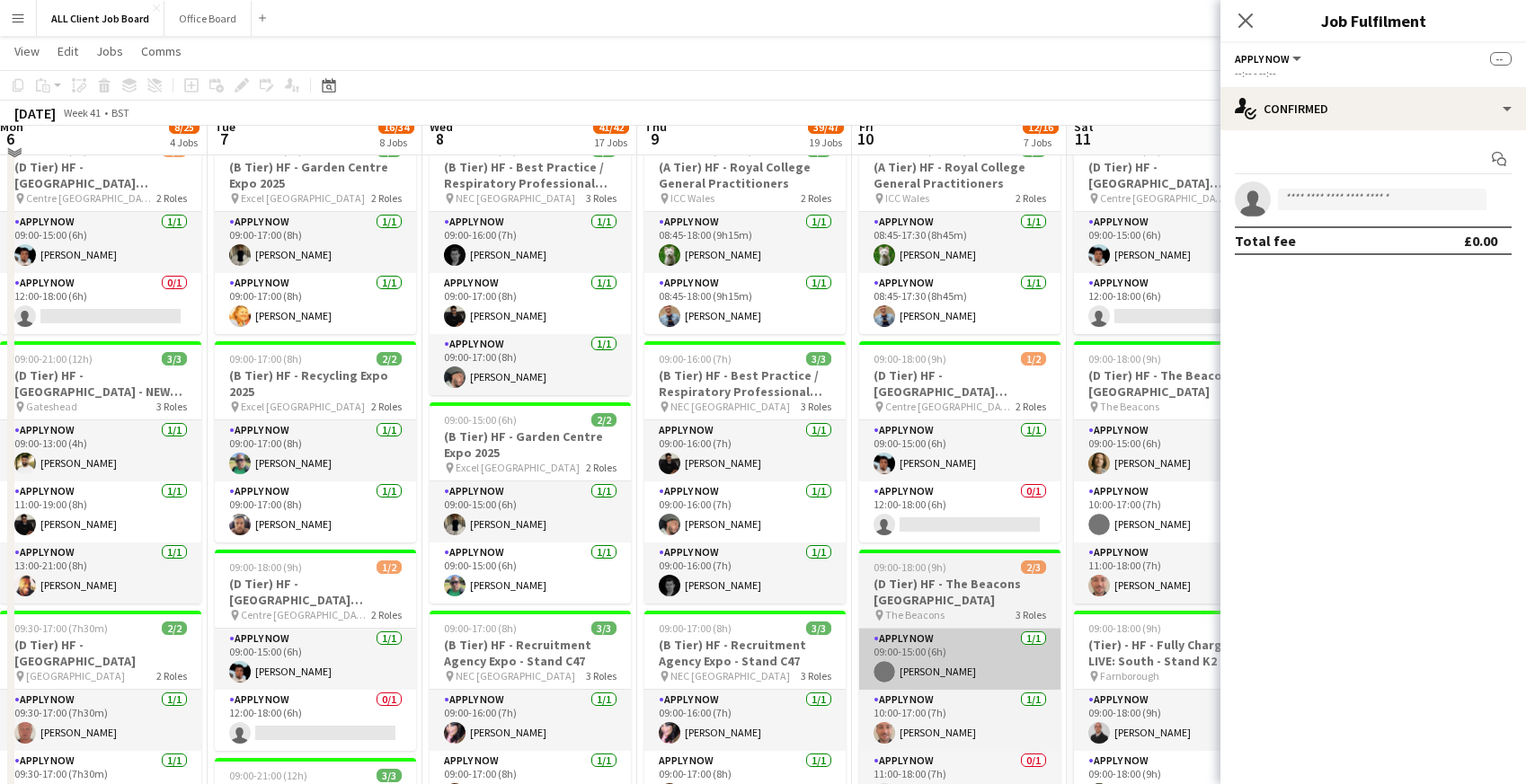
scroll to position [319, 0]
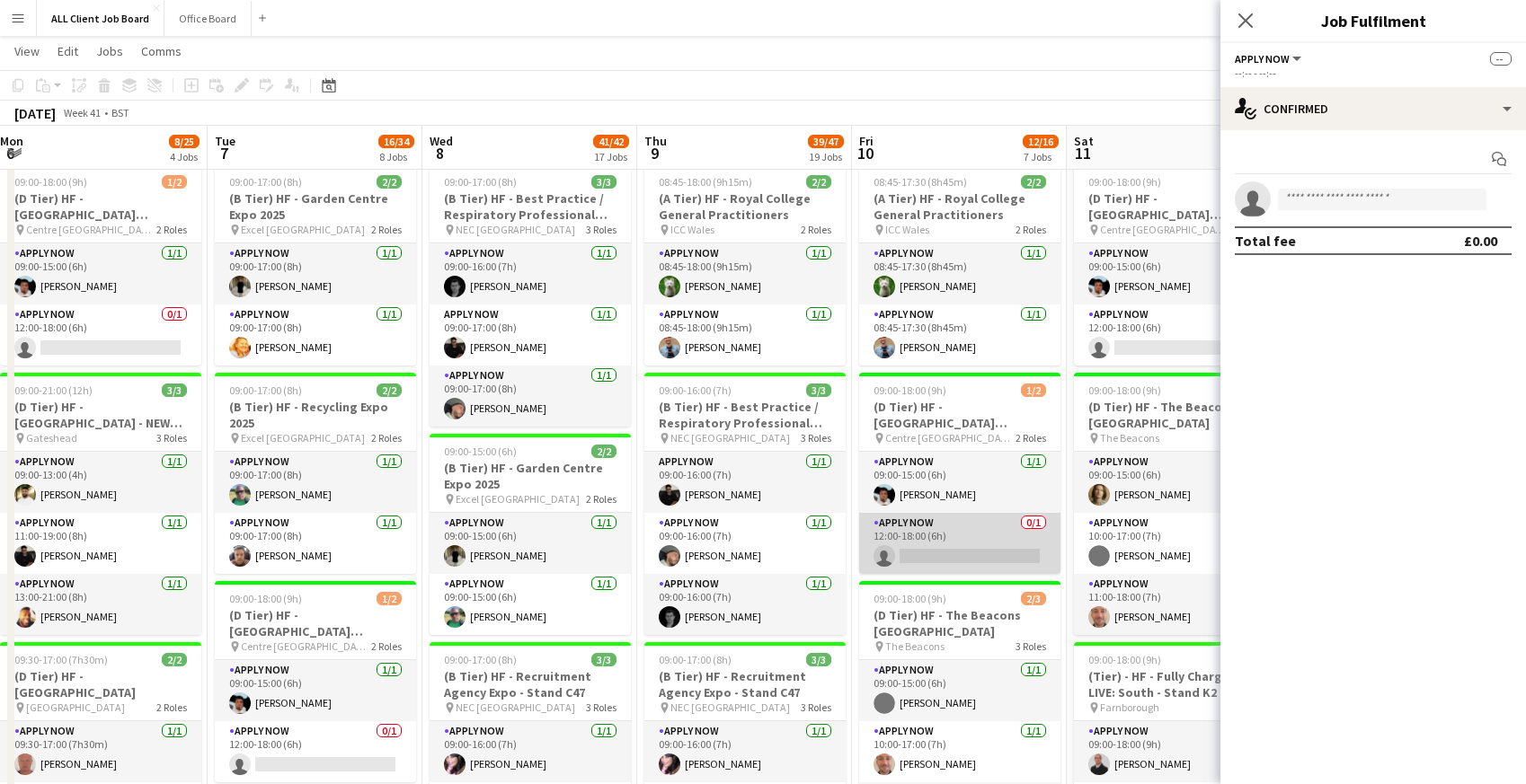
click at [919, 522] on app-card-role "APPLY NOW 0/1 12:00-18:00 (6h) single-neutral-actions" at bounding box center [959, 544] width 202 height 61
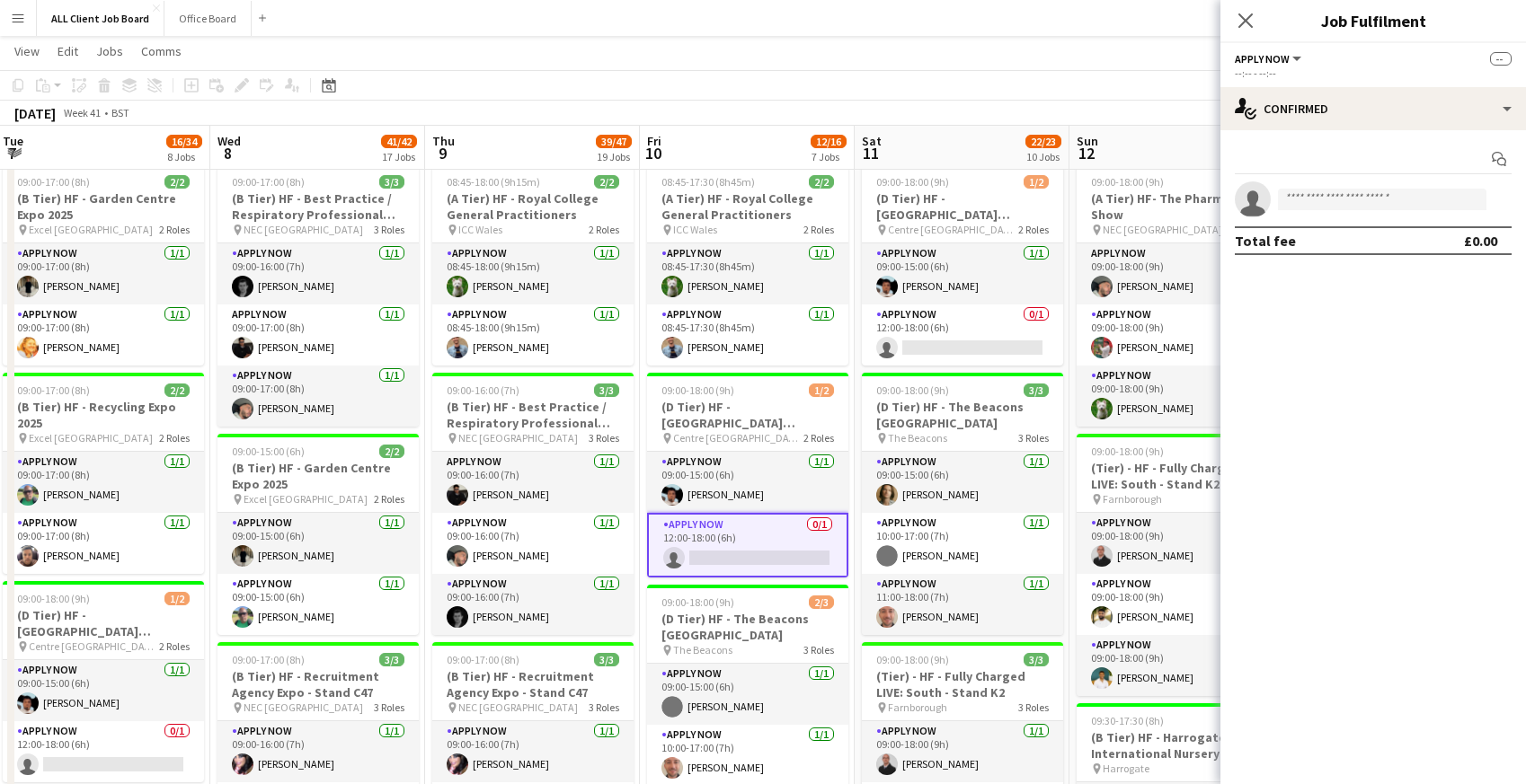
scroll to position [0, 867]
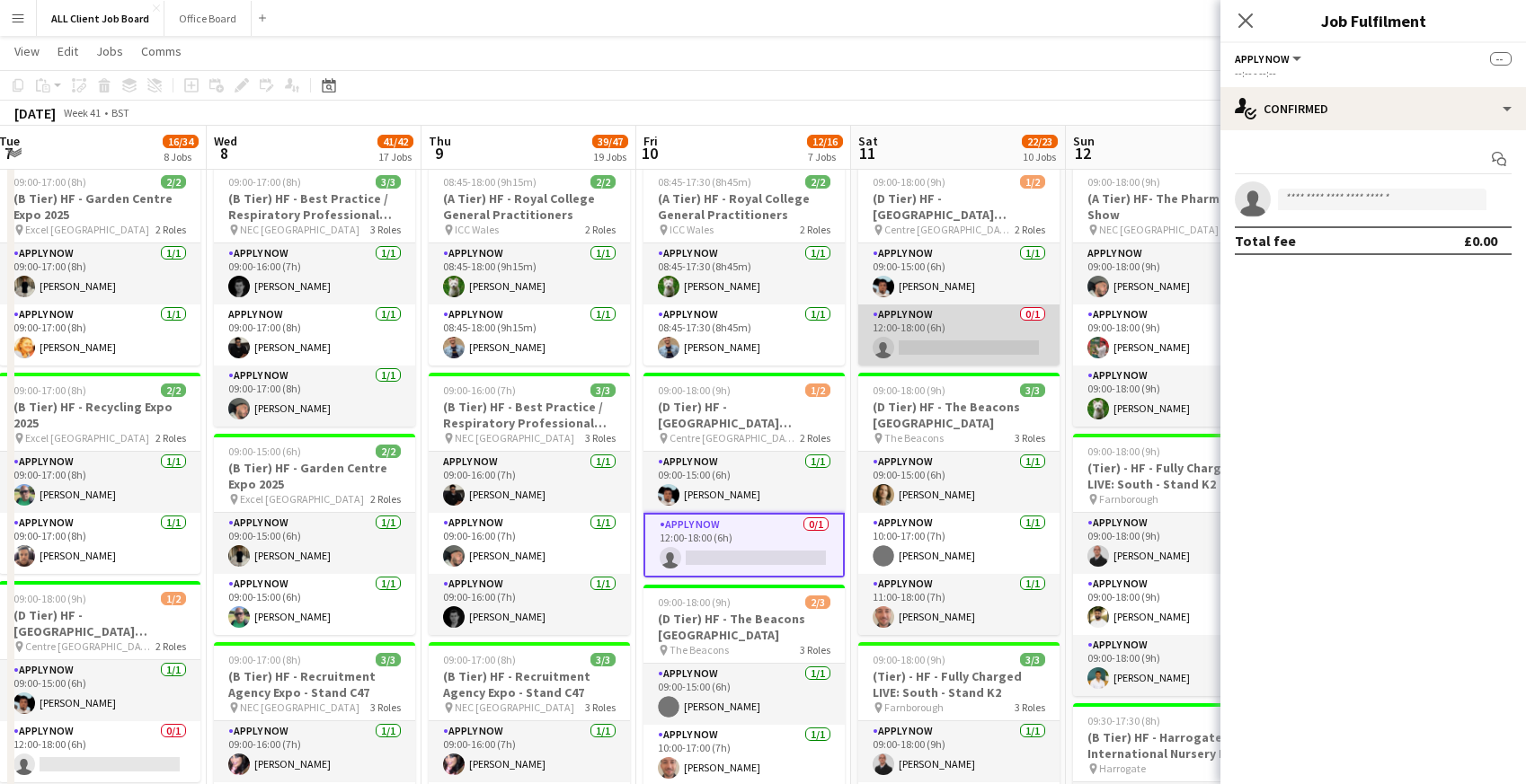
click at [970, 324] on app-card-role "APPLY NOW 0/1 12:00-18:00 (6h) single-neutral-actions" at bounding box center [958, 335] width 202 height 61
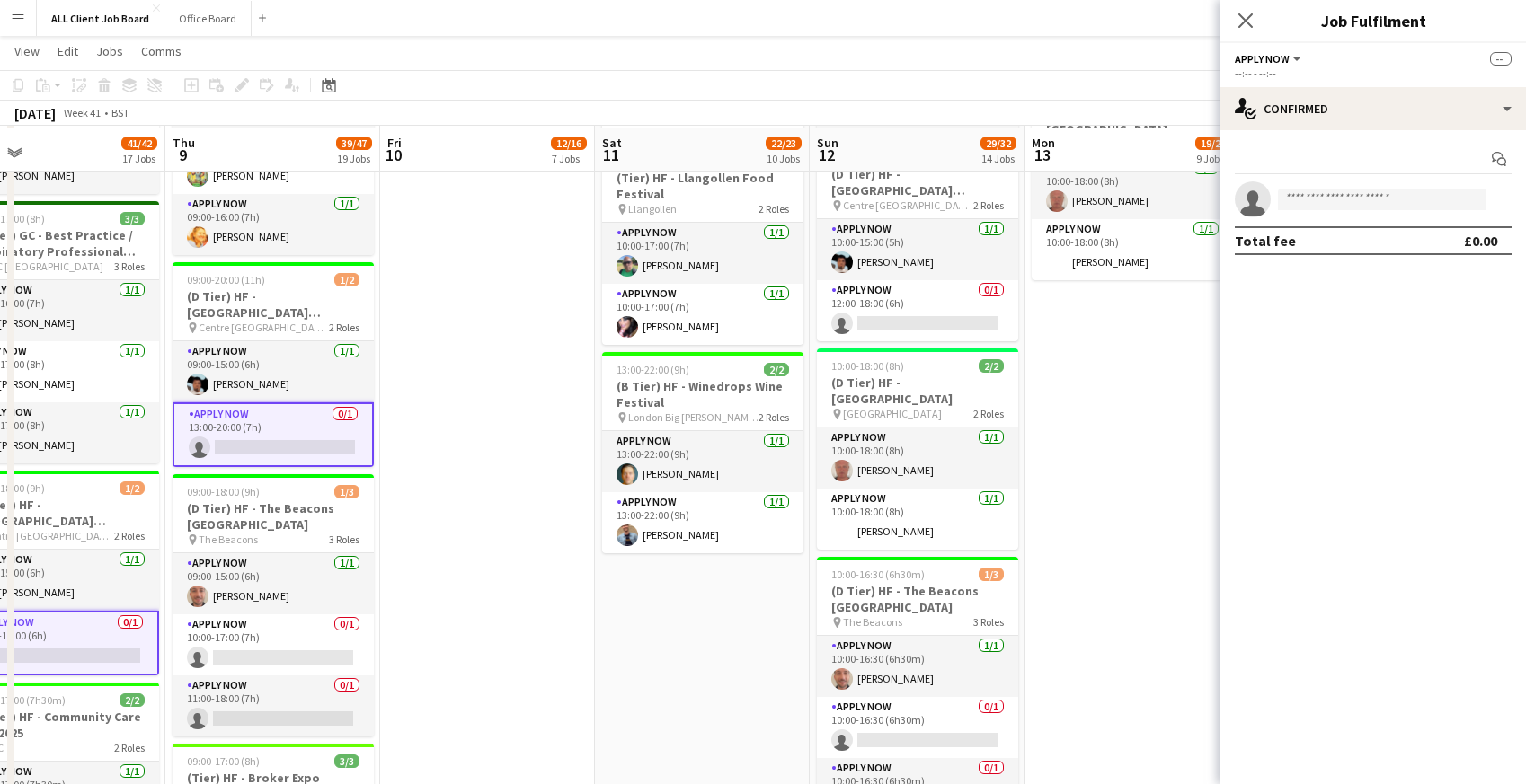
scroll to position [1779, 0]
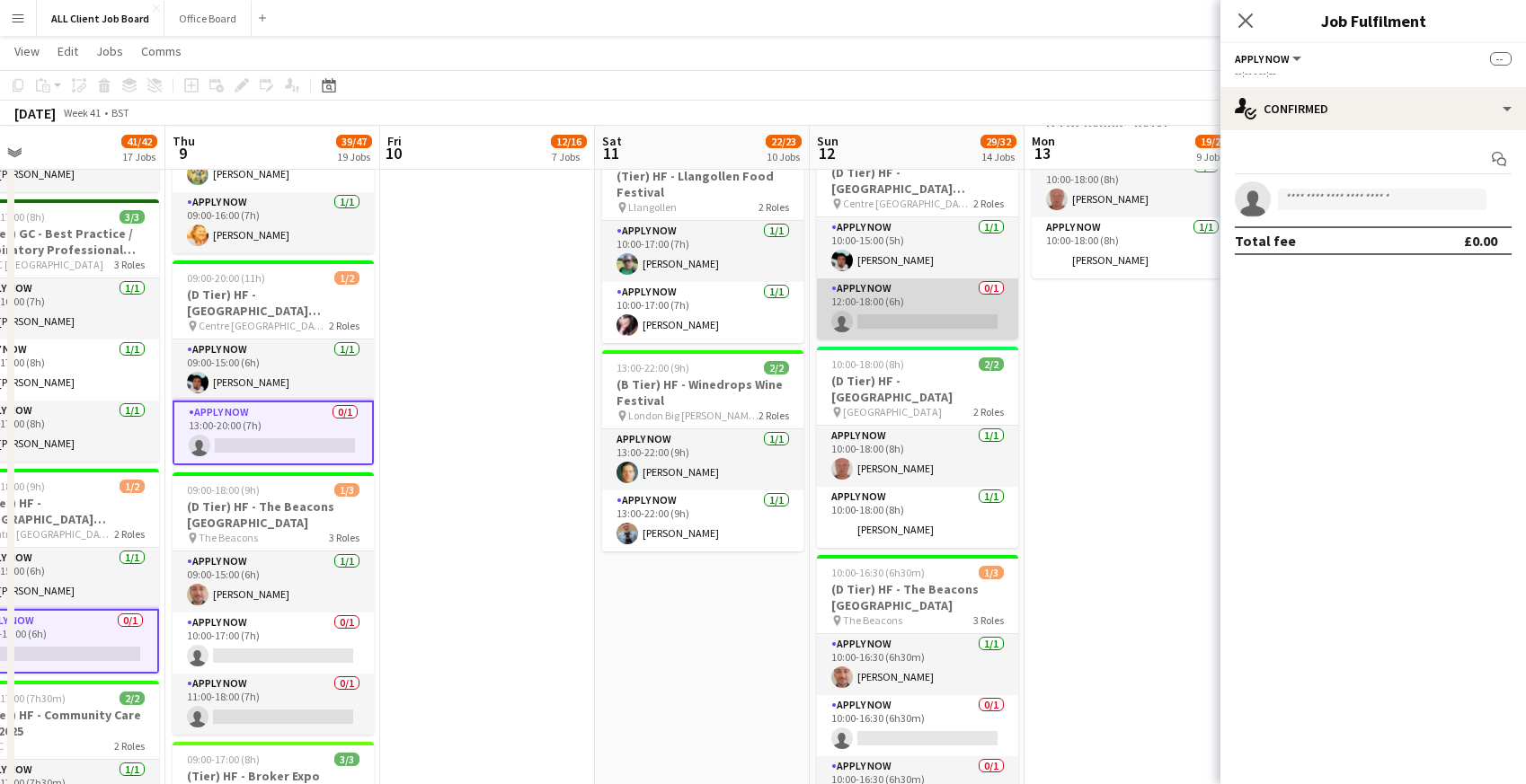
click at [885, 310] on app-card-role "APPLY NOW 0/1 12:00-18:00 (6h) single-neutral-actions" at bounding box center [917, 309] width 202 height 61
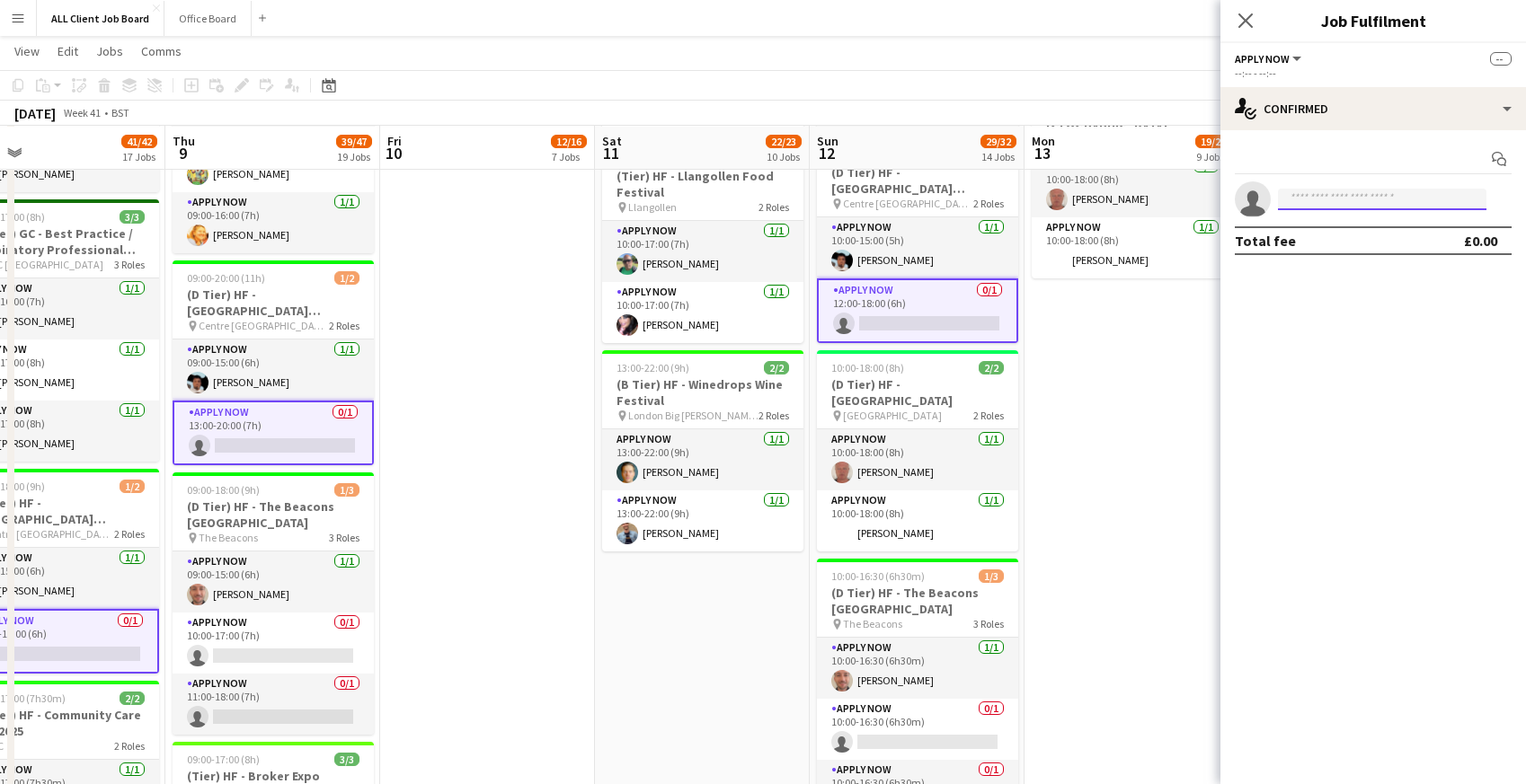
click at [1328, 200] on input at bounding box center [1382, 200] width 209 height 22
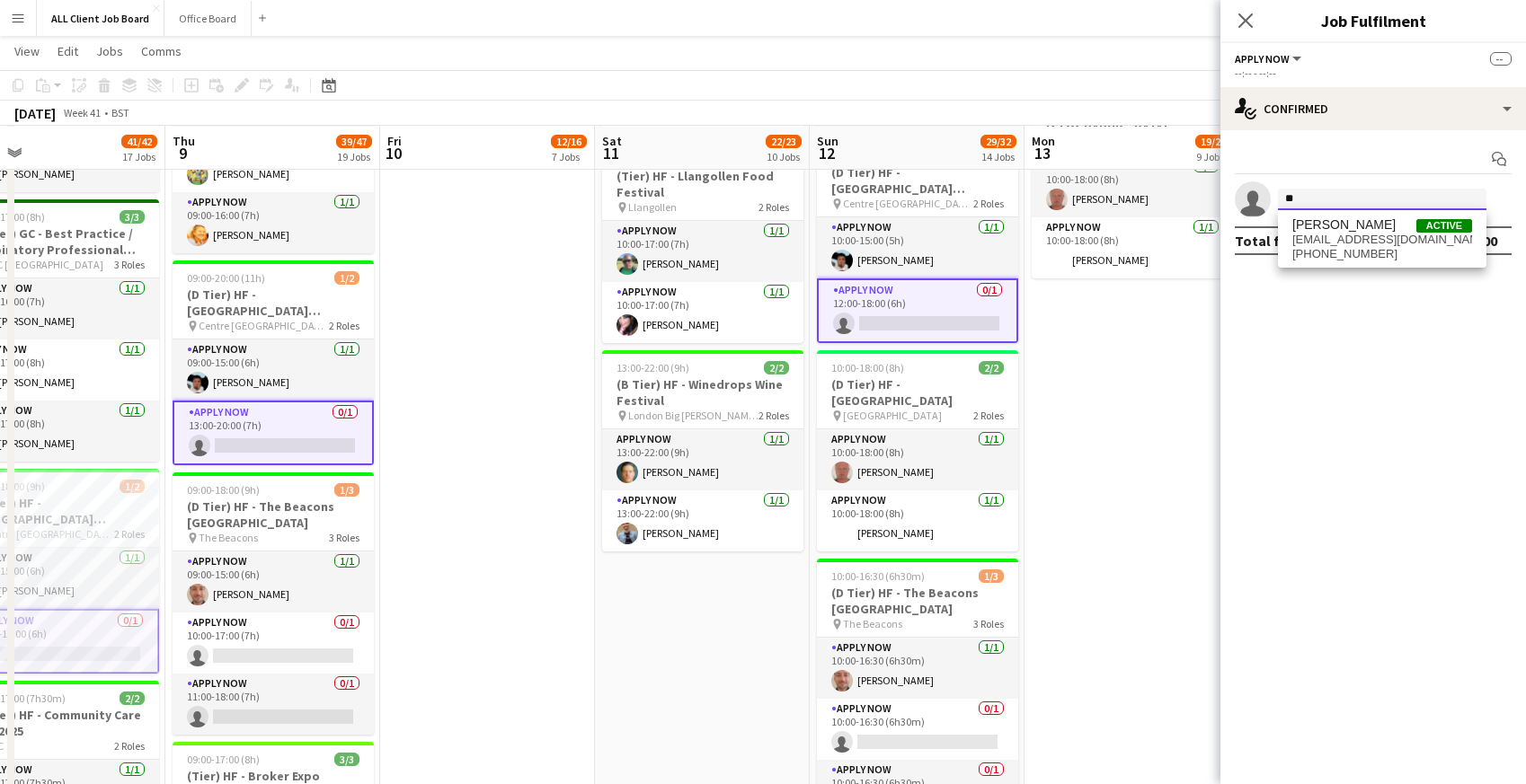
type input "*"
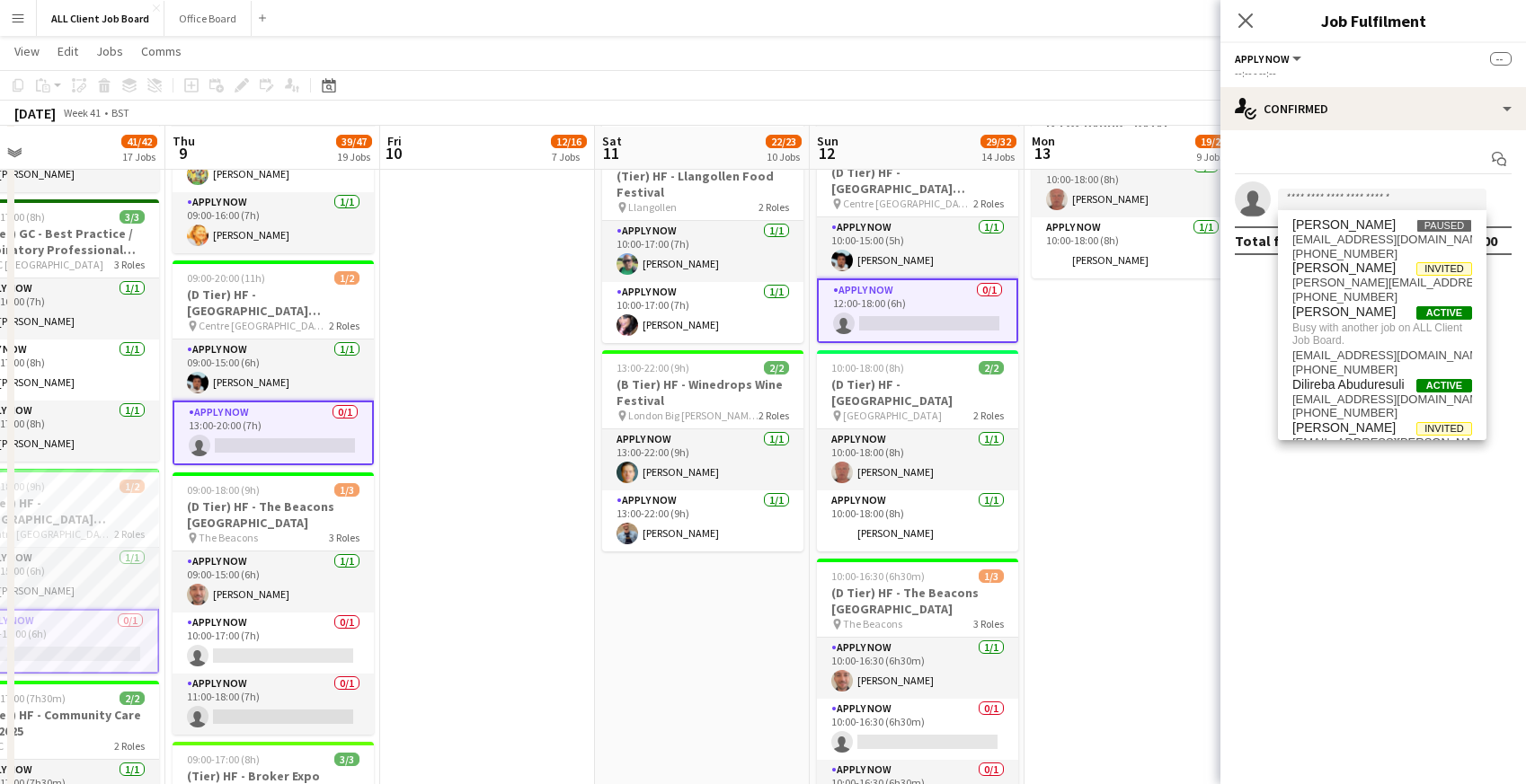
click at [1156, 480] on app-date-cell "09:00-16:30 (7h30m) 3/3 (A Tier) HF- The Pharmacy Show pin NEC Birmingham 3 Rol…" at bounding box center [1131, 489] width 214 height 3584
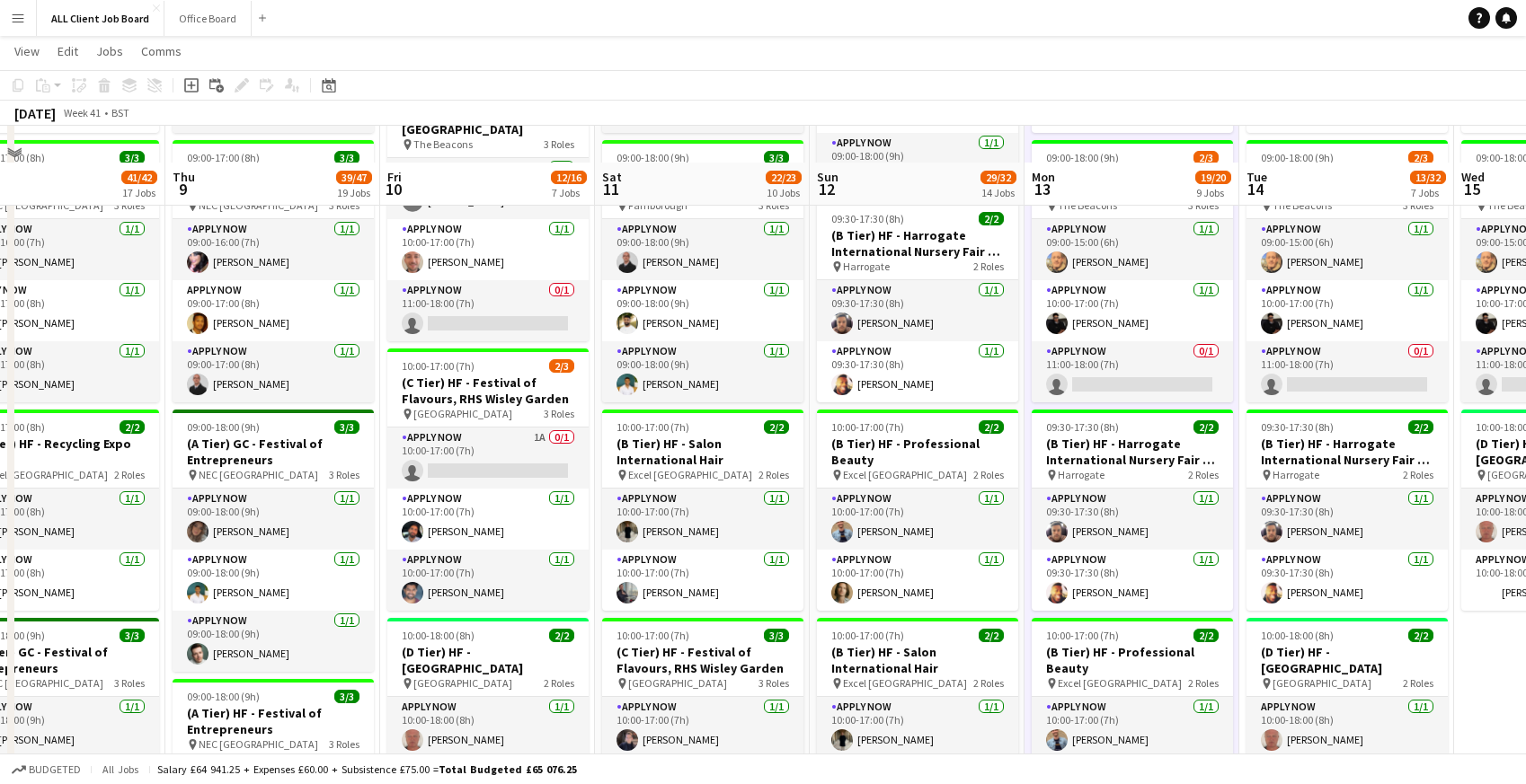
scroll to position [857, 0]
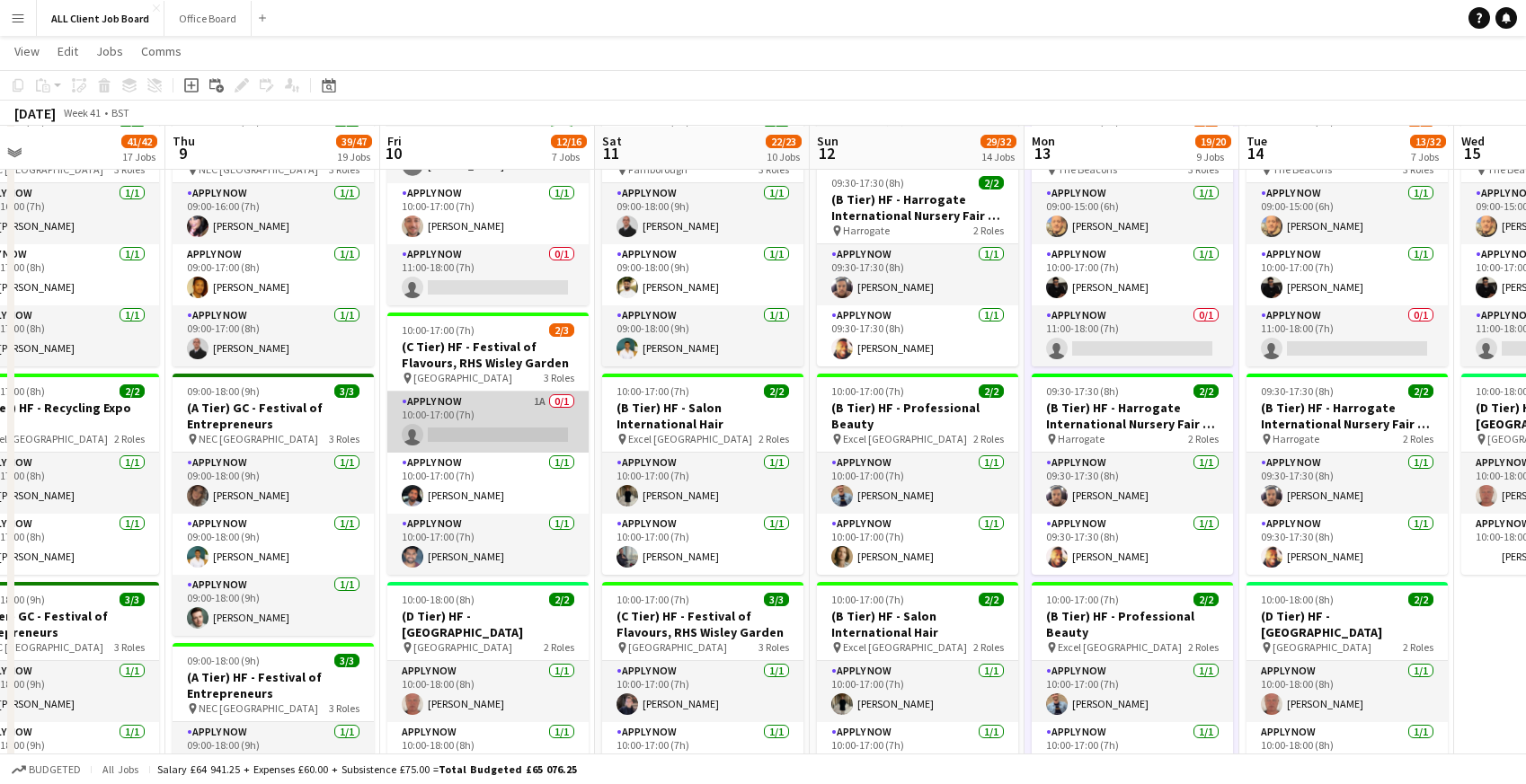
click at [461, 418] on app-card-role "APPLY NOW 1A 0/1 10:00-17:00 (7h) single-neutral-actions" at bounding box center [488, 422] width 202 height 61
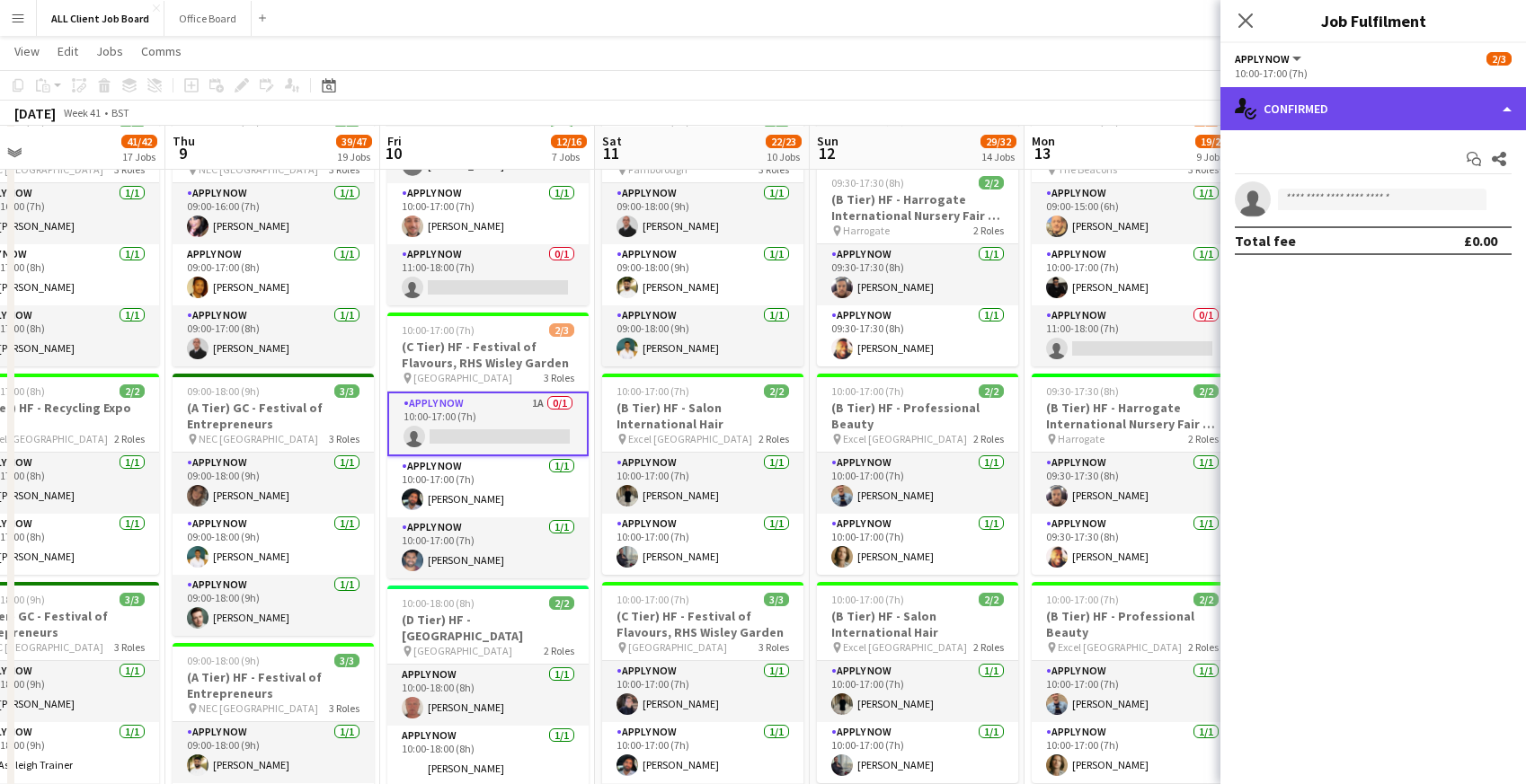
click at [1340, 116] on div "single-neutral-actions-check-2 Confirmed" at bounding box center [1373, 109] width 306 height 43
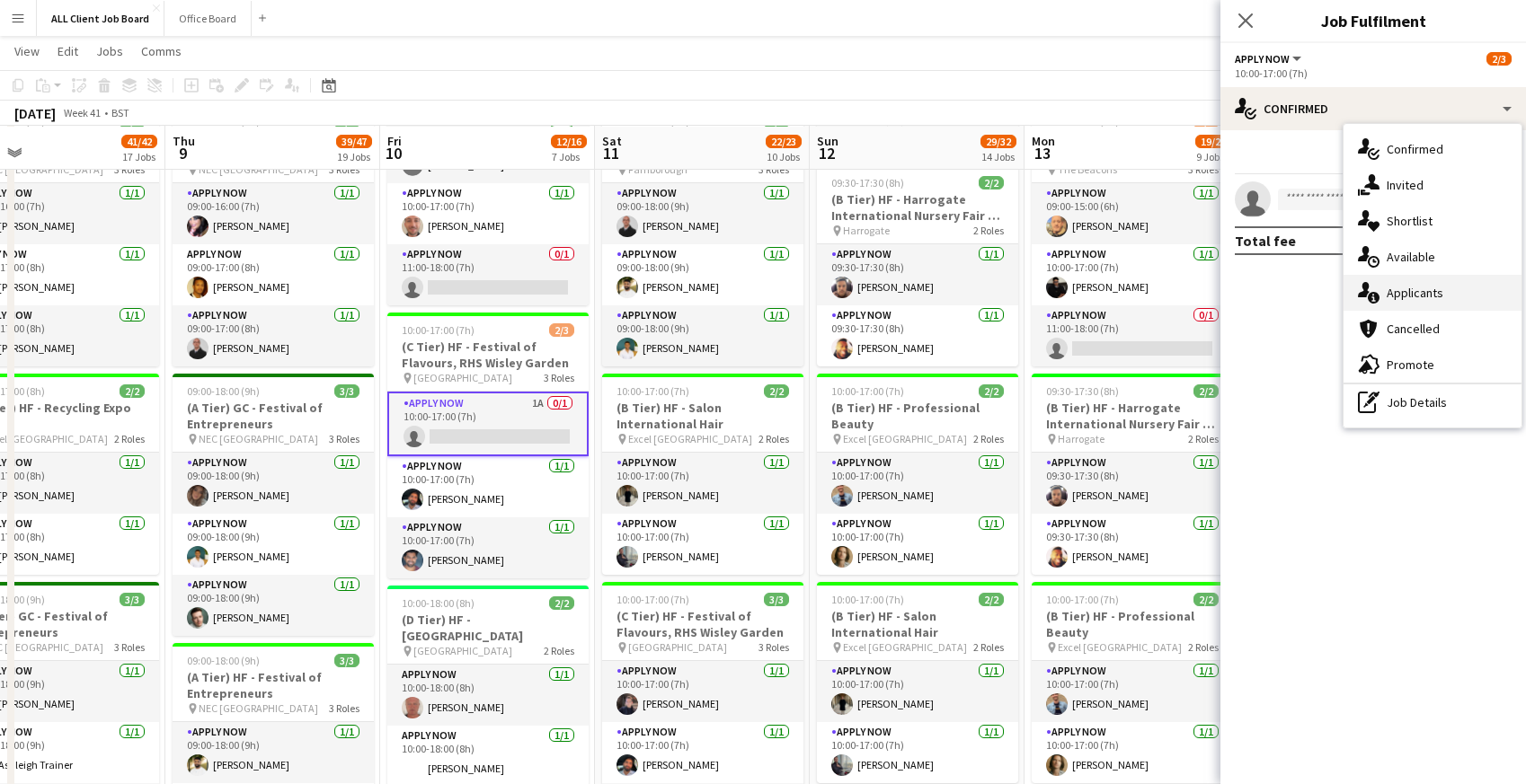
click at [1413, 290] on span "Applicants" at bounding box center [1415, 293] width 57 height 16
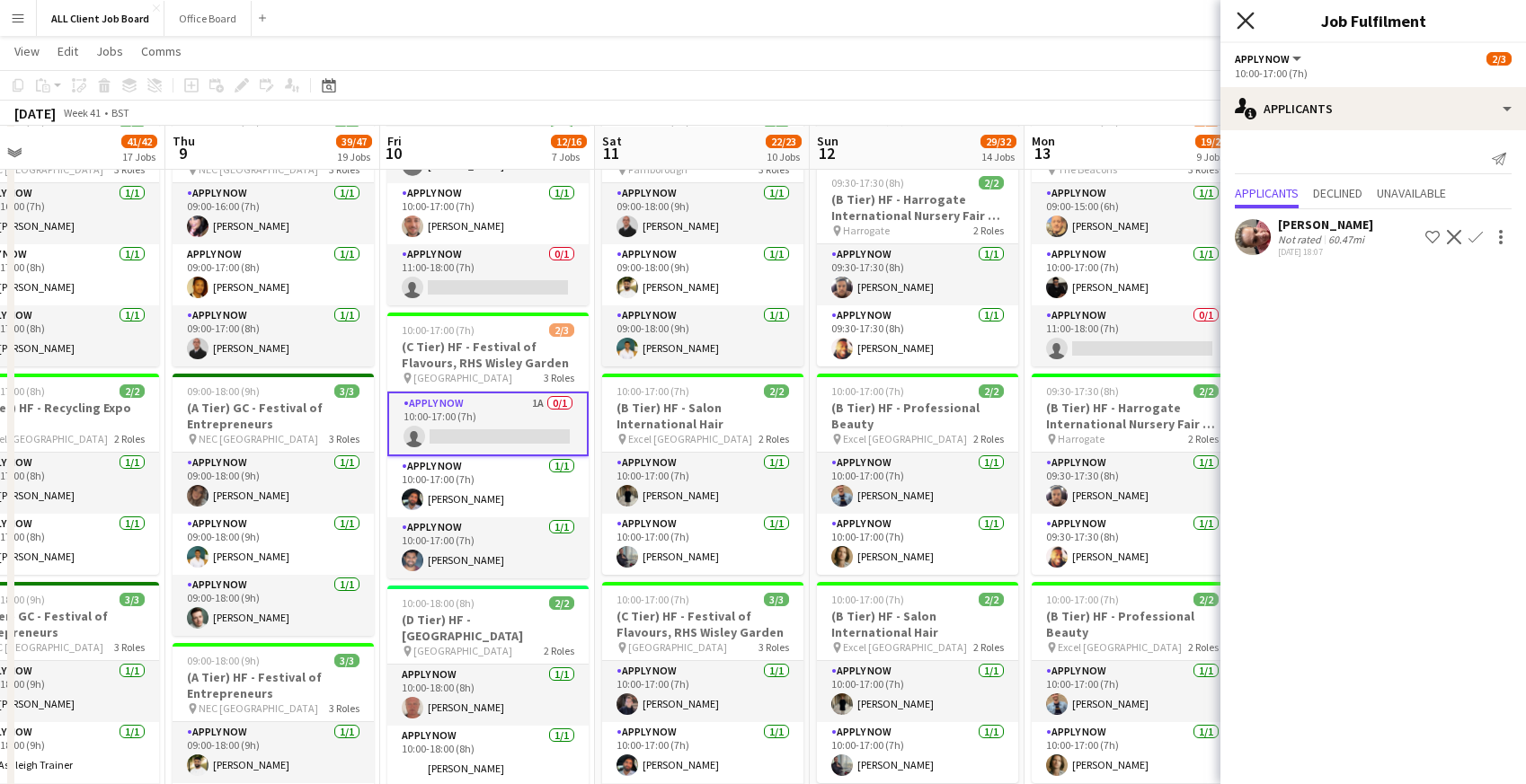
click at [1240, 26] on icon at bounding box center [1245, 20] width 17 height 17
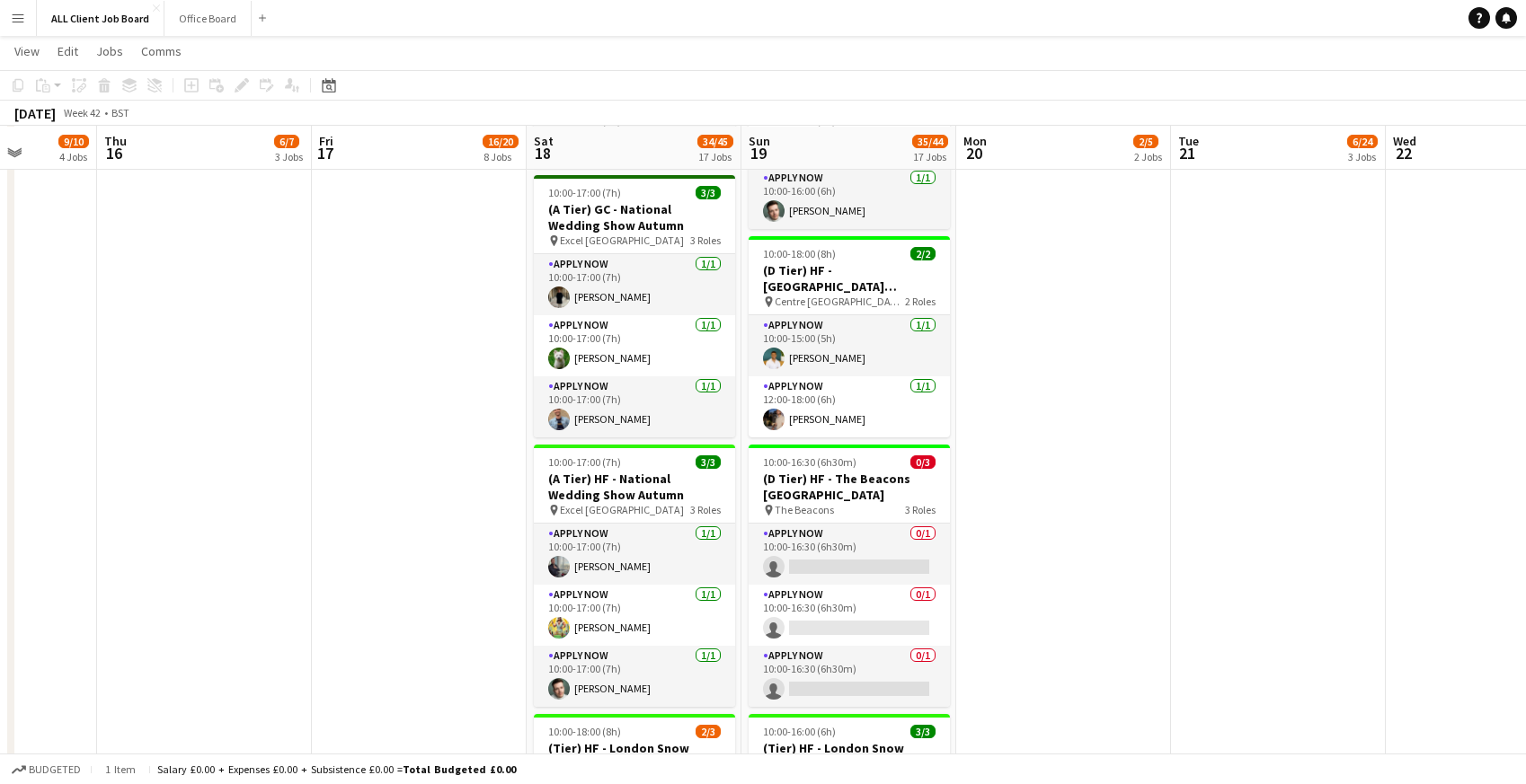
scroll to position [1312, 0]
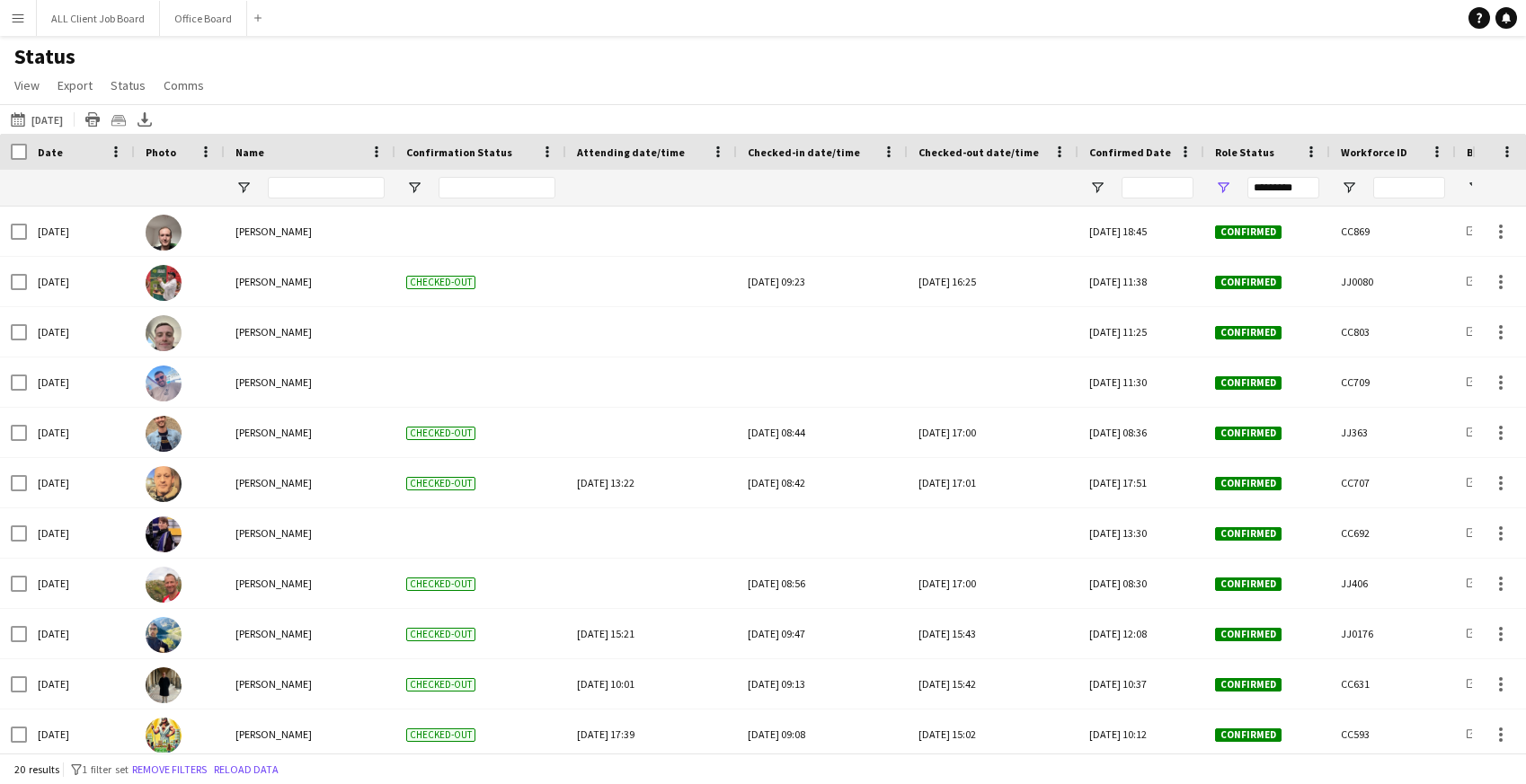
click at [23, 15] on app-icon "Menu" at bounding box center [18, 18] width 15 height 15
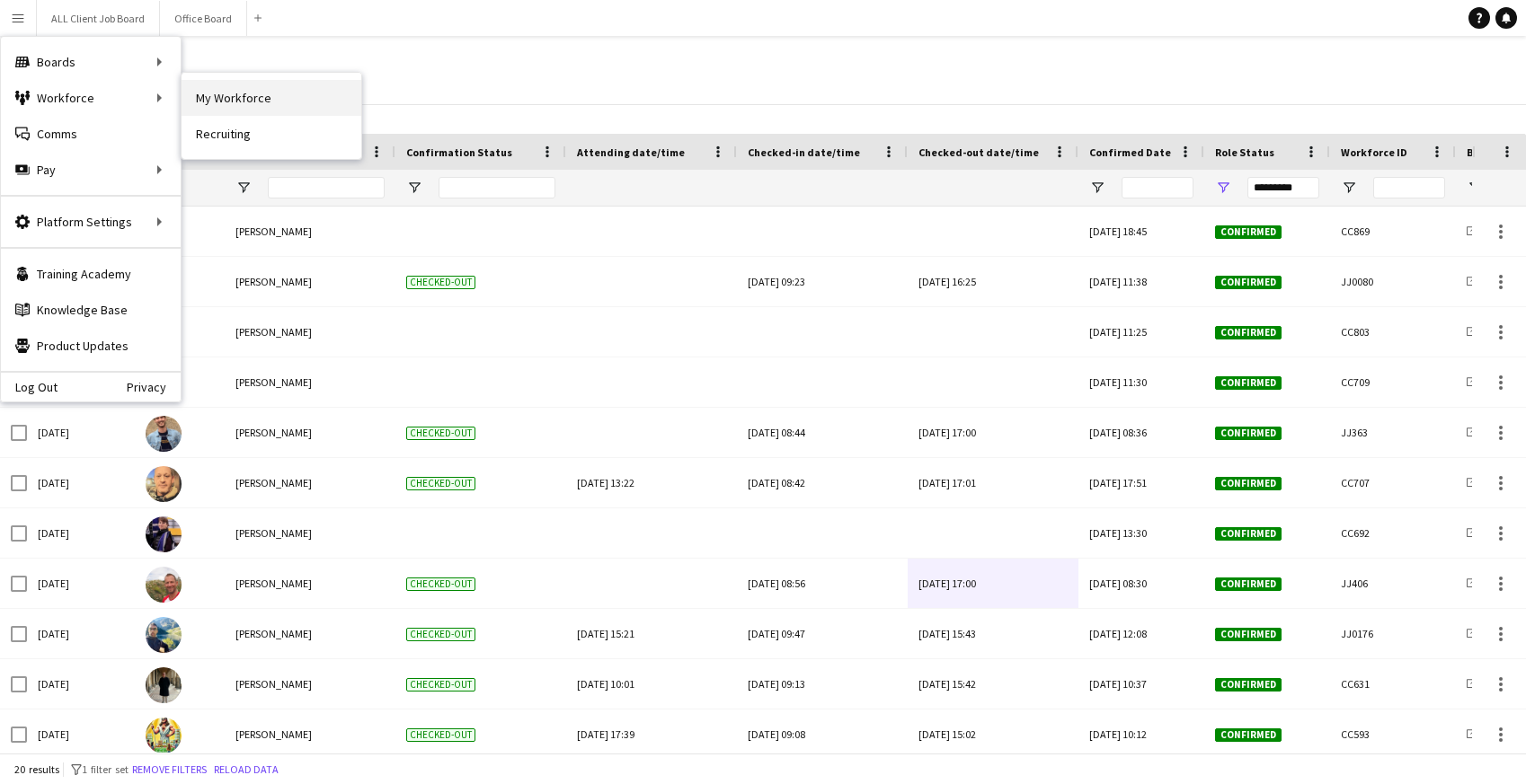
click at [302, 94] on link "My Workforce" at bounding box center [272, 97] width 180 height 36
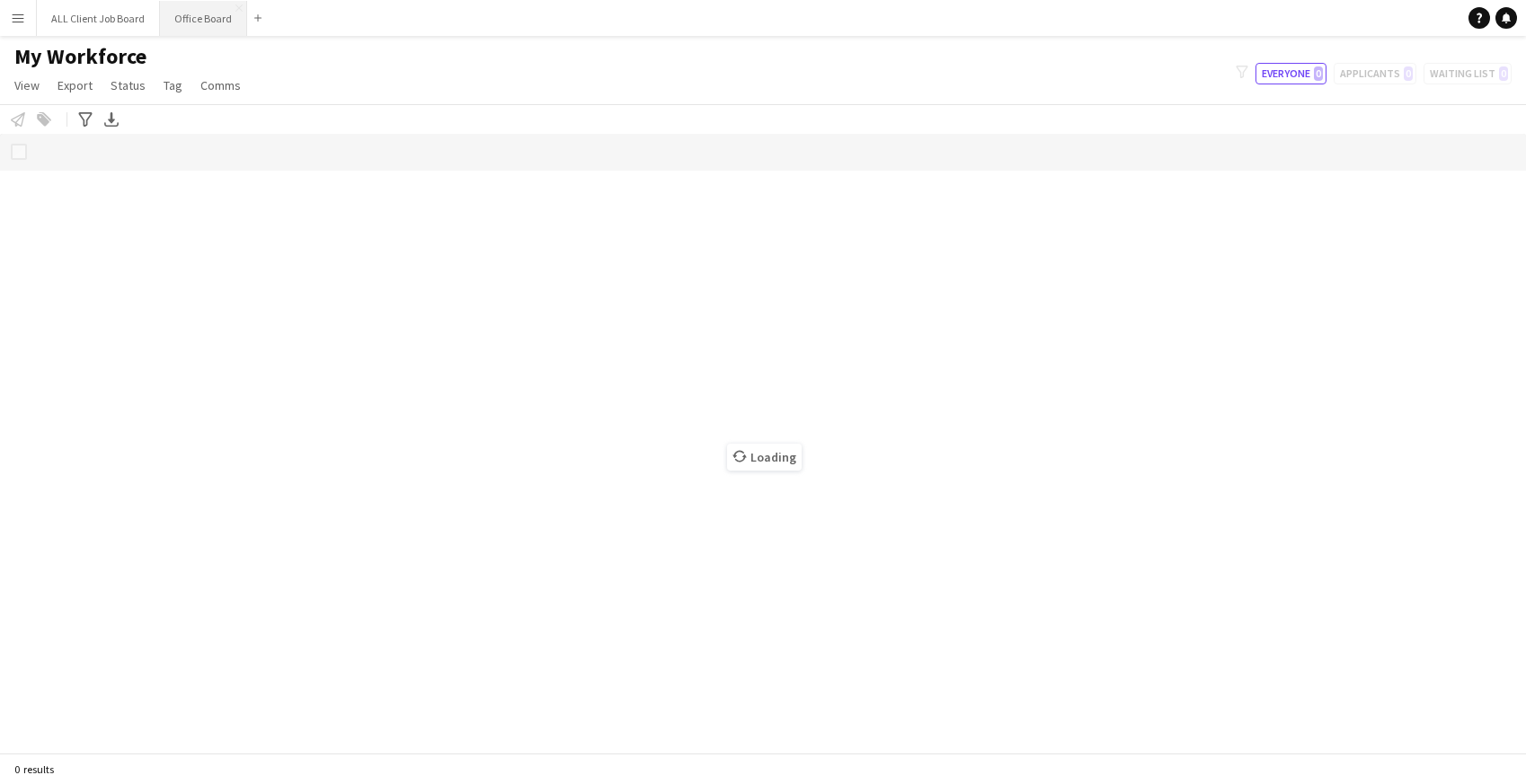
click at [196, 16] on button "Office Board Close" at bounding box center [204, 19] width 88 height 35
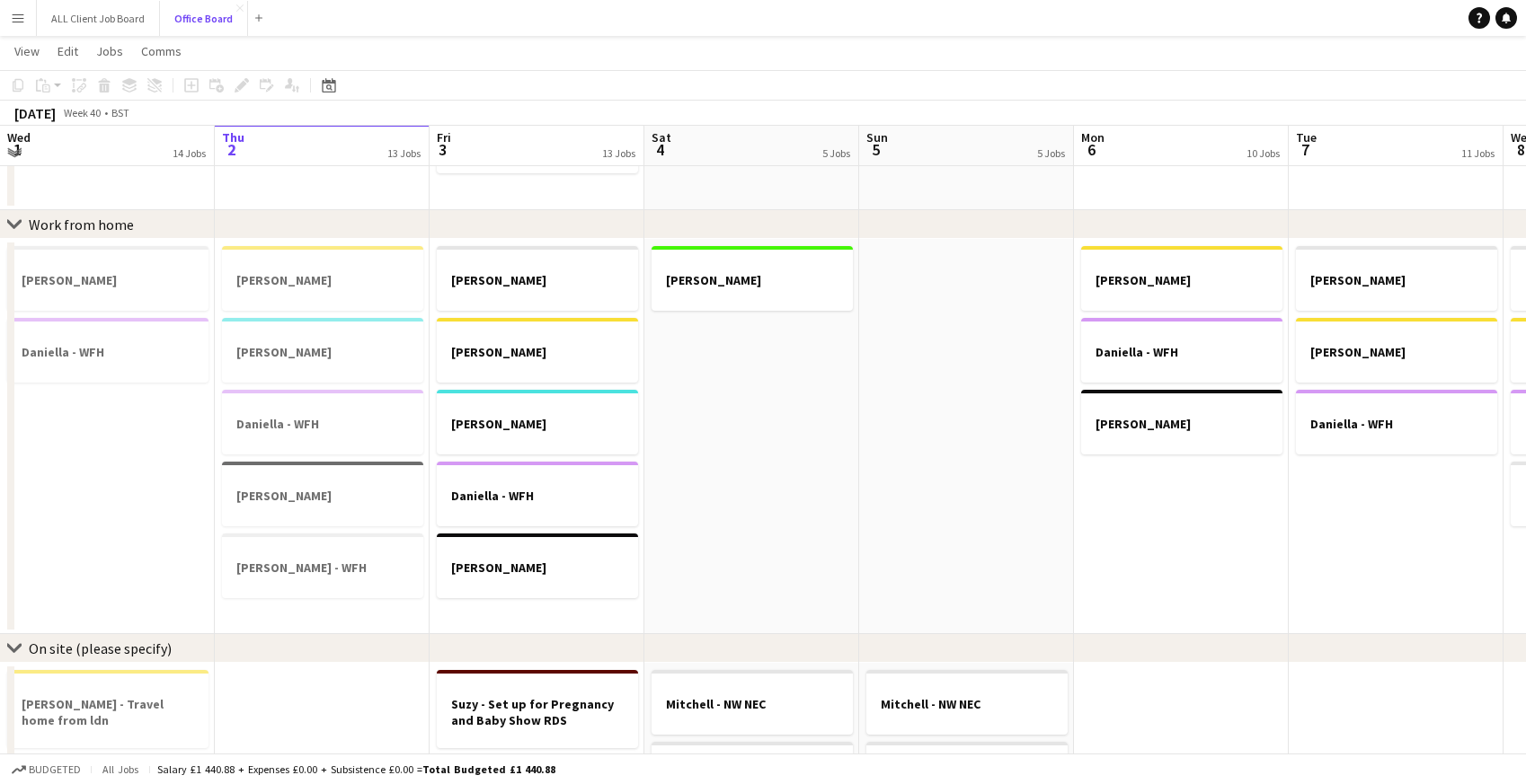
scroll to position [904, 0]
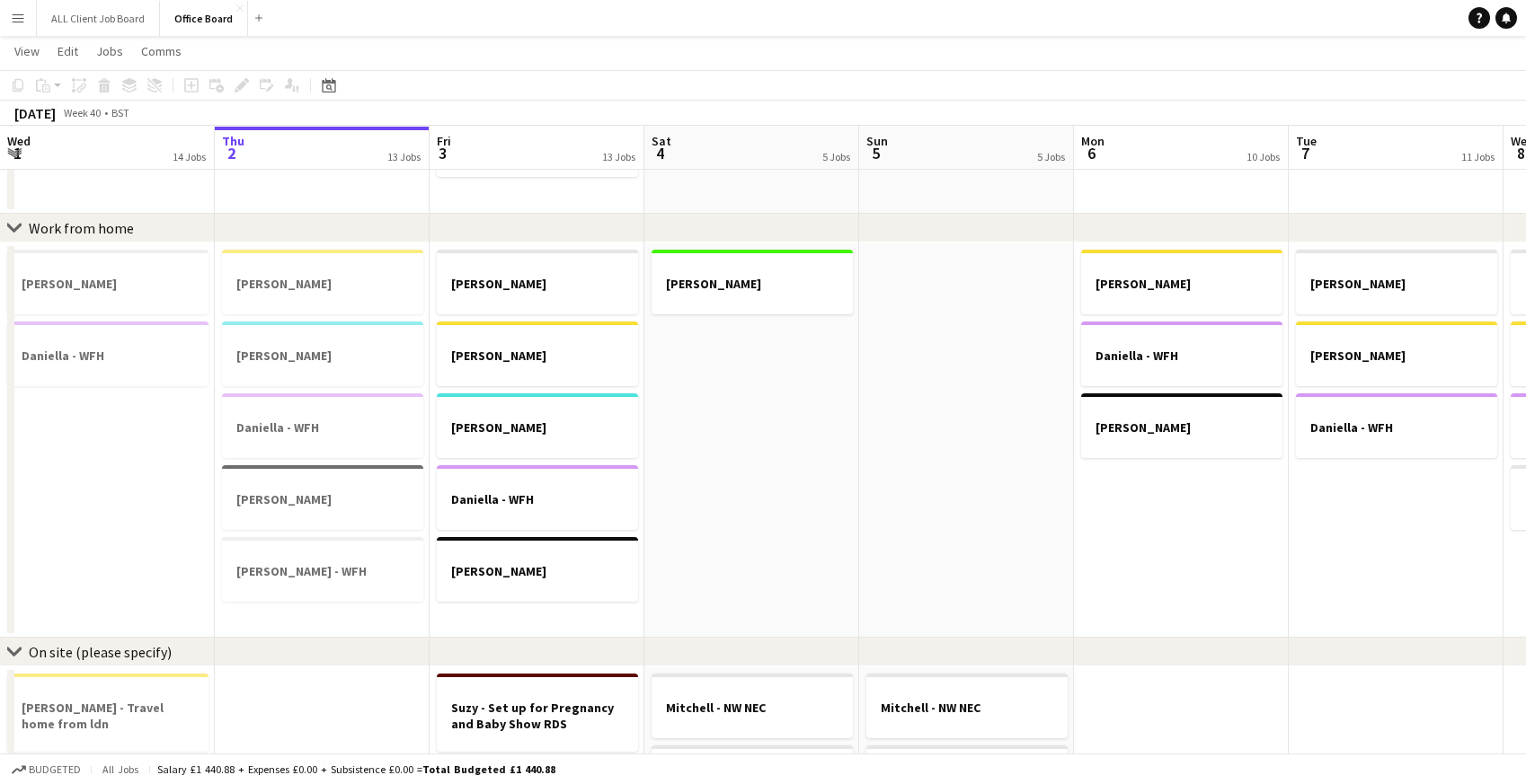
click at [20, 20] on app-icon "Menu" at bounding box center [18, 18] width 15 height 15
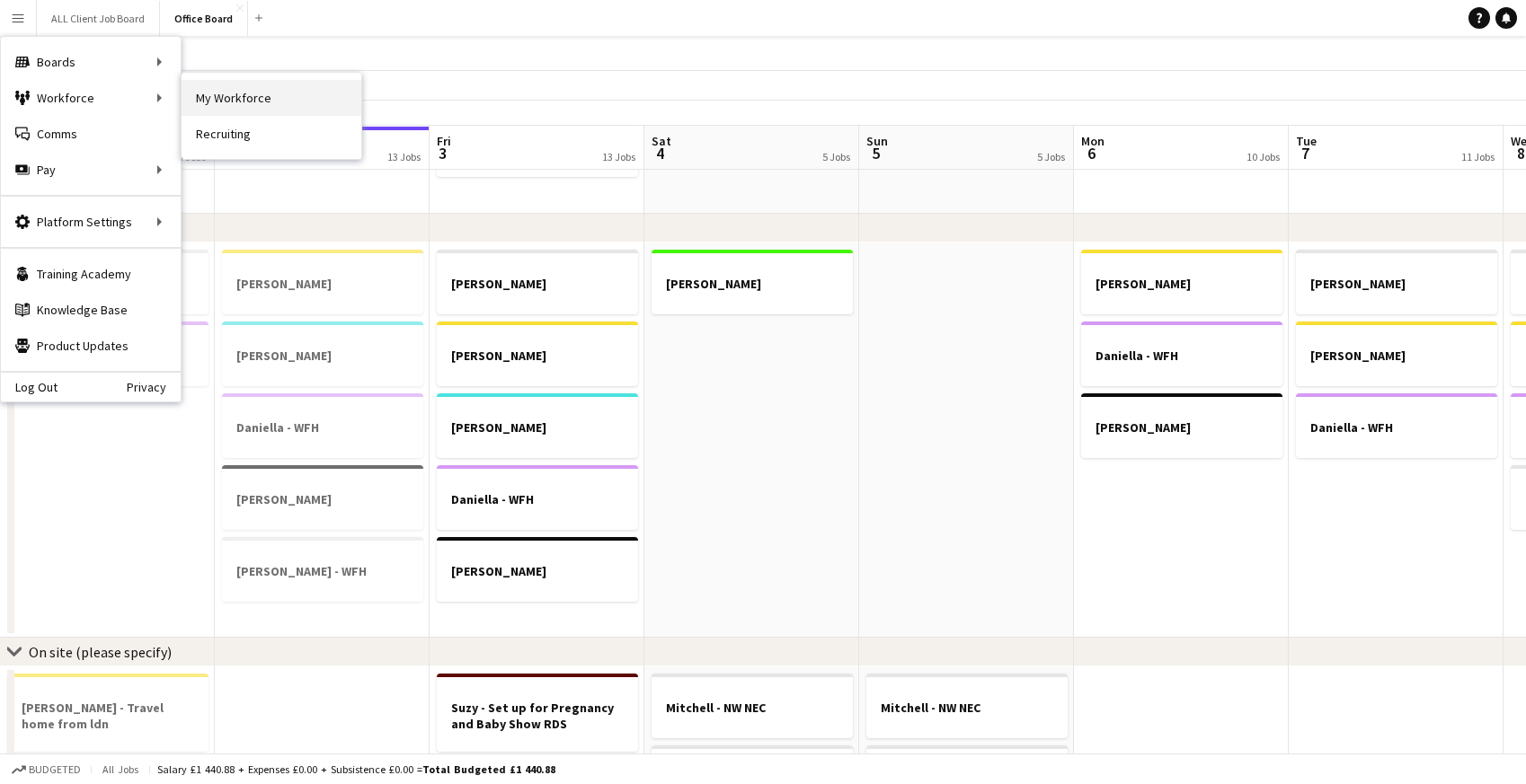
click at [208, 94] on link "My Workforce" at bounding box center [272, 97] width 180 height 36
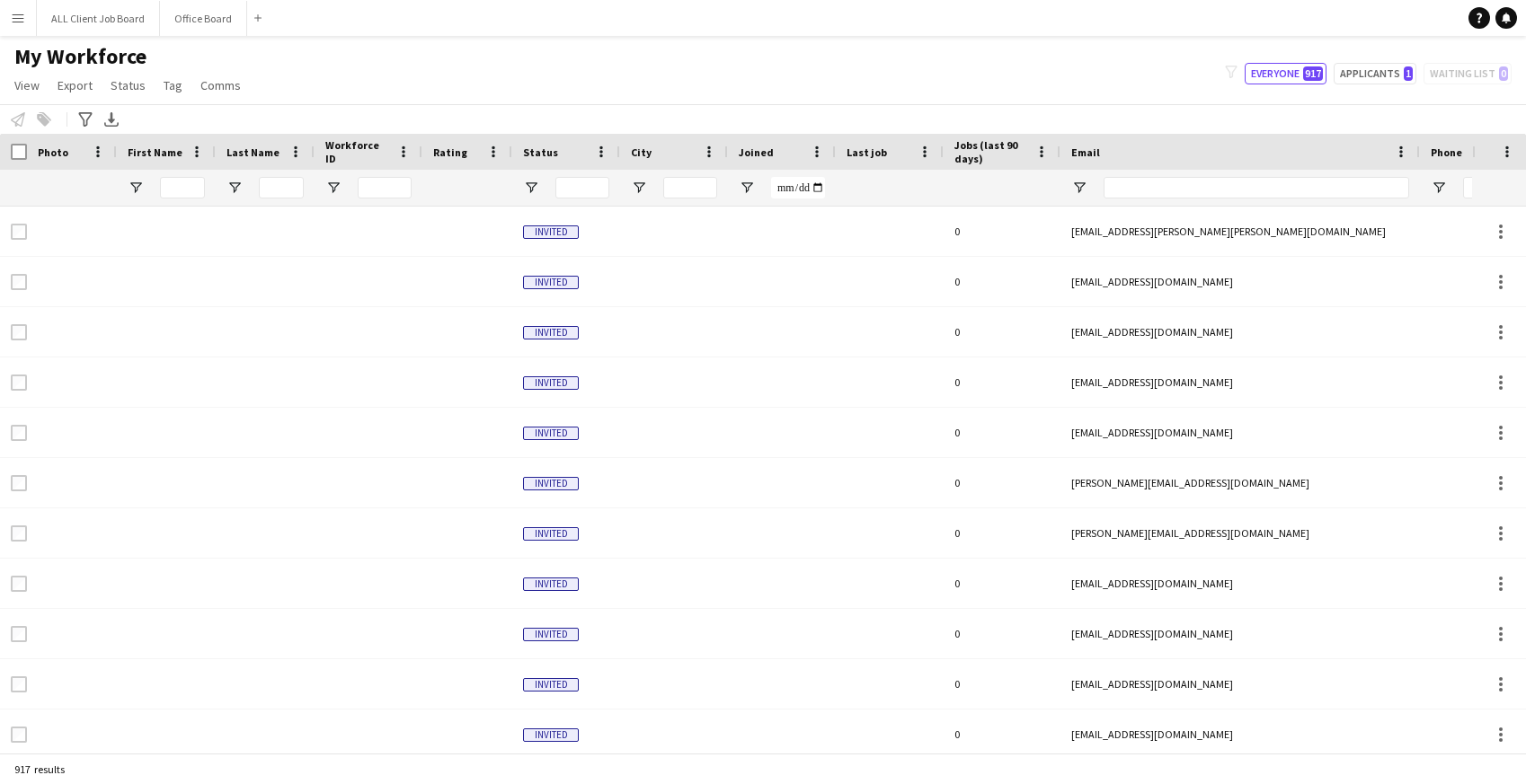
type input "***"
type input "**********"
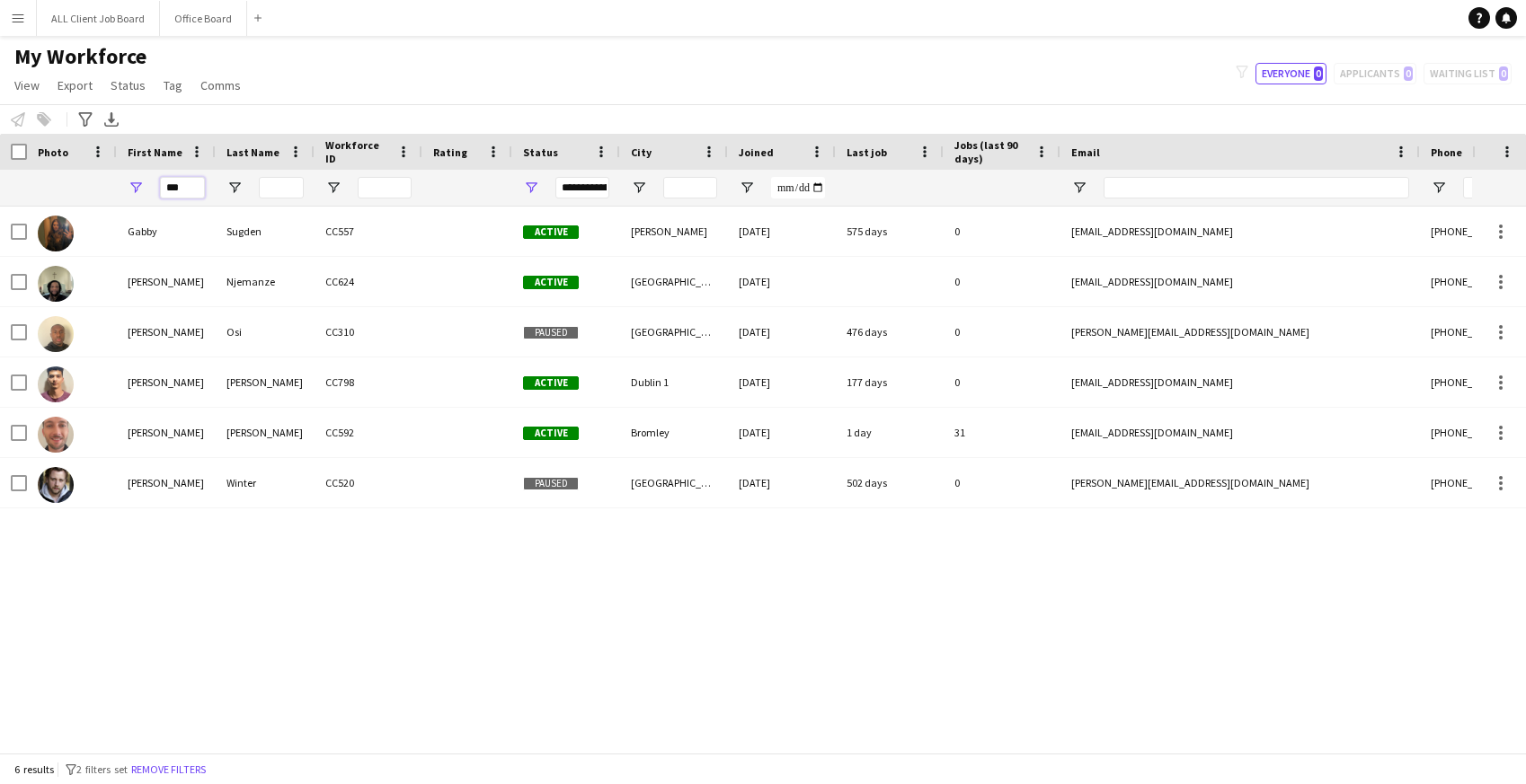
drag, startPoint x: 188, startPoint y: 187, endPoint x: 155, endPoint y: 183, distance: 33.2
click at [155, 183] on div "***" at bounding box center [166, 188] width 98 height 36
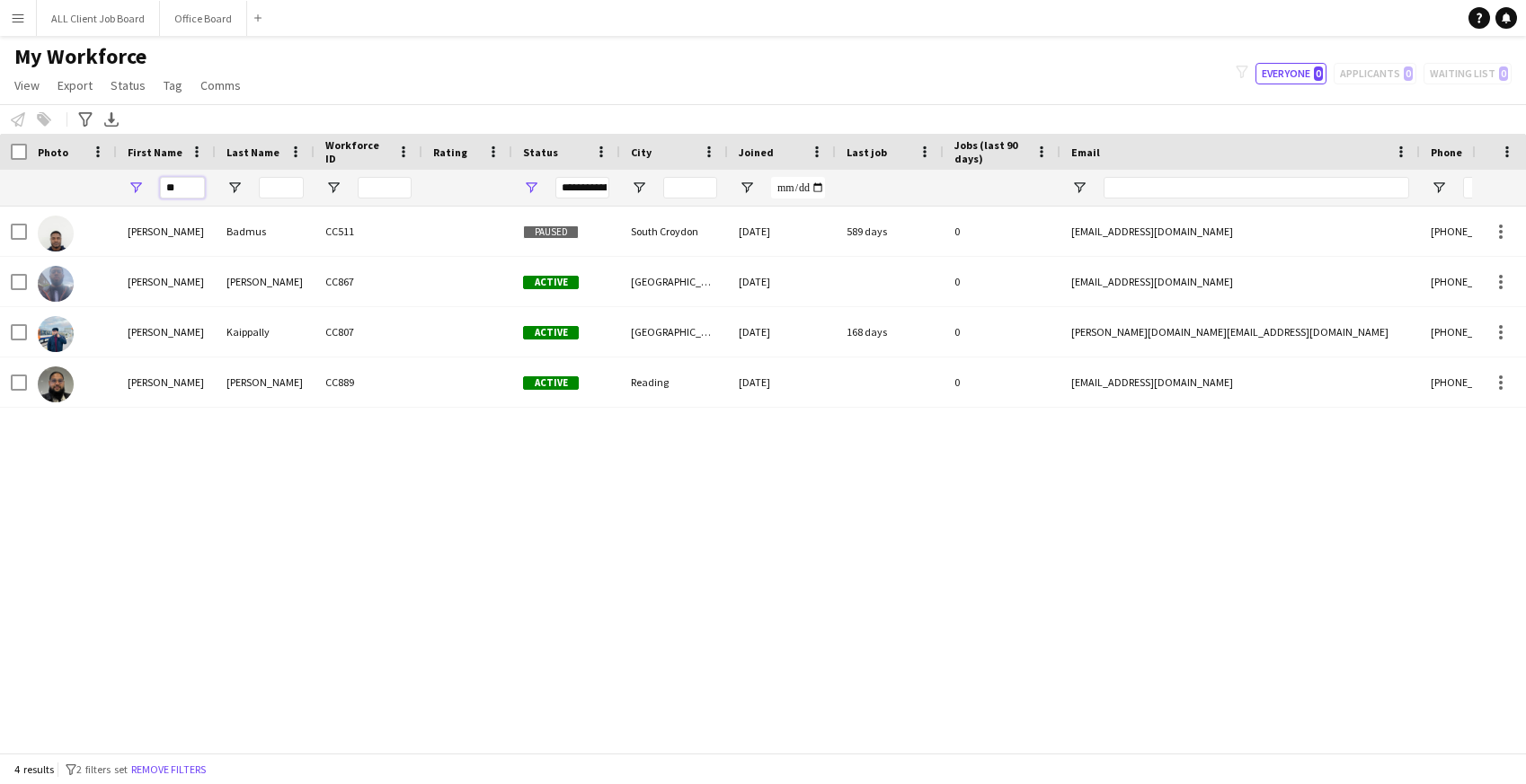
type input "*"
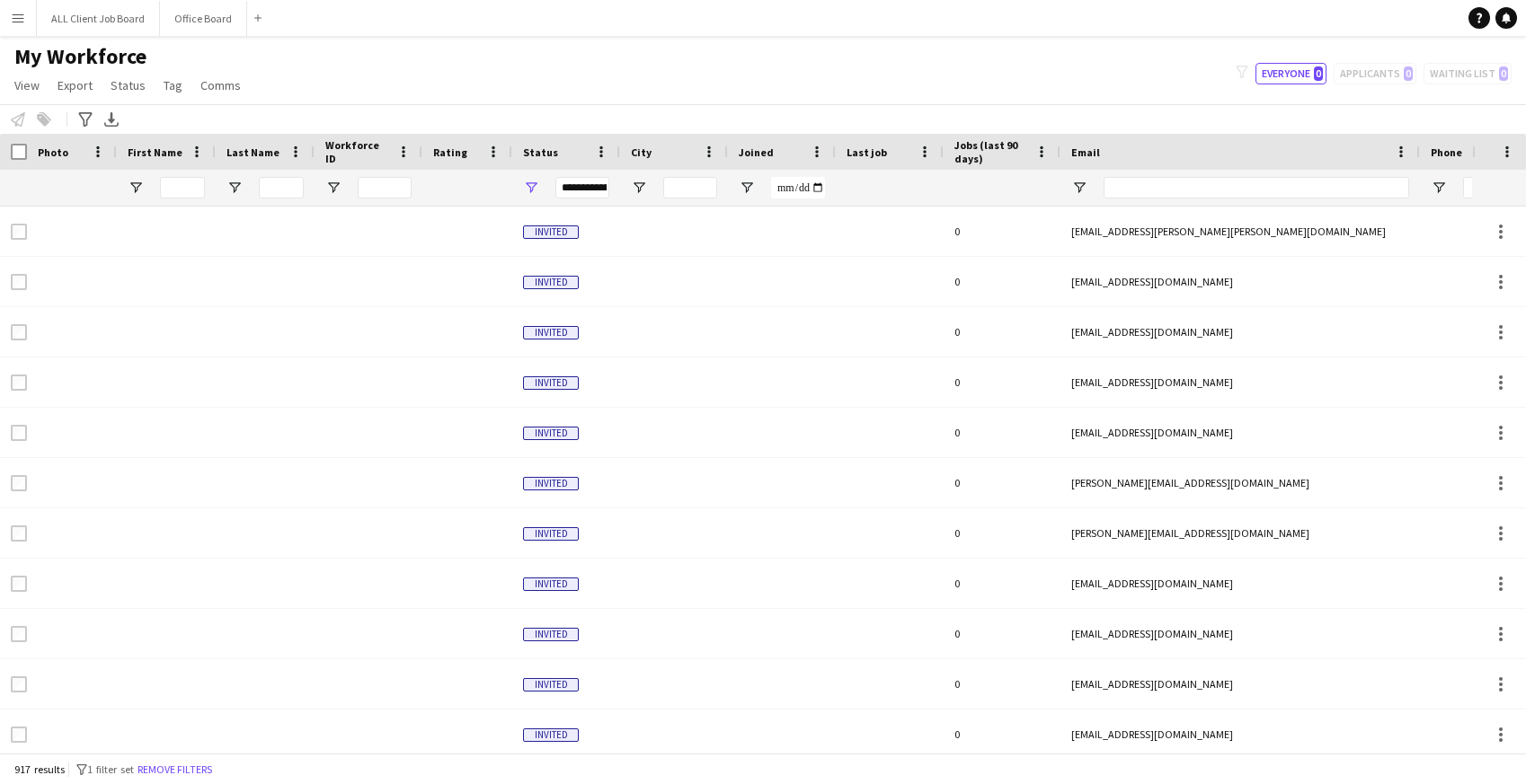
click at [331, 49] on div "My Workforce View Views Default view Basic Info Report New view Update view Del…" at bounding box center [763, 74] width 1526 height 61
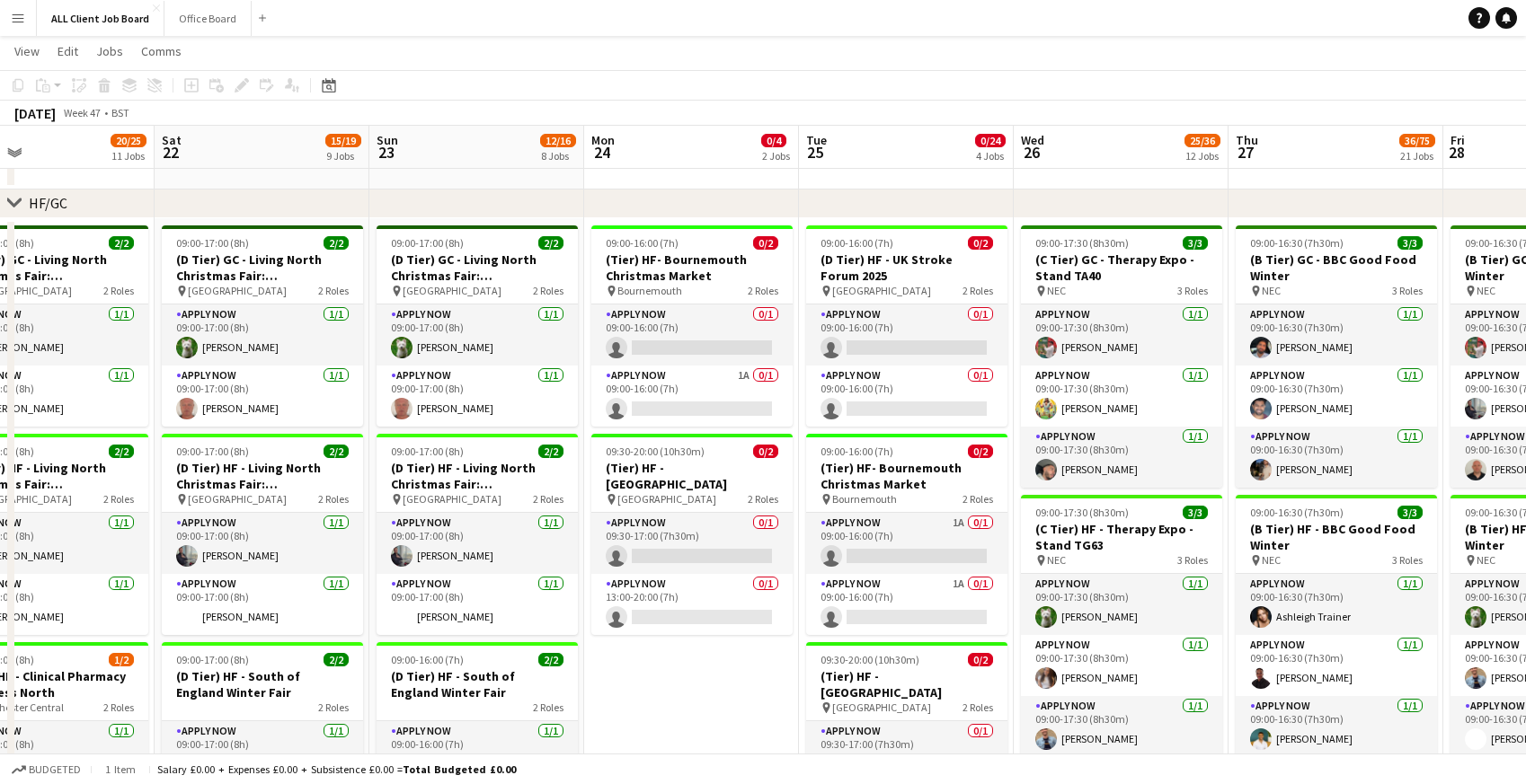
scroll to position [0, 491]
click at [887, 543] on app-card-role "APPLY NOW 1A 0/1 09:00-16:00 (7h) single-neutral-actions" at bounding box center [905, 544] width 202 height 61
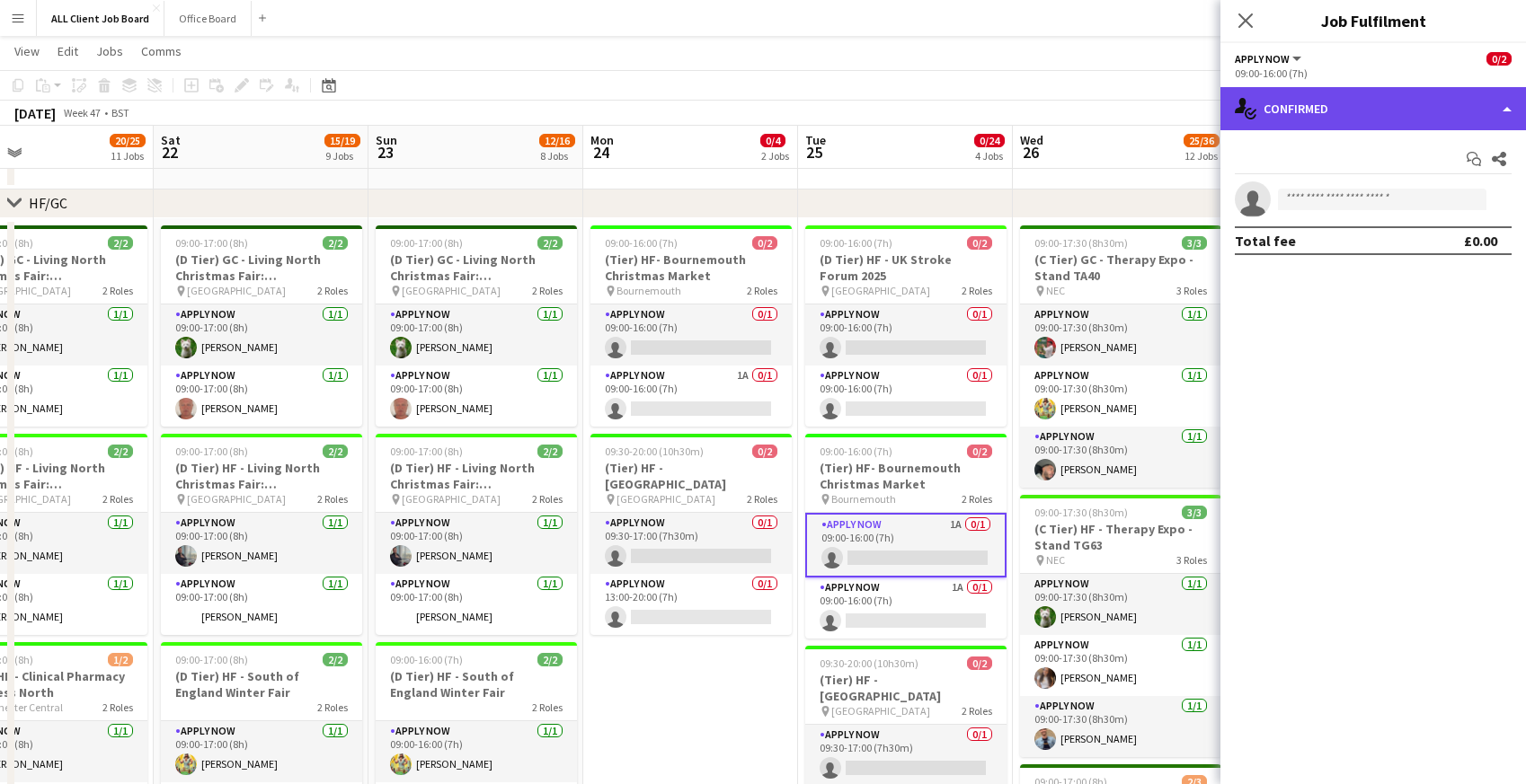
click at [1385, 99] on div "single-neutral-actions-check-2 Confirmed" at bounding box center [1373, 109] width 306 height 43
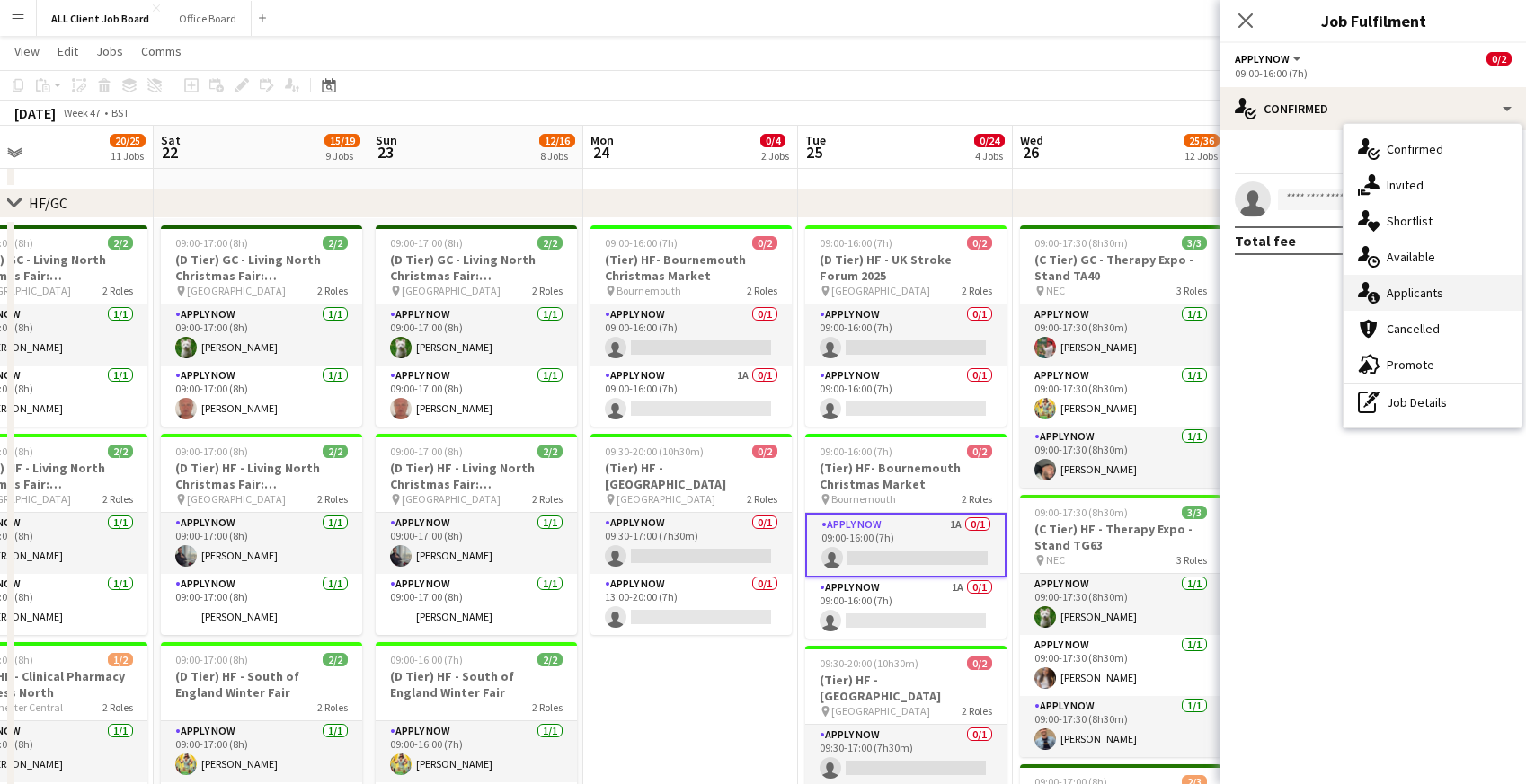
click at [1399, 288] on span "Applicants" at bounding box center [1415, 293] width 57 height 16
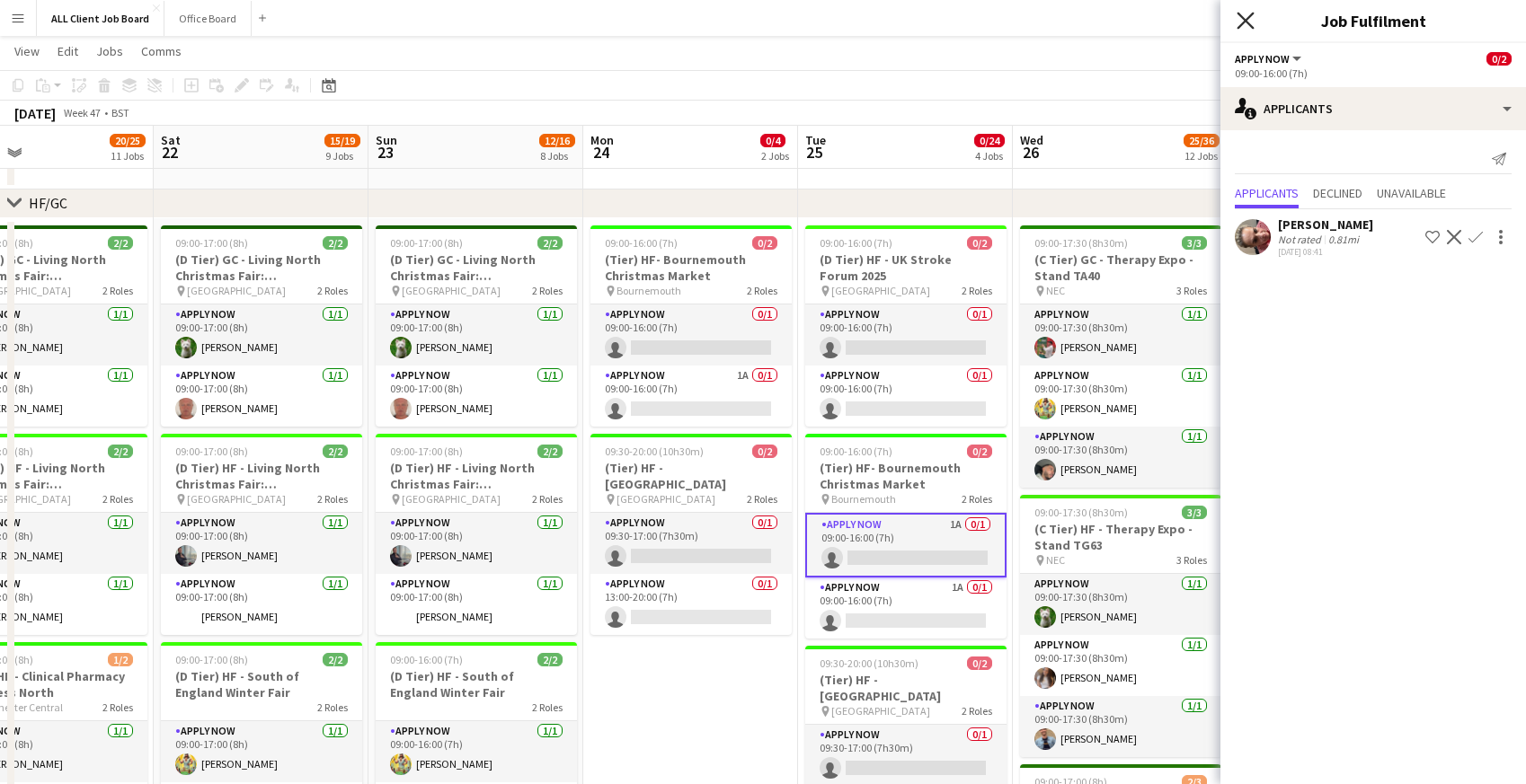
click at [1241, 17] on icon at bounding box center [1245, 20] width 17 height 17
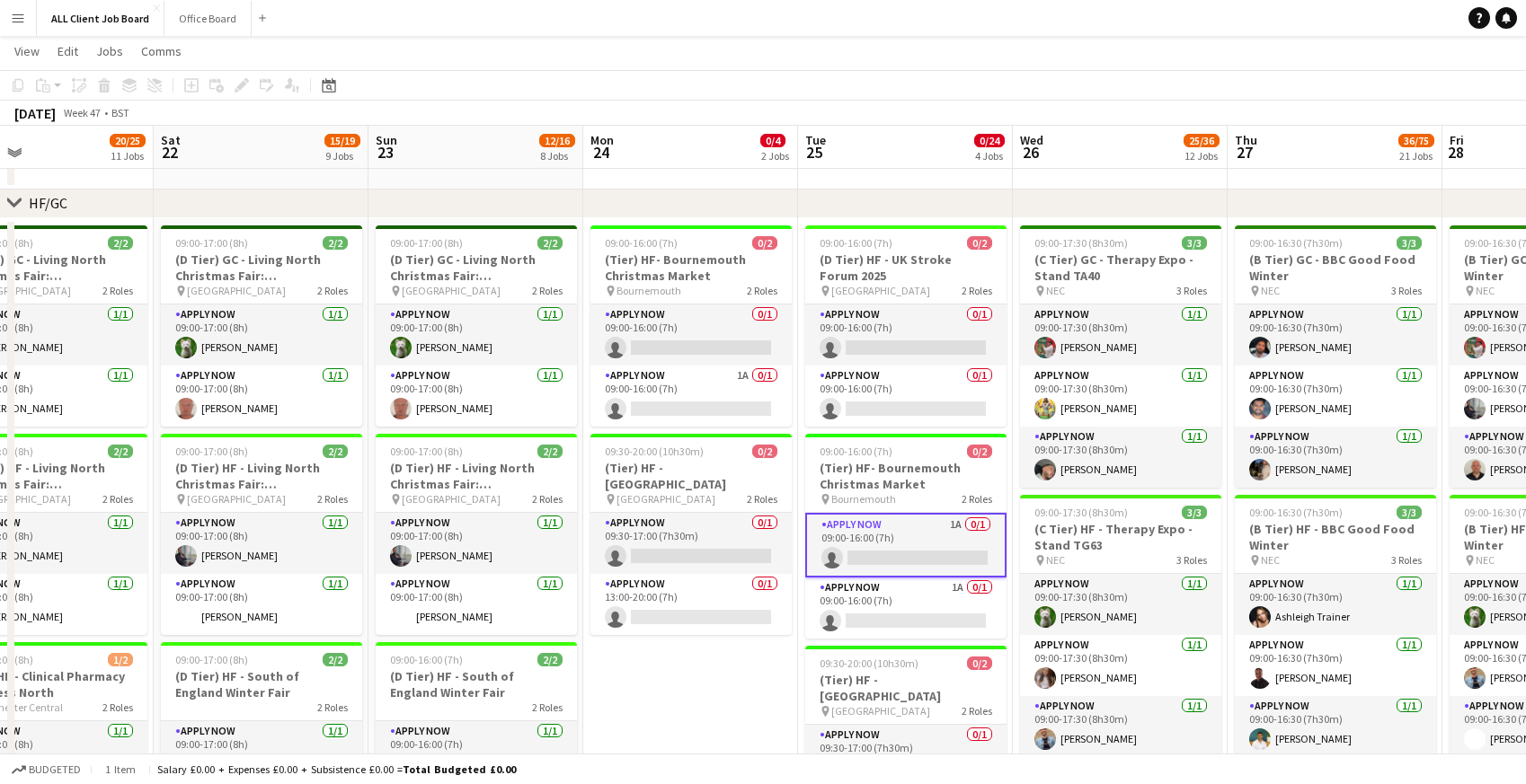
click at [1183, 8] on app-navbar "Menu Boards Boards Boards All jobs Status Workforce Workforce My Workforce Recr…" at bounding box center [763, 18] width 1526 height 36
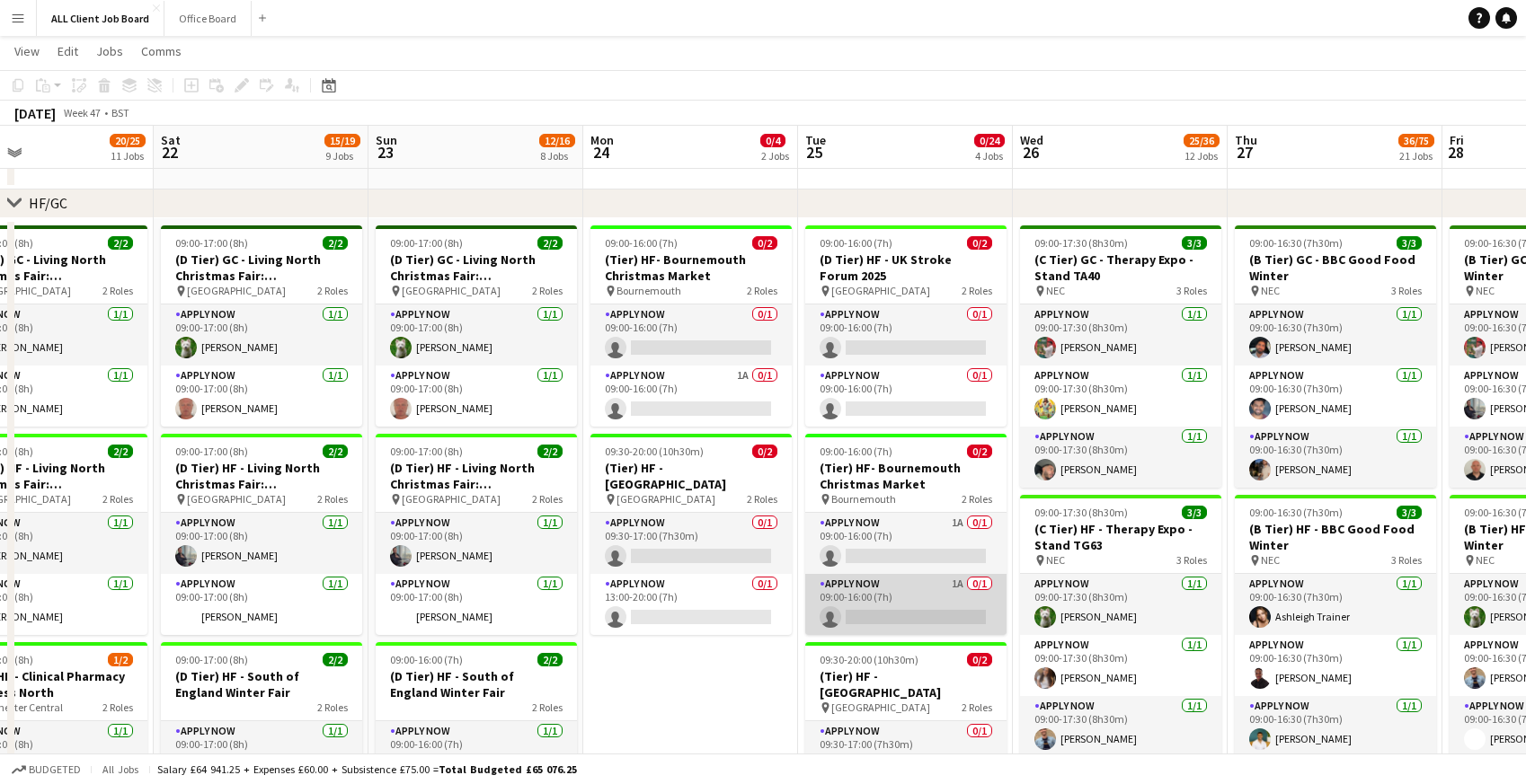
click at [939, 601] on app-card-role "APPLY NOW 1A 0/1 09:00-16:00 (7h) single-neutral-actions" at bounding box center [905, 605] width 202 height 61
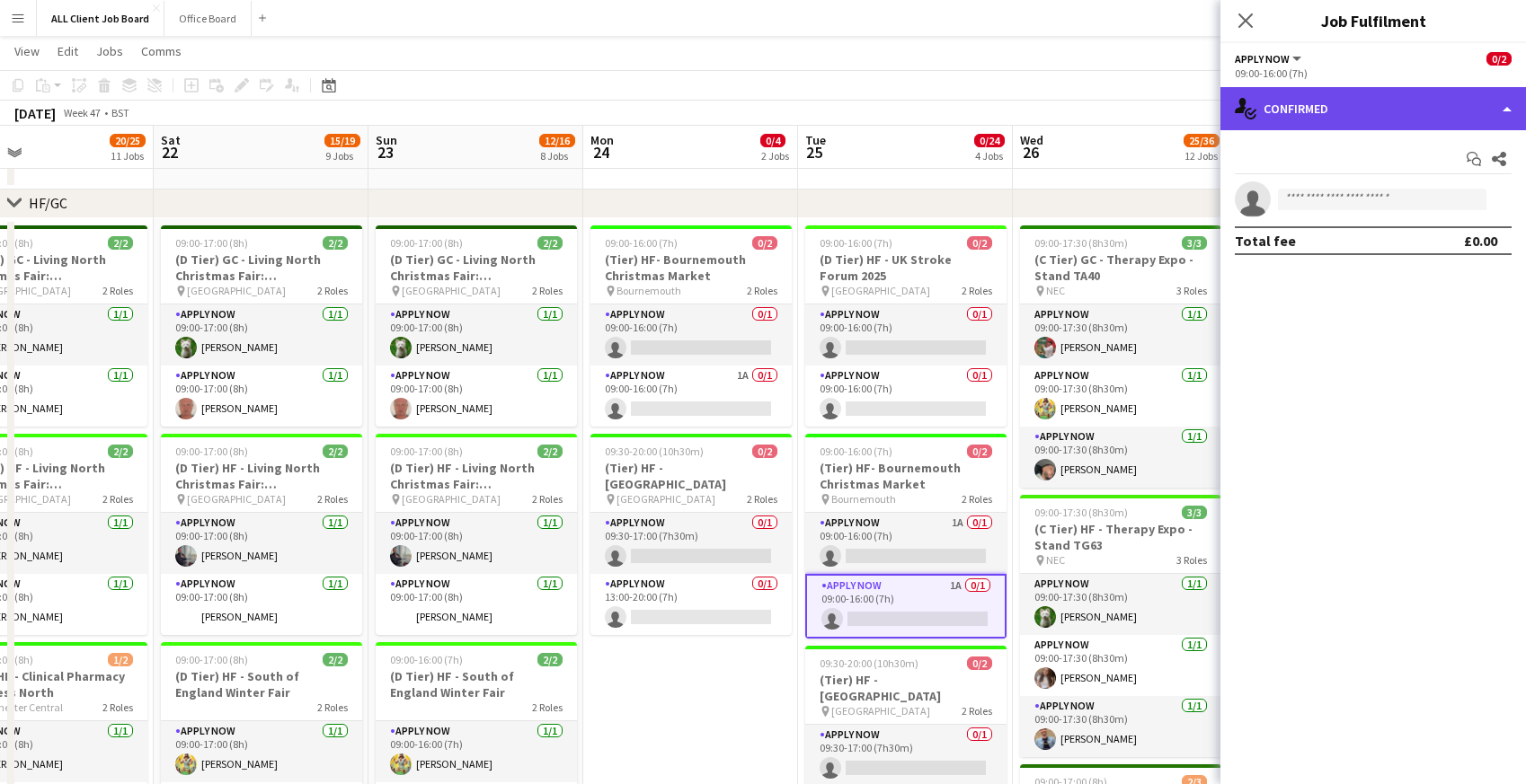
click at [1361, 102] on div "single-neutral-actions-check-2 Confirmed" at bounding box center [1373, 109] width 306 height 43
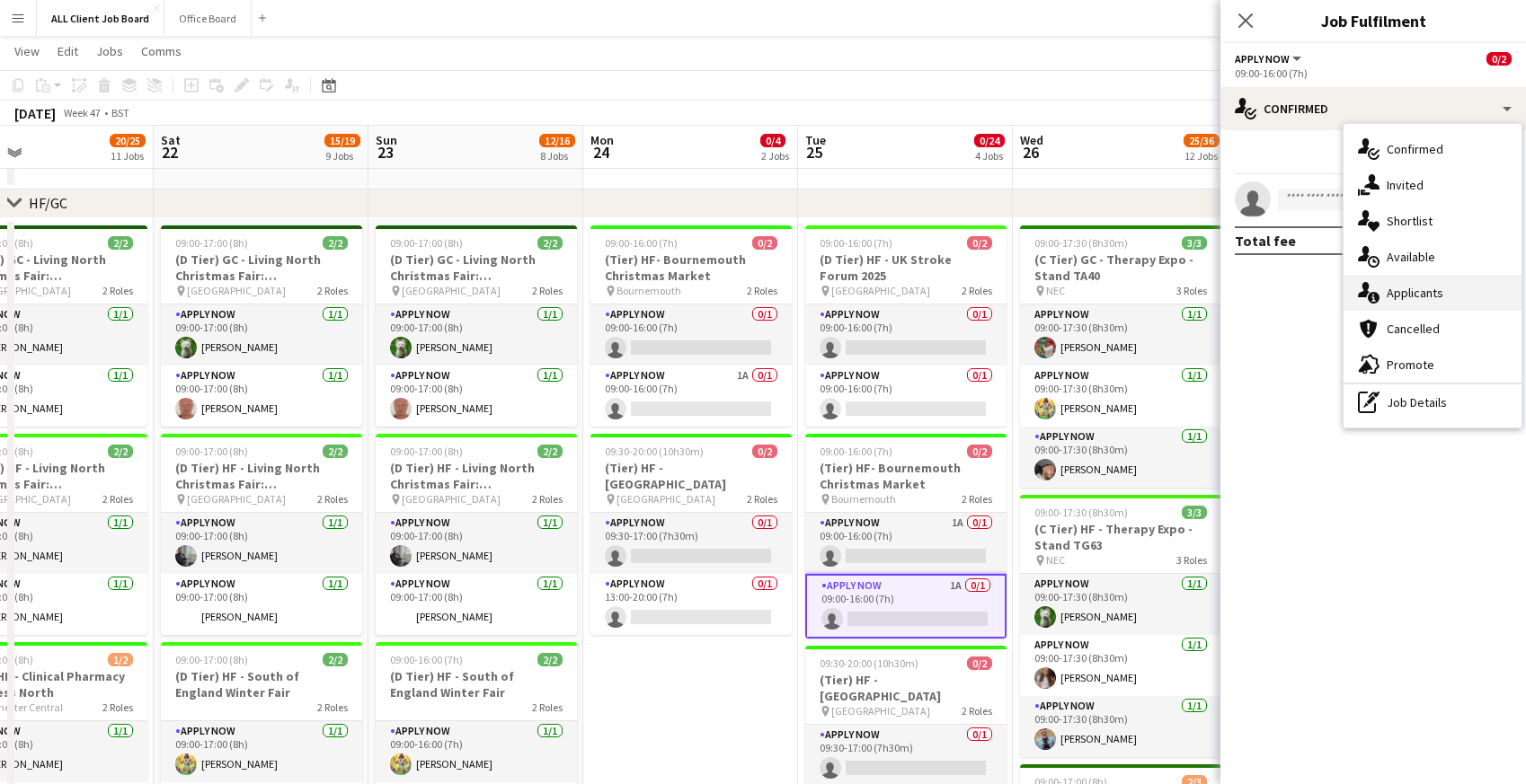
click at [1376, 289] on icon "single-neutral-actions-information" at bounding box center [1369, 293] width 22 height 22
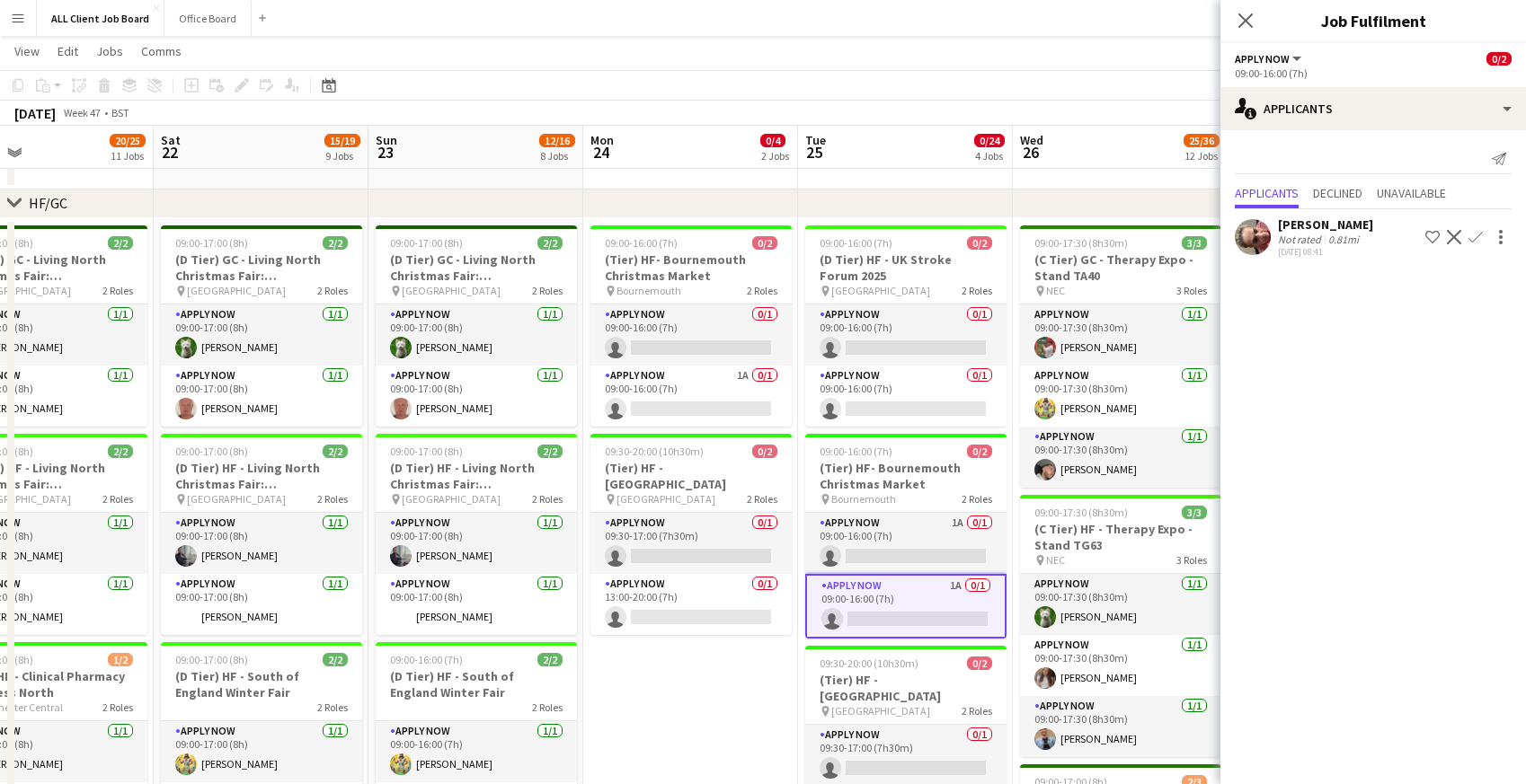
click at [1245, 14] on icon "Close pop-in" at bounding box center [1246, 21] width 15 height 15
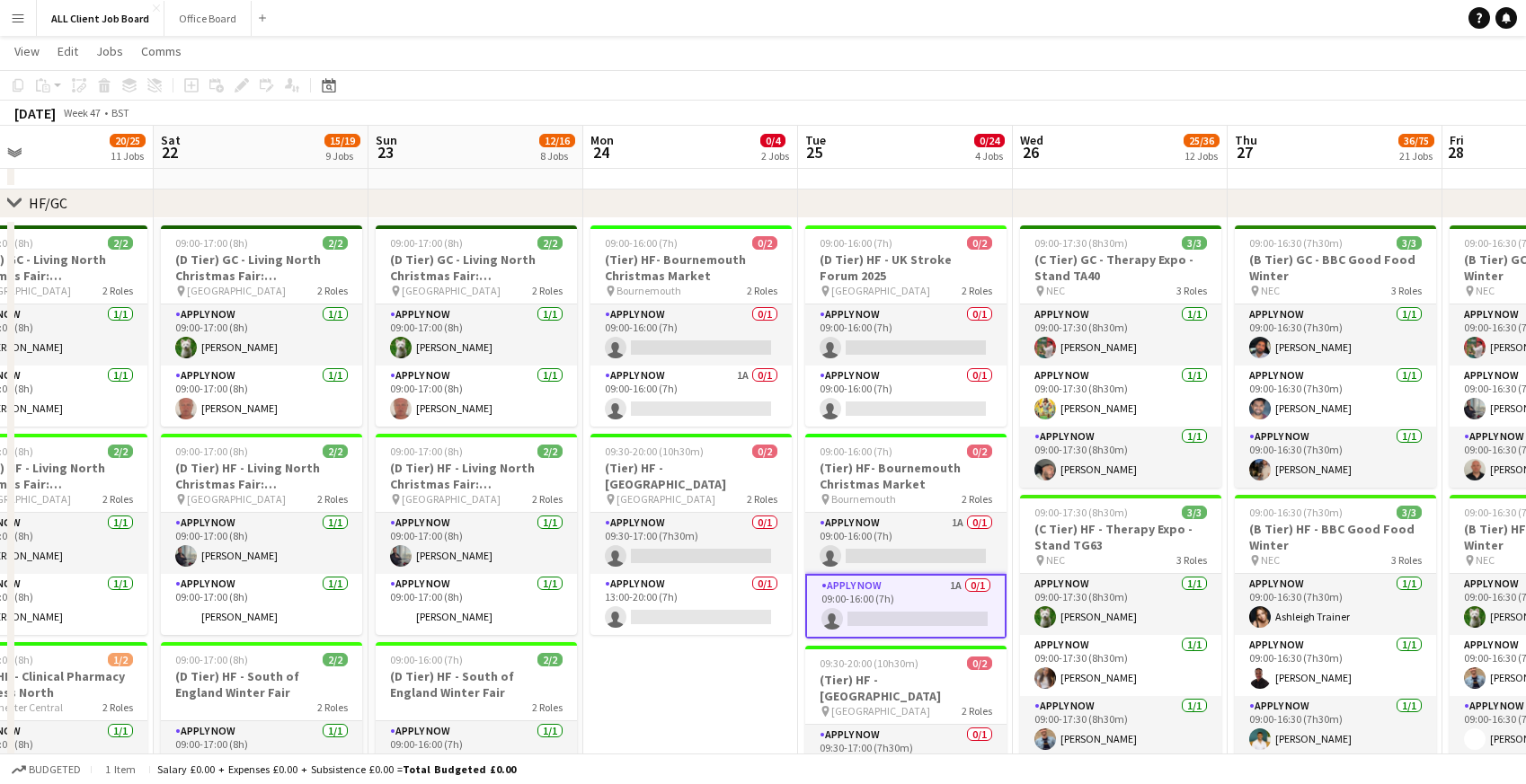
click at [1229, 16] on app-navbar "Menu Boards Boards Boards All jobs Status Workforce Workforce My Workforce Recr…" at bounding box center [763, 18] width 1526 height 36
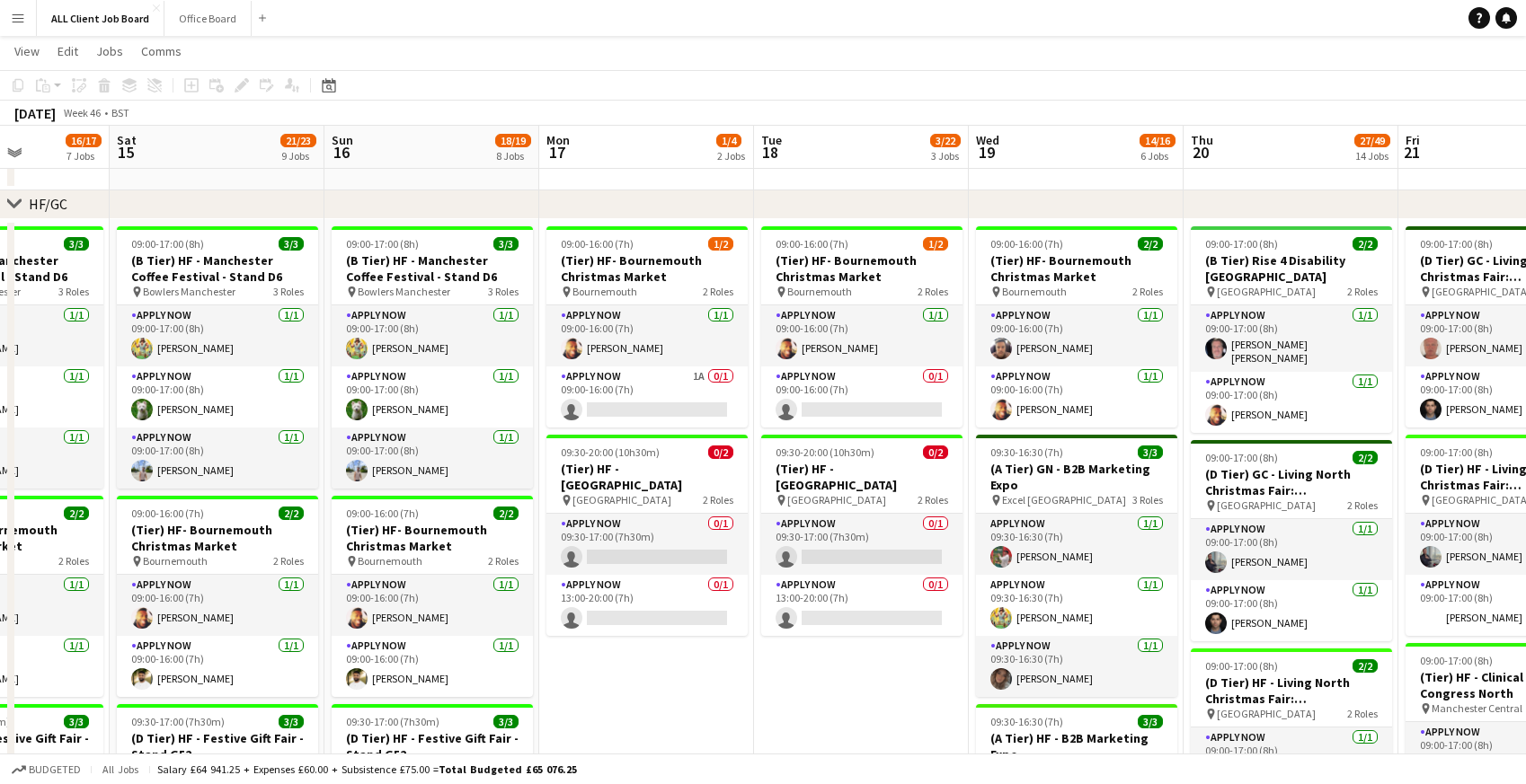
scroll to position [0, 547]
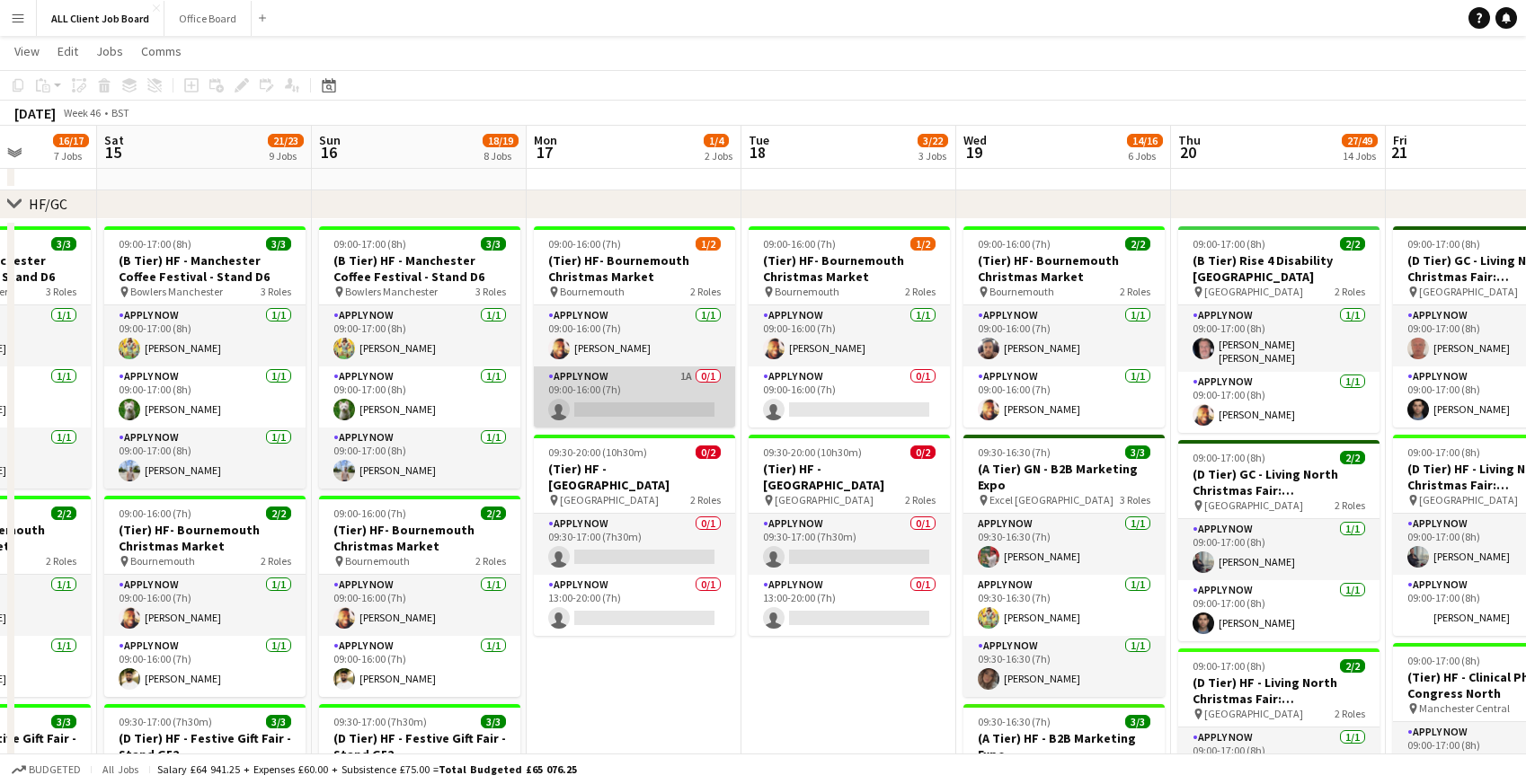
click at [667, 395] on app-card-role "APPLY NOW 1A 0/1 09:00-16:00 (7h) single-neutral-actions" at bounding box center [635, 397] width 202 height 61
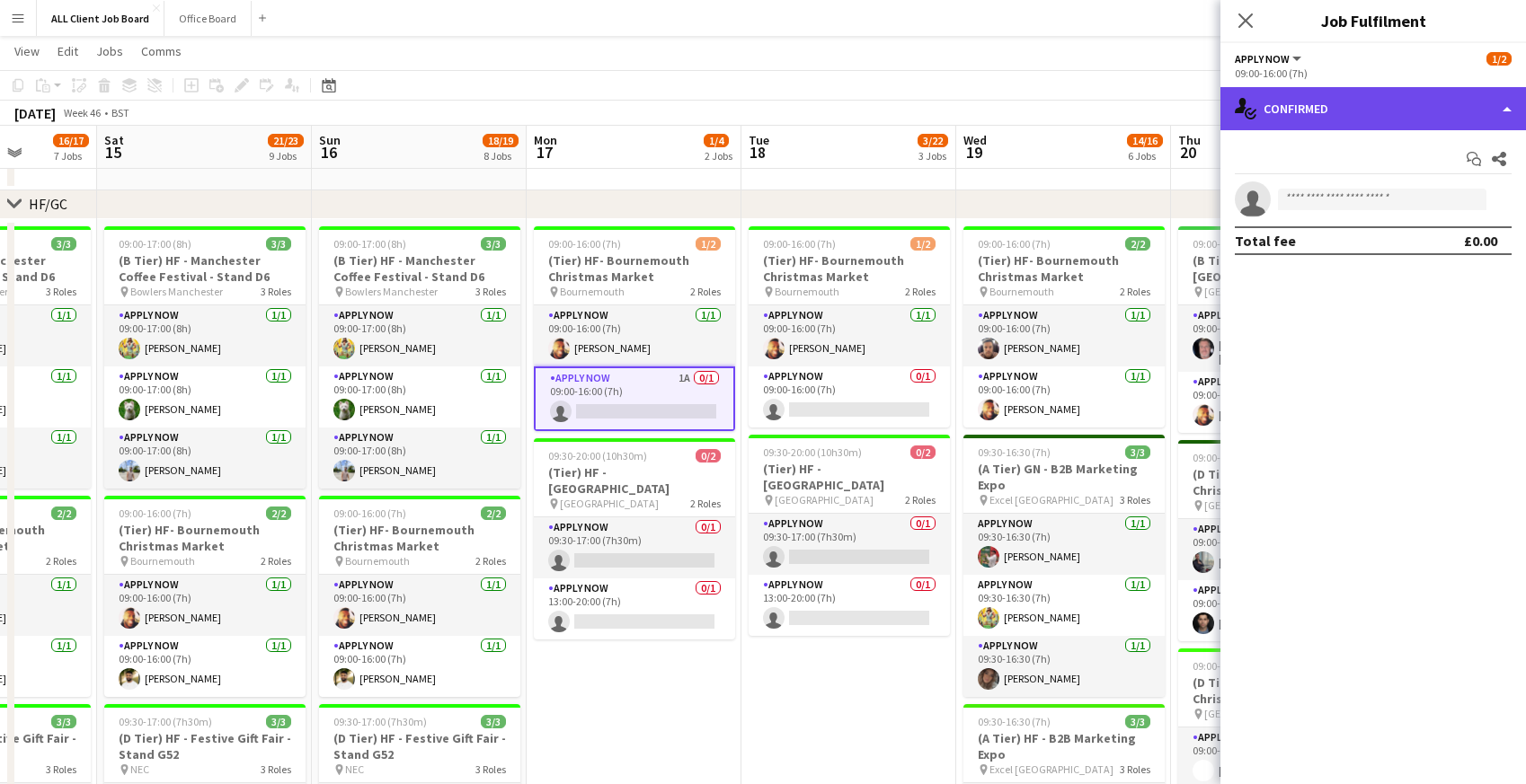
click at [1382, 104] on div "single-neutral-actions-check-2 Confirmed" at bounding box center [1373, 109] width 306 height 43
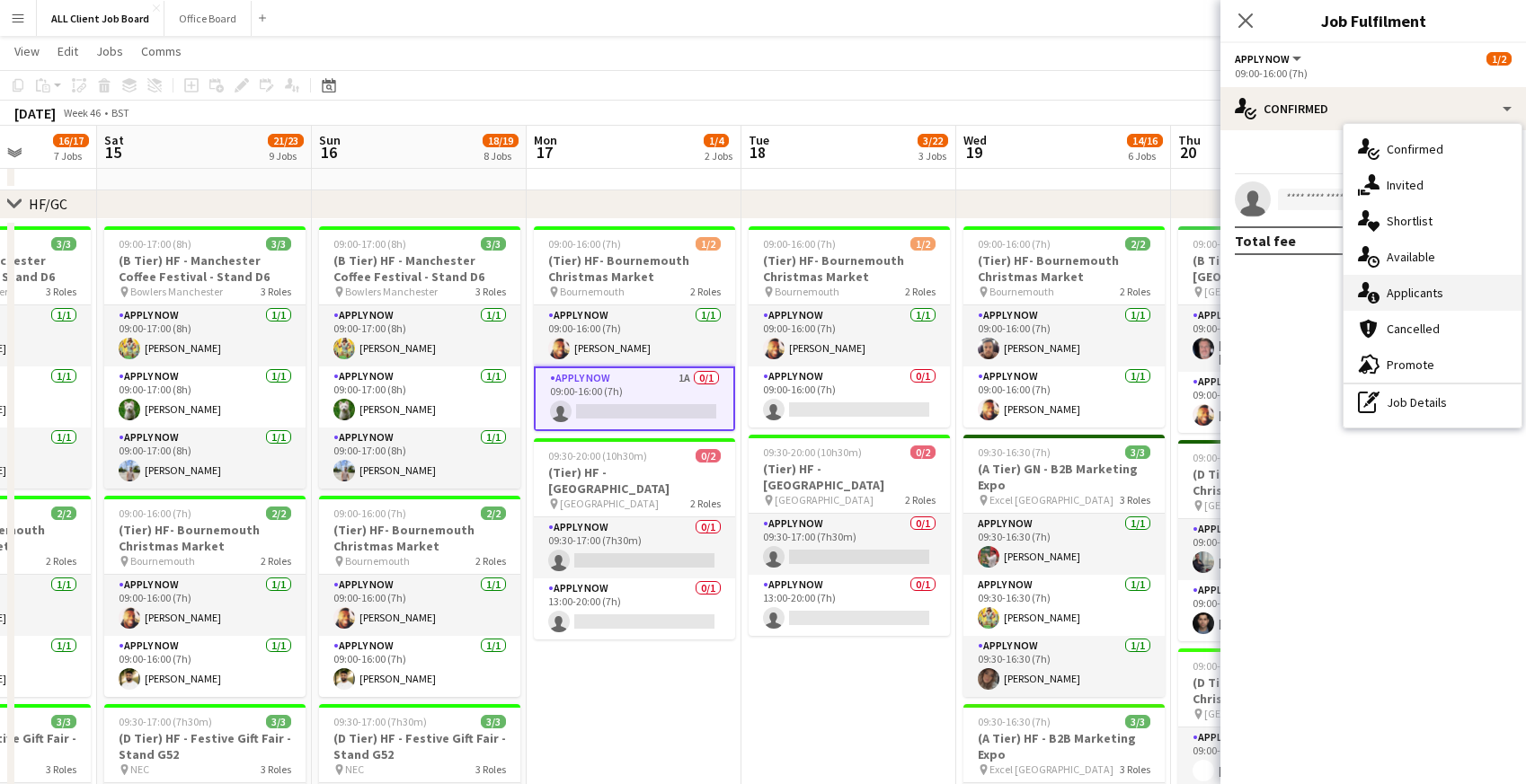
click at [1388, 285] on span "Applicants" at bounding box center [1415, 293] width 57 height 16
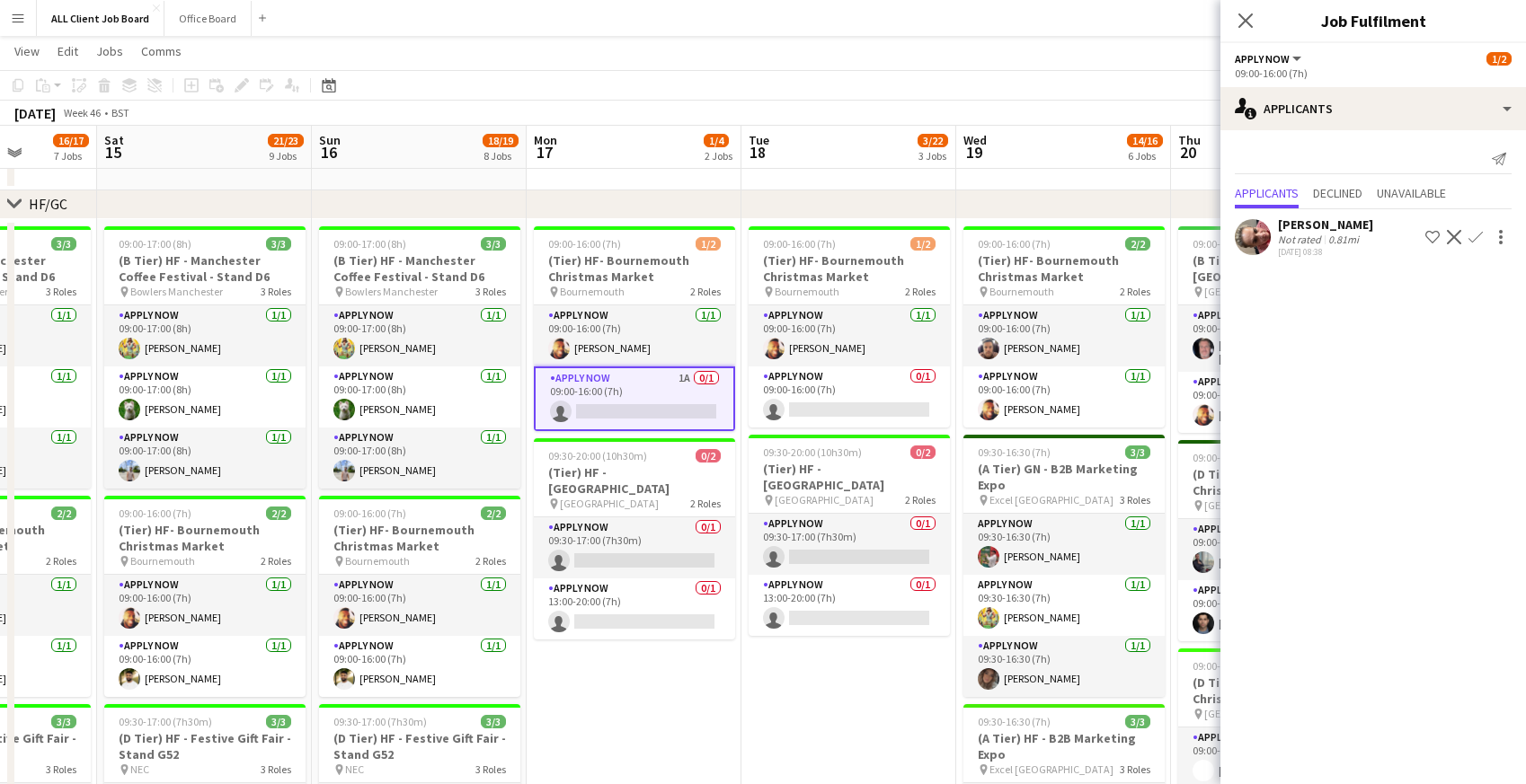
click at [1454, 239] on app-icon "Decline" at bounding box center [1454, 237] width 15 height 15
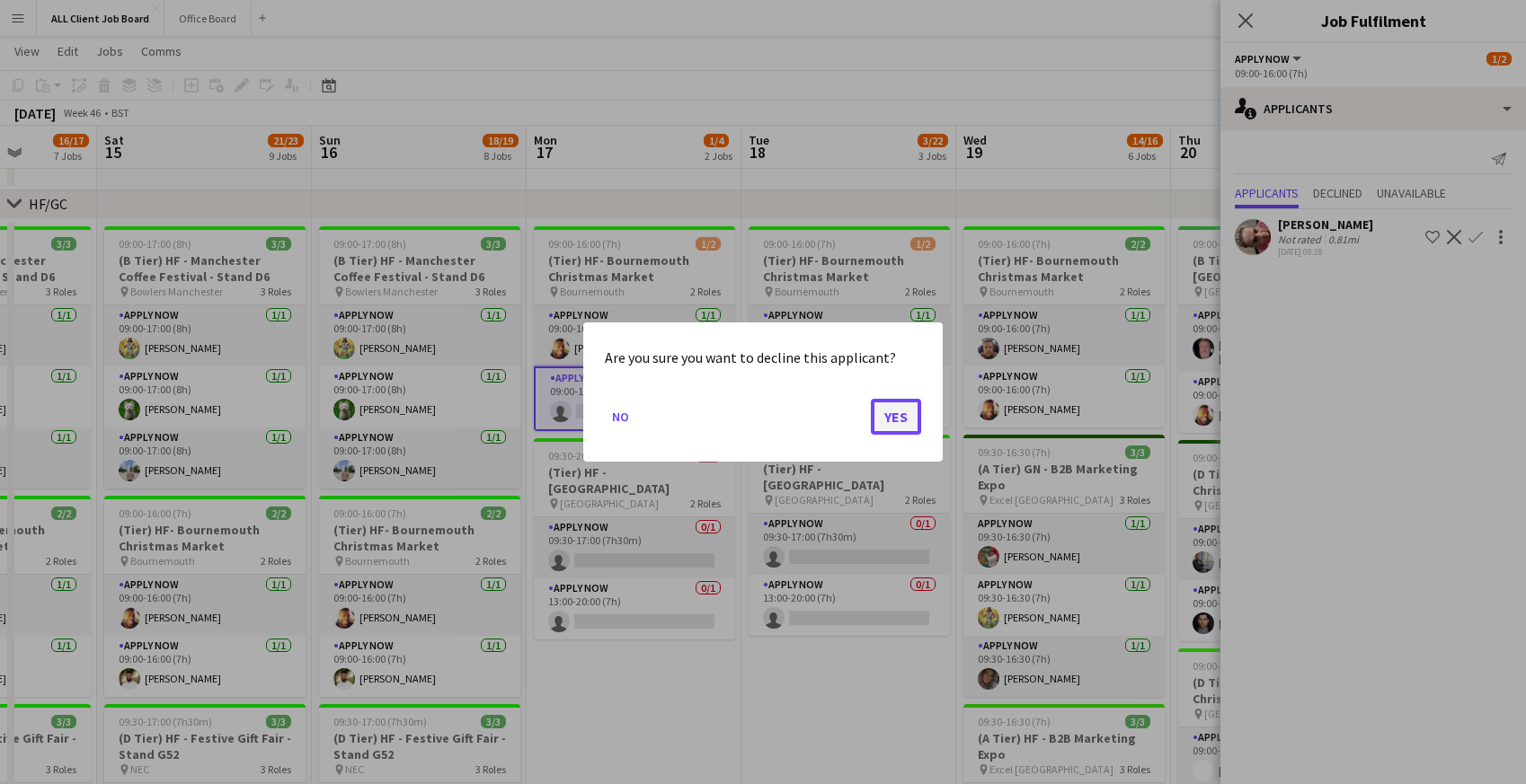
click at [901, 402] on button "Yes" at bounding box center [895, 417] width 50 height 36
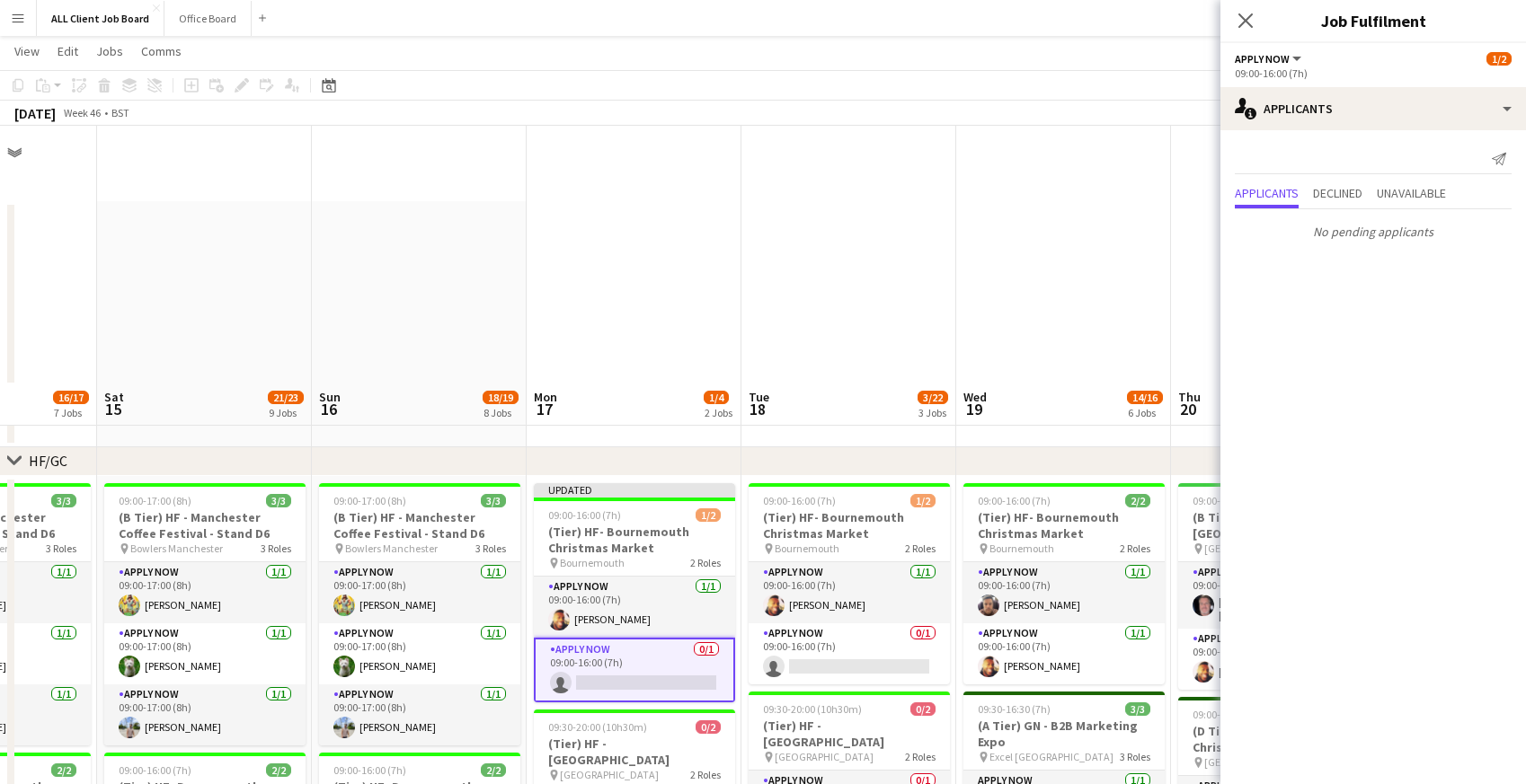
scroll to position [257, 0]
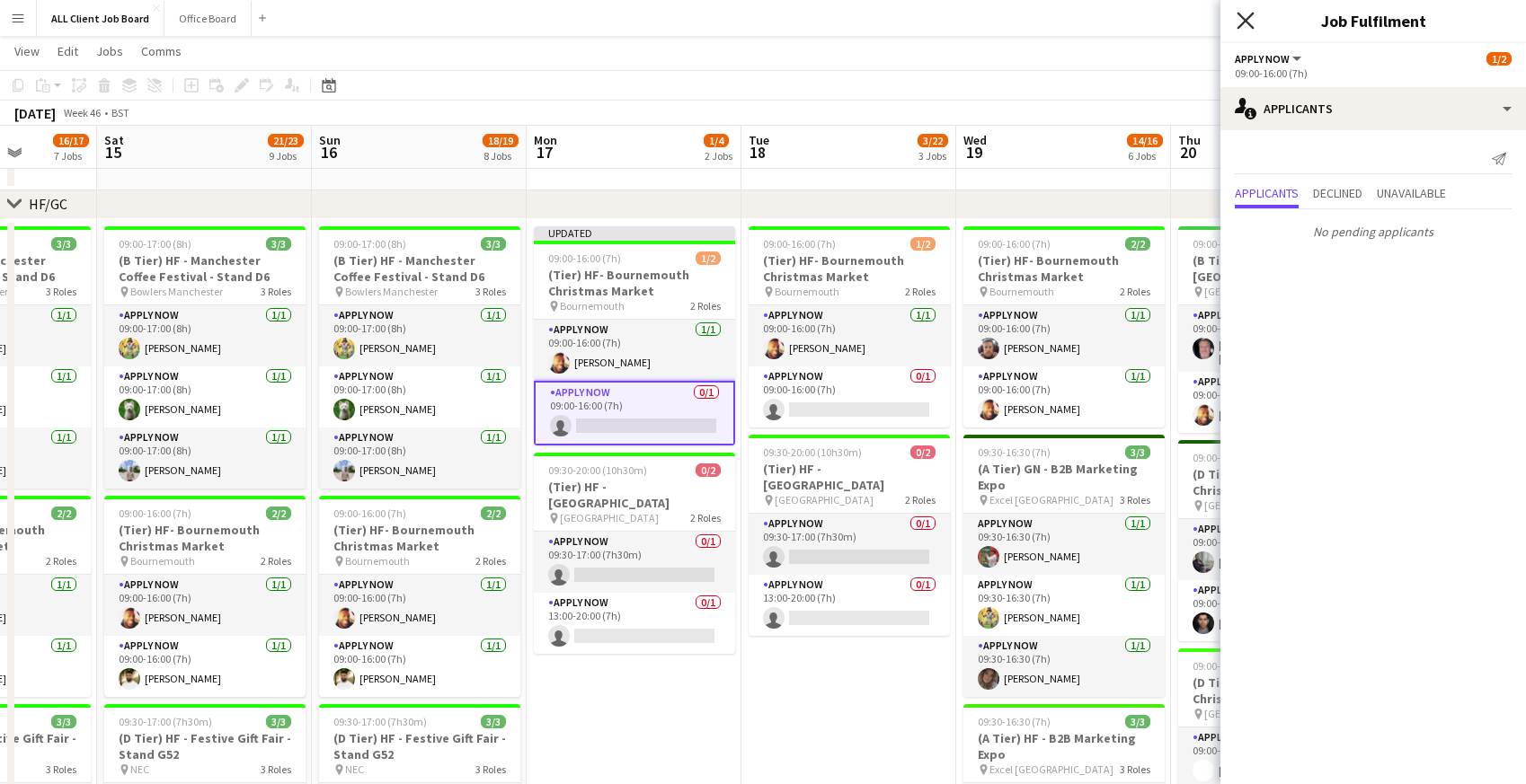
click at [1245, 26] on icon "Close pop-in" at bounding box center [1245, 20] width 17 height 17
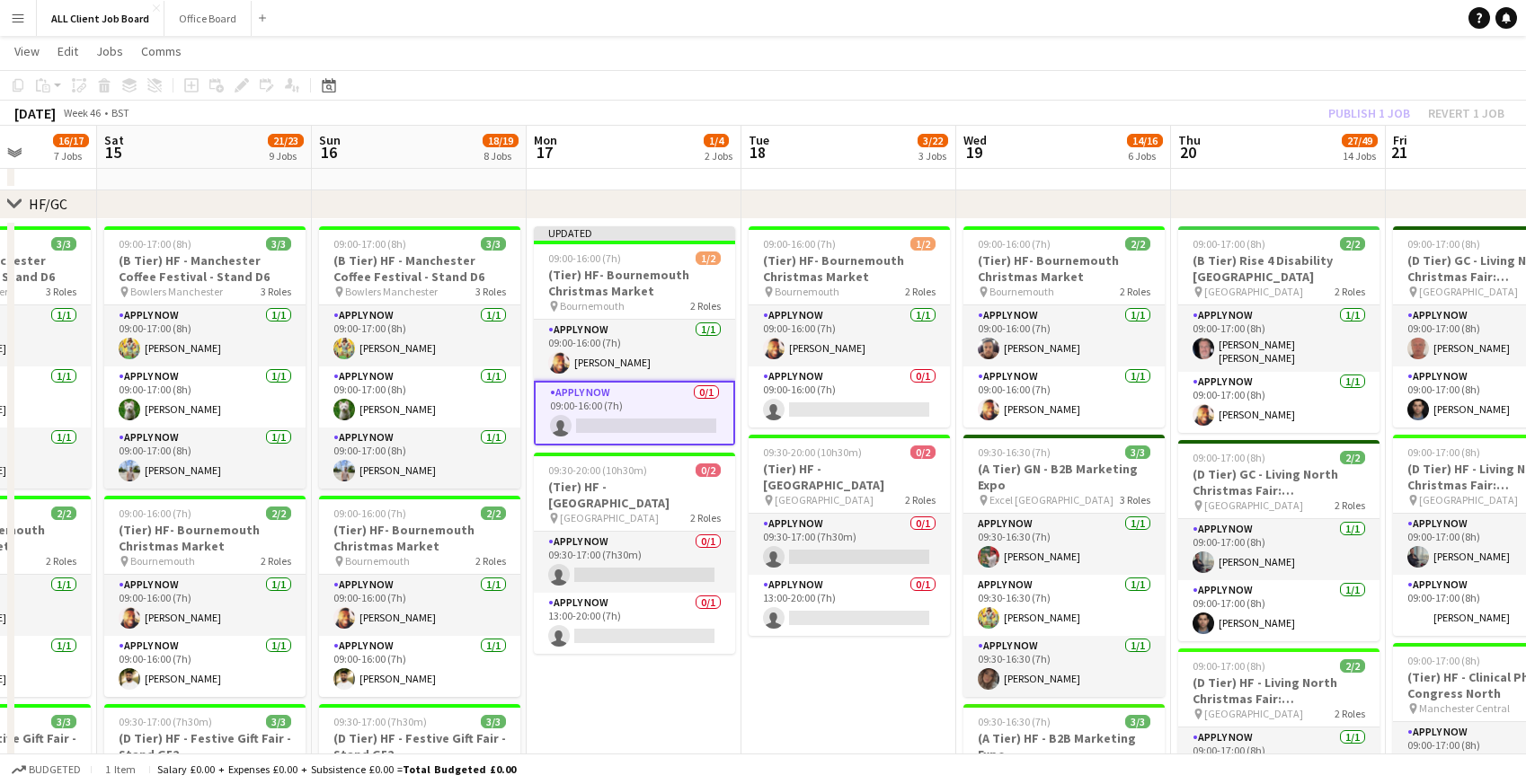
drag, startPoint x: 1191, startPoint y: 14, endPoint x: 1266, endPoint y: 64, distance: 90.1
click at [1191, 14] on app-navbar "Menu Boards Boards Boards All jobs Status Workforce Workforce My Workforce Recr…" at bounding box center [763, 18] width 1526 height 36
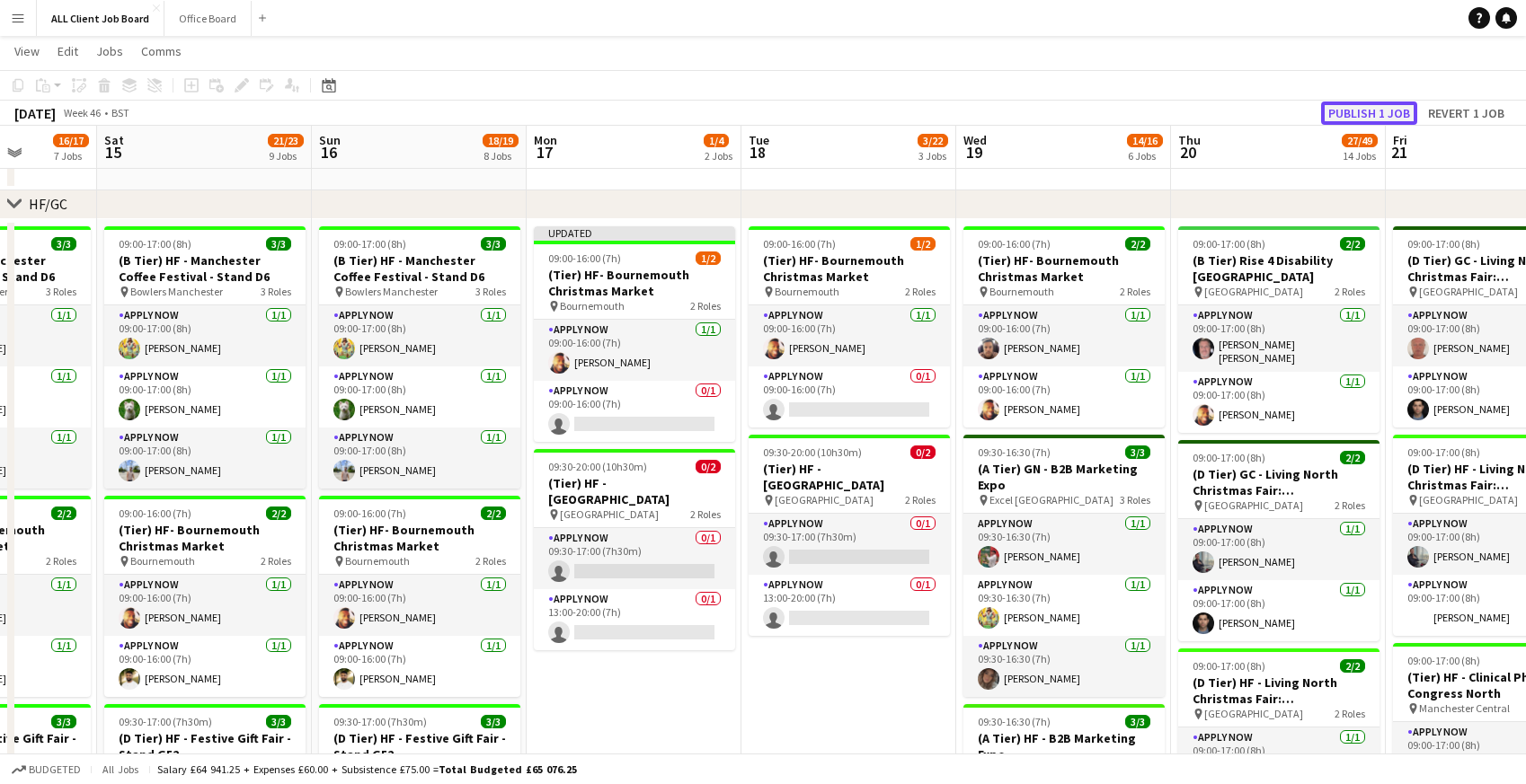
click at [1351, 114] on button "Publish 1 job" at bounding box center [1370, 113] width 96 height 24
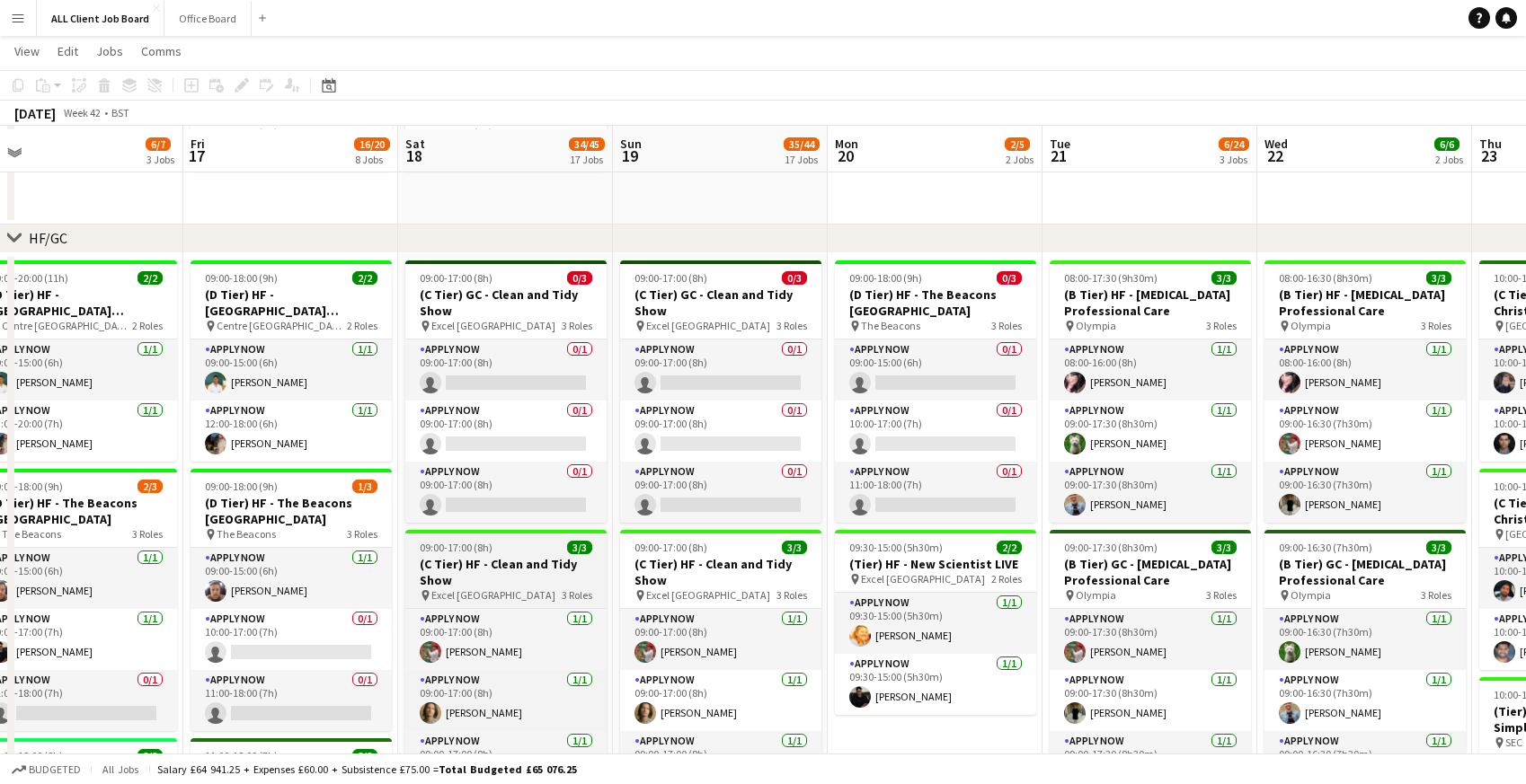
scroll to position [208, 0]
